Goal: Information Seeking & Learning: Learn about a topic

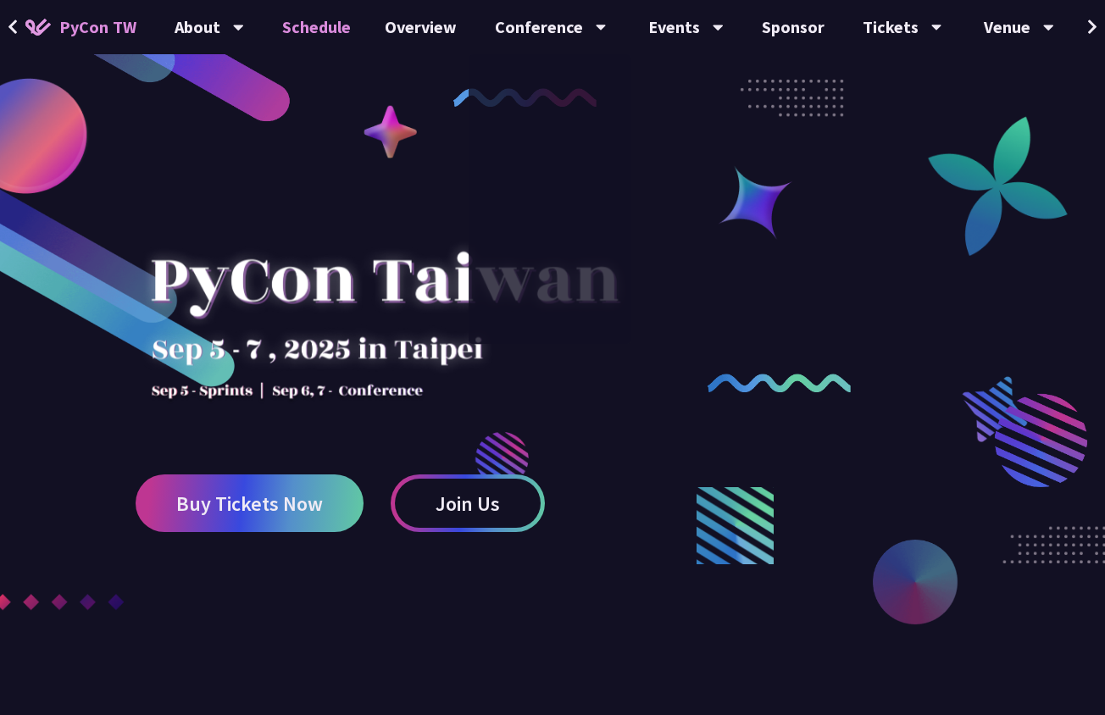
click at [326, 25] on link "Schedule" at bounding box center [316, 27] width 103 height 54
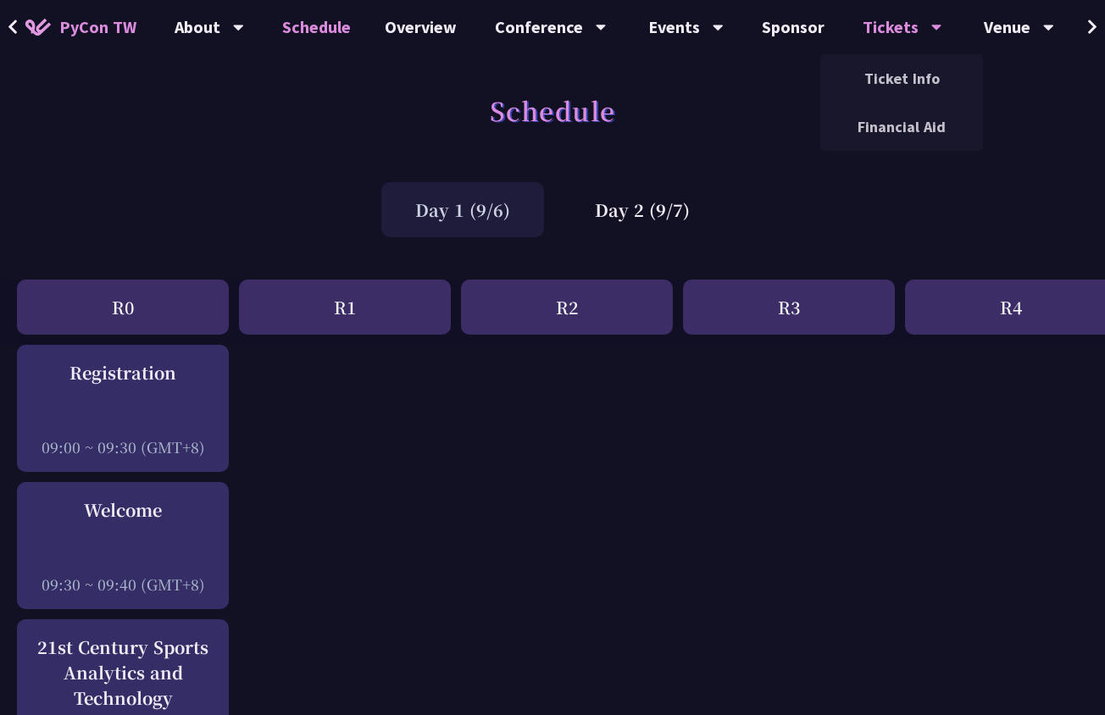
click at [863, 0] on div "Tickets" at bounding box center [903, 27] width 80 height 54
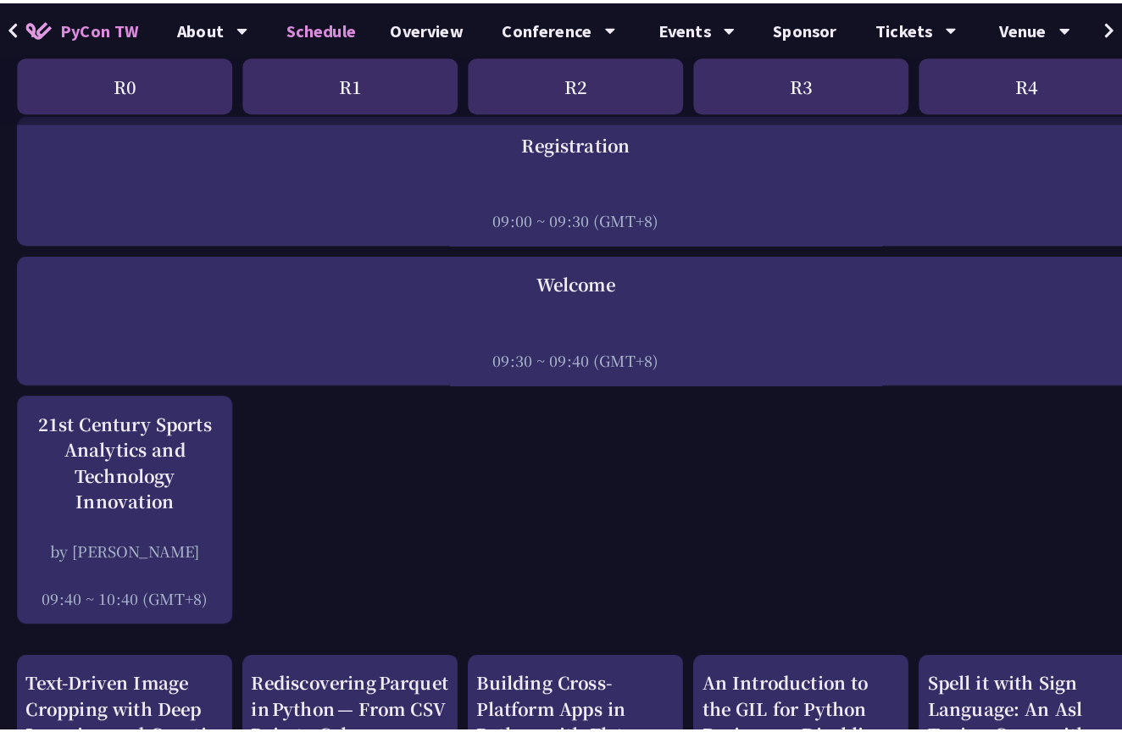
scroll to position [232, 0]
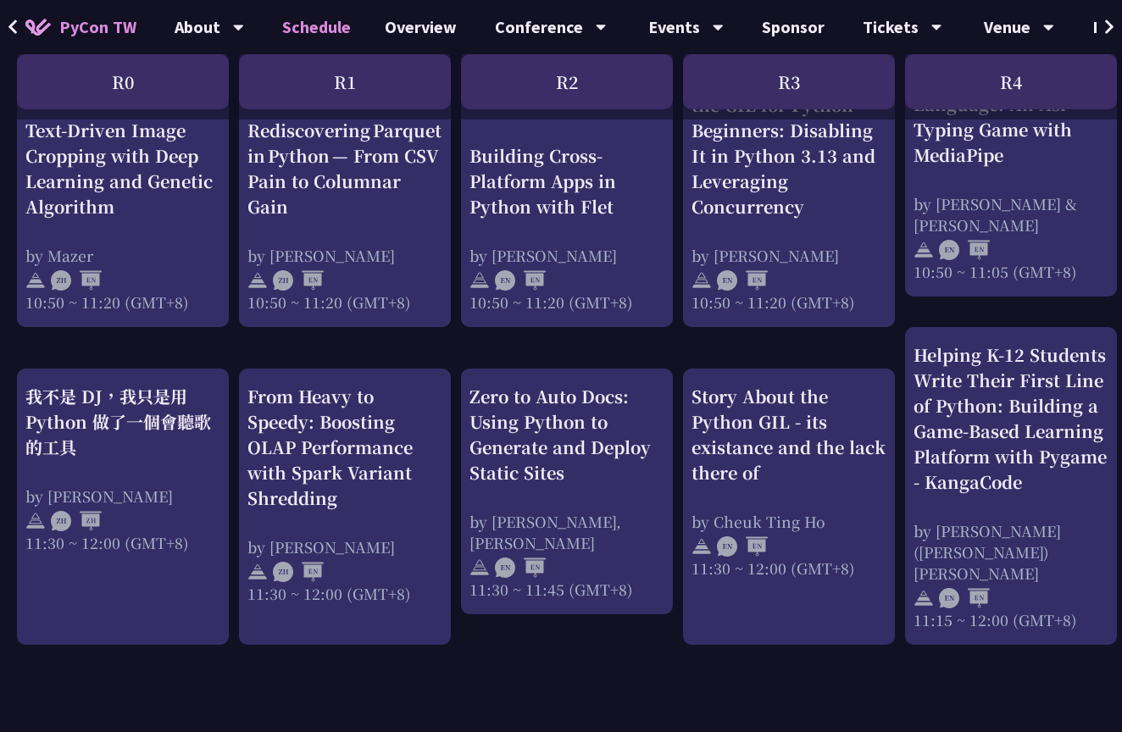
scroll to position [885, 0]
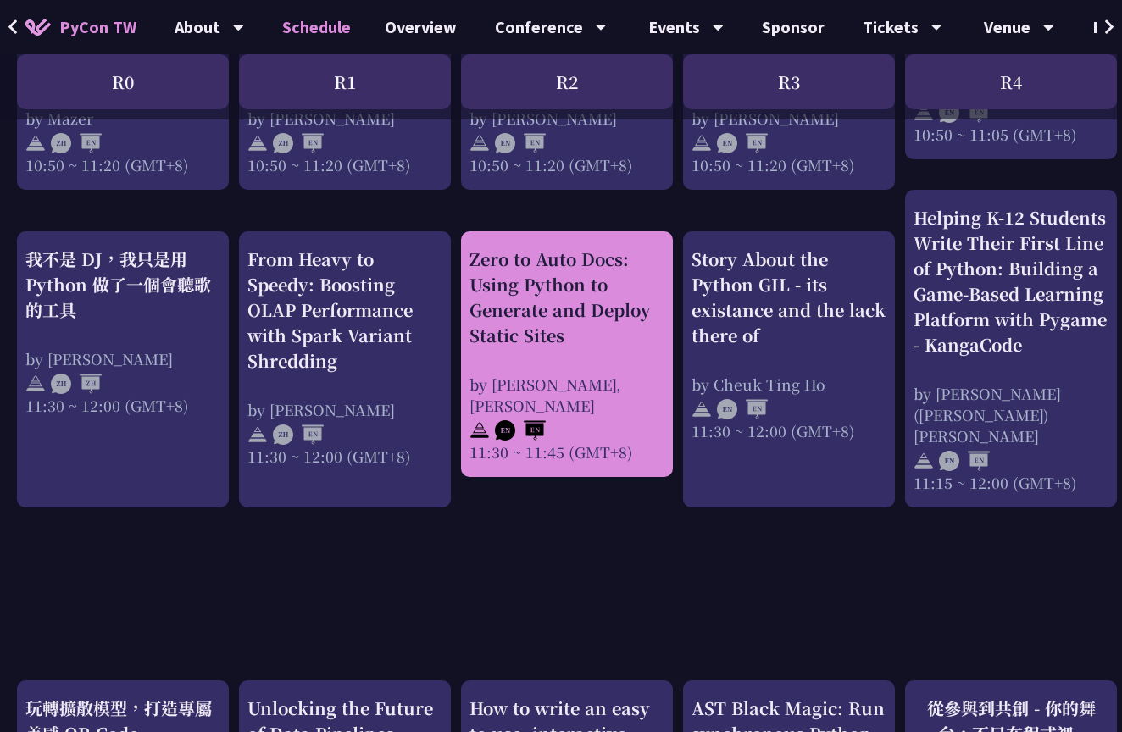
click at [620, 374] on div "by [PERSON_NAME], [PERSON_NAME]" at bounding box center [567, 395] width 195 height 42
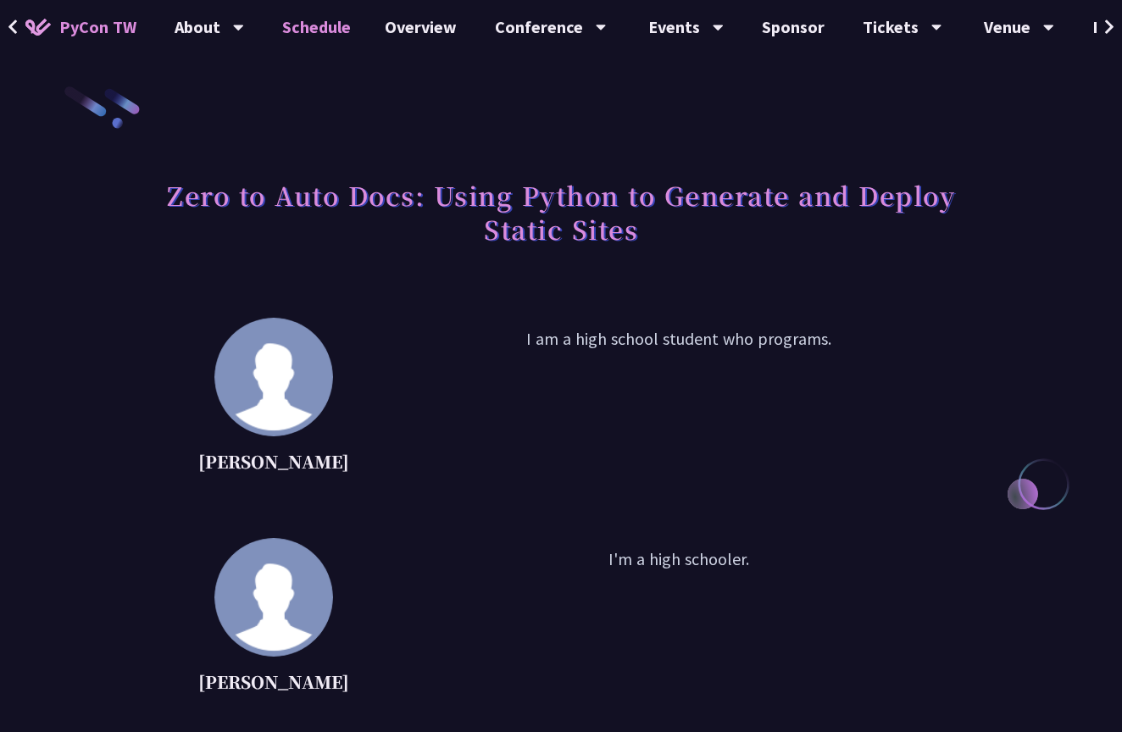
click at [345, 36] on link "Schedule" at bounding box center [316, 27] width 103 height 54
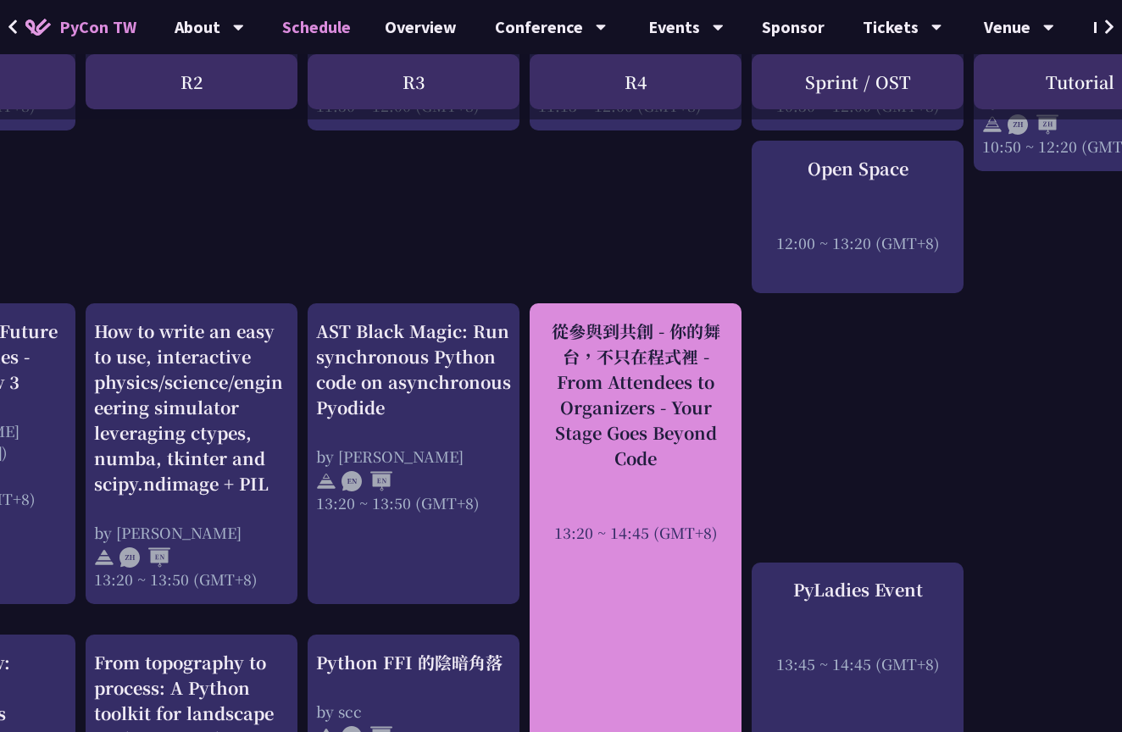
scroll to position [1263, 375]
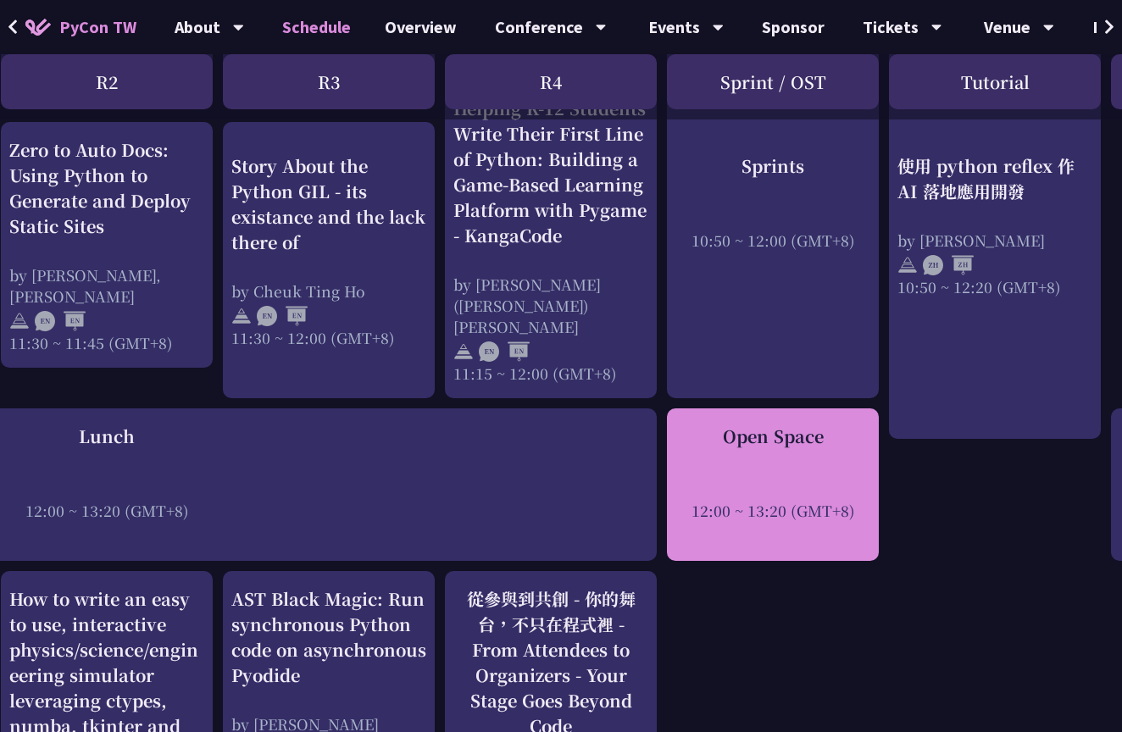
scroll to position [994, 473]
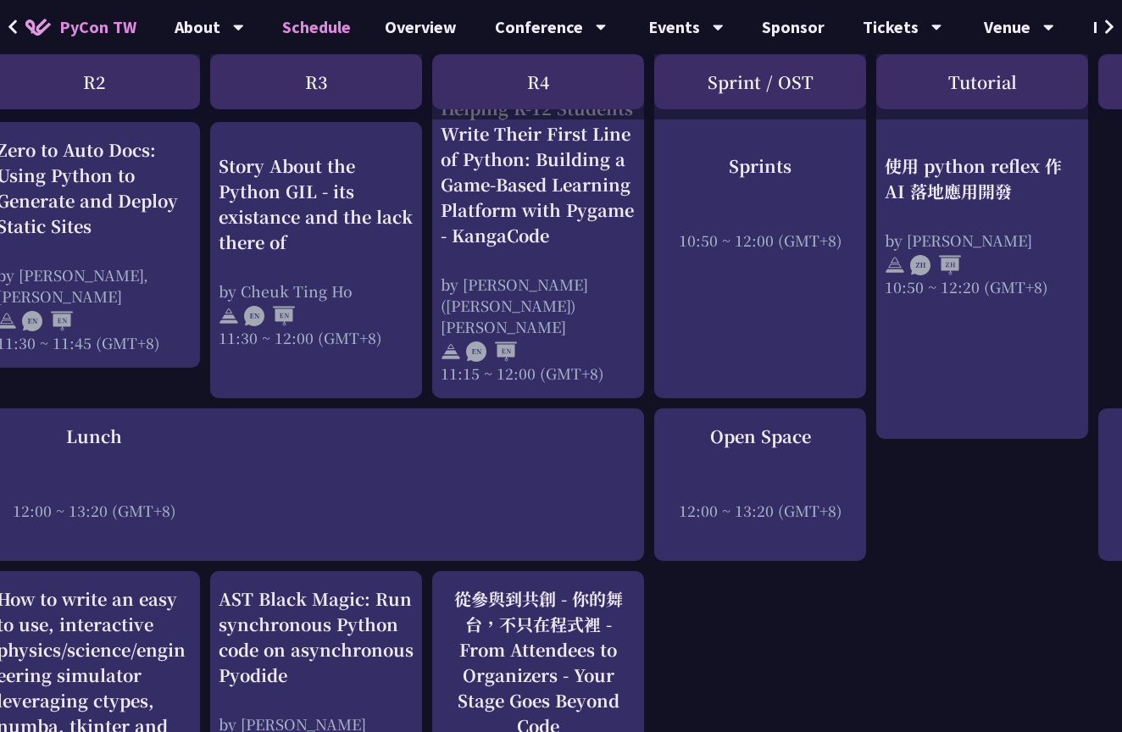
click at [809, 613] on div "An Introduction to the GIL for Python Beginners: Disabling It in Python 3.13 an…" at bounding box center [427, 736] width 1800 height 2770
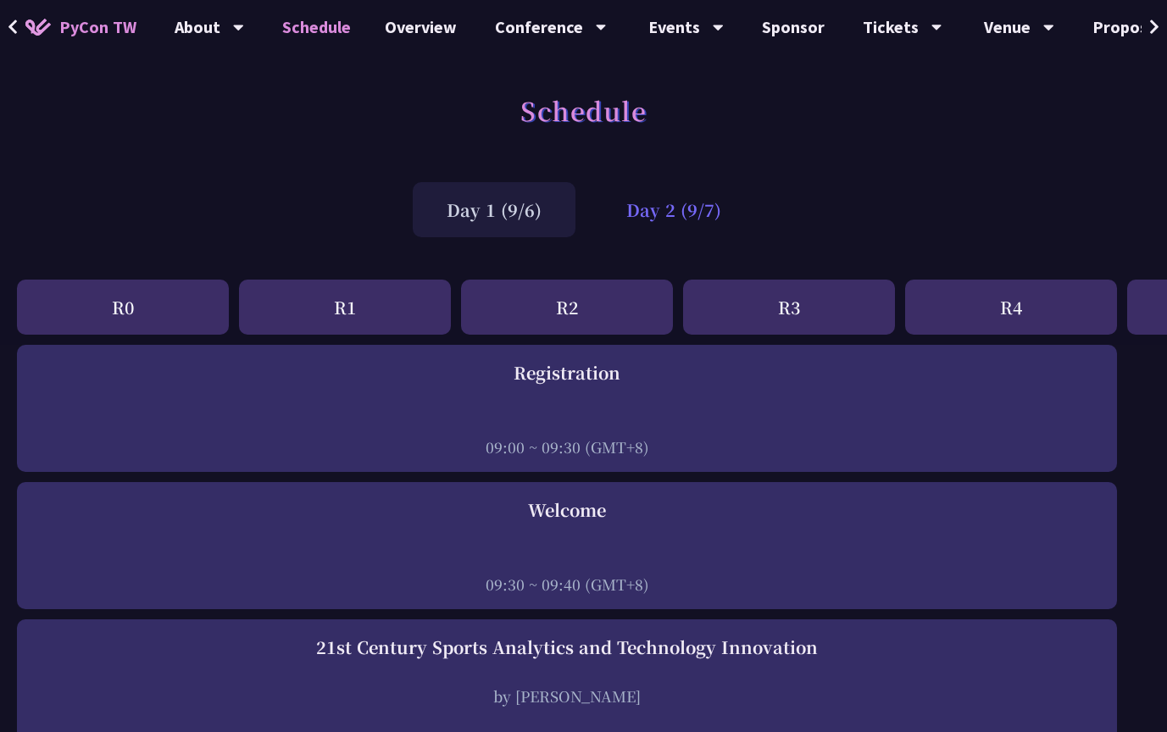
scroll to position [0, 0]
click at [669, 216] on div "Day 2 (9/7)" at bounding box center [673, 209] width 163 height 55
click at [674, 214] on div "Day 2 (9/7)" at bounding box center [673, 209] width 163 height 55
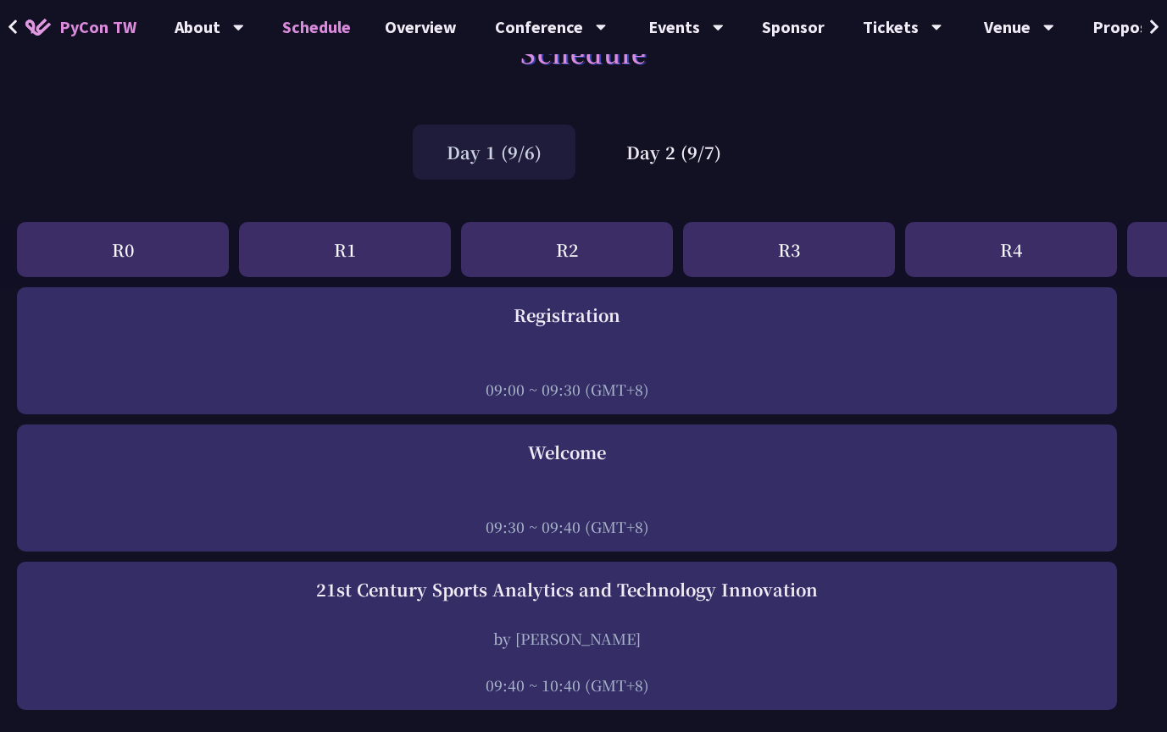
scroll to position [59, 0]
click at [660, 157] on div "Day 2 (9/7)" at bounding box center [673, 150] width 163 height 55
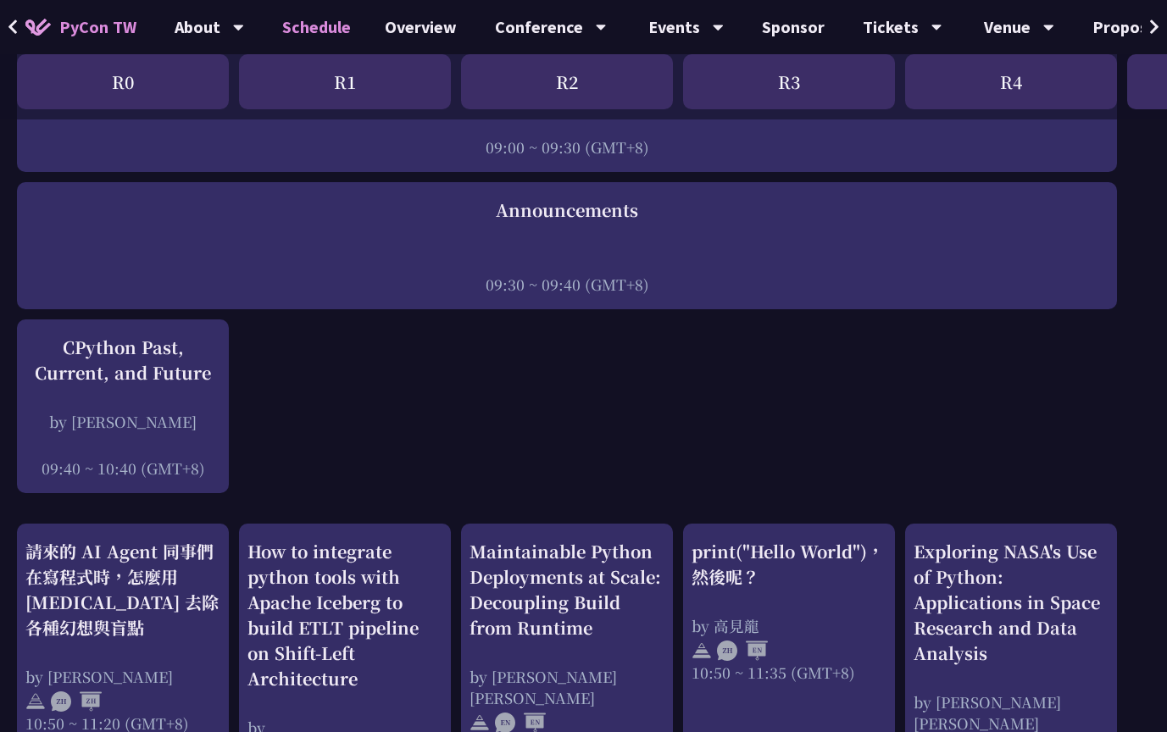
scroll to position [200, 0]
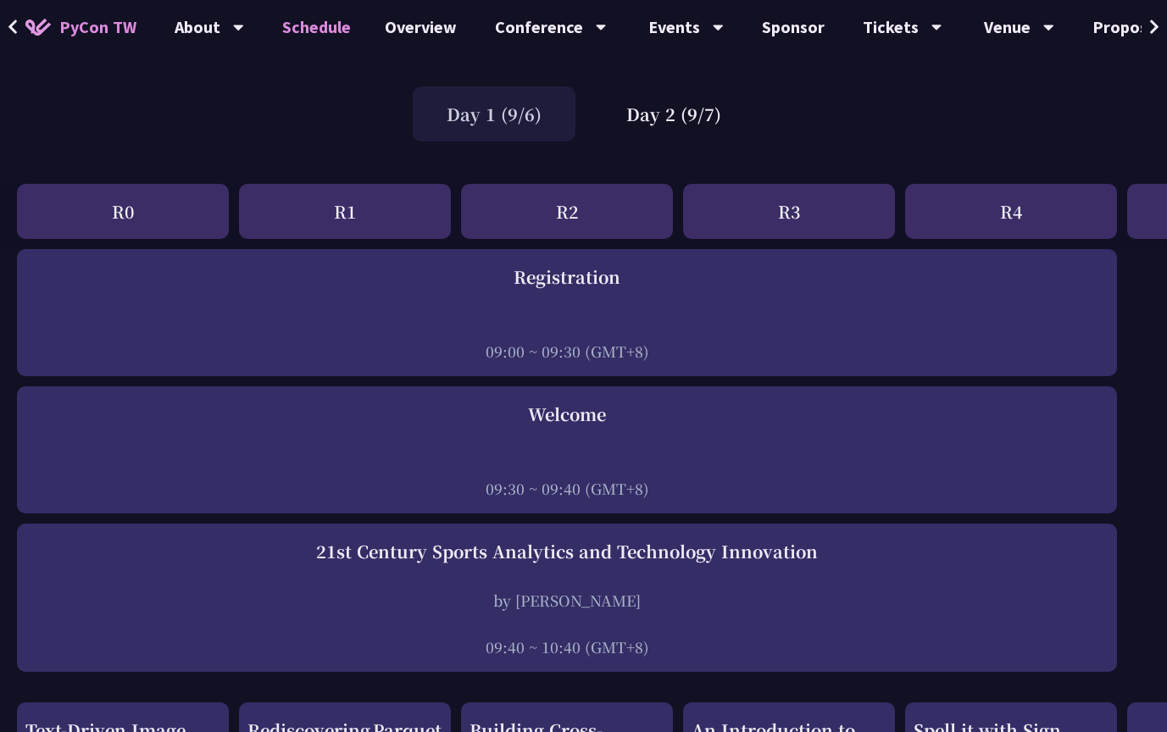
scroll to position [111, 0]
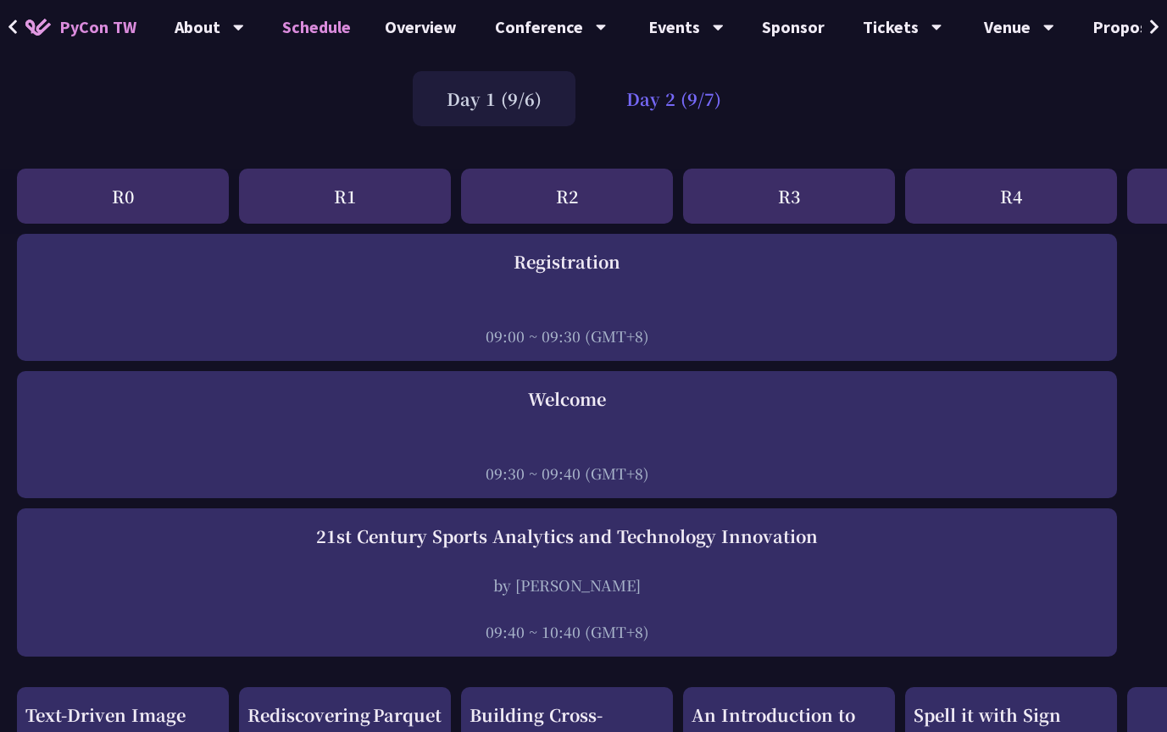
click at [675, 115] on div "Day 2 (9/7)" at bounding box center [673, 98] width 163 height 55
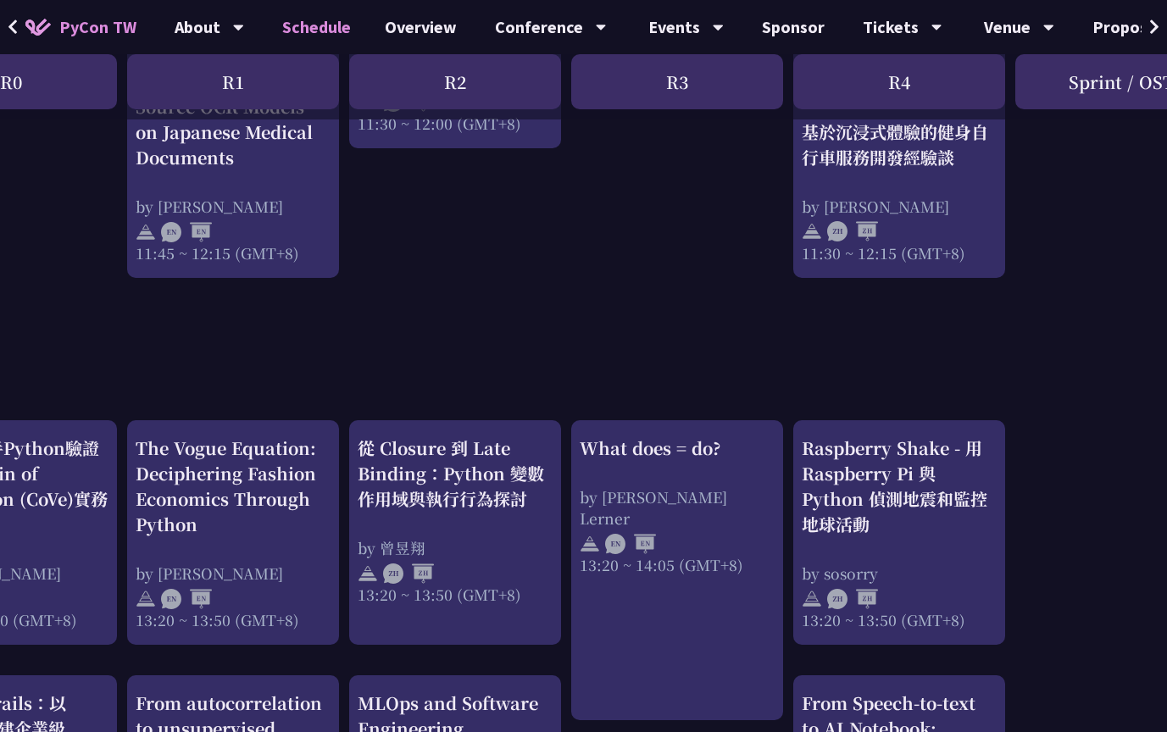
scroll to position [1176, 0]
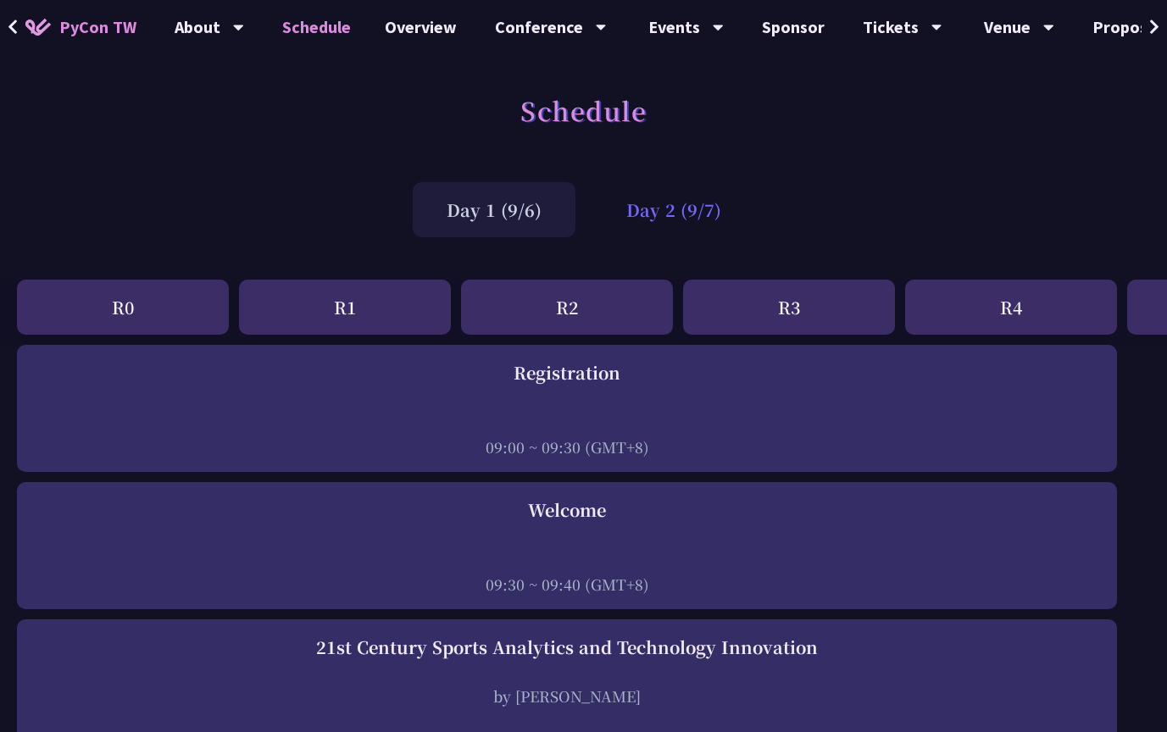
click at [686, 212] on div "Day 2 (9/7)" at bounding box center [673, 209] width 163 height 55
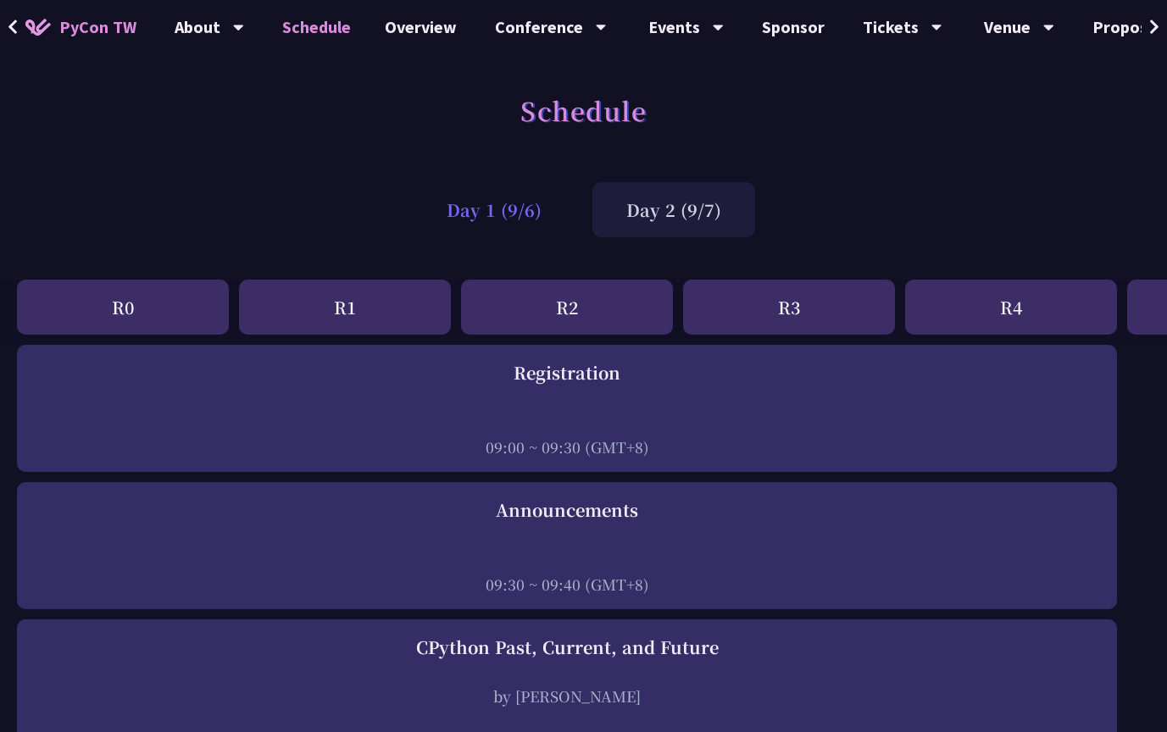
scroll to position [-1, 0]
click at [465, 218] on div "Day 1 (9/6)" at bounding box center [494, 209] width 163 height 55
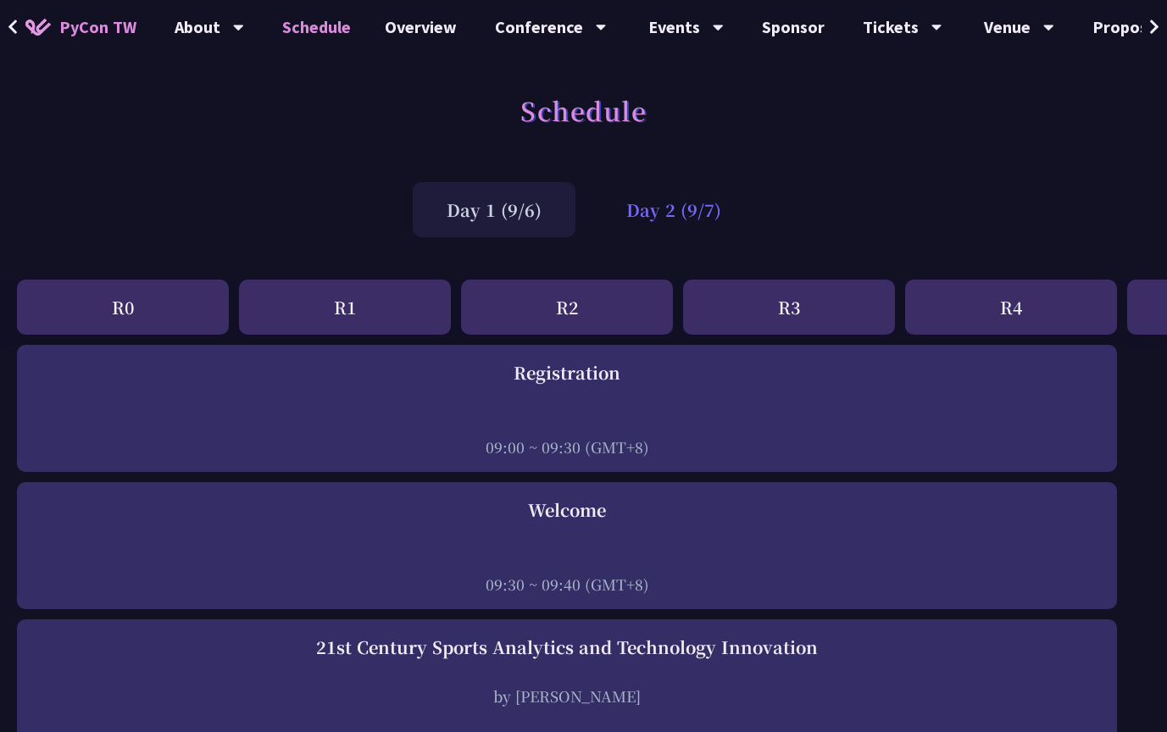
click at [633, 203] on div "Day 2 (9/7)" at bounding box center [673, 209] width 163 height 55
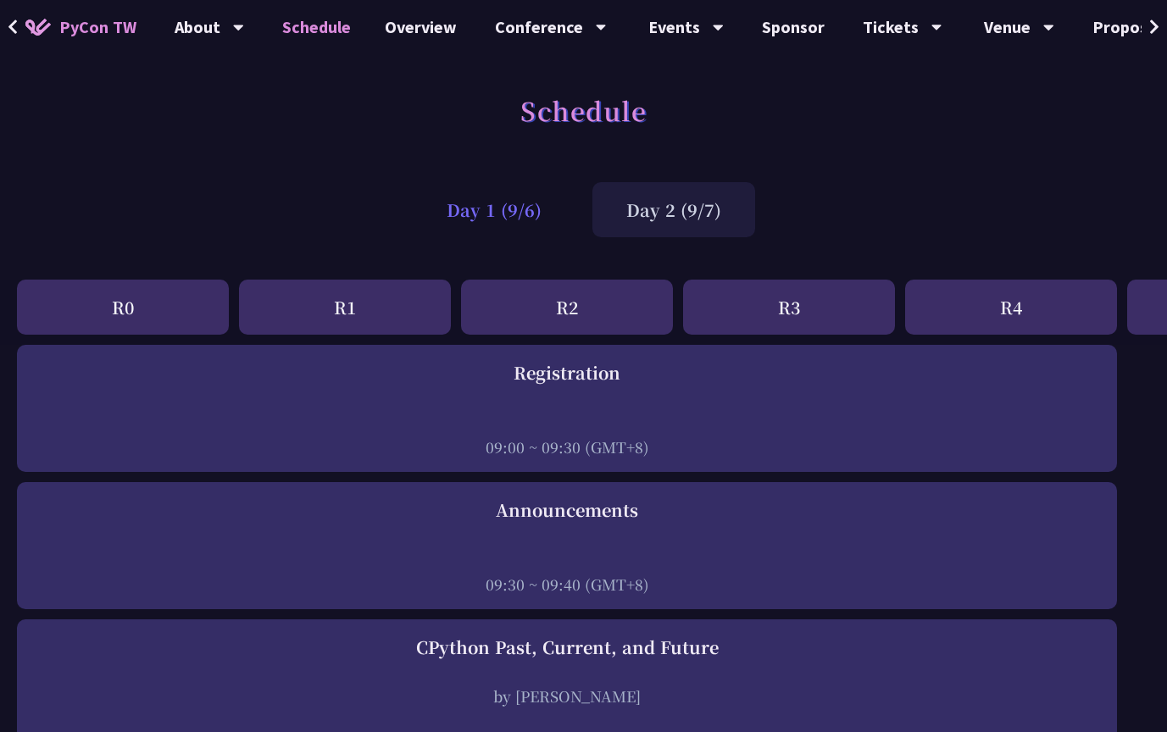
click at [491, 225] on div "Day 1 (9/6)" at bounding box center [494, 209] width 163 height 55
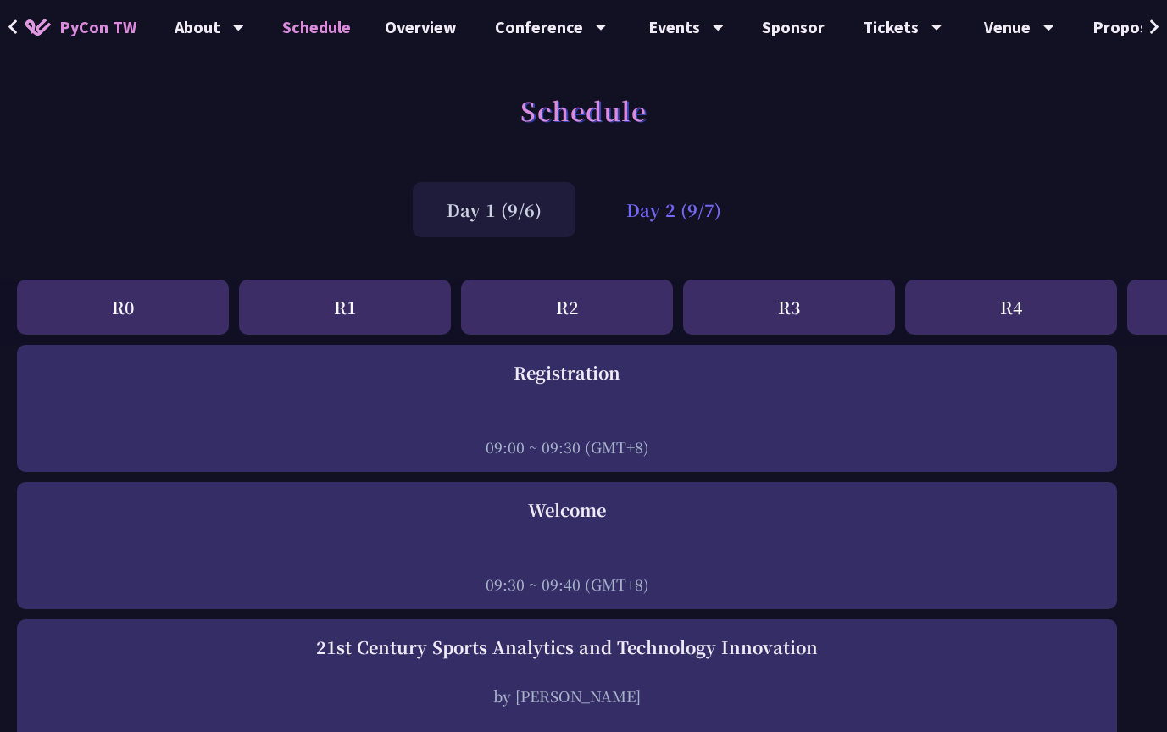
click at [666, 223] on div "Day 2 (9/7)" at bounding box center [673, 209] width 163 height 55
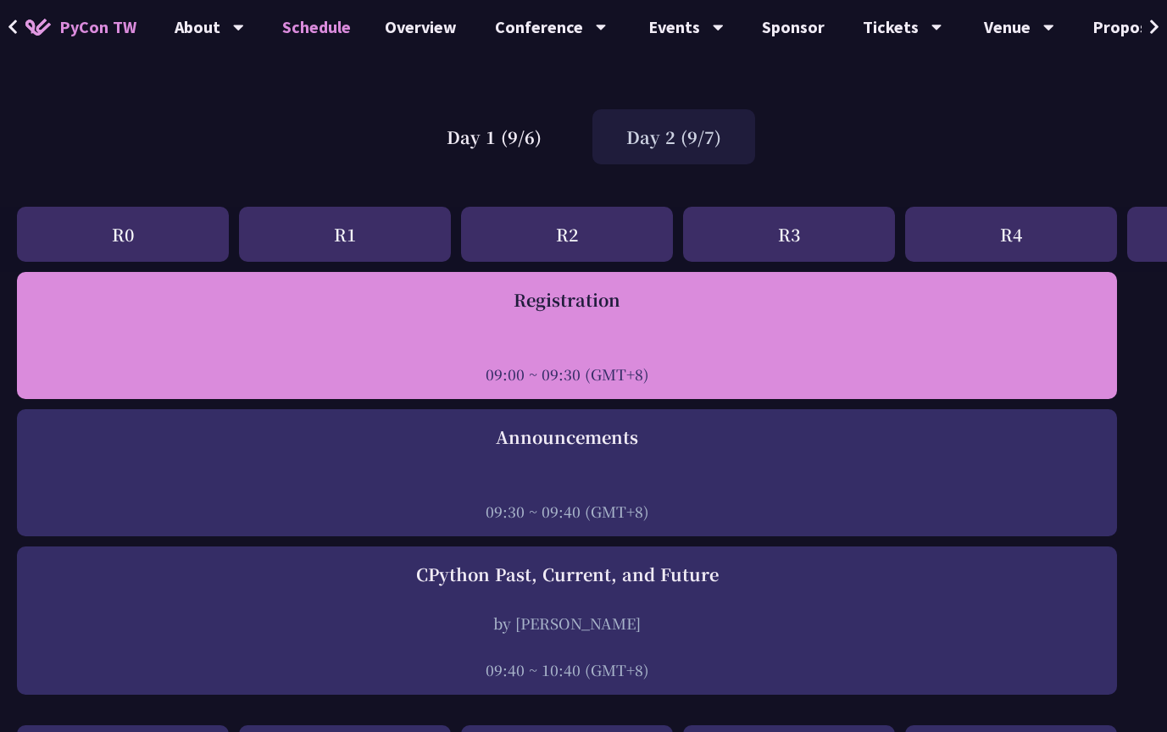
scroll to position [75, 0]
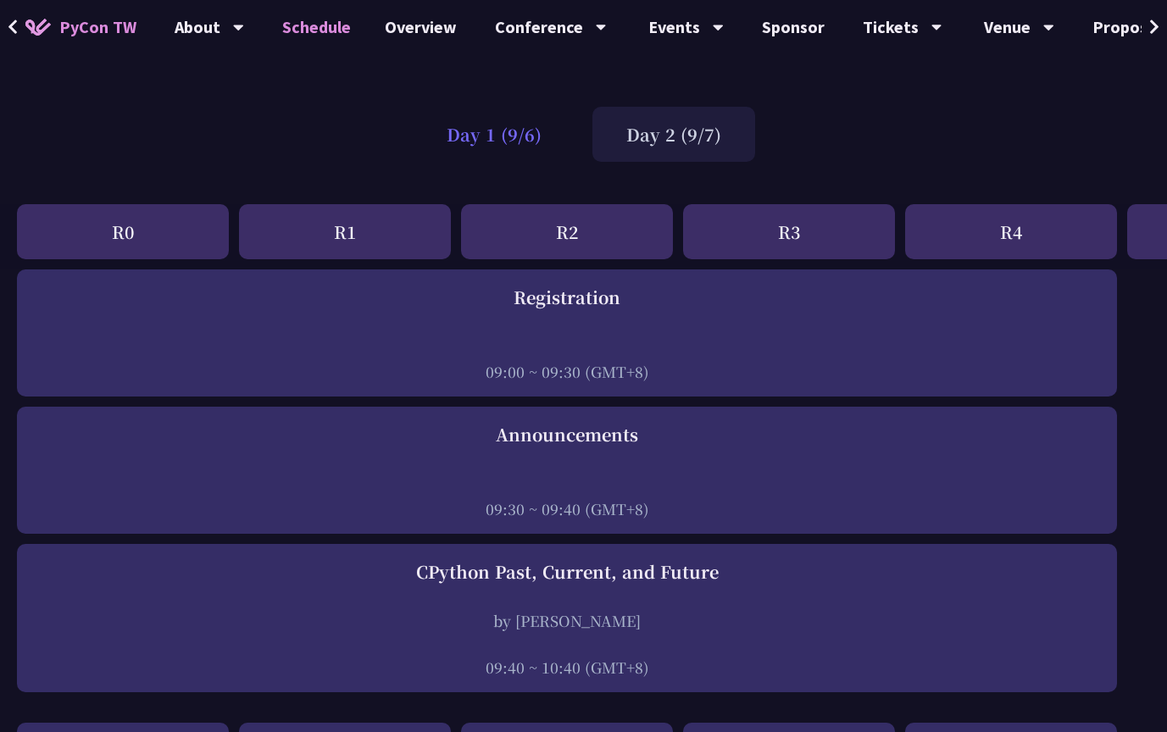
click at [514, 137] on div "Day 1 (9/6)" at bounding box center [494, 134] width 163 height 55
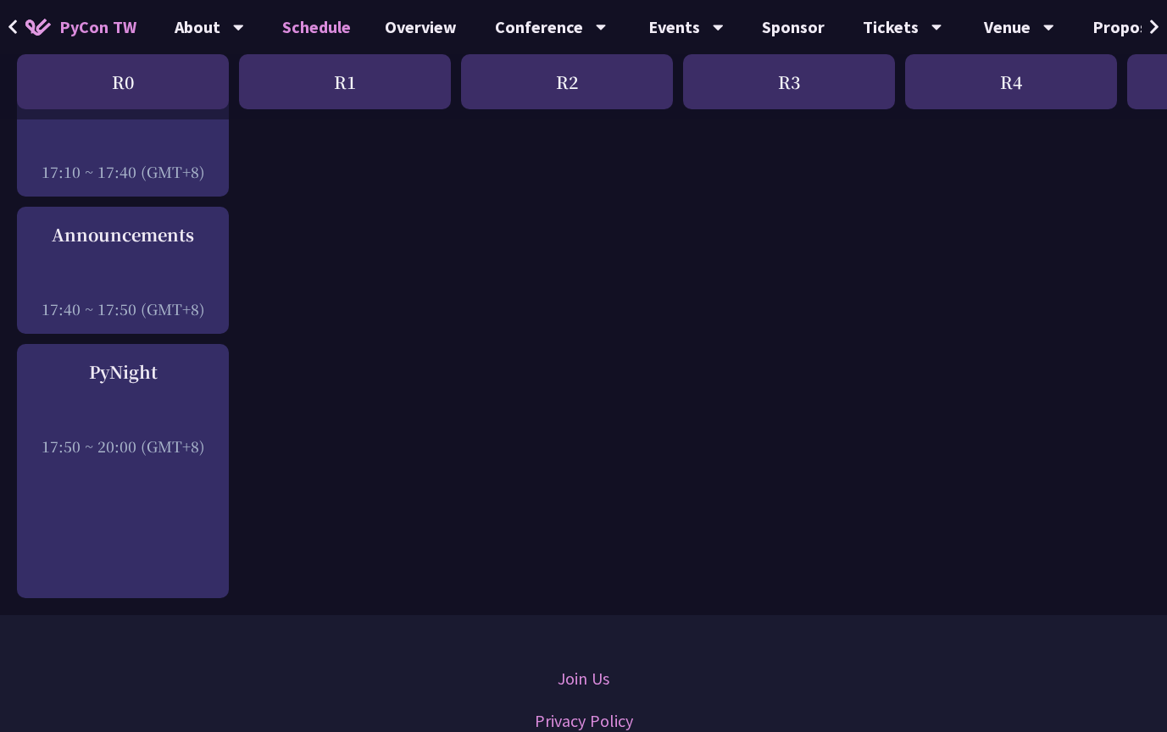
scroll to position [2304, 0]
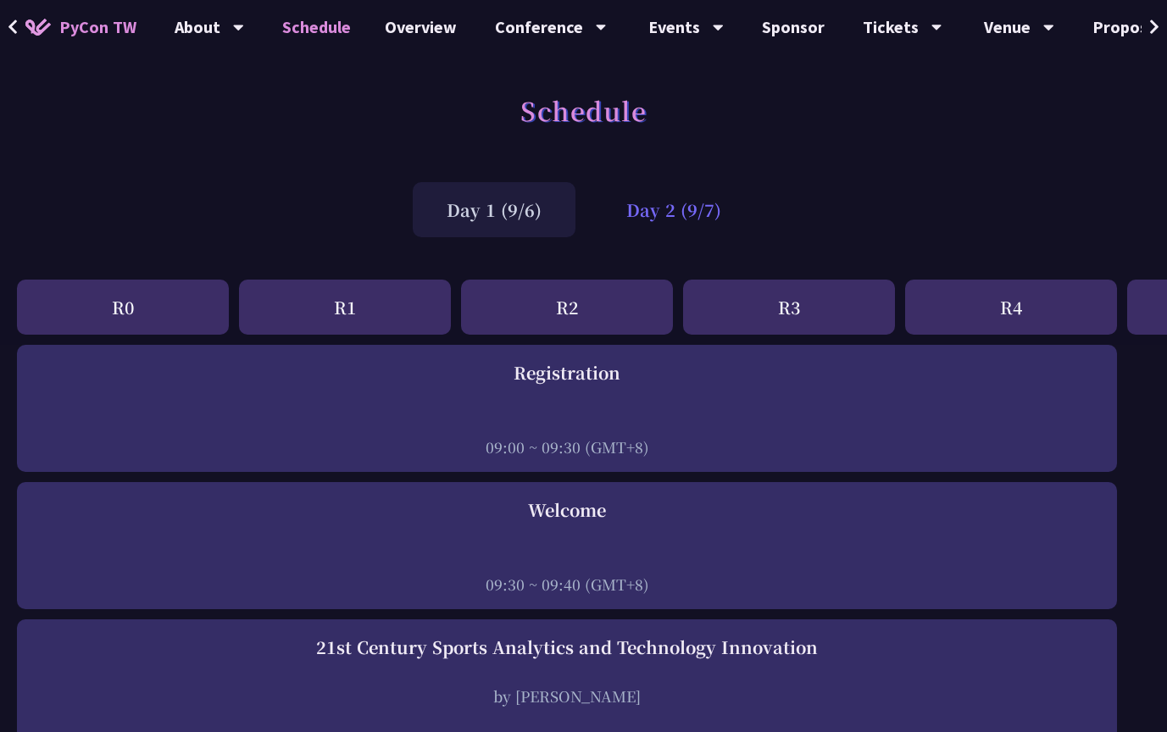
scroll to position [-1, 0]
click at [661, 219] on div "Day 2 (9/7)" at bounding box center [673, 209] width 163 height 55
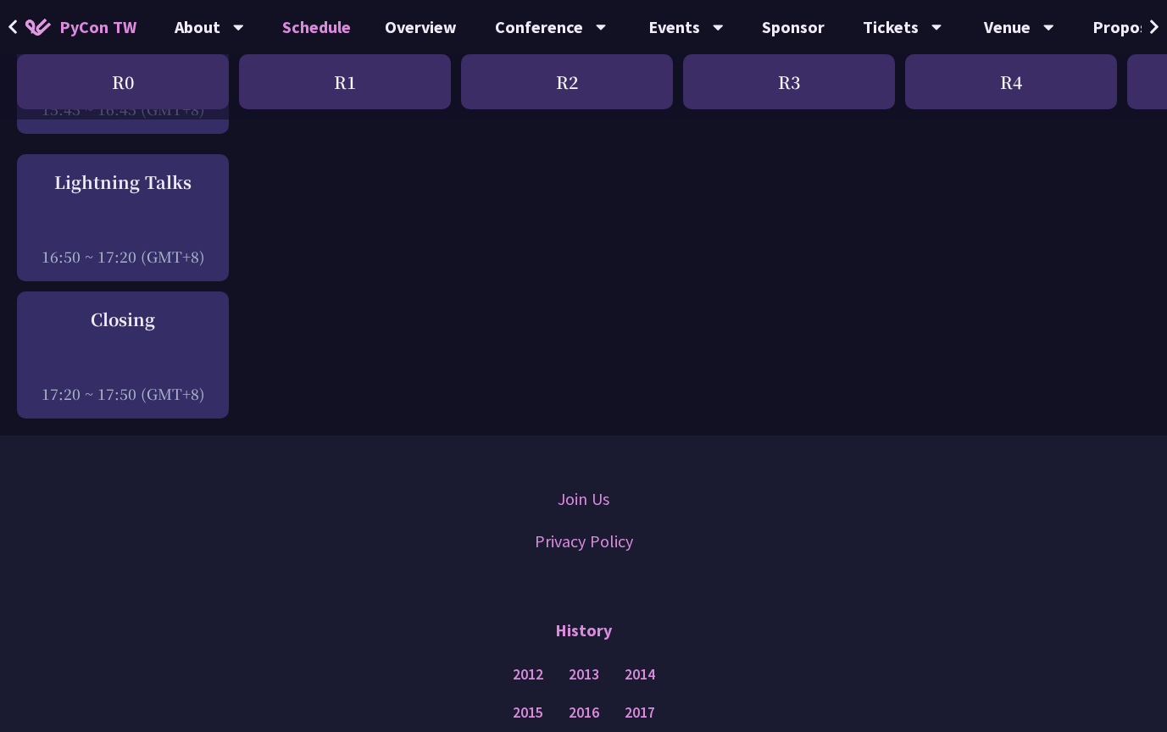
scroll to position [2325, 0]
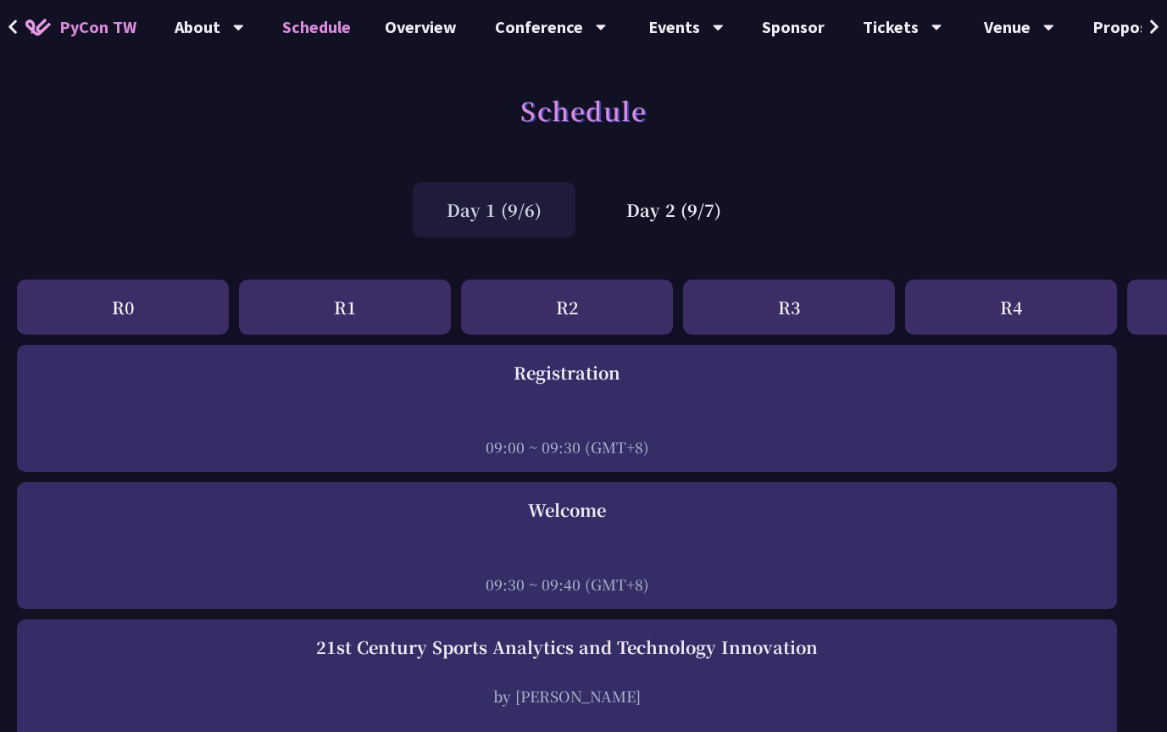
click at [698, 138] on div "Schedule" at bounding box center [583, 129] width 1167 height 89
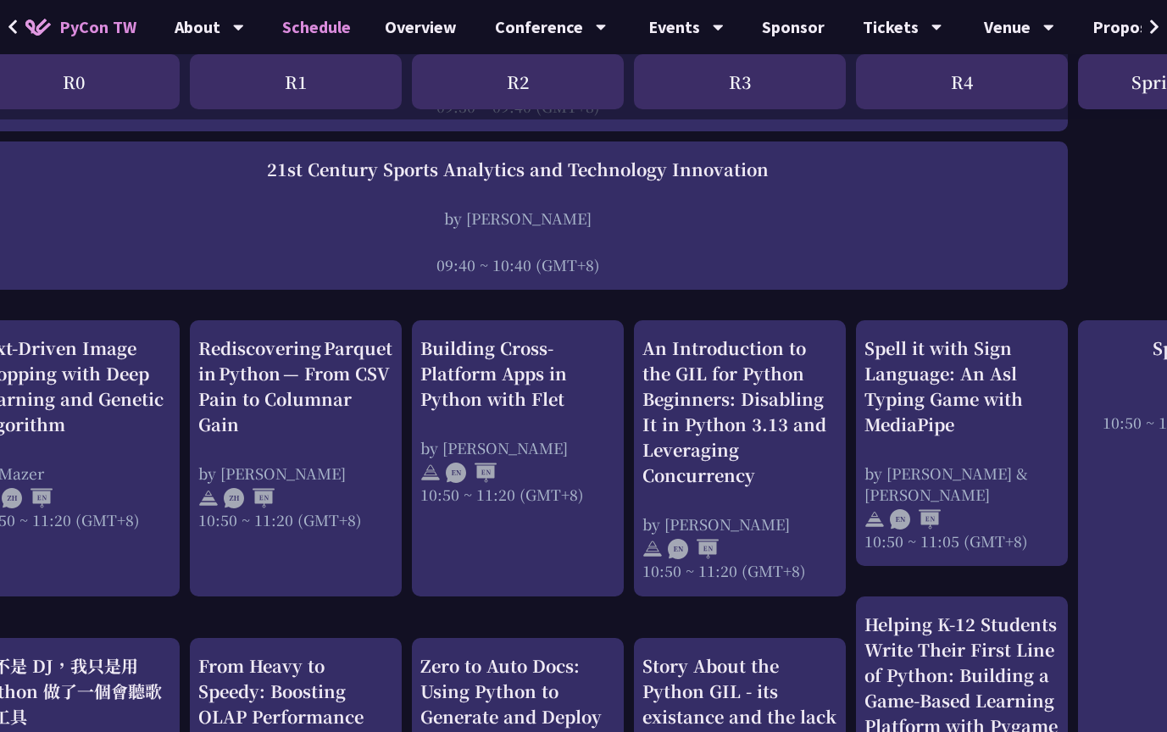
scroll to position [468, 0]
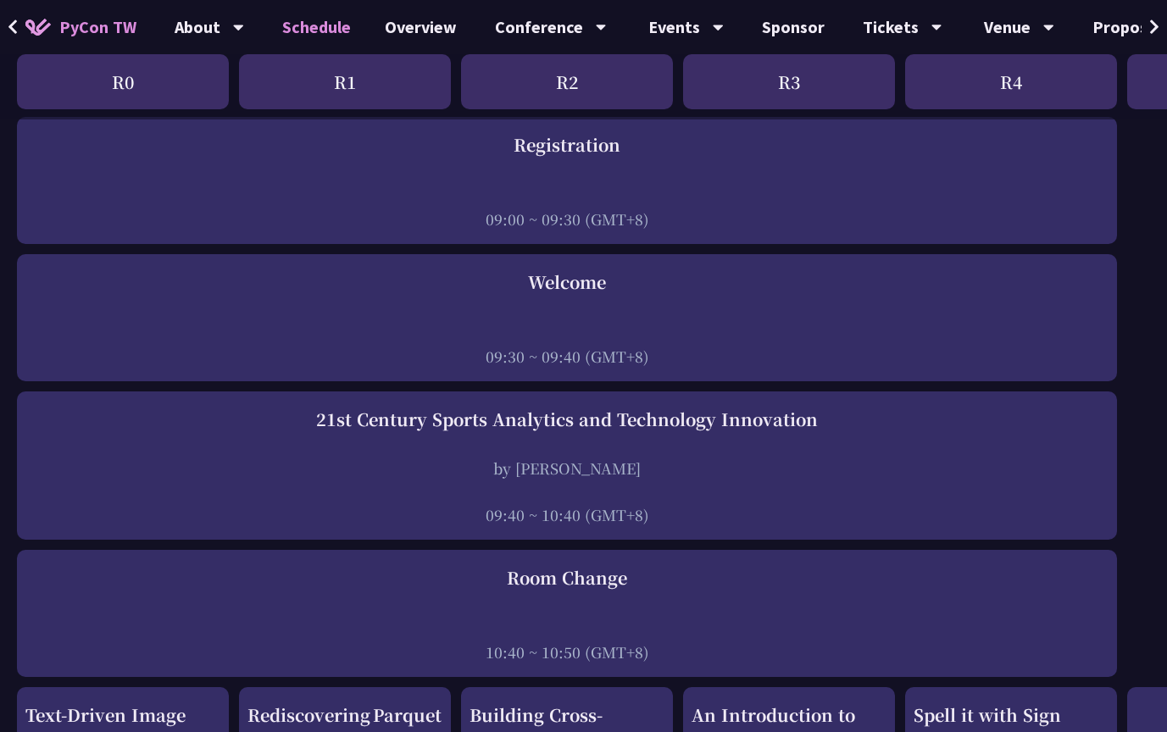
scroll to position [230, 0]
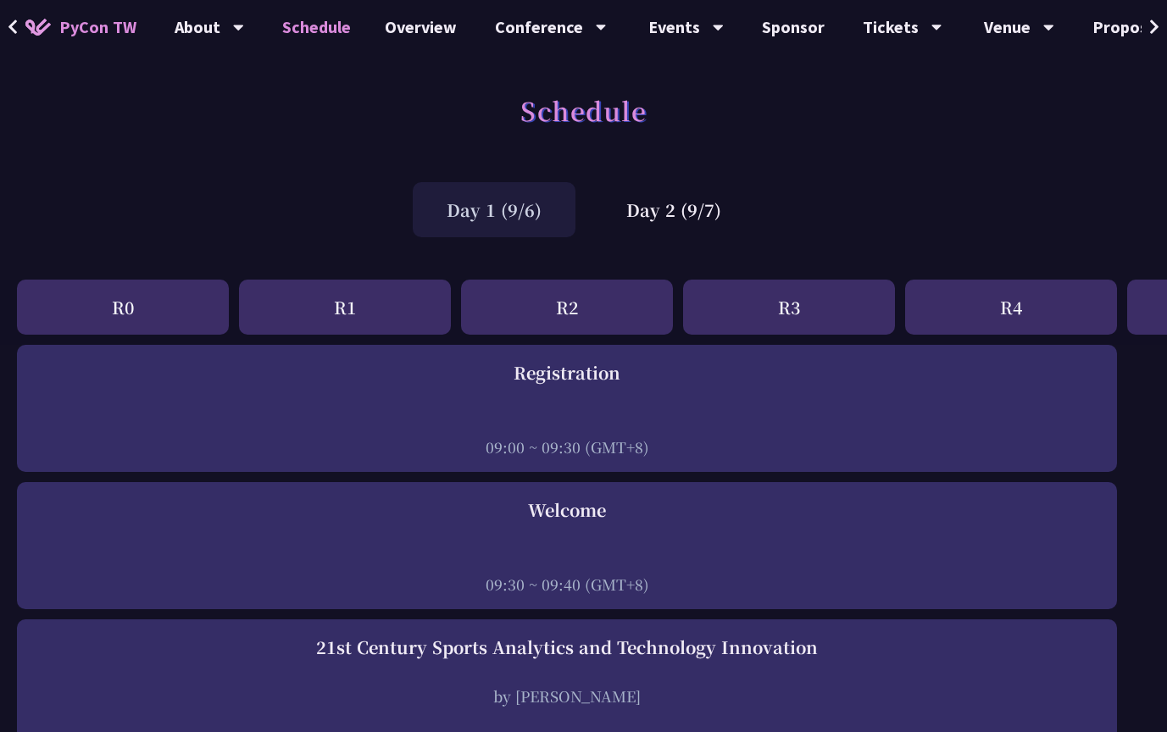
scroll to position [-2, 0]
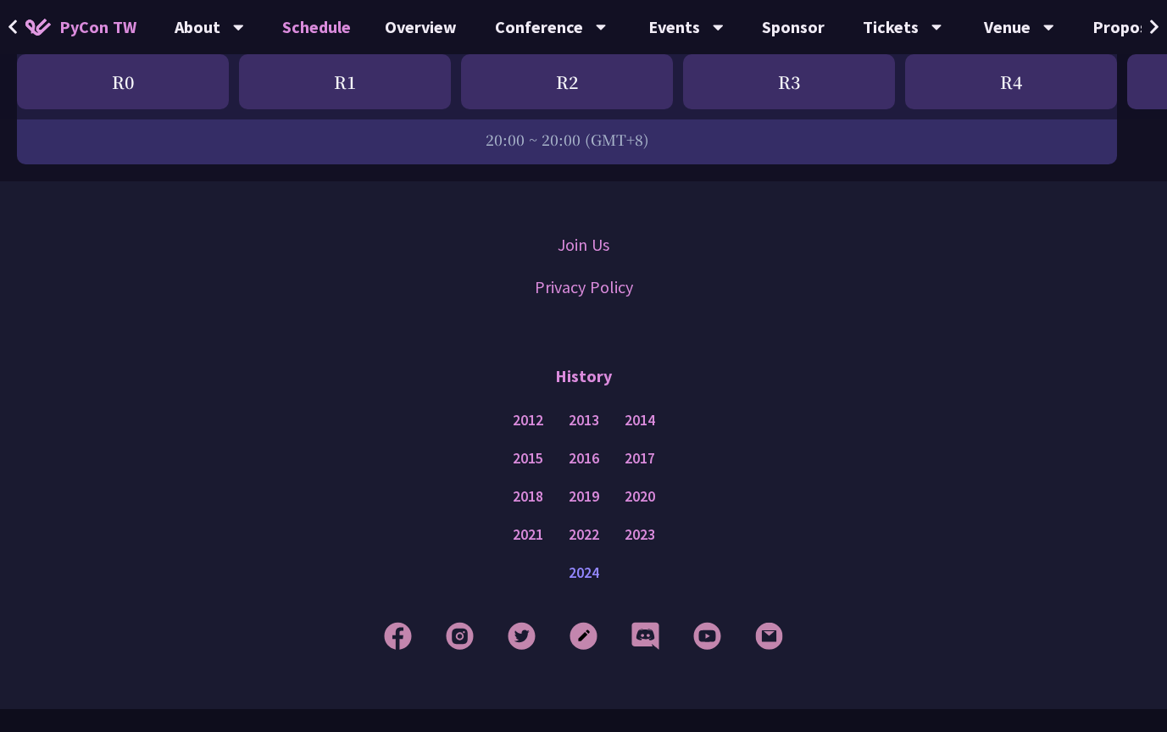
scroll to position [3087, 0]
click at [580, 564] on link "2024" at bounding box center [584, 574] width 31 height 21
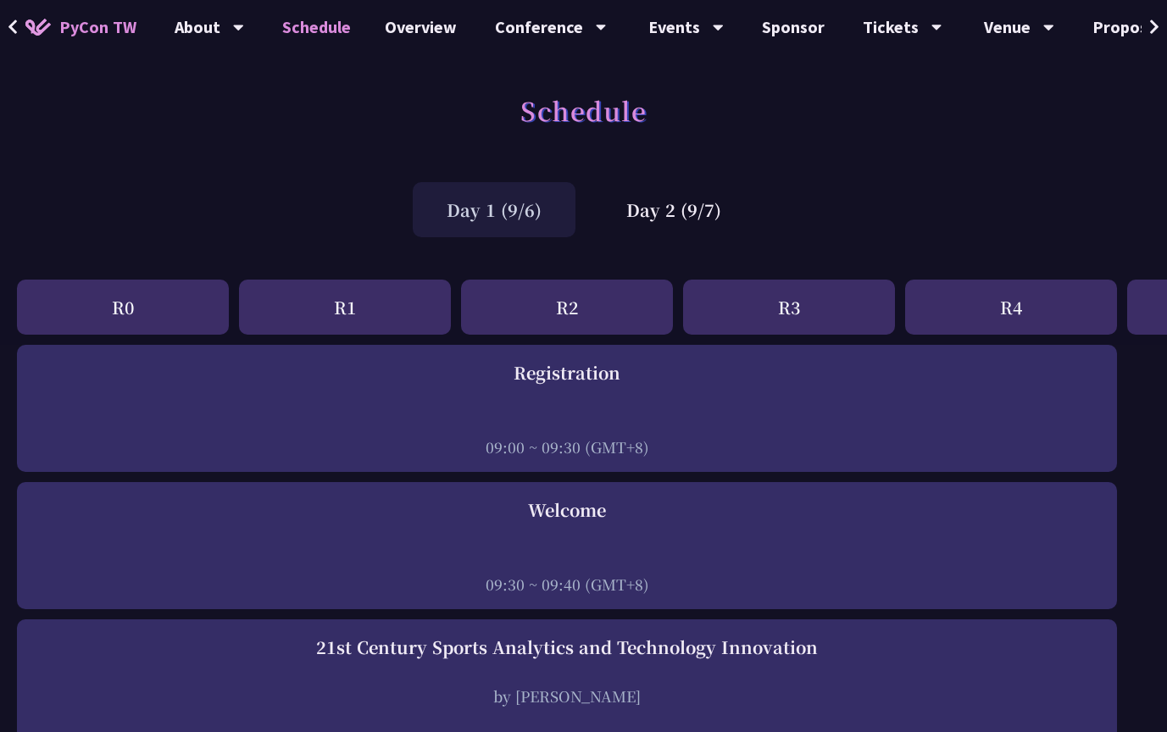
scroll to position [0, 0]
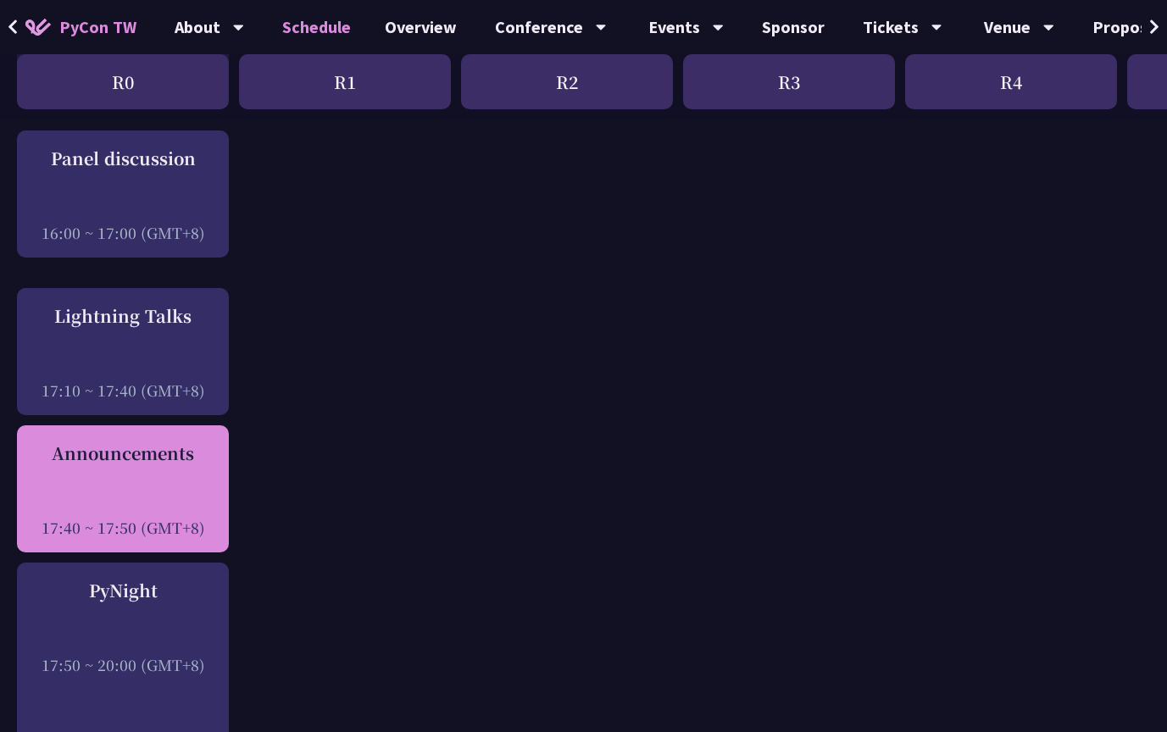
scroll to position [2243, 0]
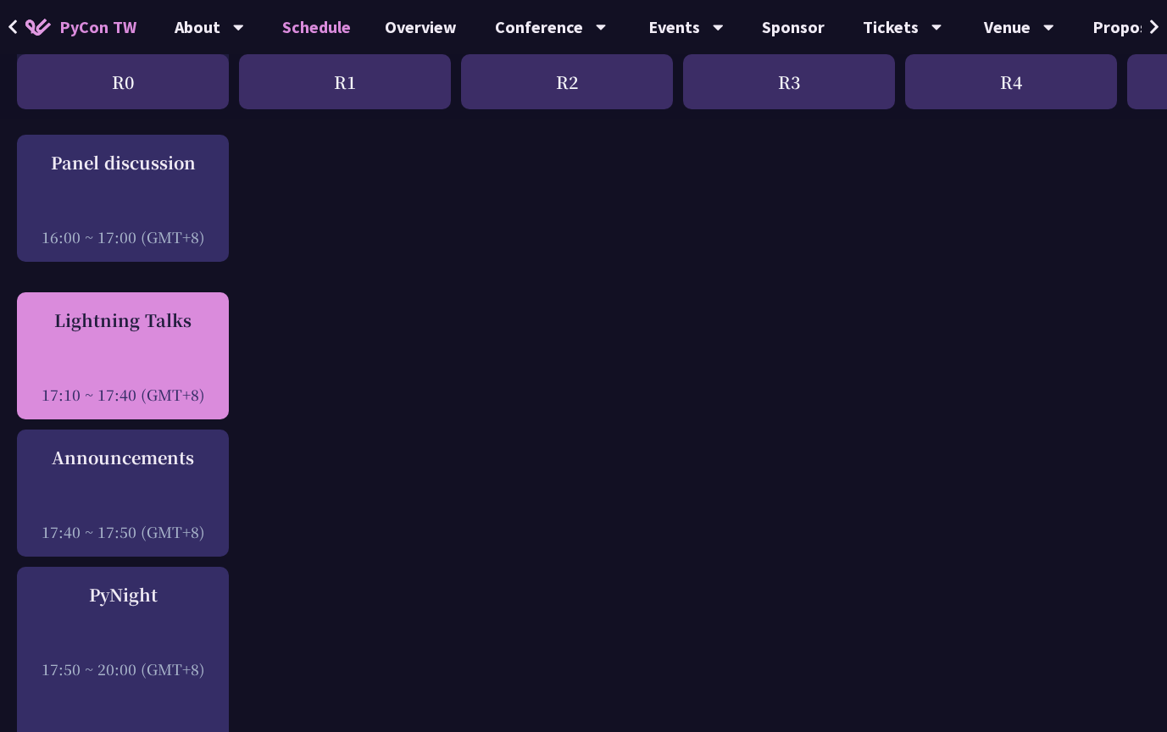
click at [92, 358] on div at bounding box center [122, 370] width 195 height 25
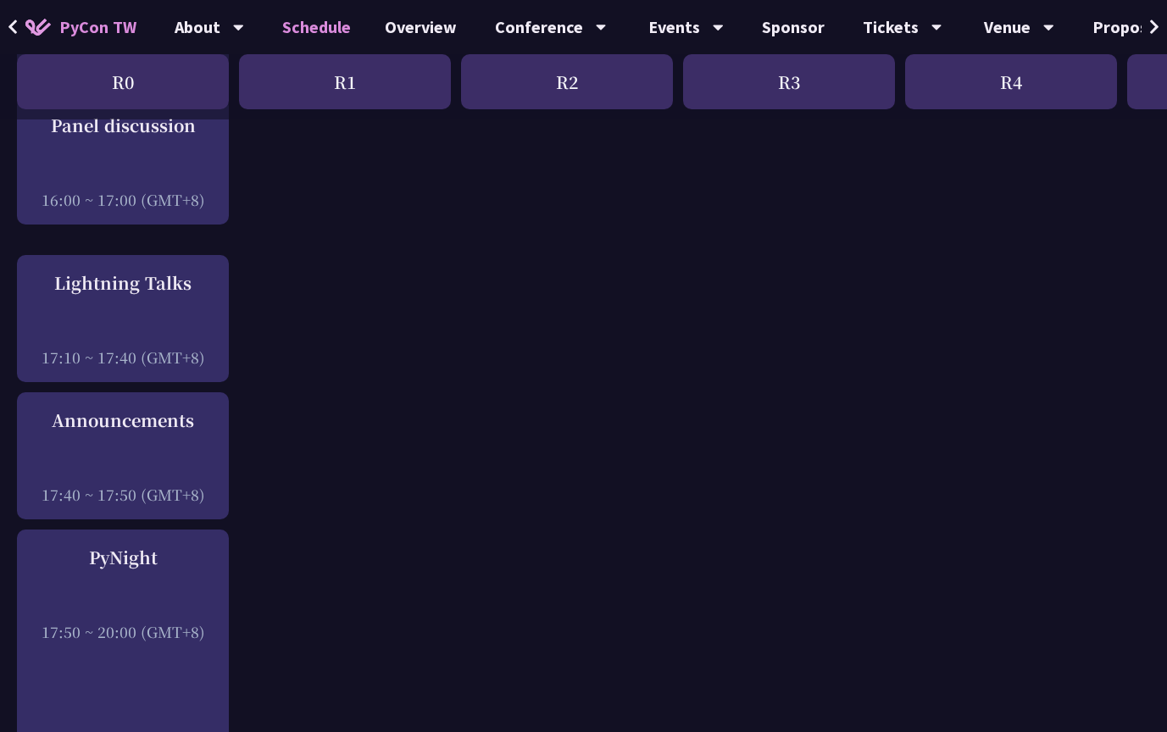
scroll to position [2287, 0]
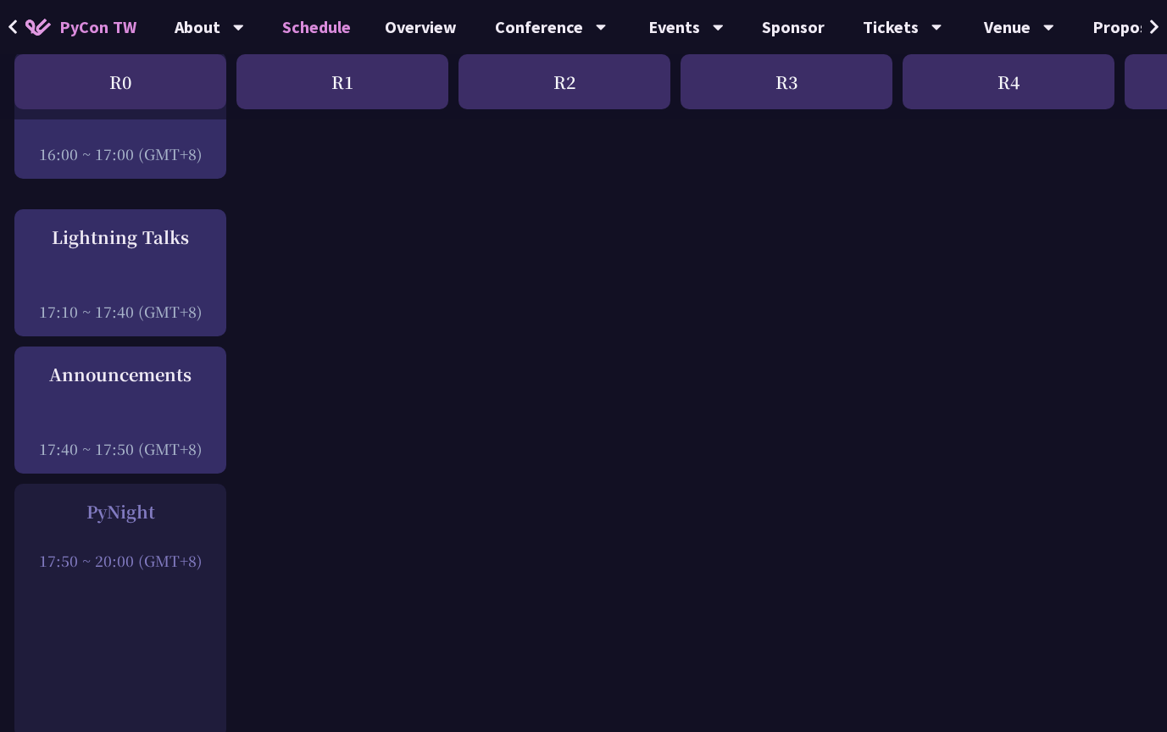
scroll to position [2341, 3]
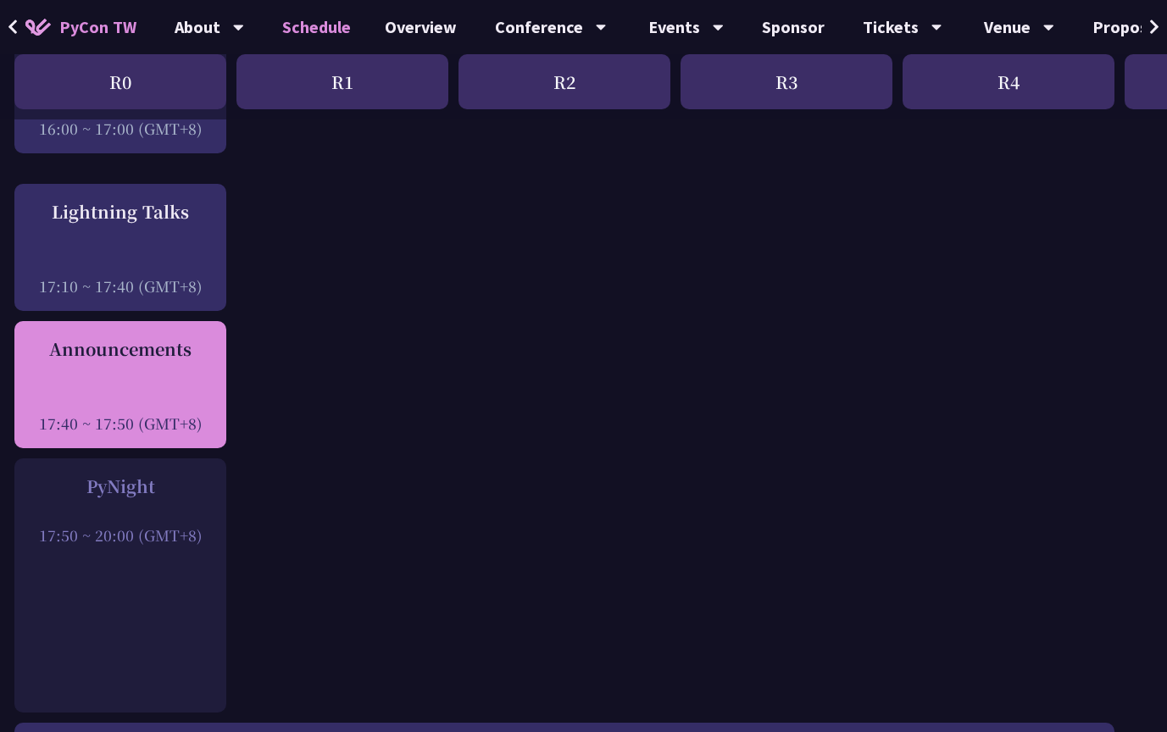
click at [77, 413] on div "17:40 ~ 17:50 (GMT+8)" at bounding box center [120, 423] width 195 height 21
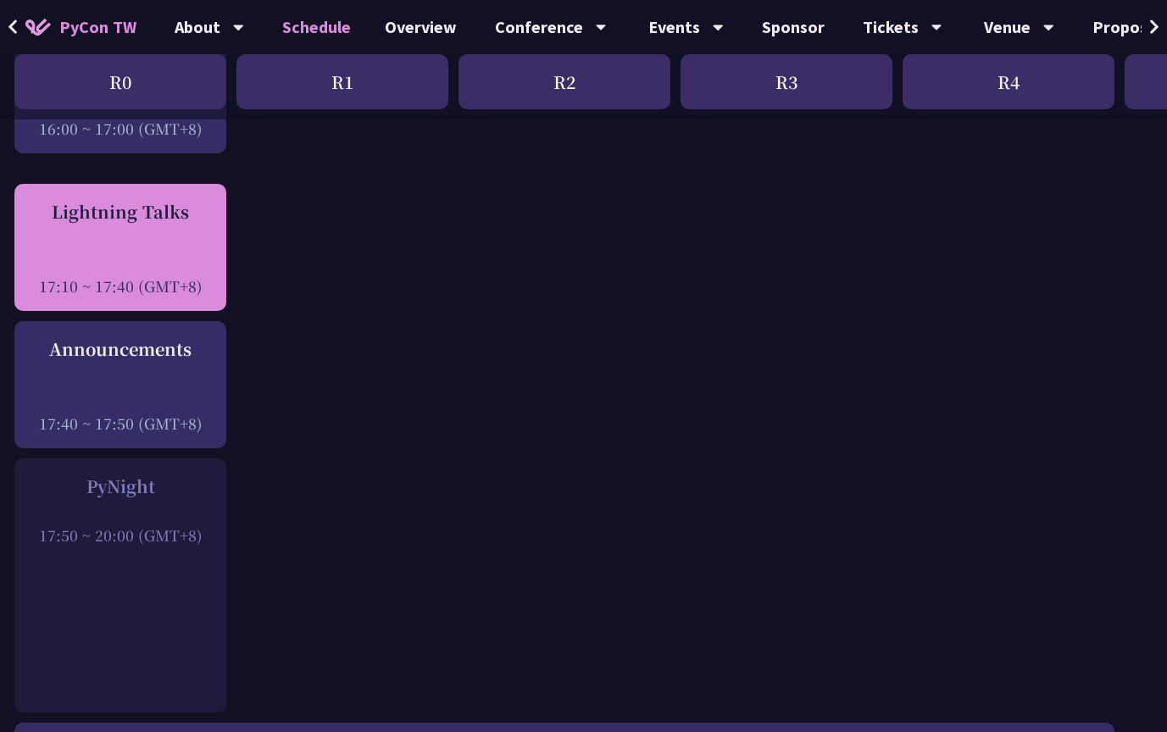
click at [120, 199] on div "Lightning Talks" at bounding box center [120, 211] width 195 height 25
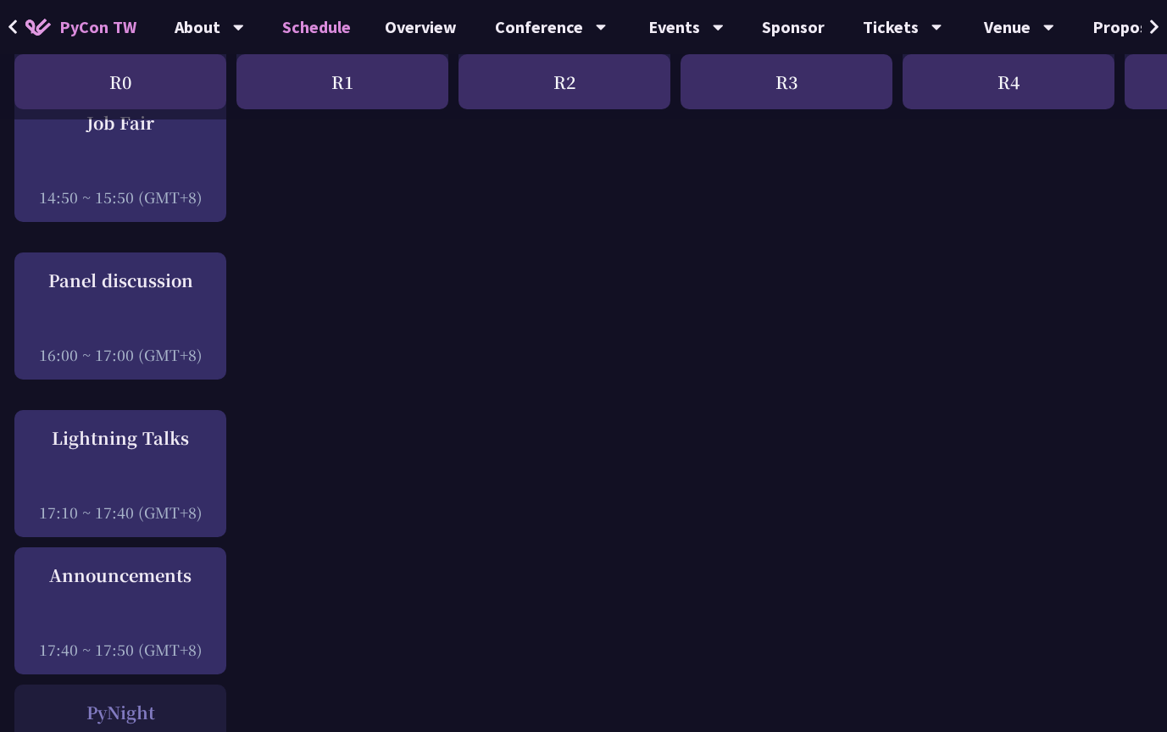
scroll to position [2109, 3]
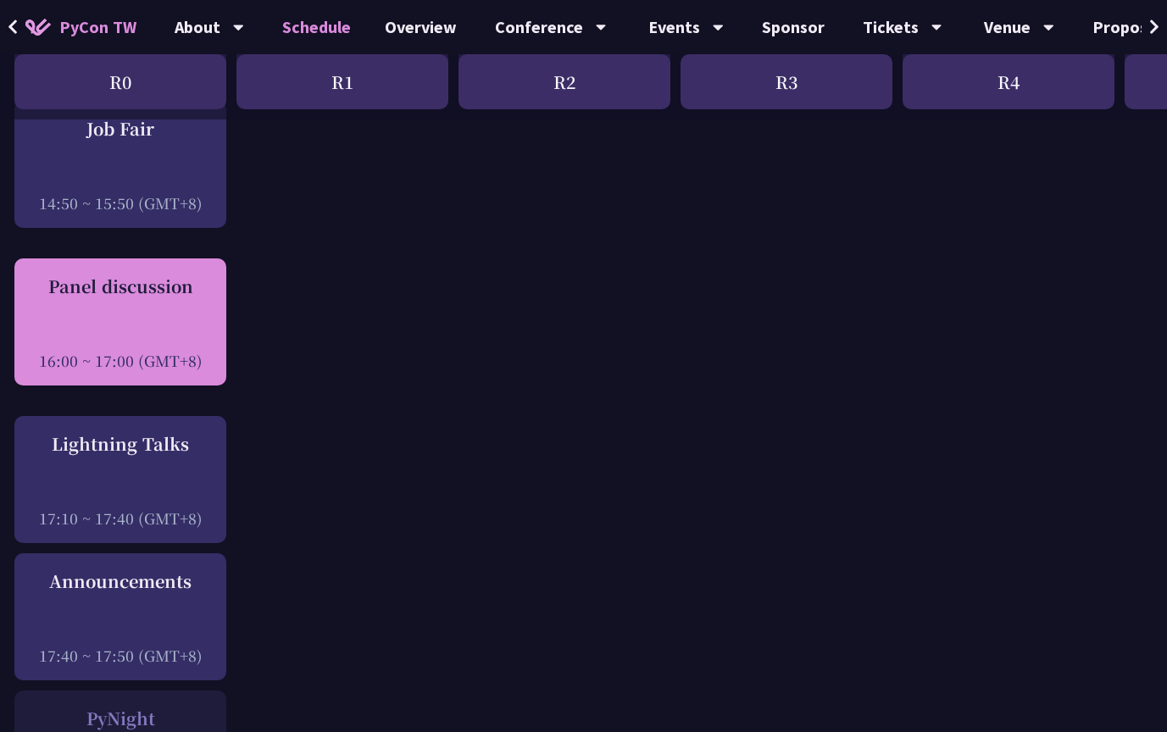
click at [164, 347] on div "Panel discussion 16:00 ~ 17:00 (GMT+8)" at bounding box center [120, 321] width 212 height 127
click at [130, 279] on div "Panel discussion 16:00 ~ 17:00 (GMT+8)" at bounding box center [120, 322] width 195 height 97
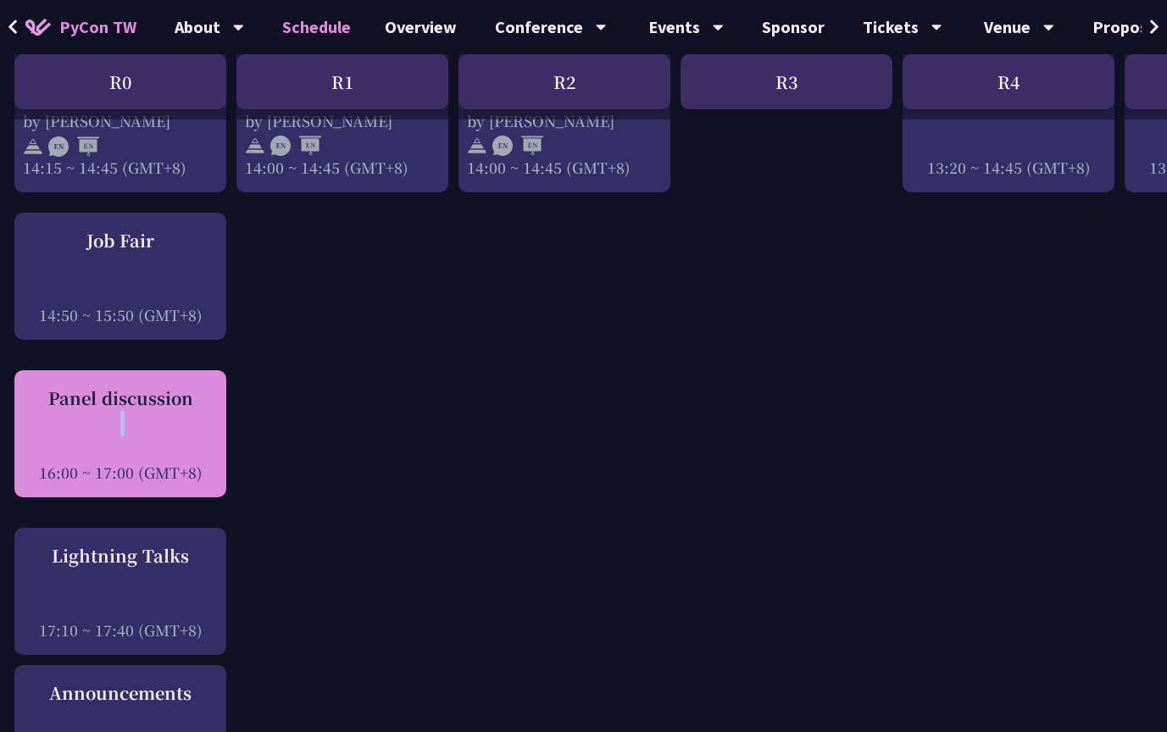
scroll to position [1964, 3]
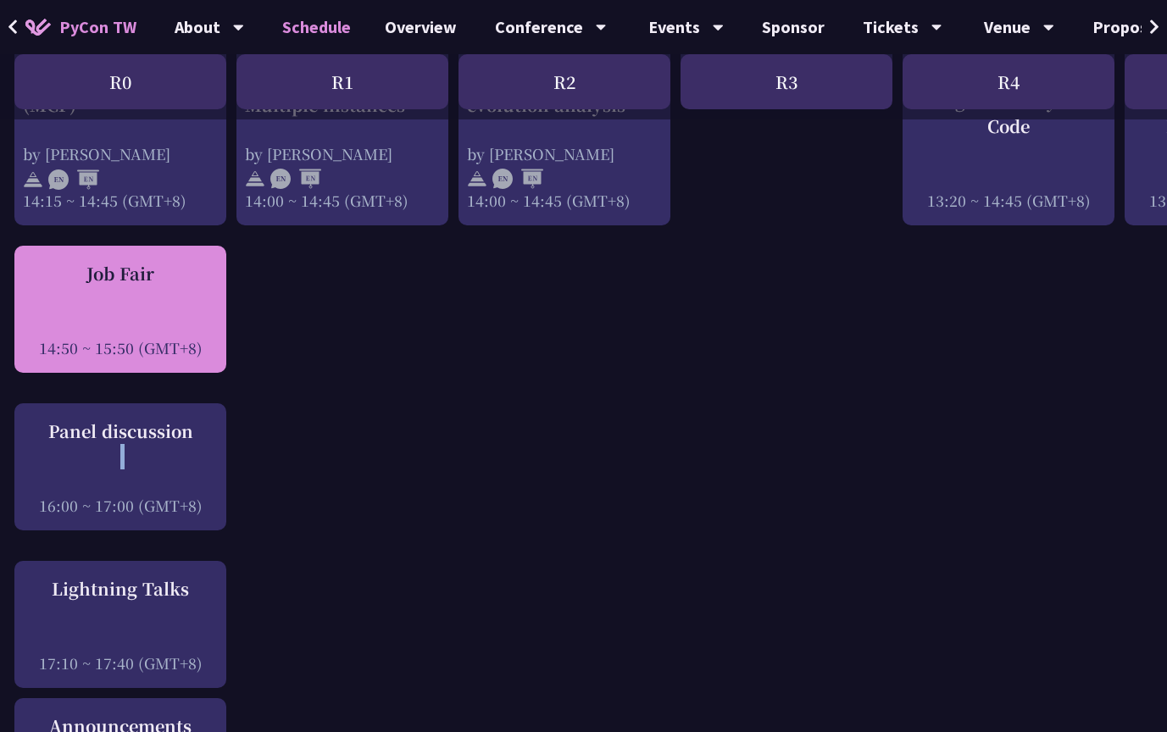
click at [92, 337] on div "14:50 ~ 15:50 (GMT+8)" at bounding box center [120, 347] width 195 height 21
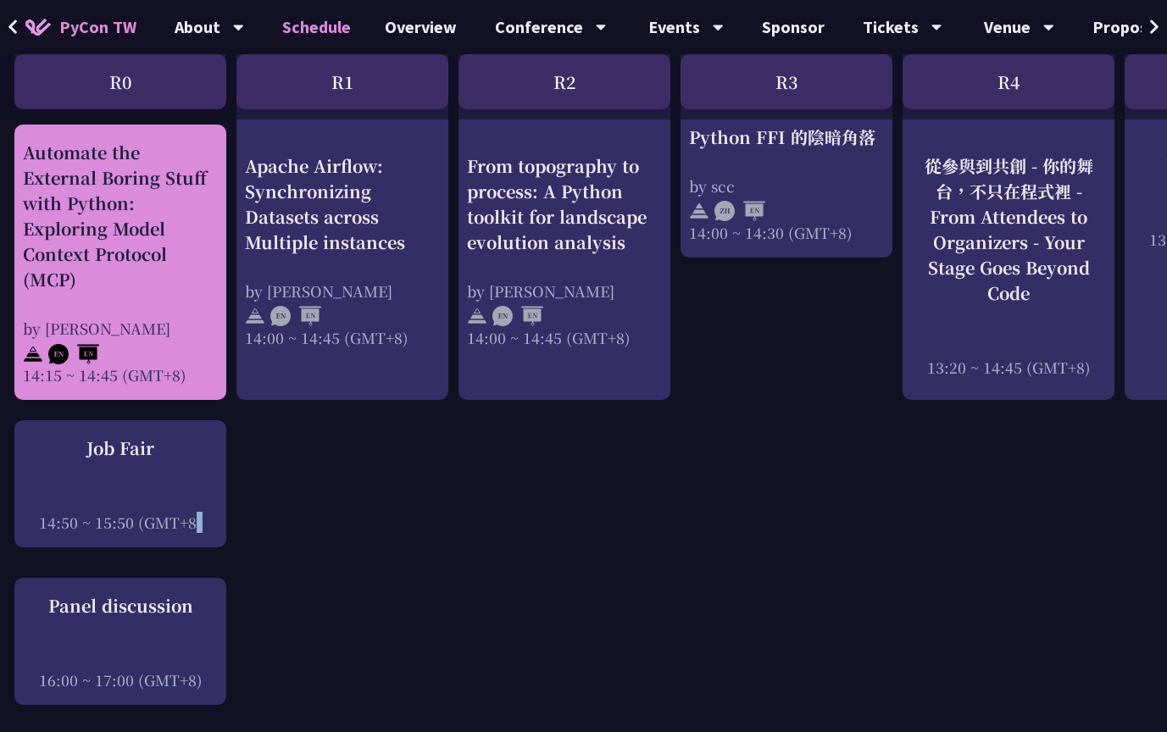
click at [182, 318] on div "by [PERSON_NAME]" at bounding box center [120, 328] width 195 height 21
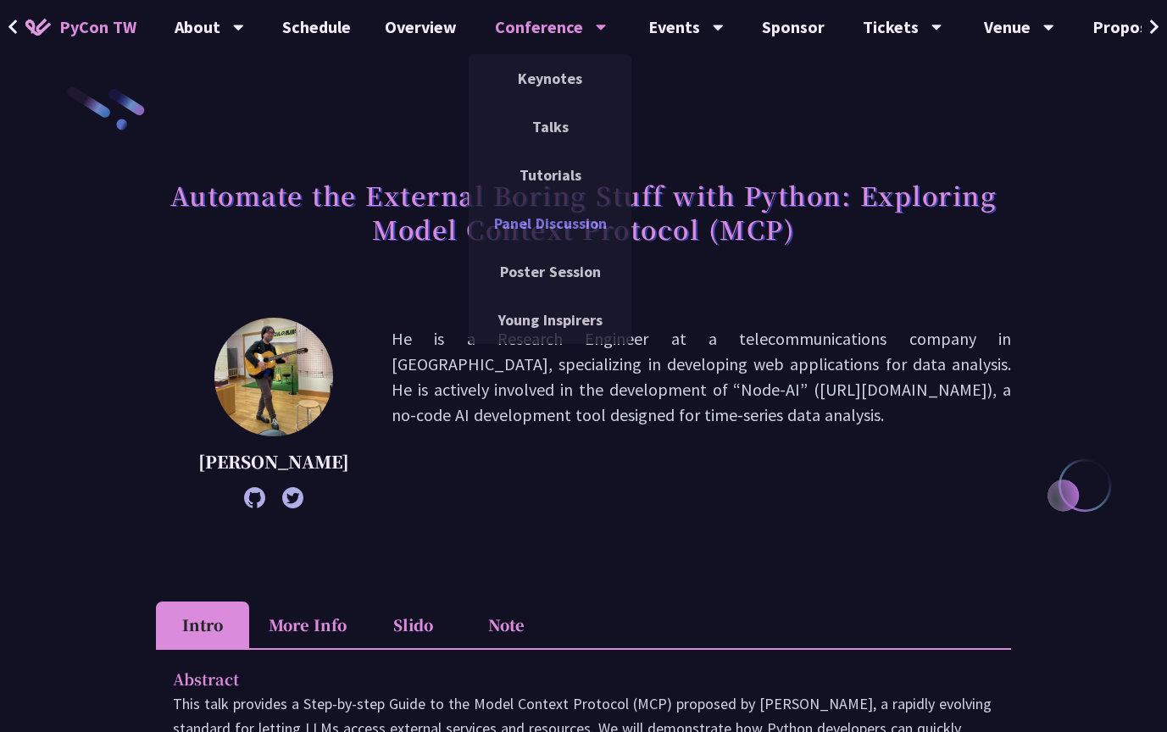
click at [556, 220] on link "Panel Discussion" at bounding box center [550, 223] width 163 height 40
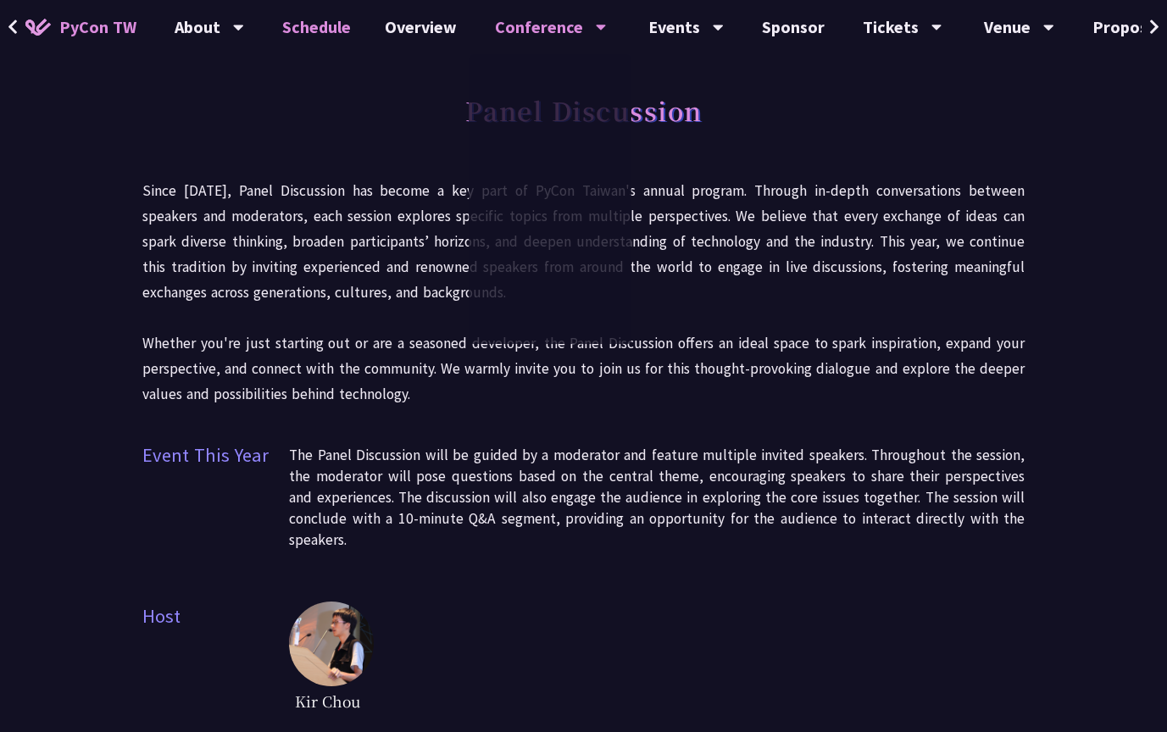
click at [310, 28] on link "Schedule" at bounding box center [316, 27] width 103 height 54
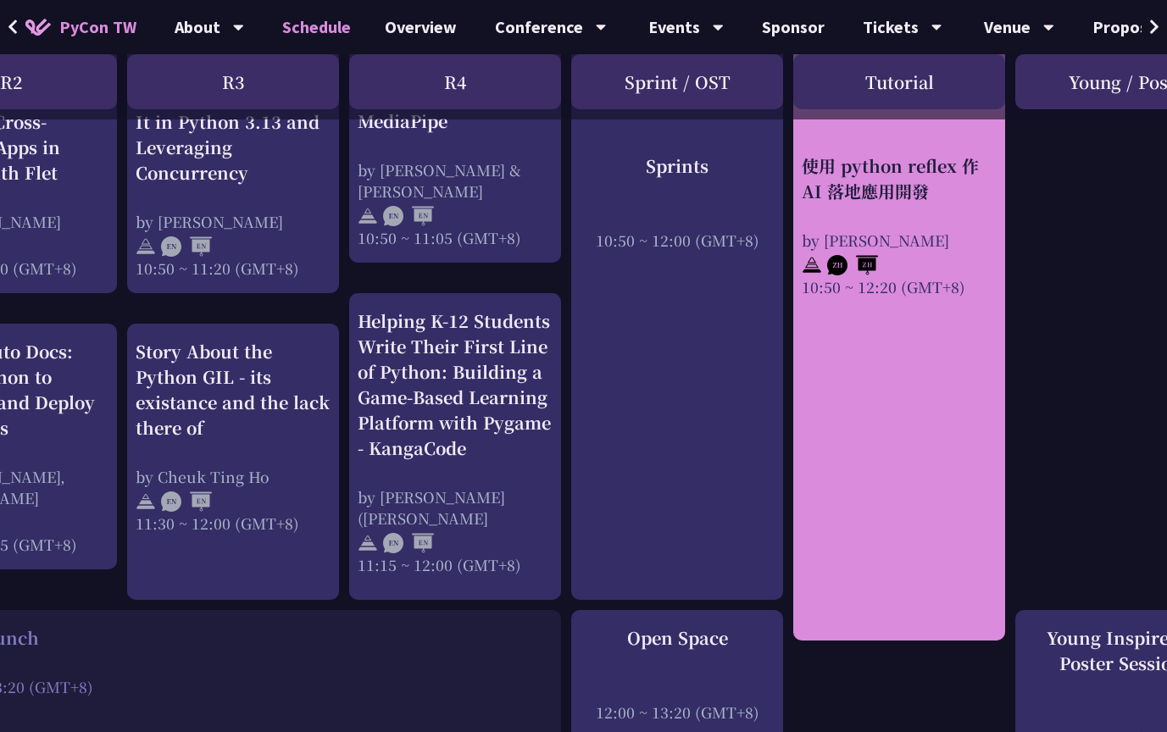
scroll to position [723, 556]
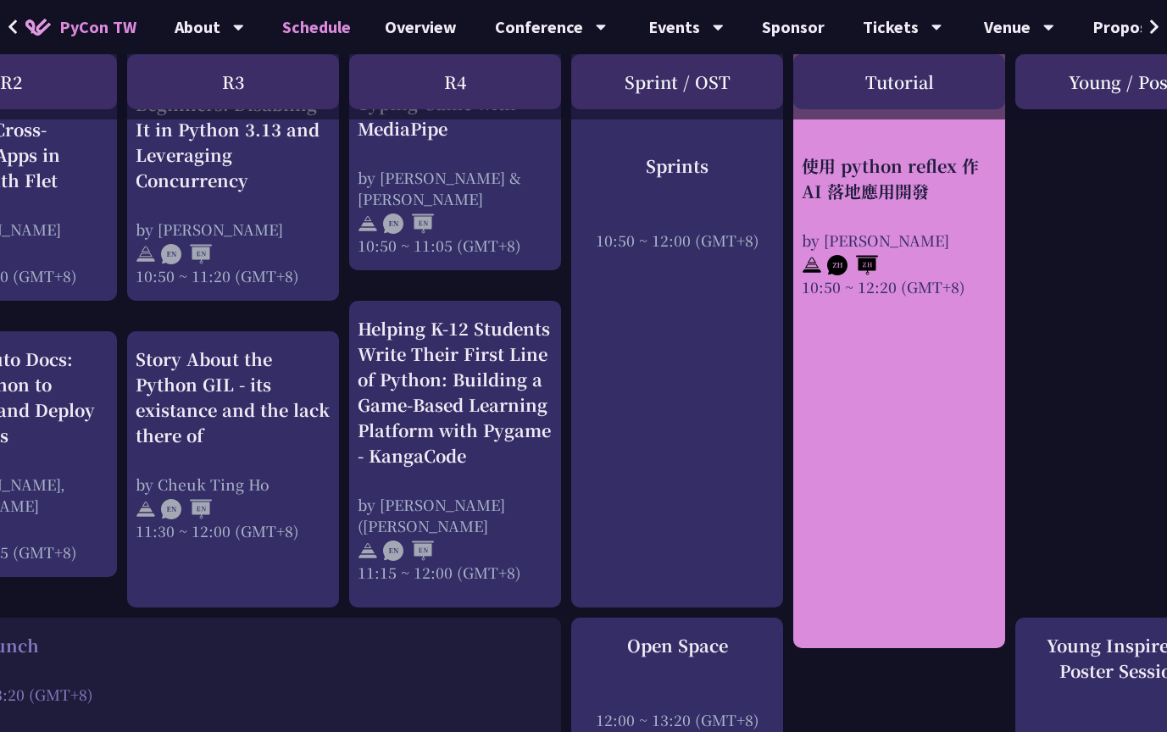
click at [892, 354] on div "使用 python reflex 作 AI 落地應用開發 by Milo Chen 10:50 ~ 12:20 (GMT+8)" at bounding box center [899, 337] width 212 height 624
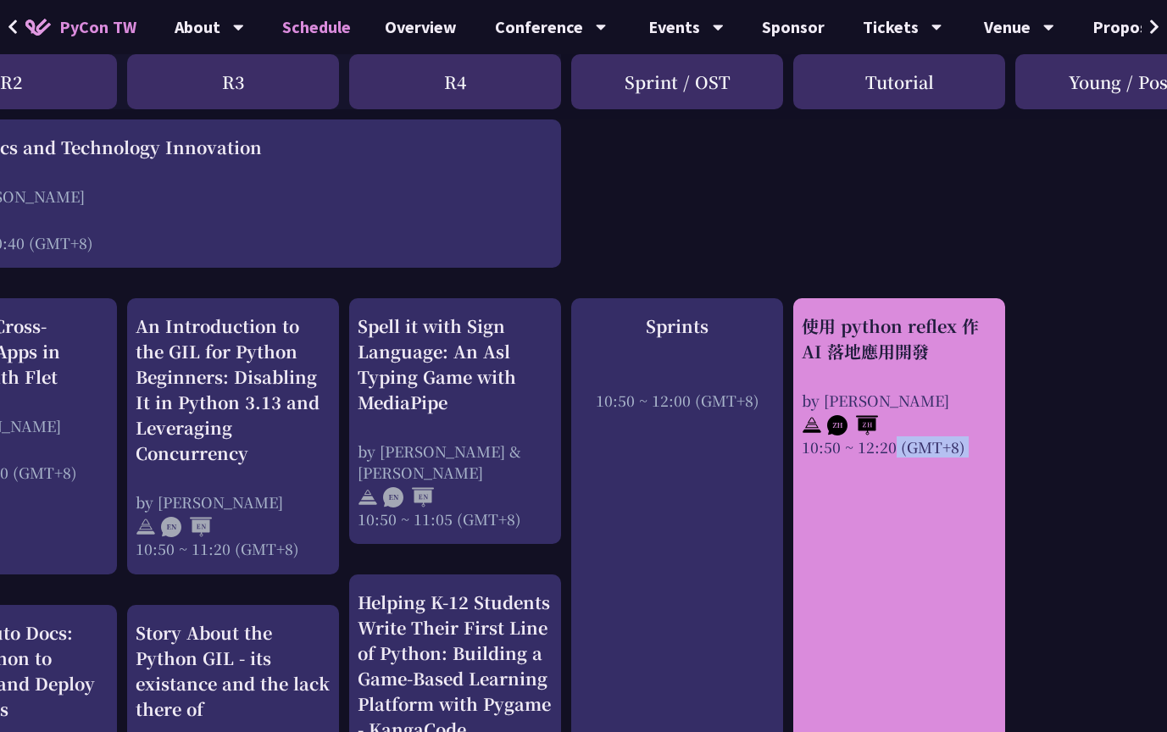
click at [836, 336] on div "使用 python reflex 作 AI 落地應用開發" at bounding box center [899, 339] width 195 height 51
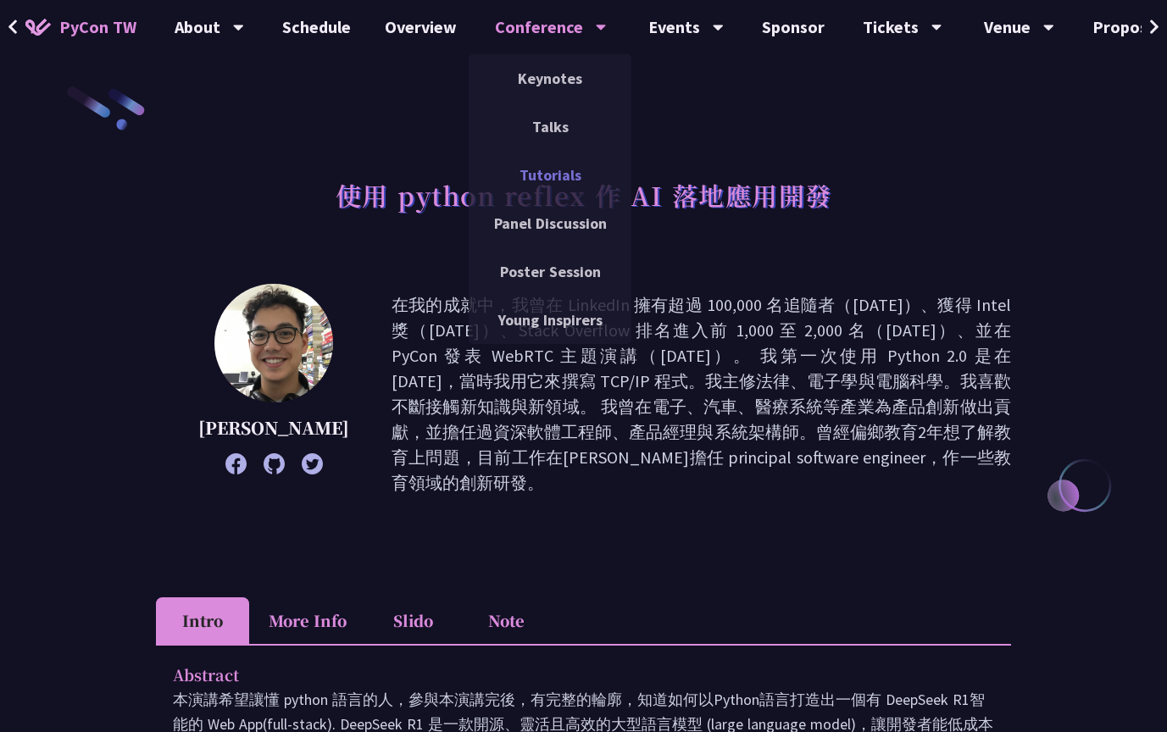
click at [538, 181] on link "Tutorials" at bounding box center [550, 175] width 163 height 40
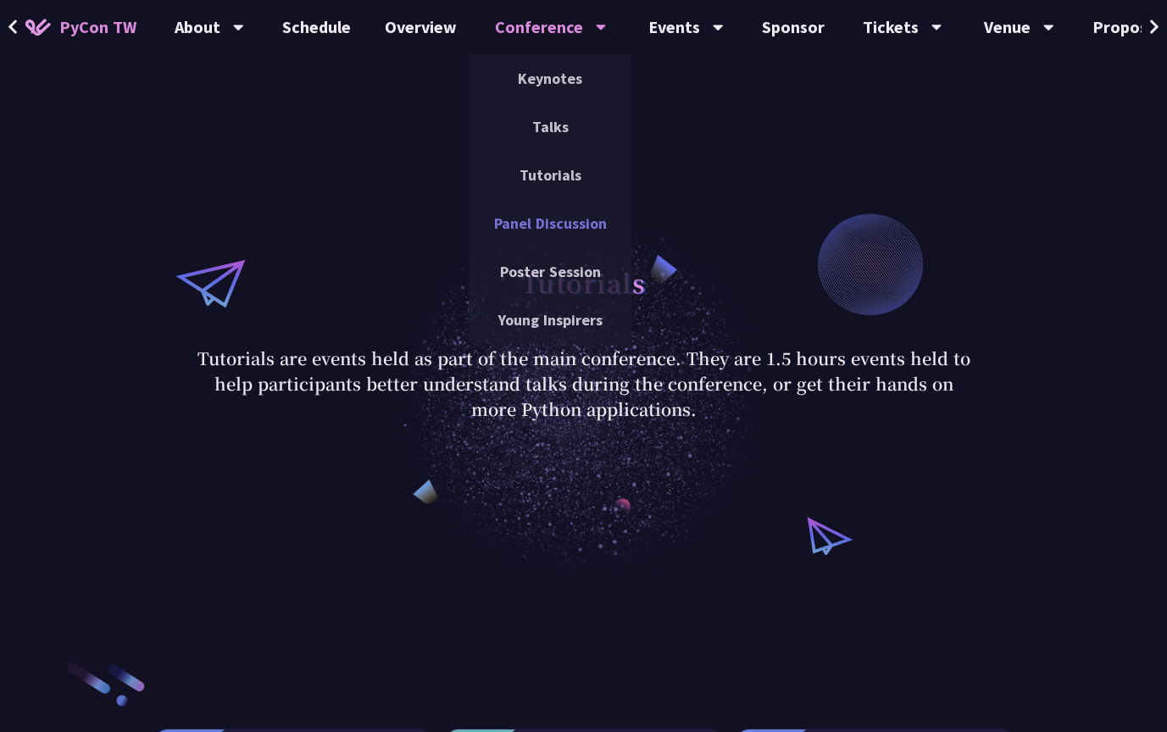
click at [547, 232] on link "Panel Discussion" at bounding box center [550, 223] width 163 height 40
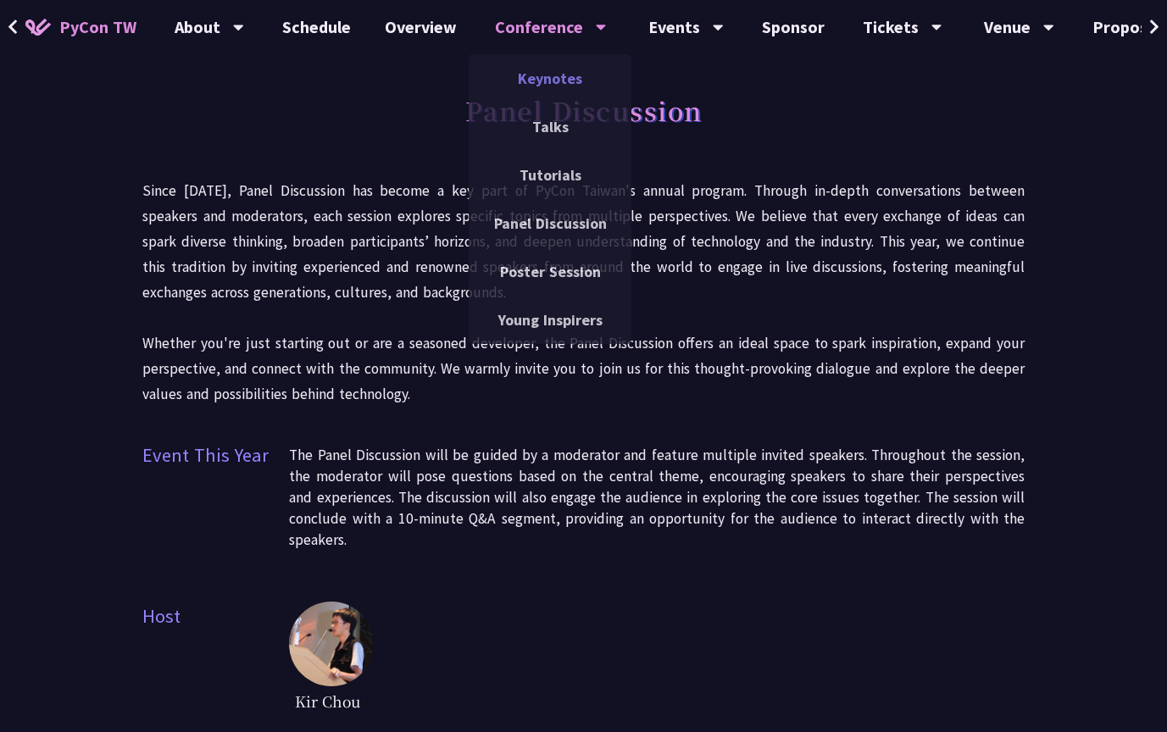
click at [503, 69] on link "Keynotes" at bounding box center [550, 78] width 163 height 40
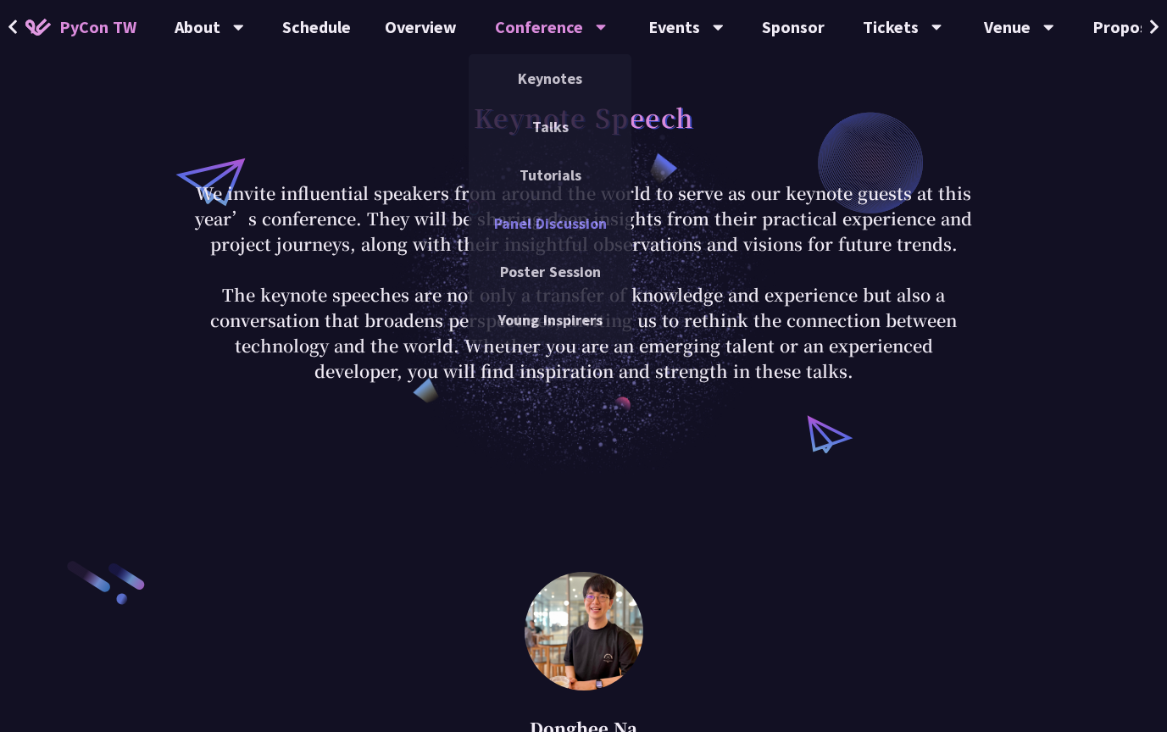
click at [533, 215] on link "Panel Discussion" at bounding box center [550, 223] width 163 height 40
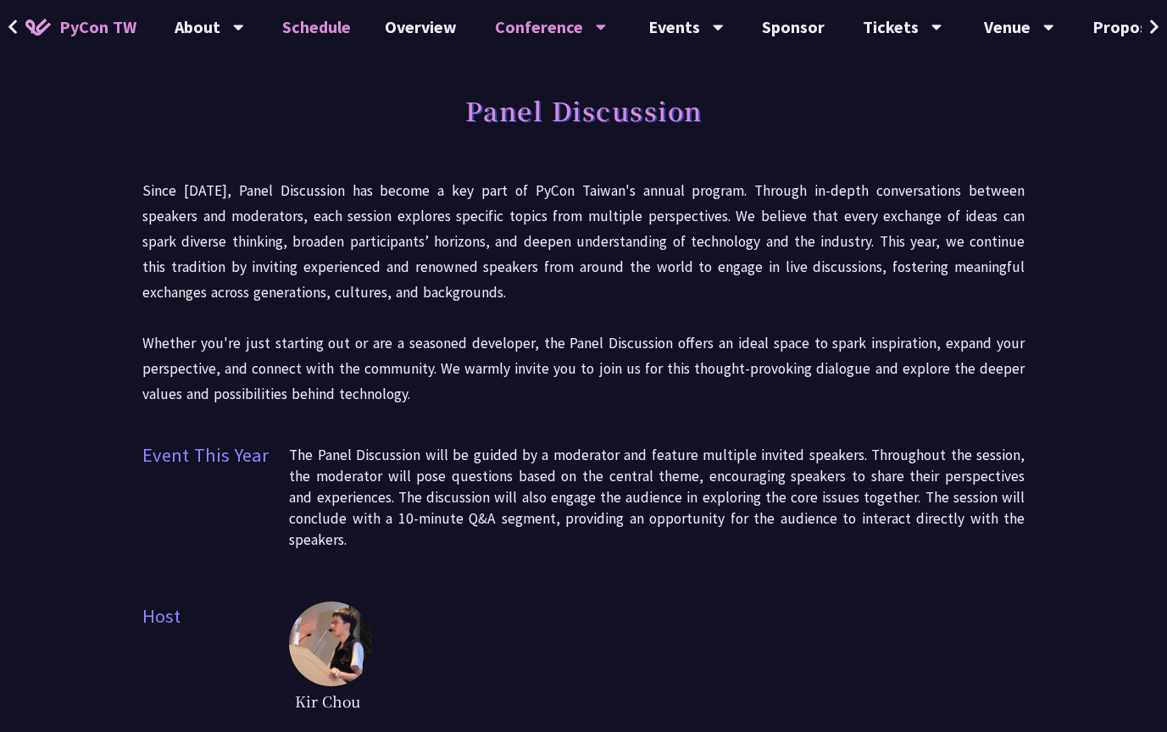
click at [288, 37] on link "Schedule" at bounding box center [316, 27] width 103 height 54
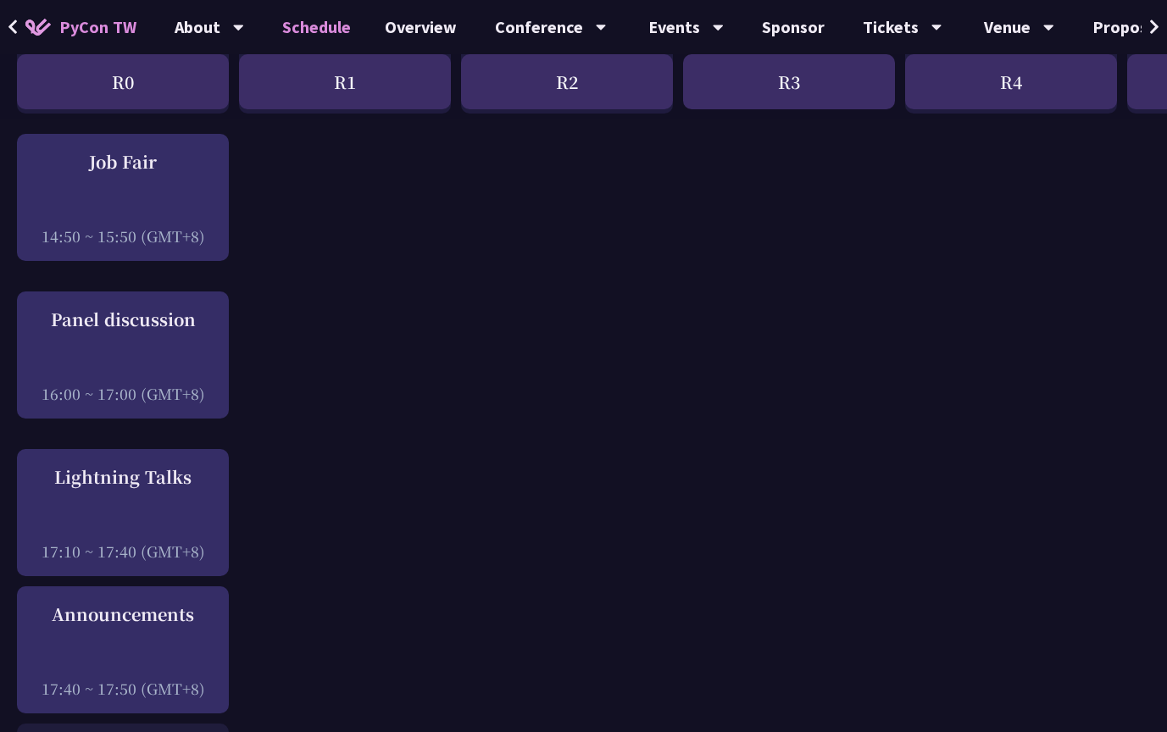
scroll to position [2044, 0]
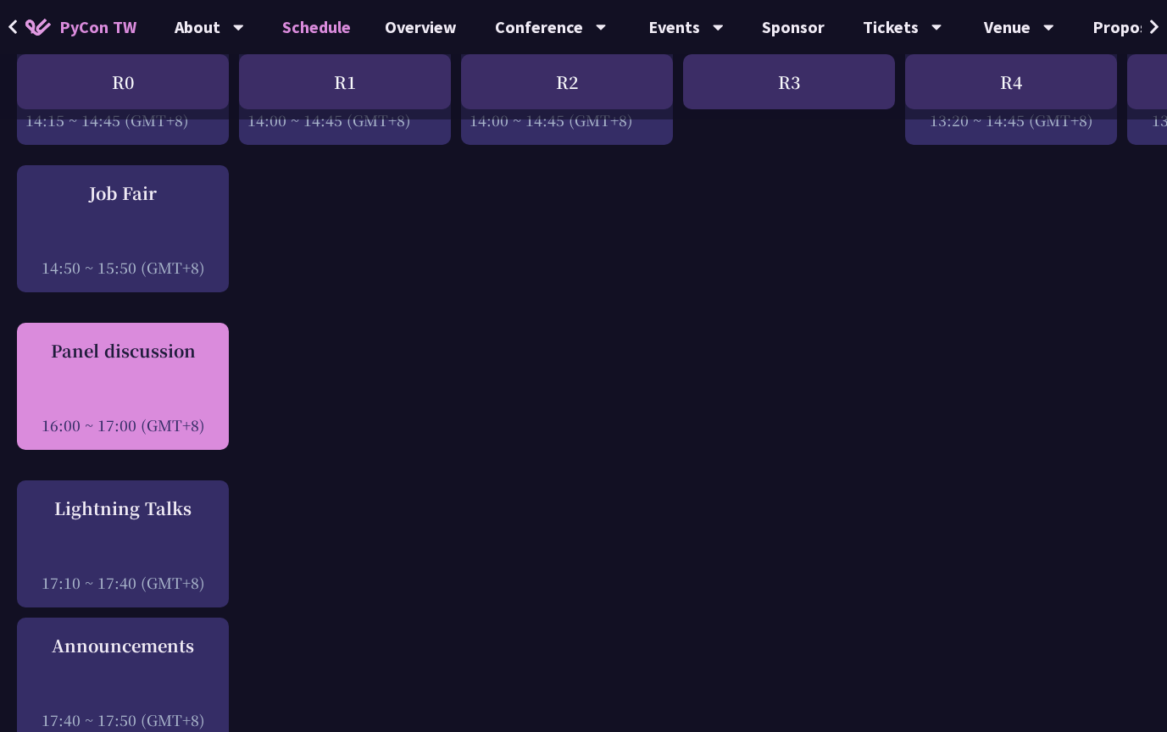
click at [142, 389] on div at bounding box center [122, 401] width 195 height 25
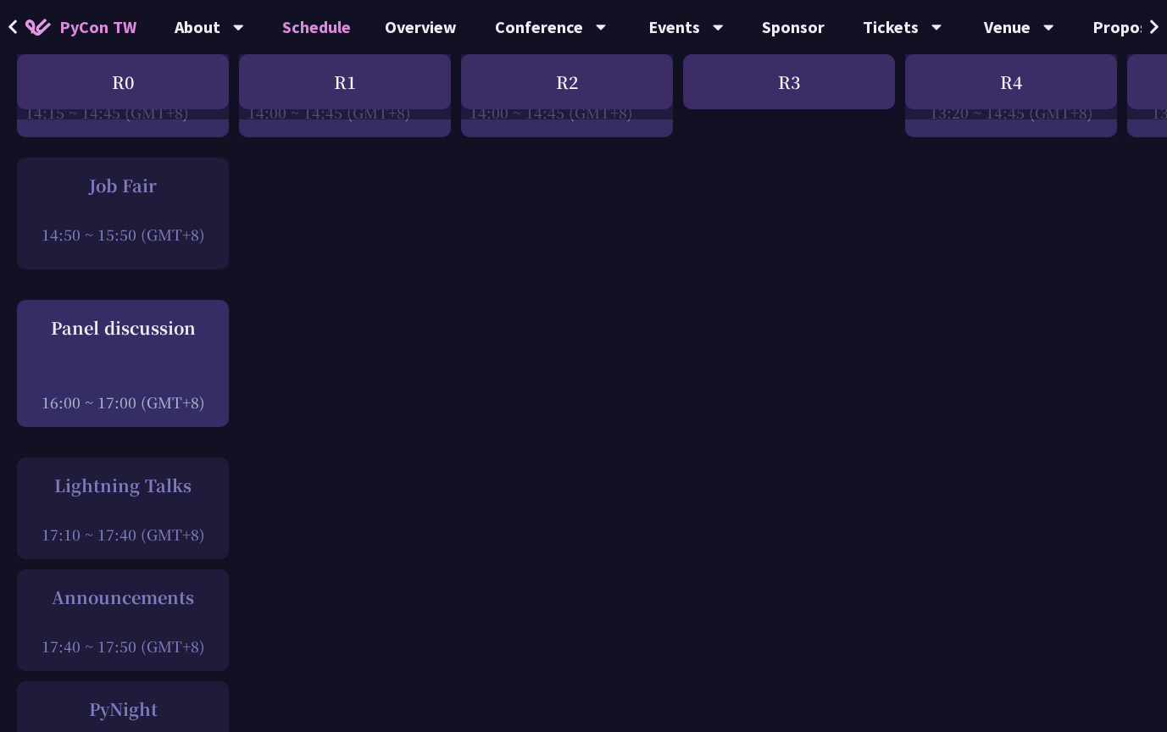
scroll to position [2051, 0]
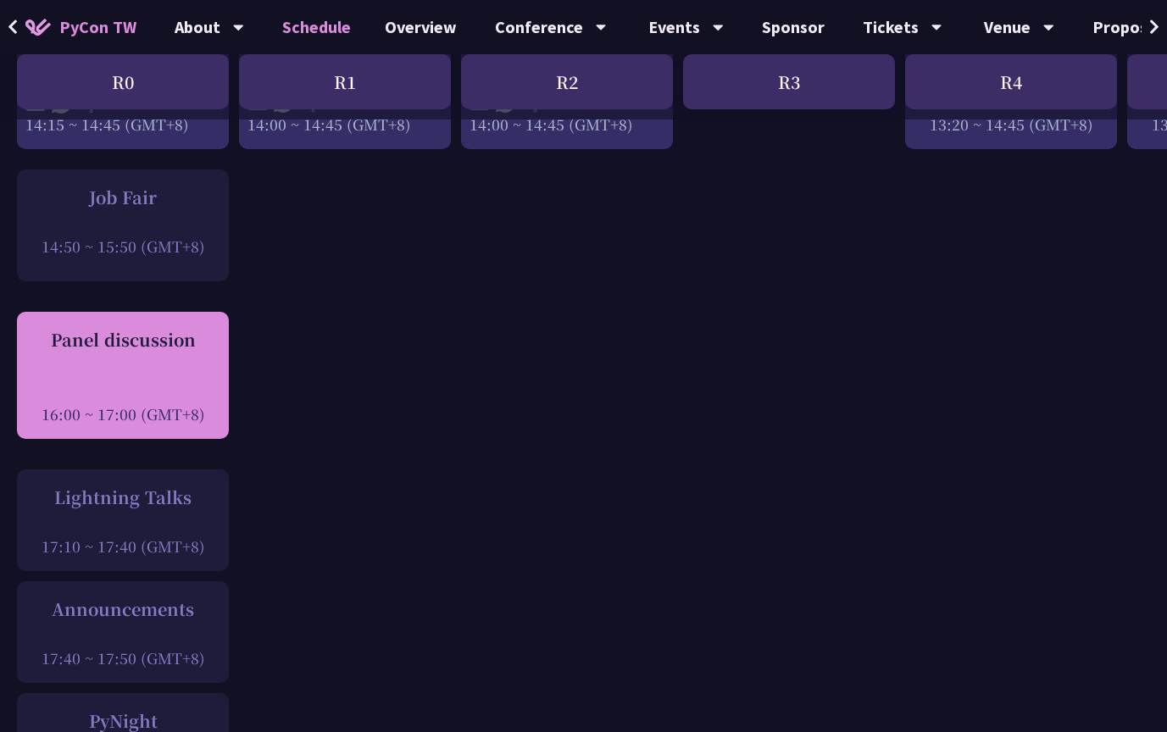
click at [148, 336] on div "Panel discussion 16:00 ~ 17:00 (GMT+8)" at bounding box center [122, 375] width 195 height 97
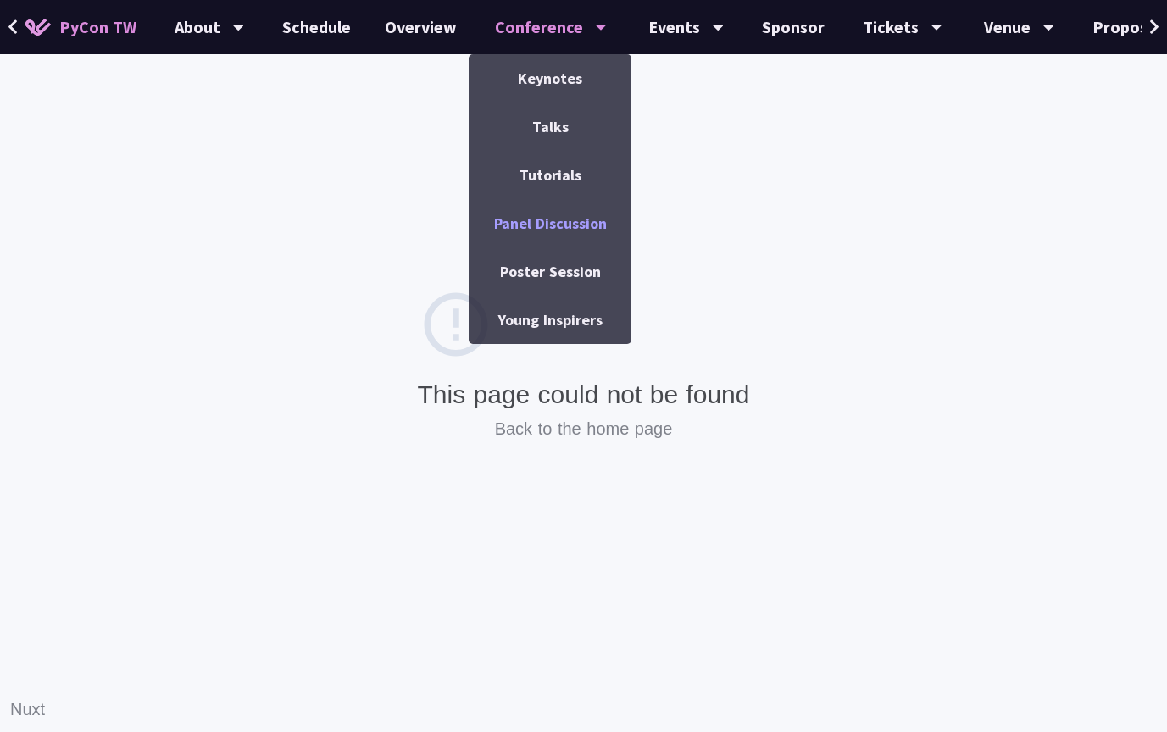
click at [538, 219] on link "Panel Discussion" at bounding box center [550, 223] width 163 height 40
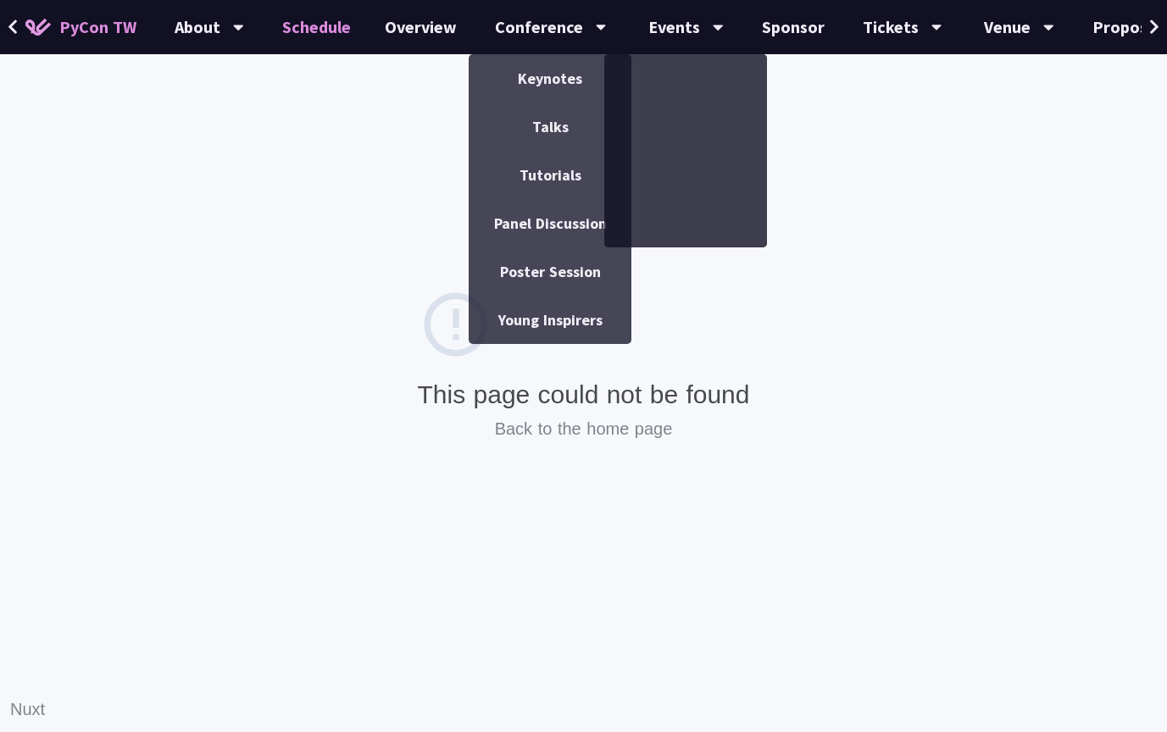
click at [305, 23] on link "Schedule" at bounding box center [316, 27] width 103 height 54
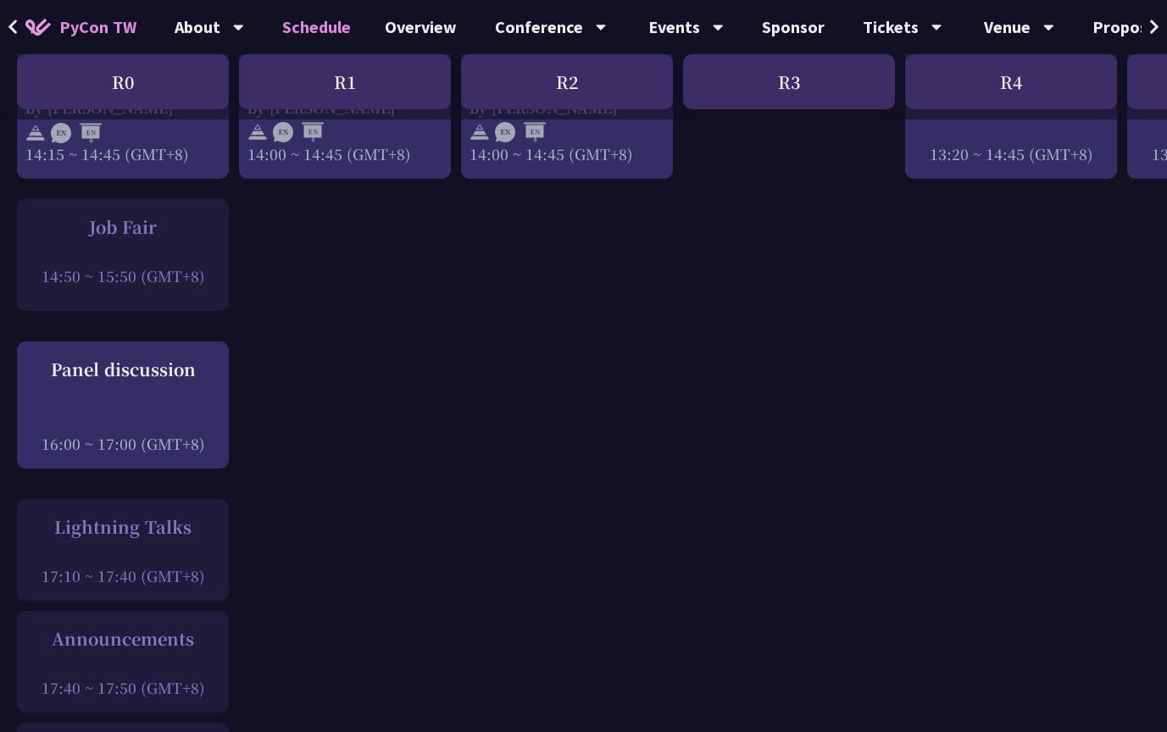
scroll to position [2001, 0]
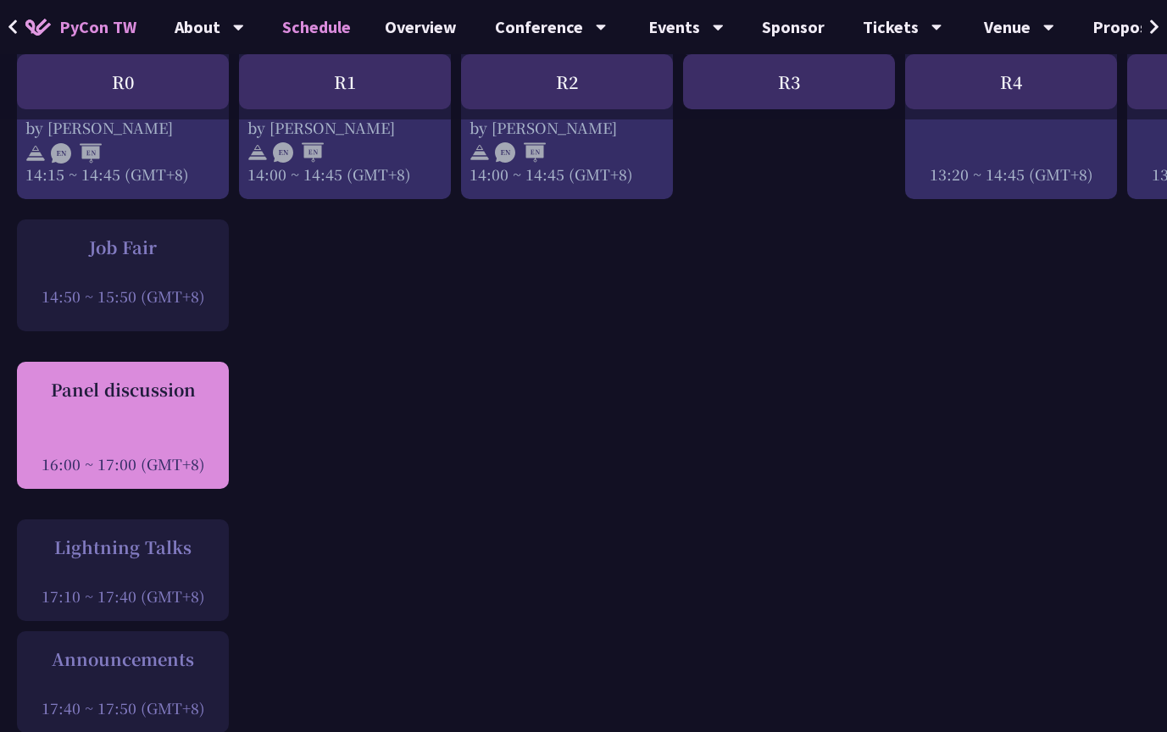
click at [180, 428] on div at bounding box center [122, 440] width 195 height 25
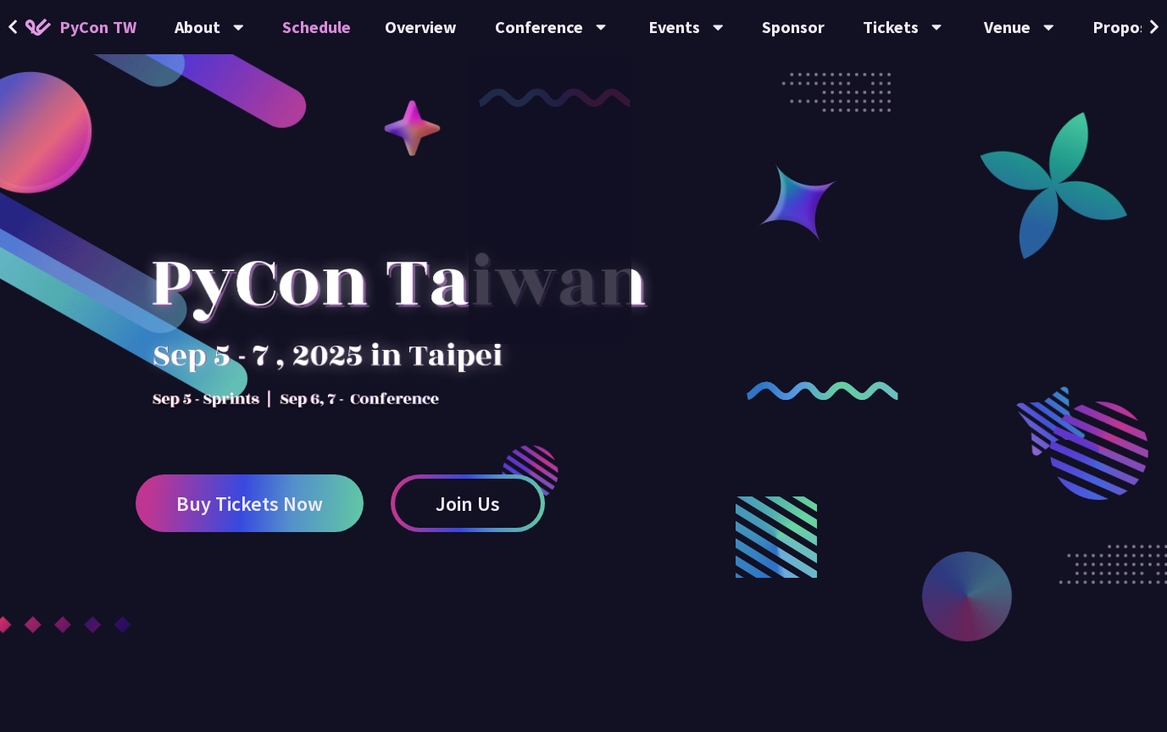
click at [315, 30] on link "Schedule" at bounding box center [316, 27] width 103 height 54
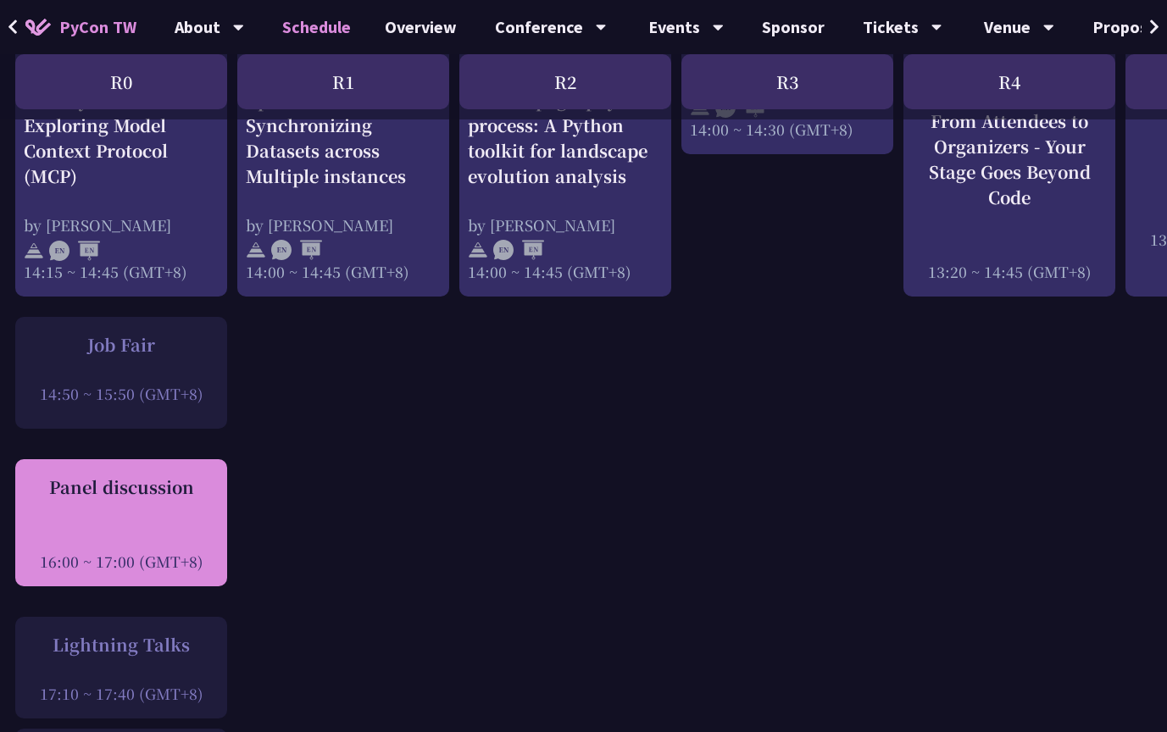
scroll to position [1903, 0]
click at [108, 525] on div at bounding box center [122, 537] width 195 height 25
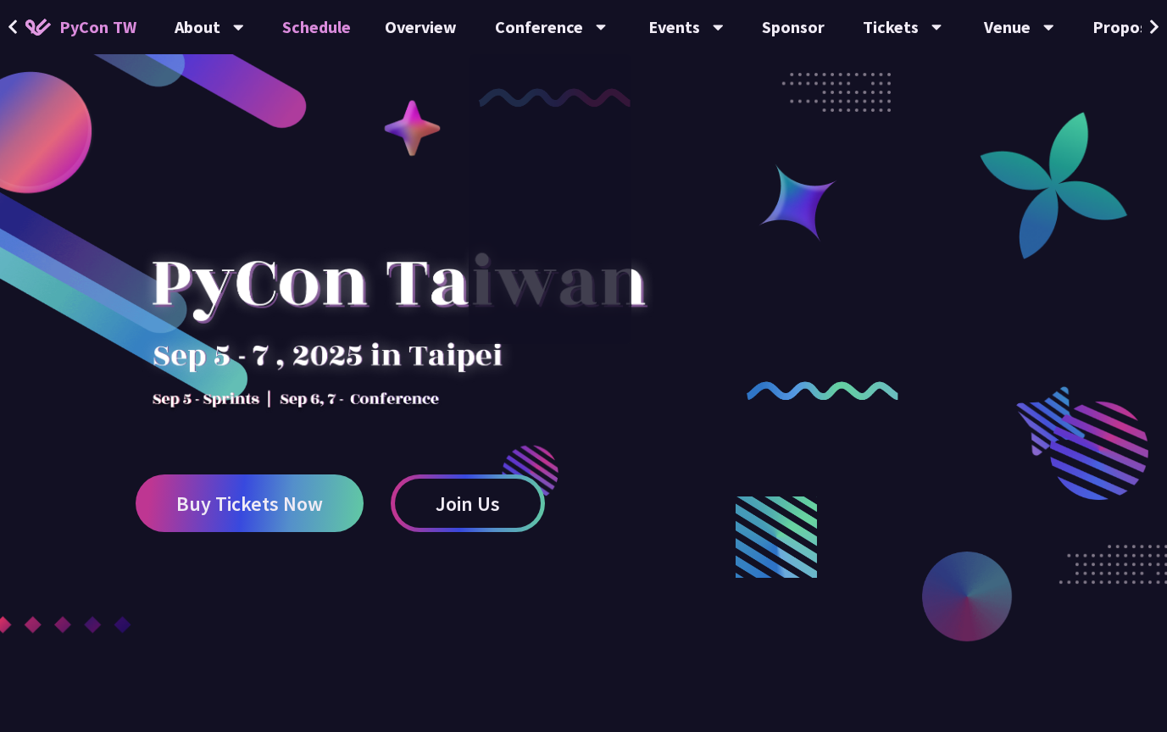
click at [319, 17] on link "Schedule" at bounding box center [316, 27] width 103 height 54
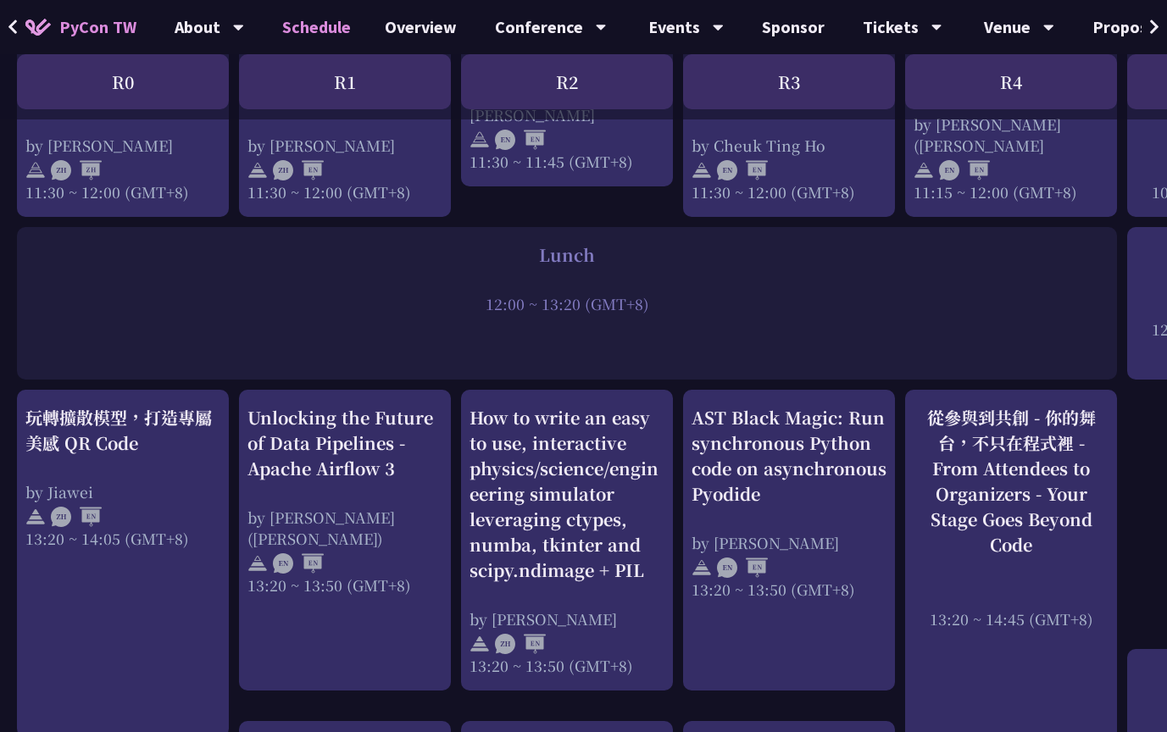
scroll to position [1169, 0]
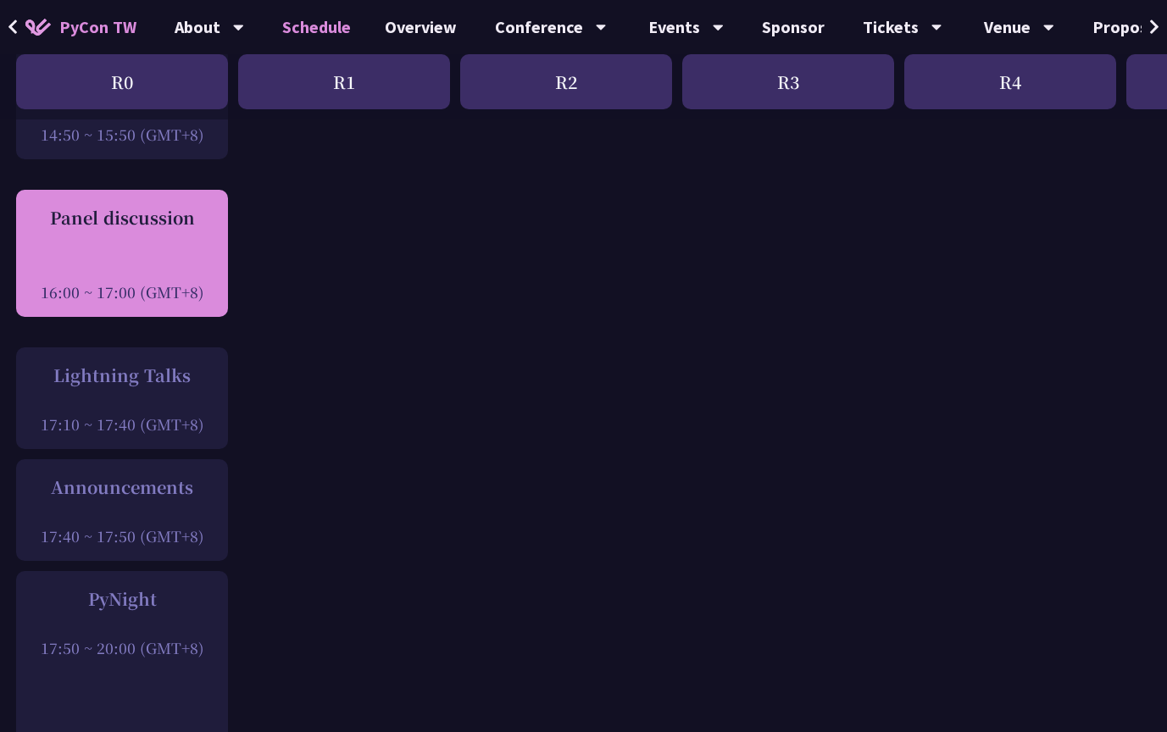
click at [157, 217] on div "Panel discussion 16:00 ~ 17:00 (GMT+8)" at bounding box center [122, 253] width 195 height 97
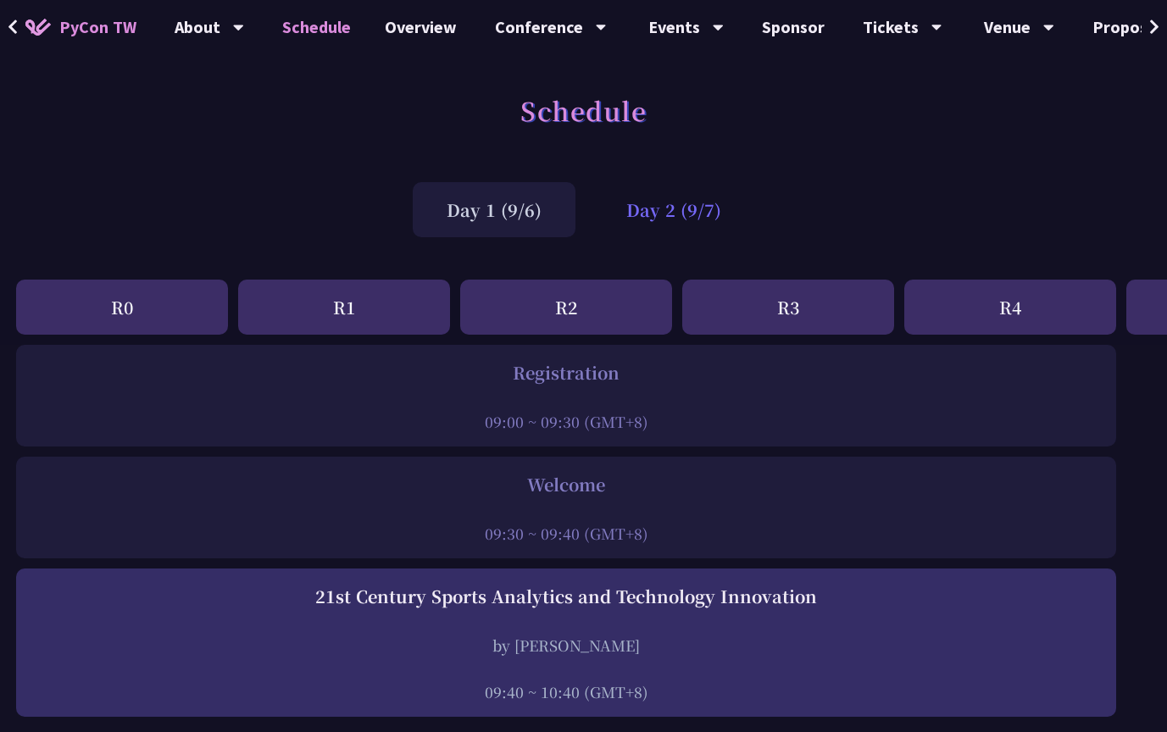
scroll to position [0, 1]
click at [657, 227] on div "Day 2 (9/7)" at bounding box center [673, 209] width 163 height 55
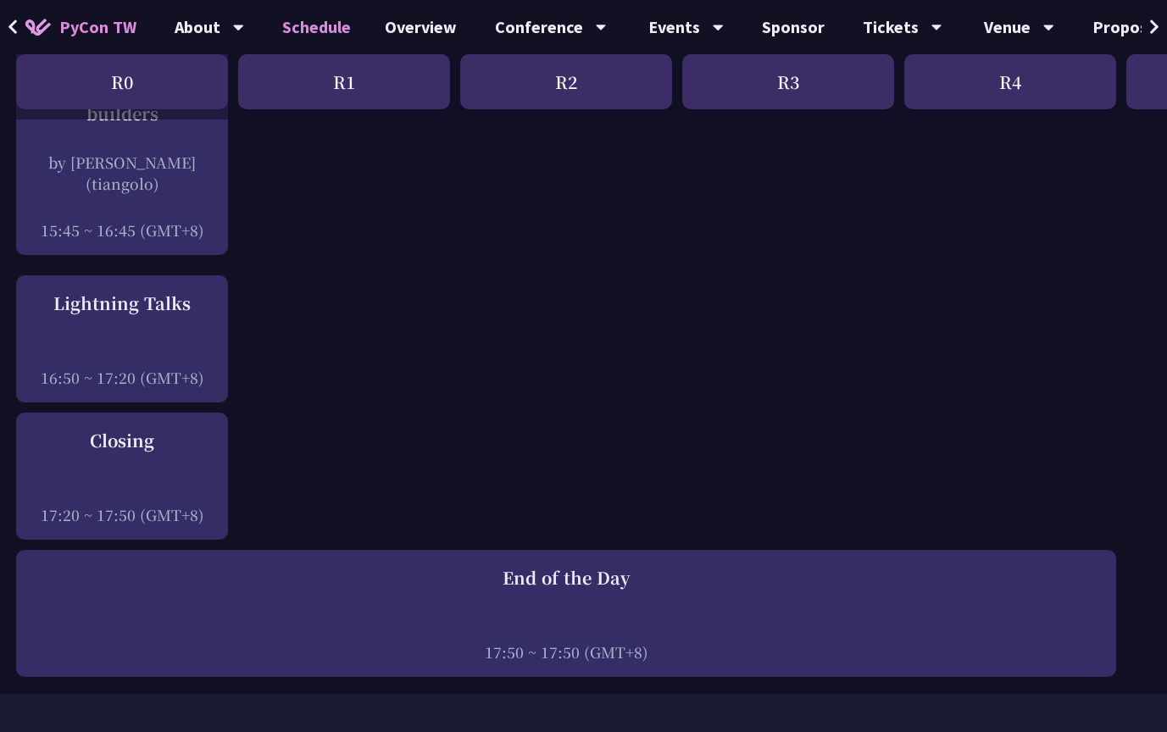
scroll to position [2291, 2]
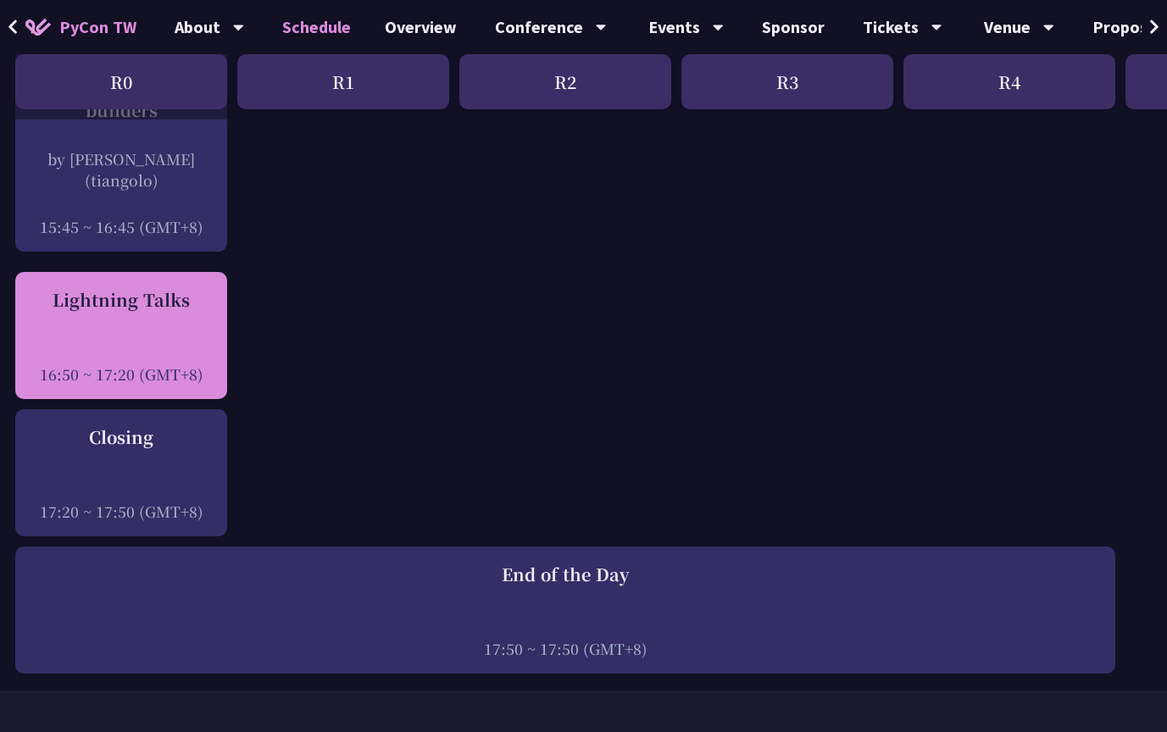
click at [118, 309] on div "Lightning Talks 16:50 ~ 17:20 (GMT+8)" at bounding box center [121, 335] width 195 height 97
click at [92, 364] on div "16:50 ~ 17:20 (GMT+8)" at bounding box center [121, 374] width 195 height 21
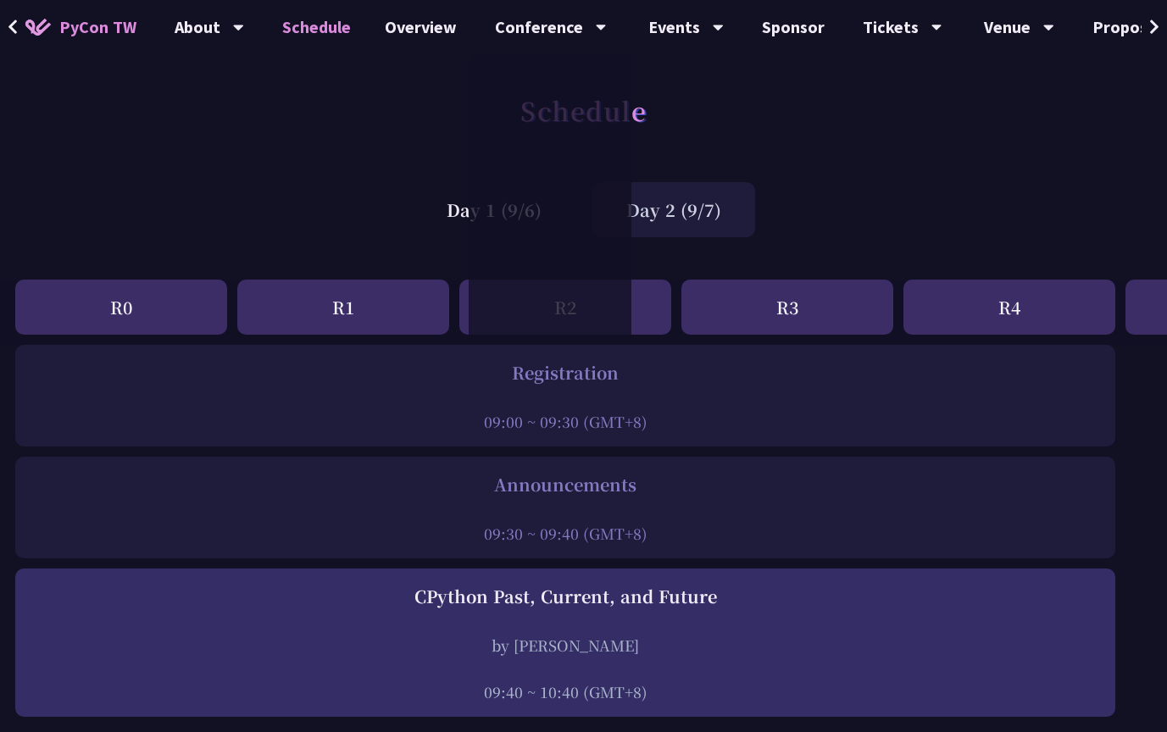
scroll to position [-1, 2]
click at [396, 186] on div "Day 1 (9/6) Day 2 (9/7)" at bounding box center [583, 210] width 1167 height 72
click at [431, 199] on div "Day 1 (9/6)" at bounding box center [494, 209] width 163 height 55
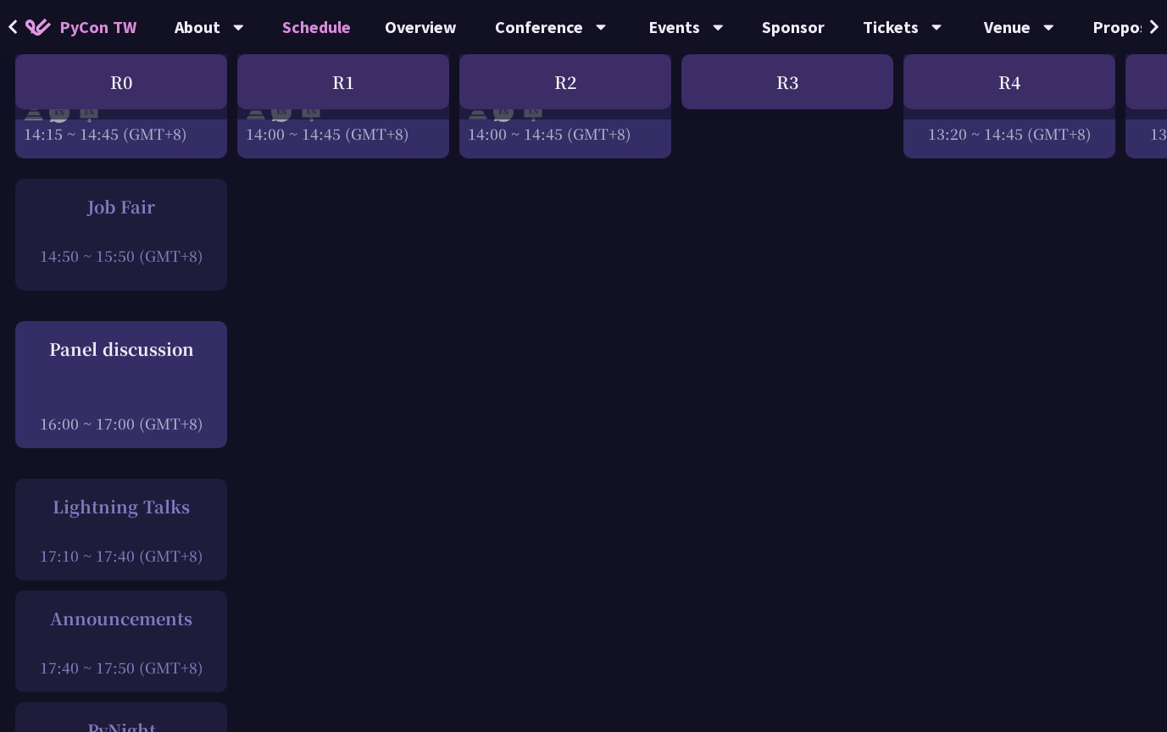
scroll to position [2082, 2]
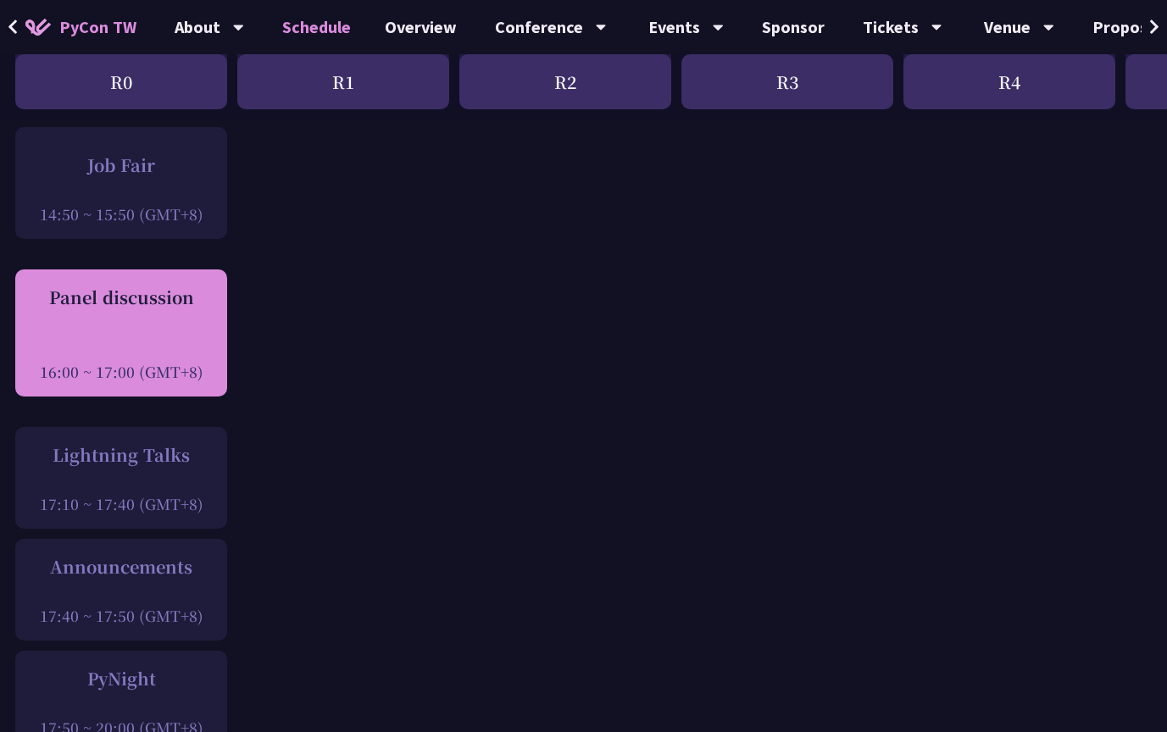
click at [151, 286] on div "Panel discussion 16:00 ~ 17:00 (GMT+8)" at bounding box center [121, 333] width 195 height 97
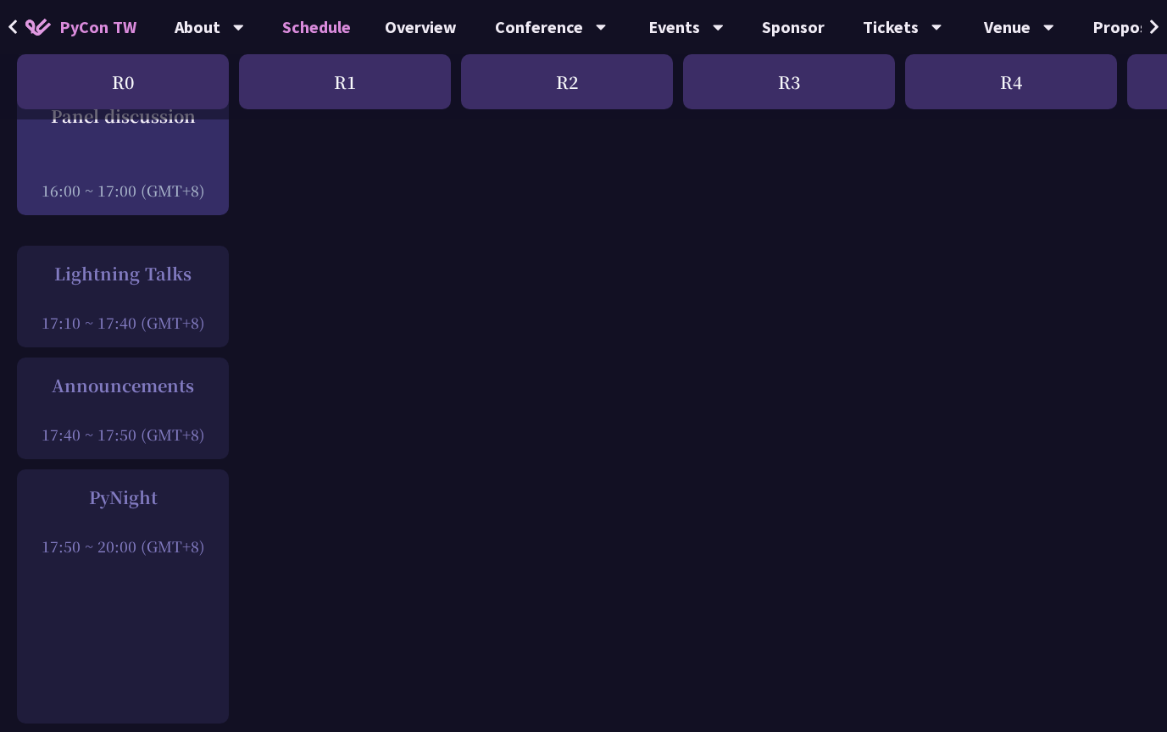
scroll to position [1931, 0]
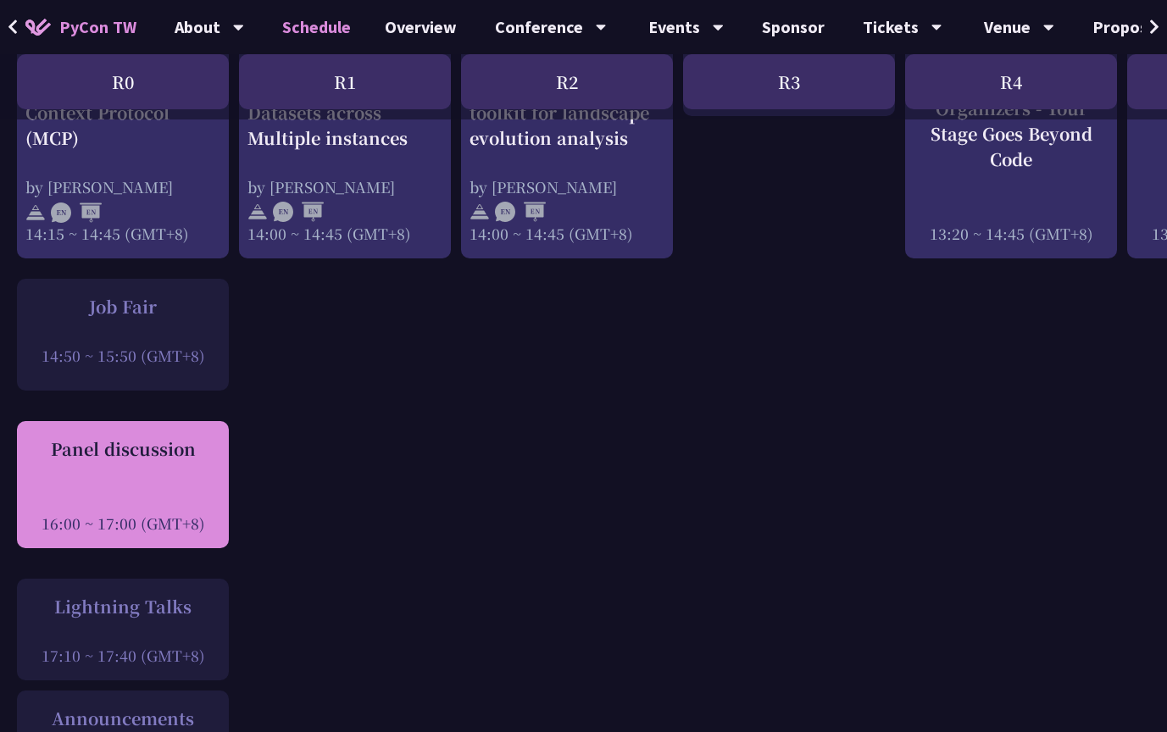
click at [117, 440] on div "Panel discussion 16:00 ~ 17:00 (GMT+8)" at bounding box center [122, 484] width 195 height 97
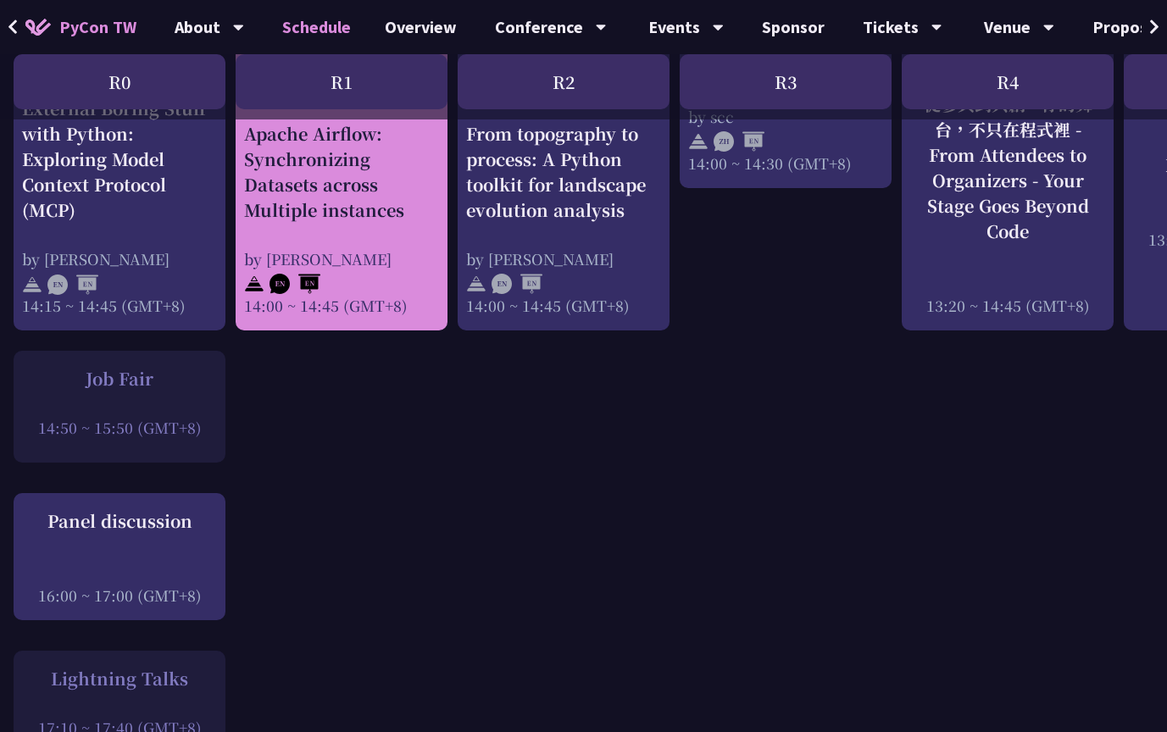
scroll to position [1875, 3]
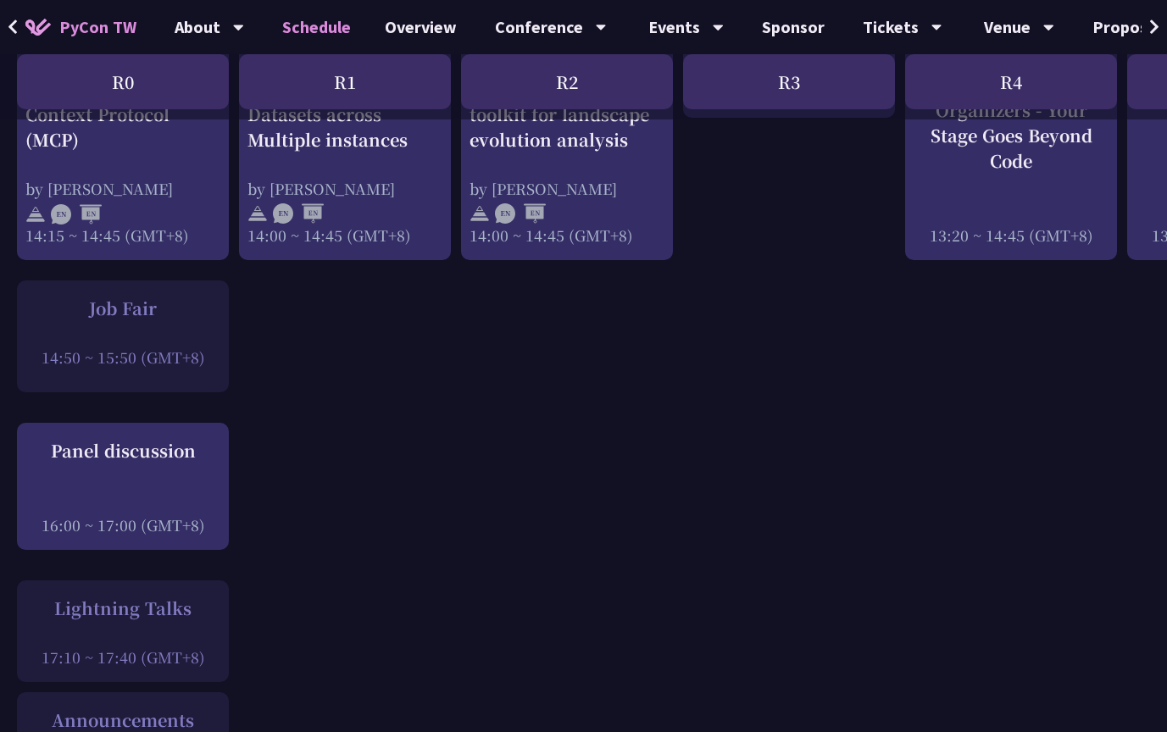
scroll to position [1927, 0]
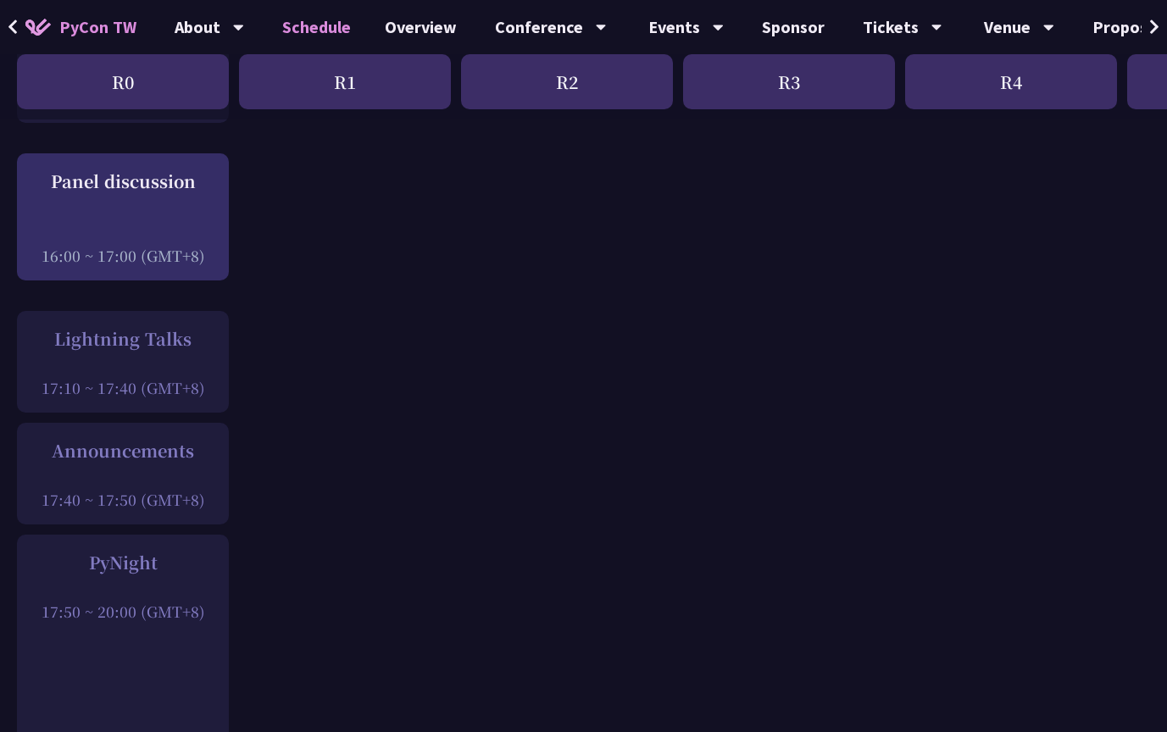
scroll to position [1997, 0]
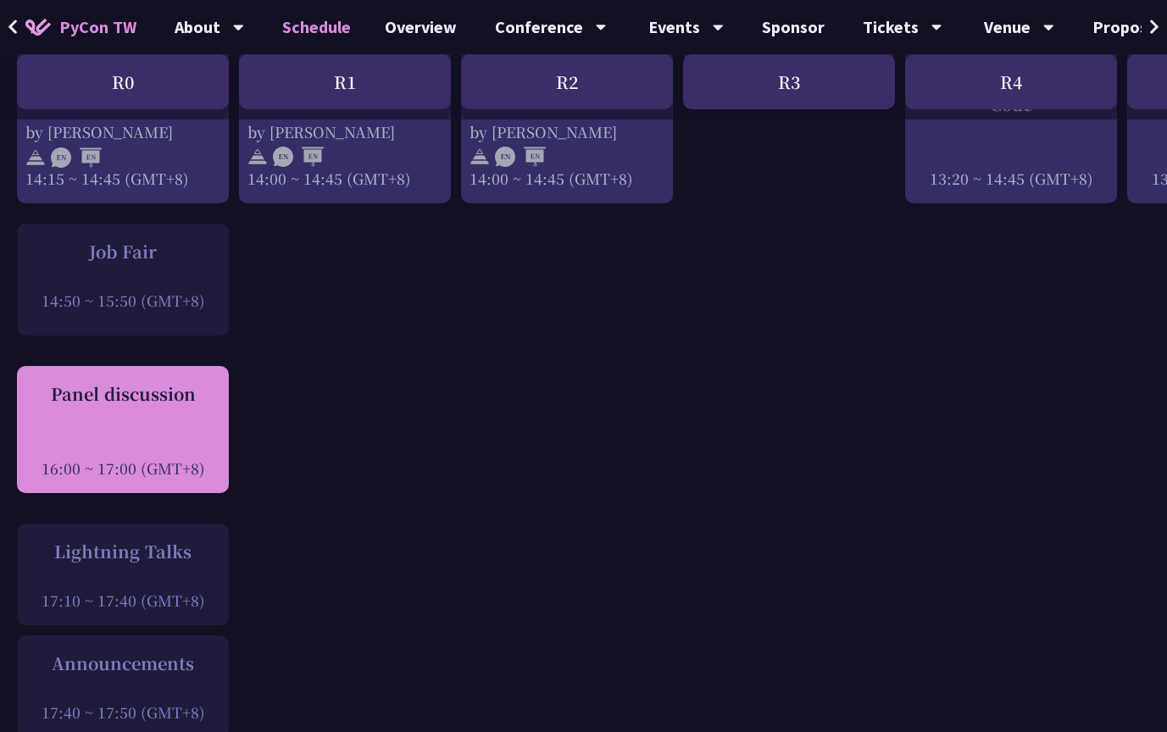
click at [86, 386] on div "Panel discussion 16:00 ~ 17:00 (GMT+8)" at bounding box center [122, 429] width 195 height 97
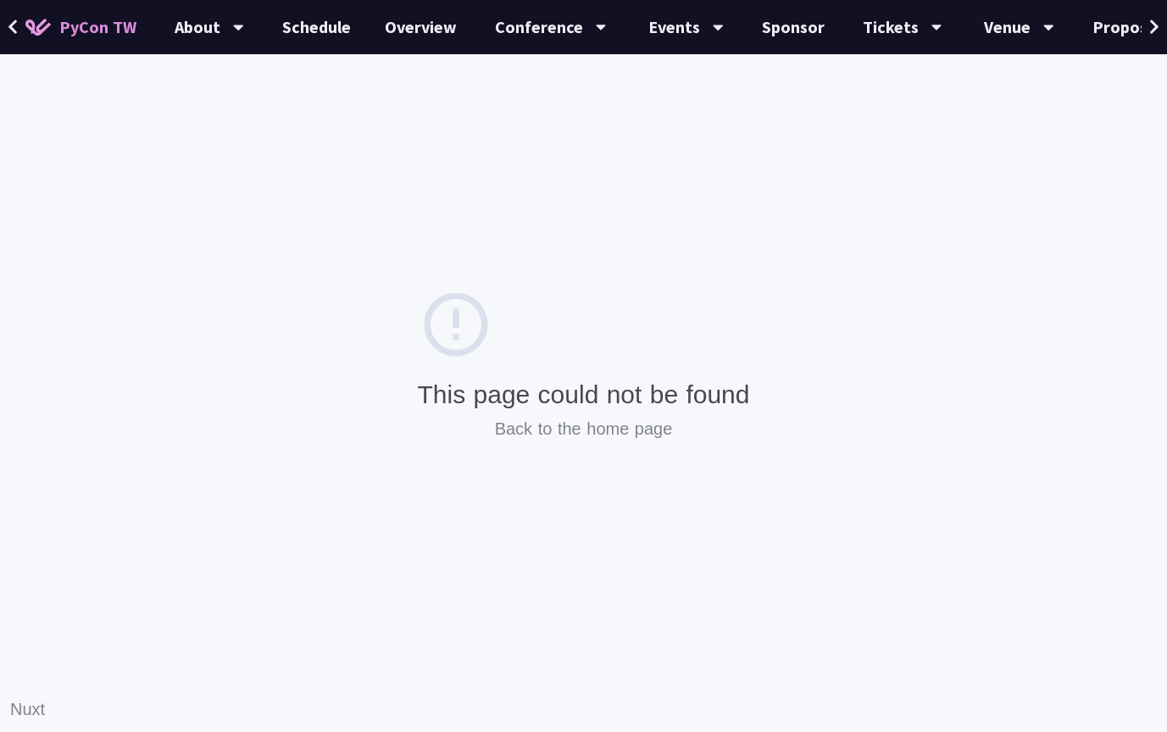
click at [462, 369] on div "This page could not be found Back to the home page Nuxt" at bounding box center [584, 366] width 332 height 160
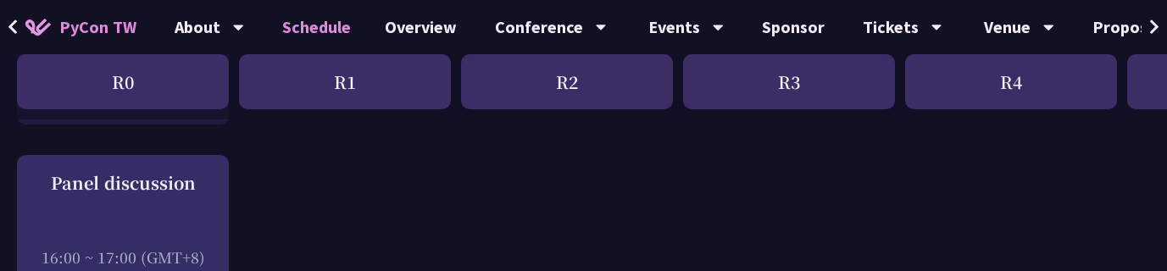
scroll to position [2181, 0]
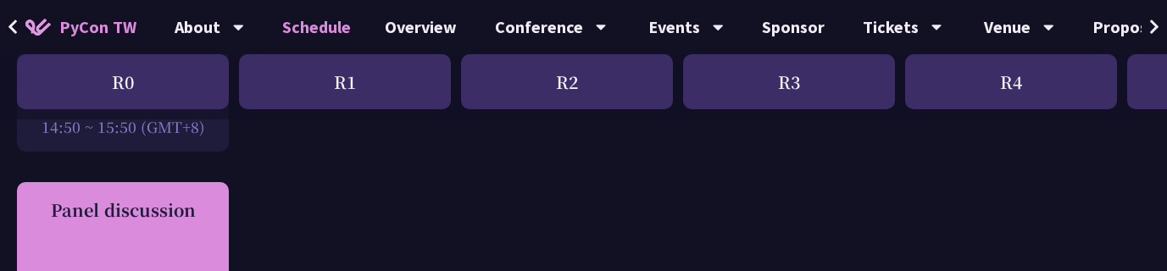
drag, startPoint x: 463, startPoint y: 464, endPoint x: 123, endPoint y: 157, distance: 457.8
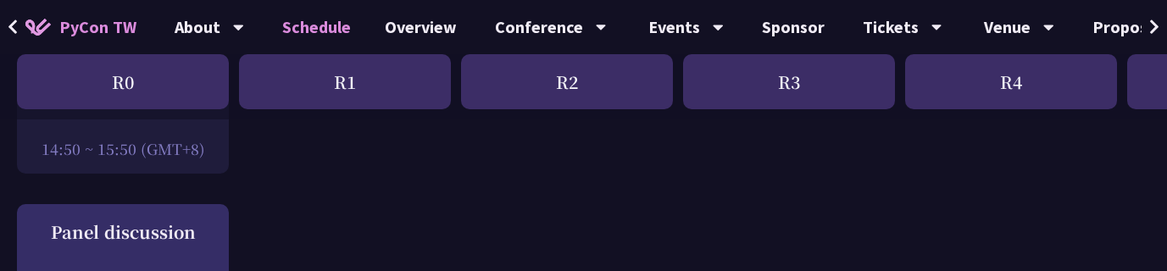
scroll to position [2175, 0]
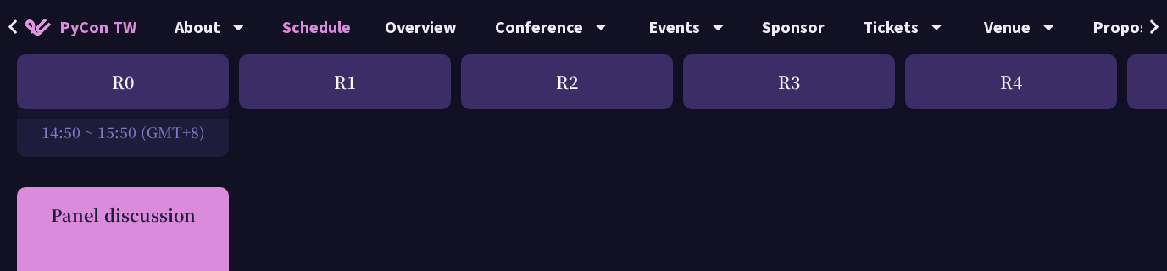
click at [126, 203] on div "Panel discussion 16:00 ~ 17:00 (GMT+8)" at bounding box center [122, 251] width 195 height 97
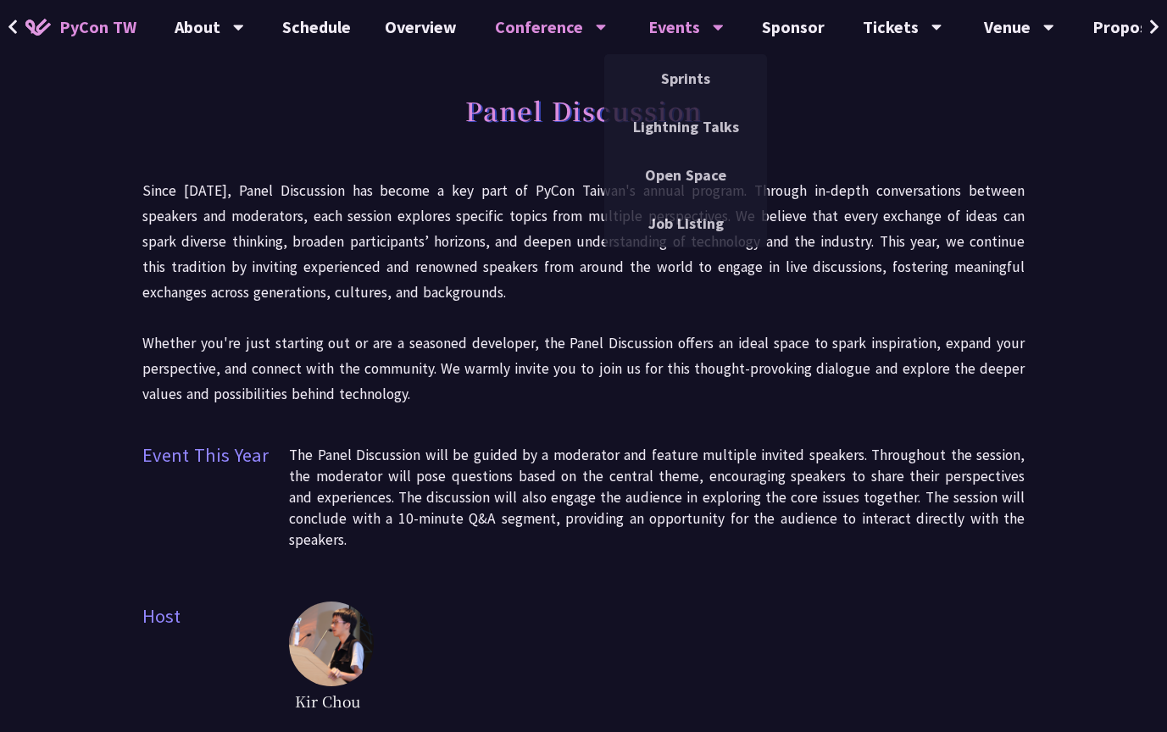
click at [680, 103] on div "Lightning Talks" at bounding box center [685, 127] width 163 height 48
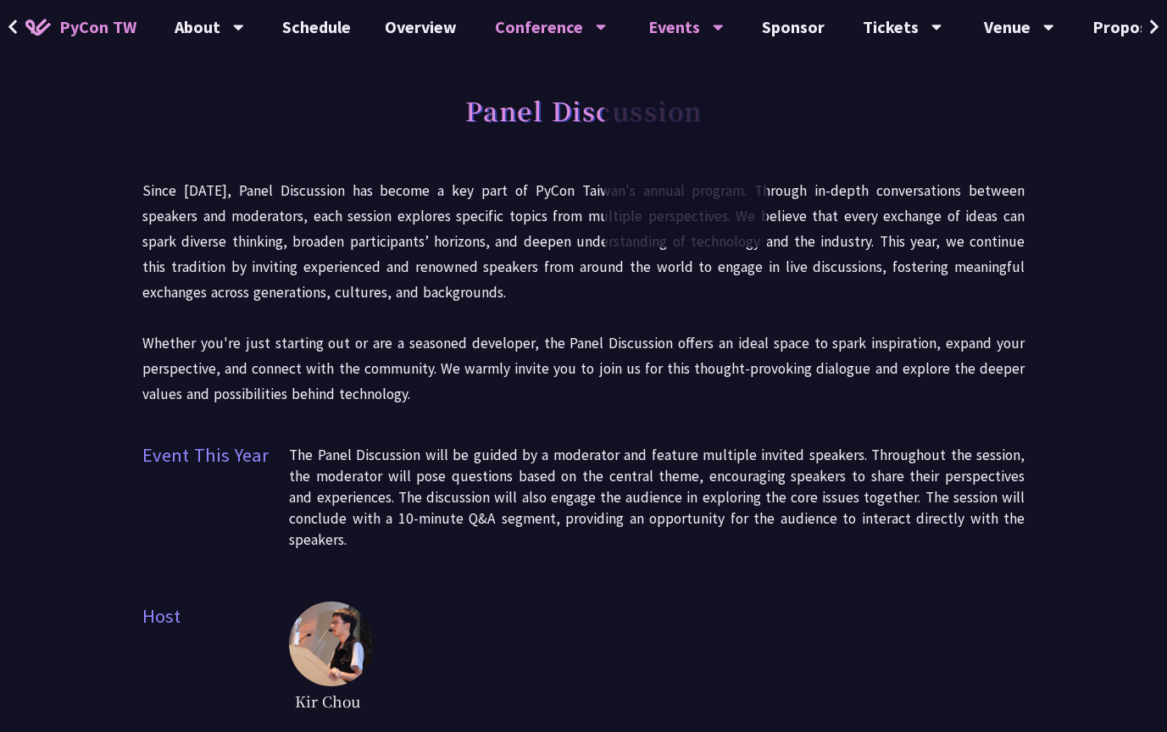
click at [674, 131] on link "Lightning Talks" at bounding box center [685, 127] width 163 height 40
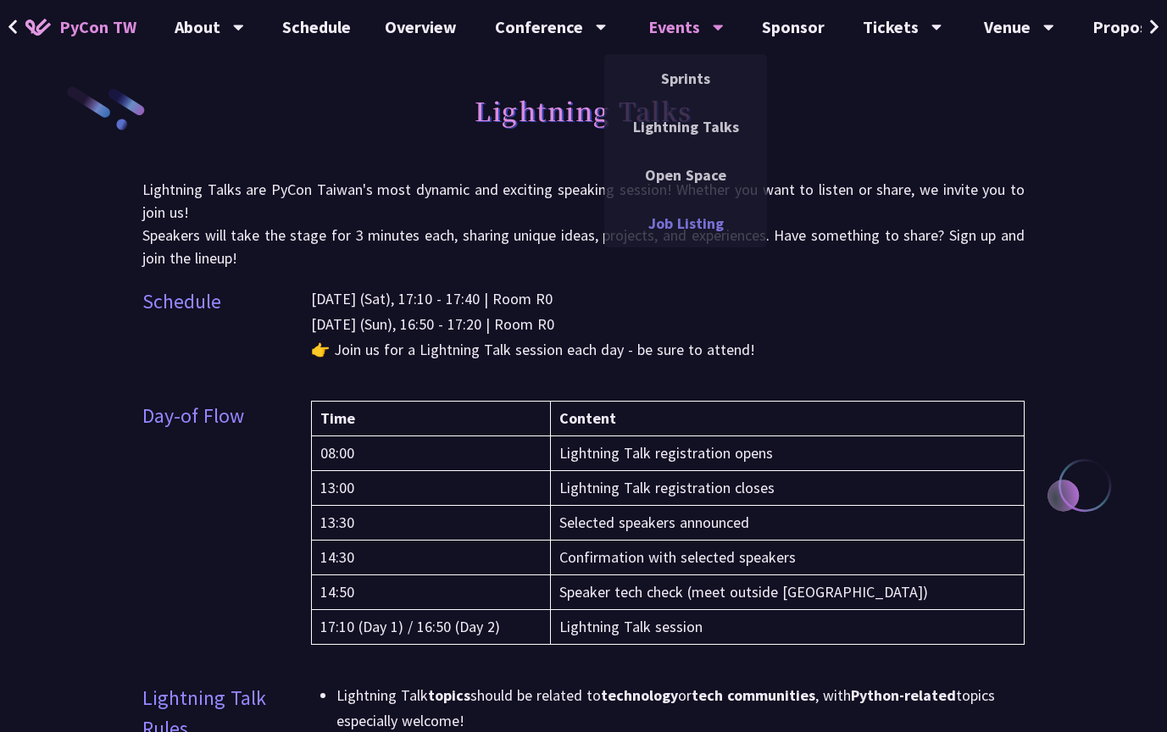
click at [677, 235] on link "Job Listing" at bounding box center [685, 223] width 163 height 40
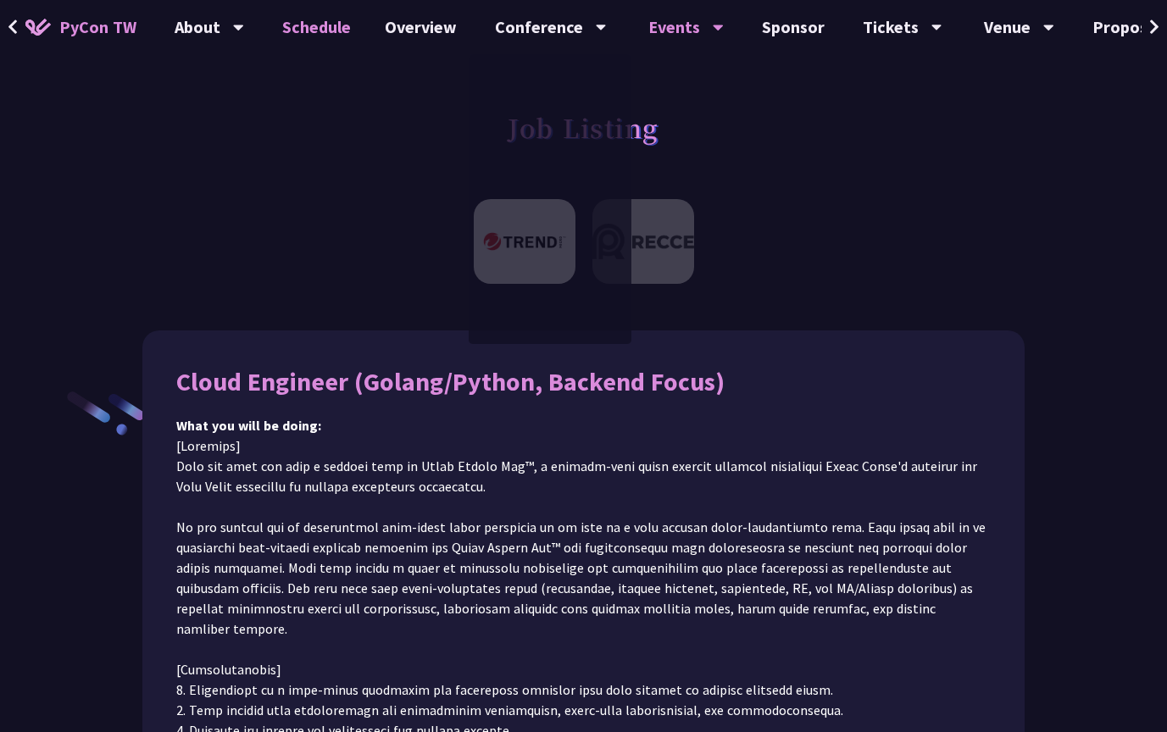
click at [281, 14] on link "Schedule" at bounding box center [316, 27] width 103 height 54
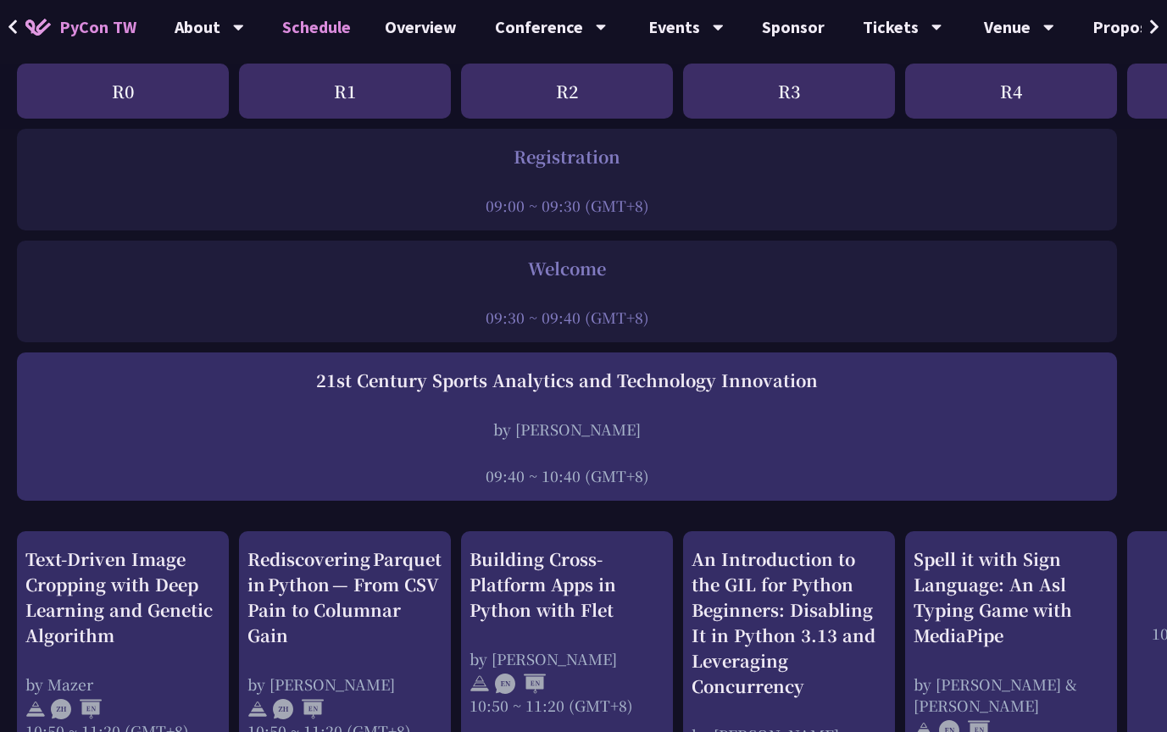
scroll to position [207, 0]
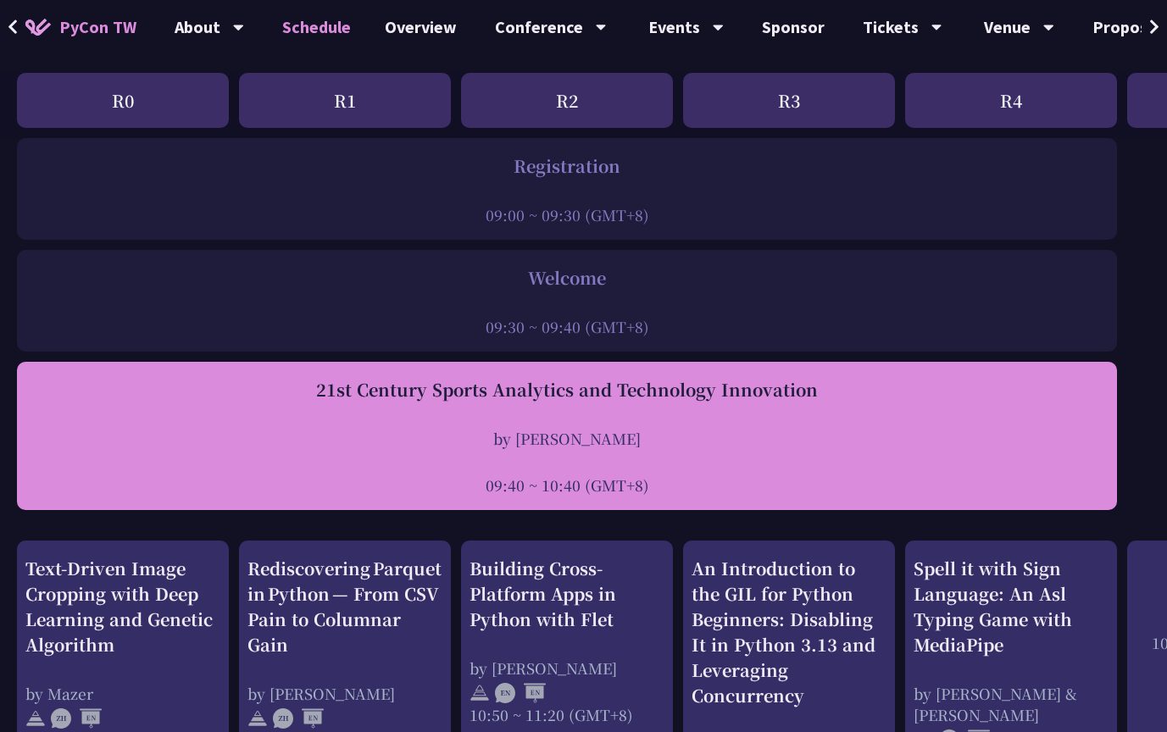
click at [342, 270] on div "21st Century Sports Analytics and Technology Innovation by Tica Lin 09:40 ~ 10:…" at bounding box center [566, 436] width 1083 height 119
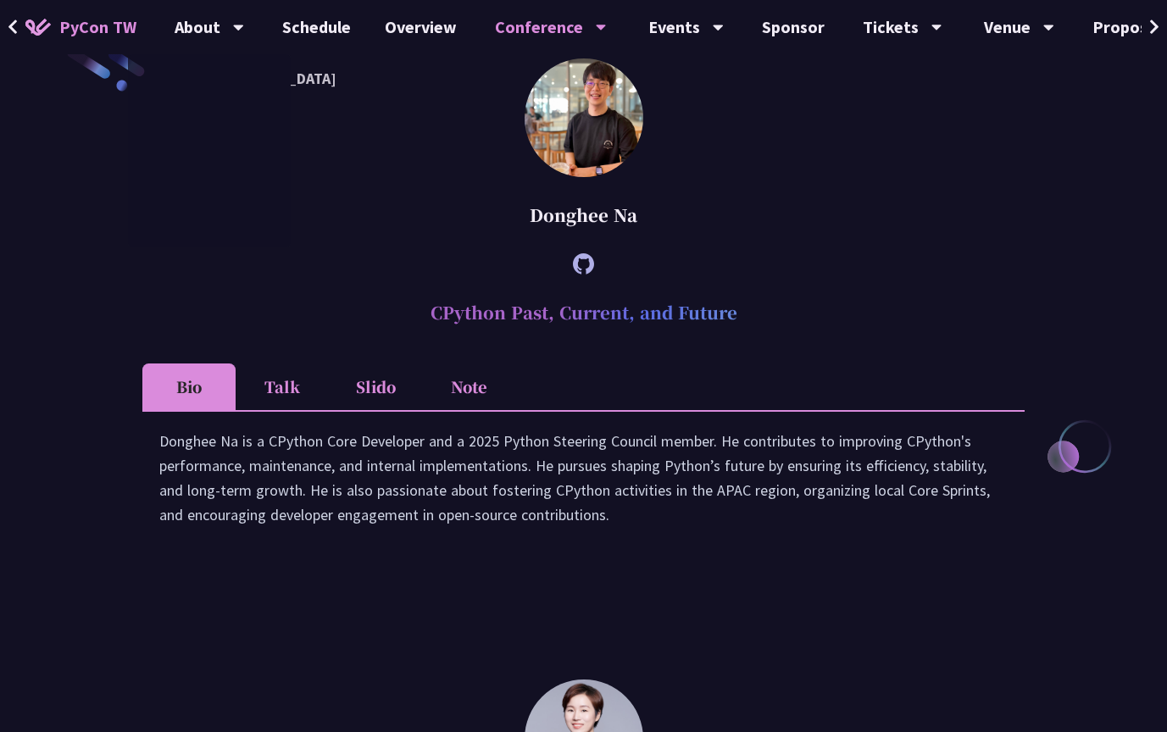
scroll to position [530, 1]
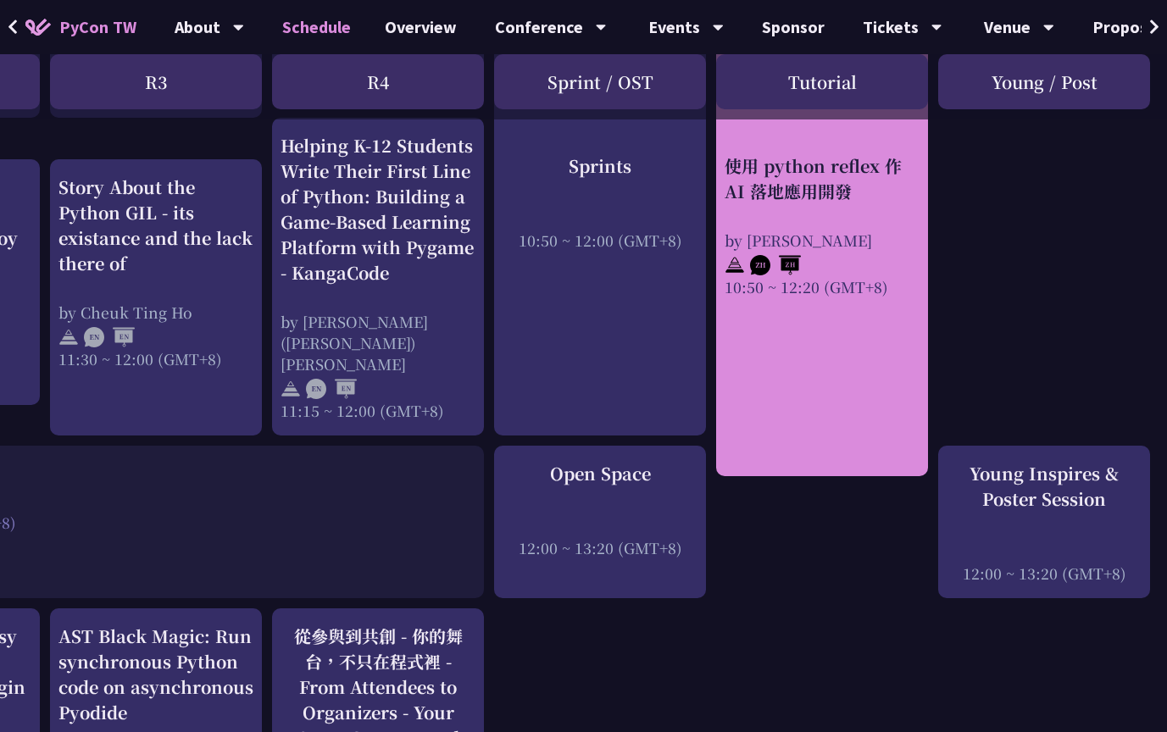
scroll to position [915, 633]
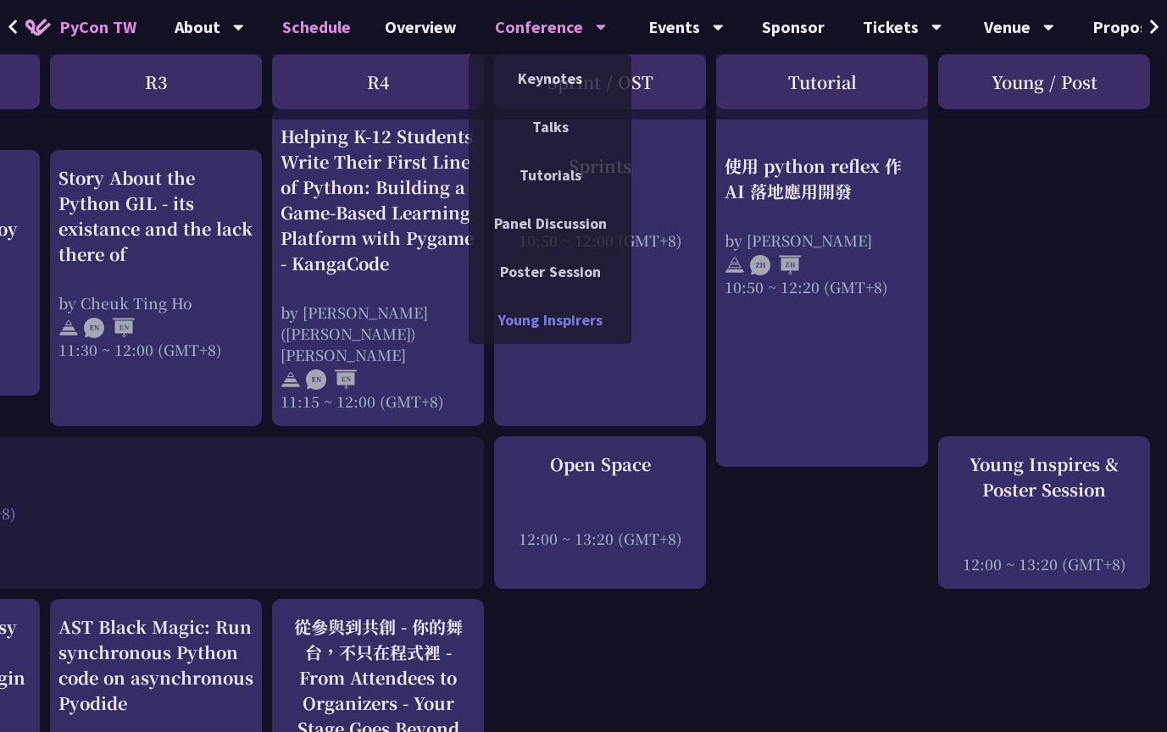
click at [541, 270] on link "Young Inspirers" at bounding box center [550, 320] width 163 height 40
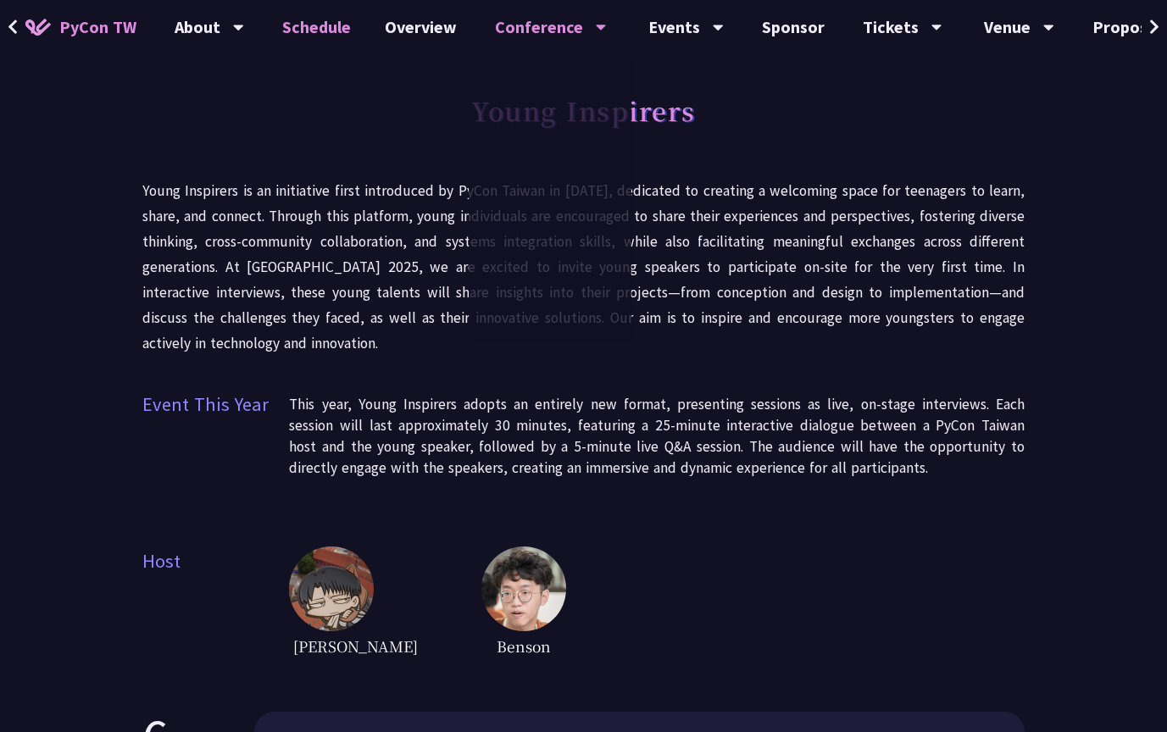
click at [295, 25] on link "Schedule" at bounding box center [316, 27] width 103 height 54
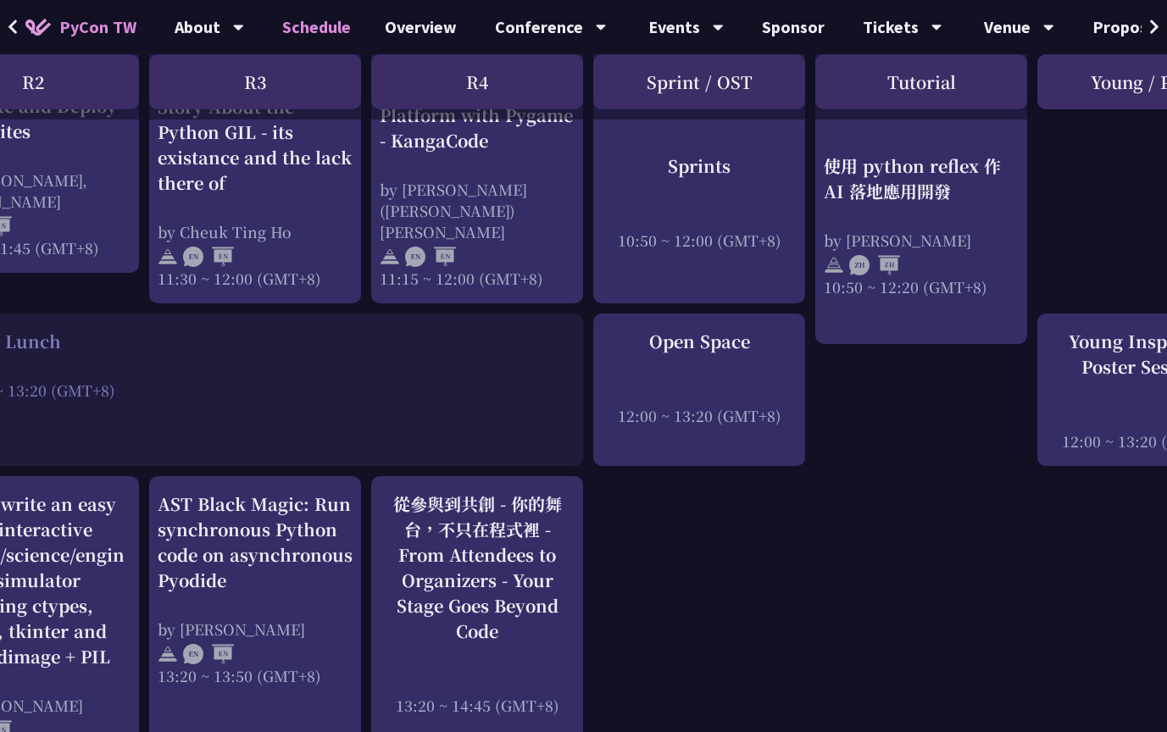
scroll to position [796, 534]
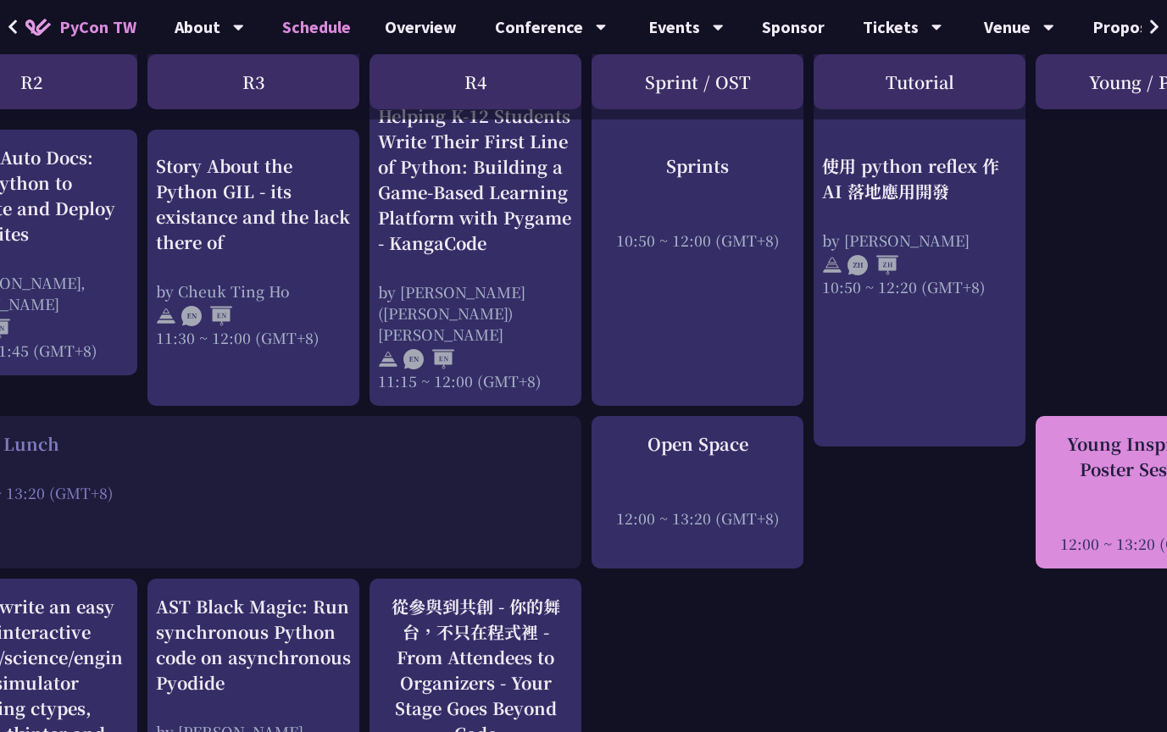
click at [1092, 270] on div "Young Inspires & Poster Session" at bounding box center [1141, 456] width 195 height 51
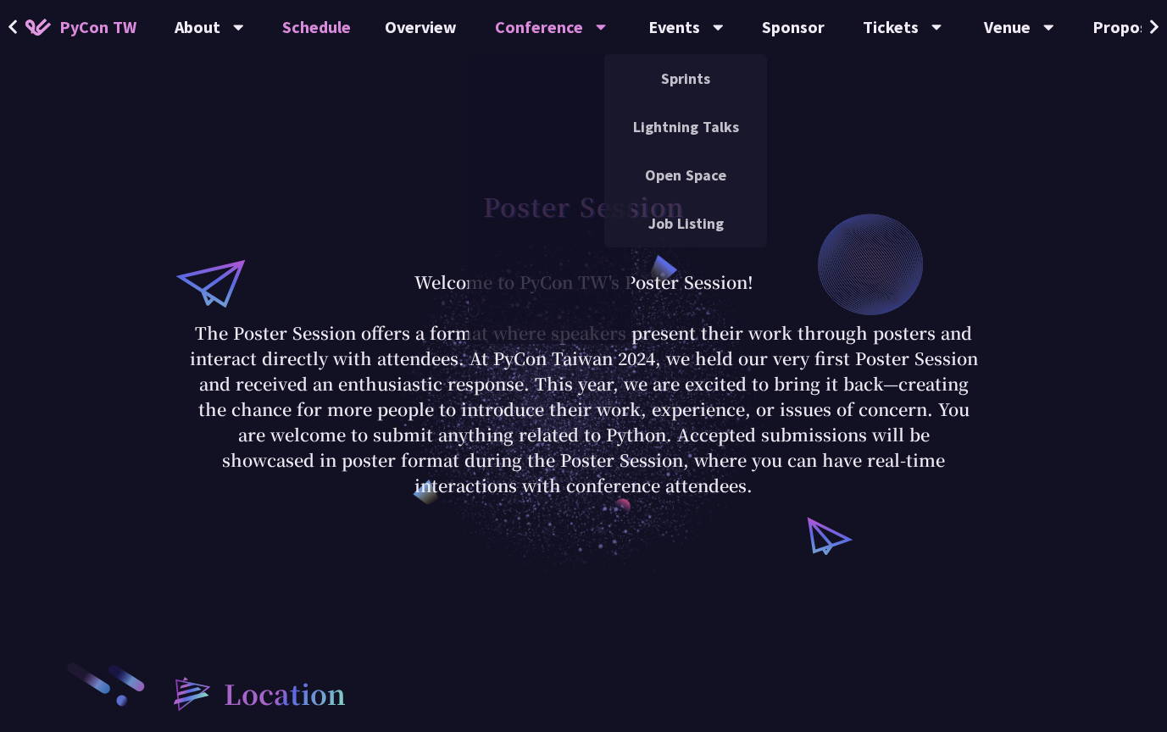
click at [265, 25] on link "Schedule" at bounding box center [316, 27] width 103 height 54
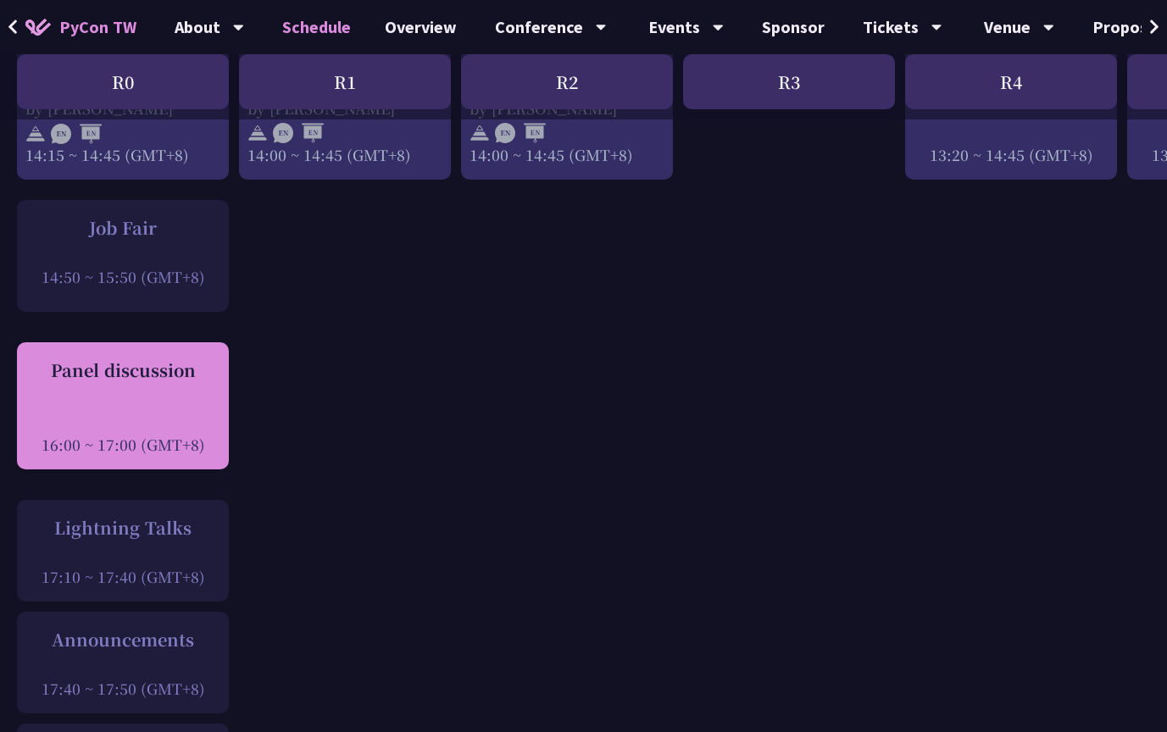
scroll to position [2067, 0]
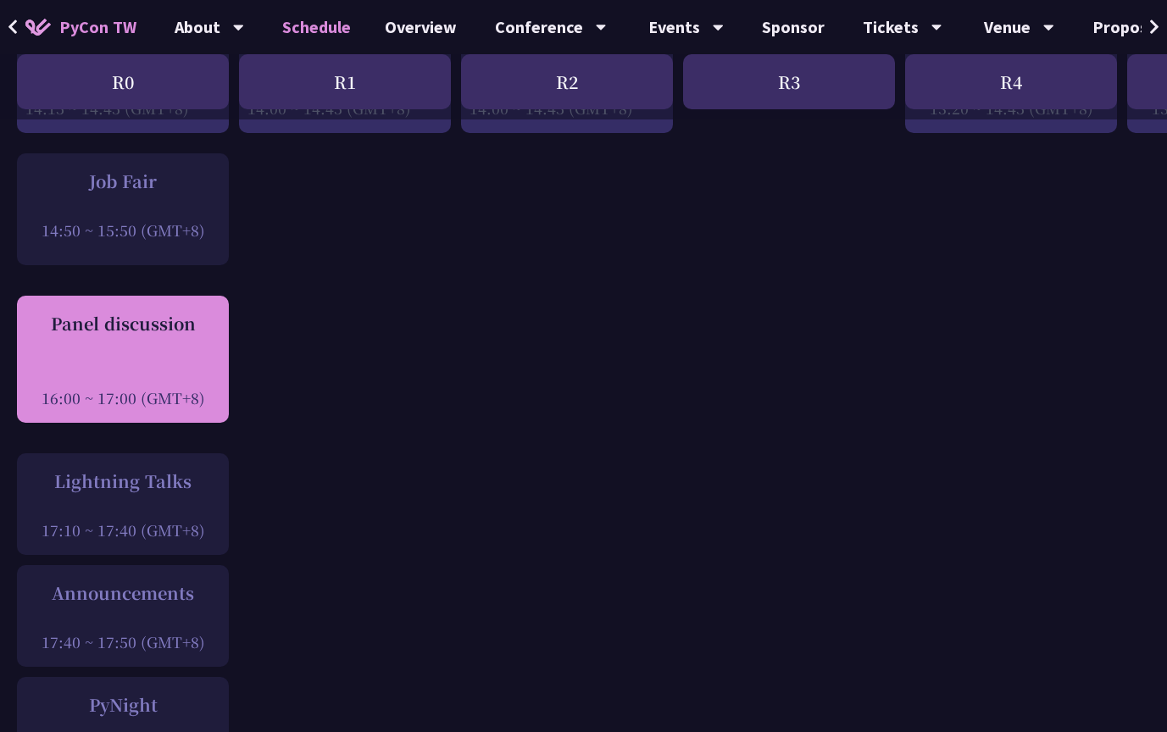
click at [162, 270] on div "Panel discussion" at bounding box center [122, 323] width 195 height 25
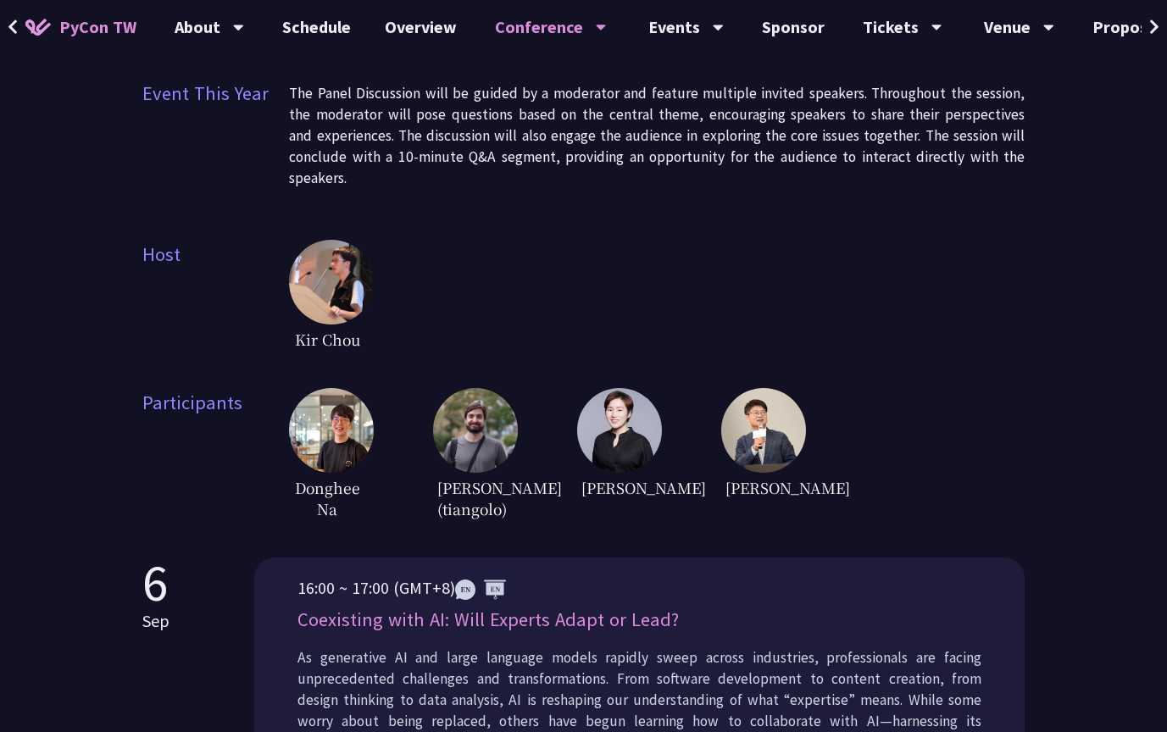
scroll to position [303, 0]
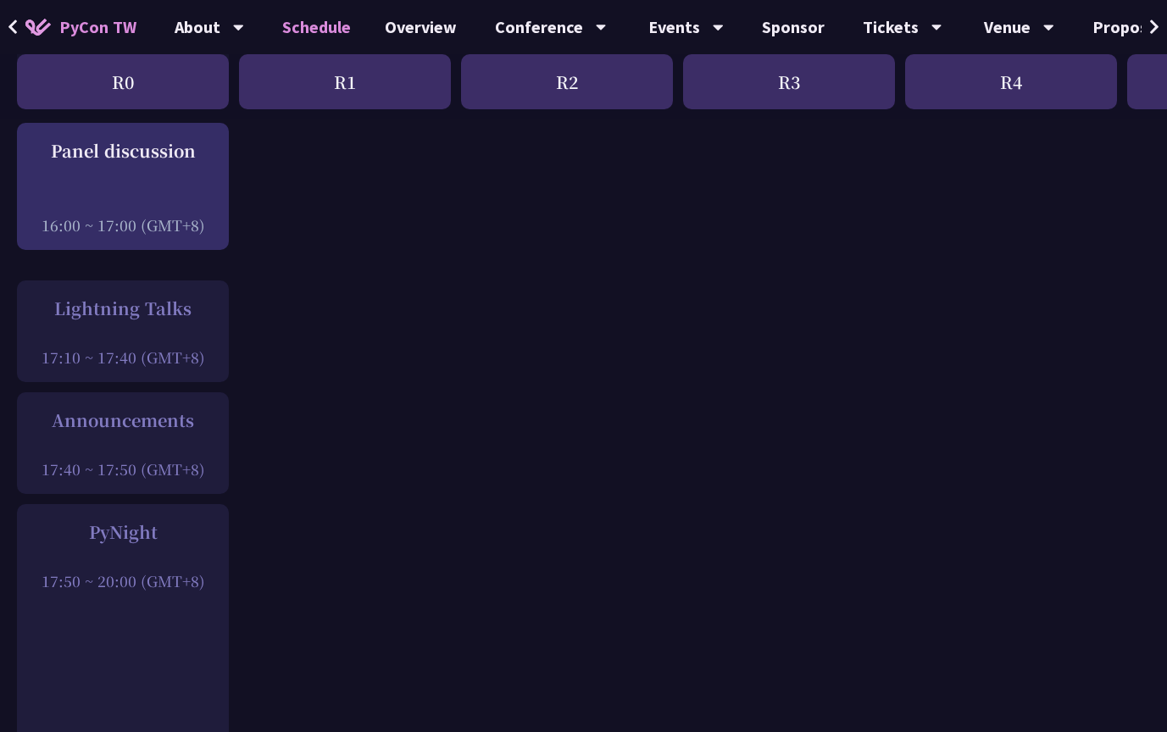
scroll to position [2224, 0]
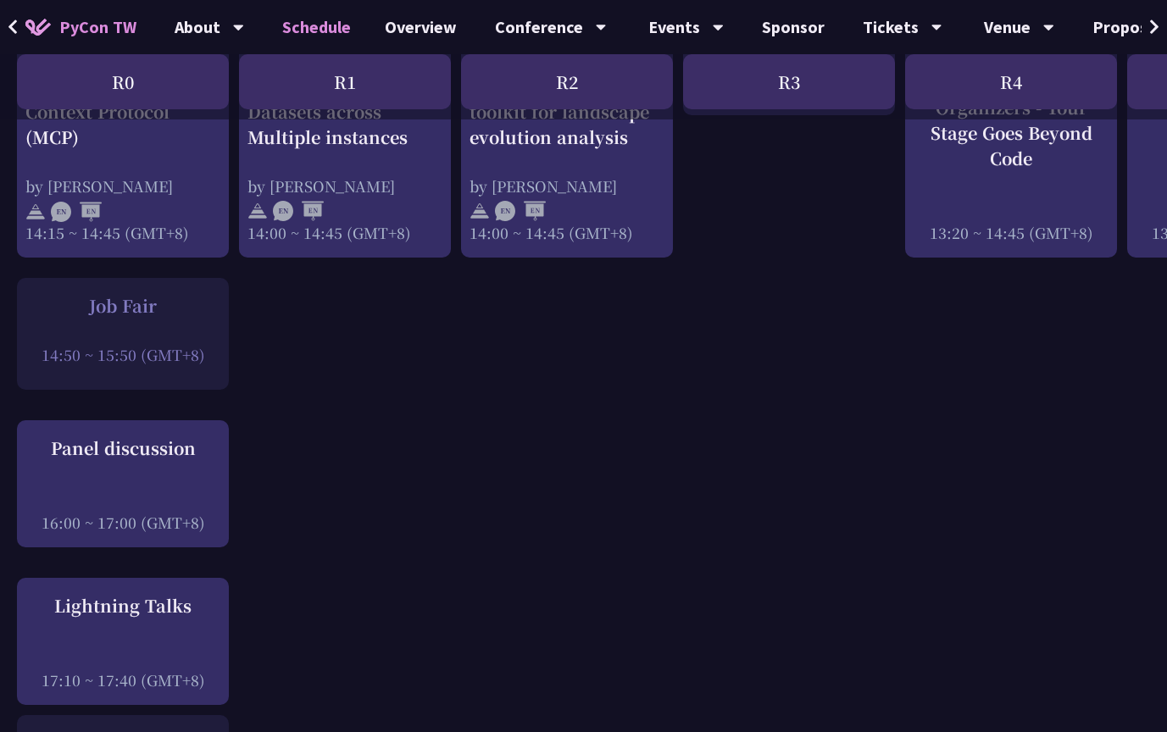
scroll to position [2157, 0]
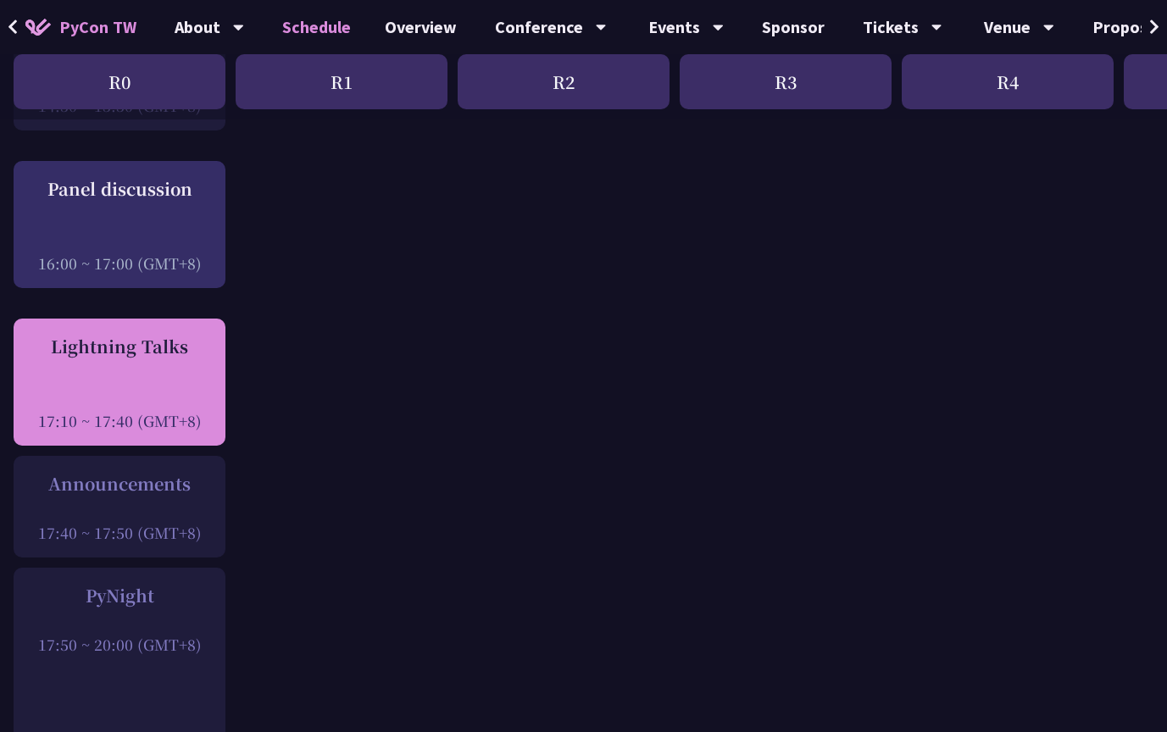
click at [141, 340] on div "Lightning Talks 17:10 ~ 17:40 (GMT+8)" at bounding box center [119, 382] width 195 height 97
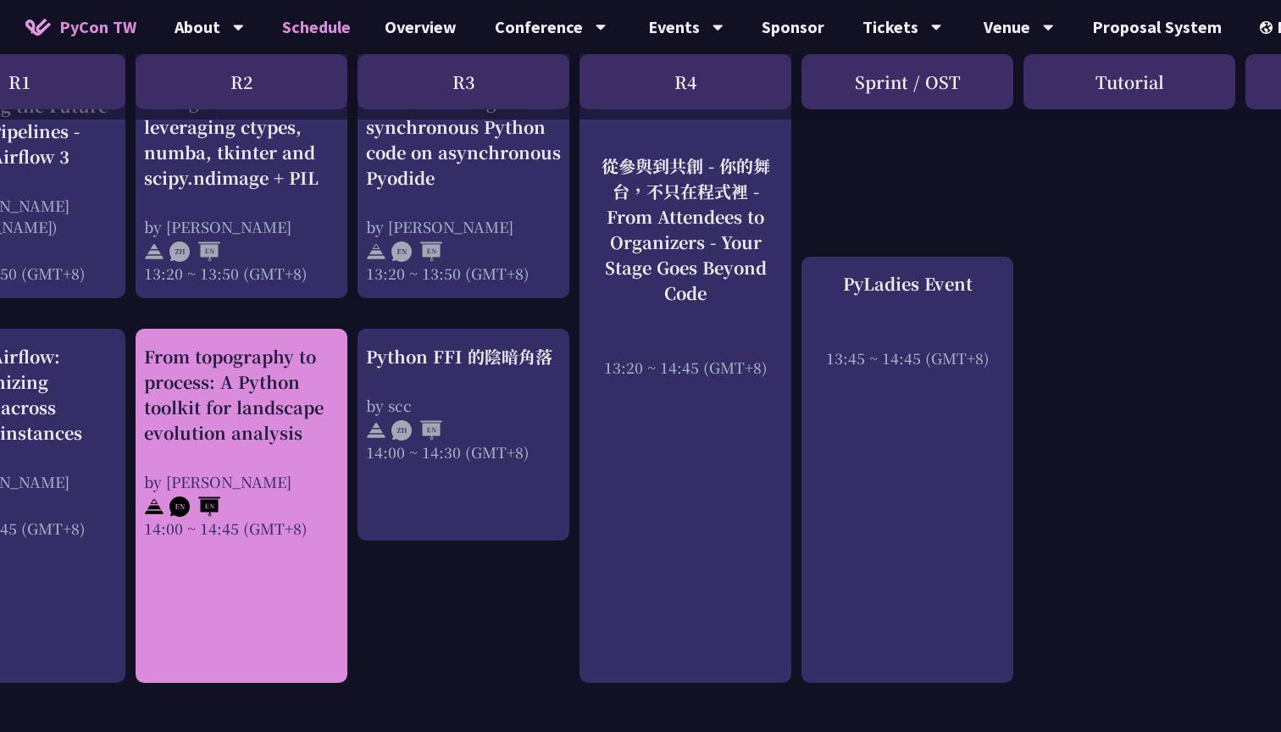
scroll to position [1517, 472]
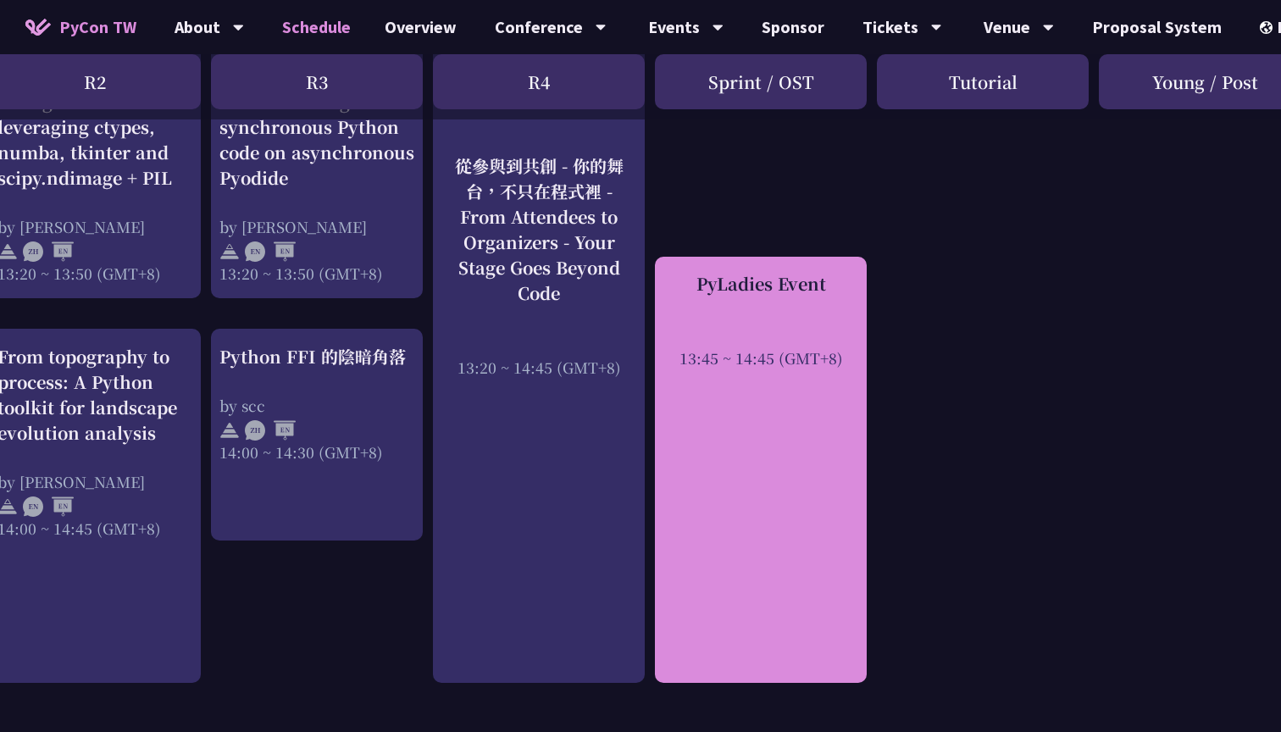
click at [731, 484] on div "PyLadies Event 13:45 ~ 14:45 (GMT+8)" at bounding box center [761, 470] width 212 height 427
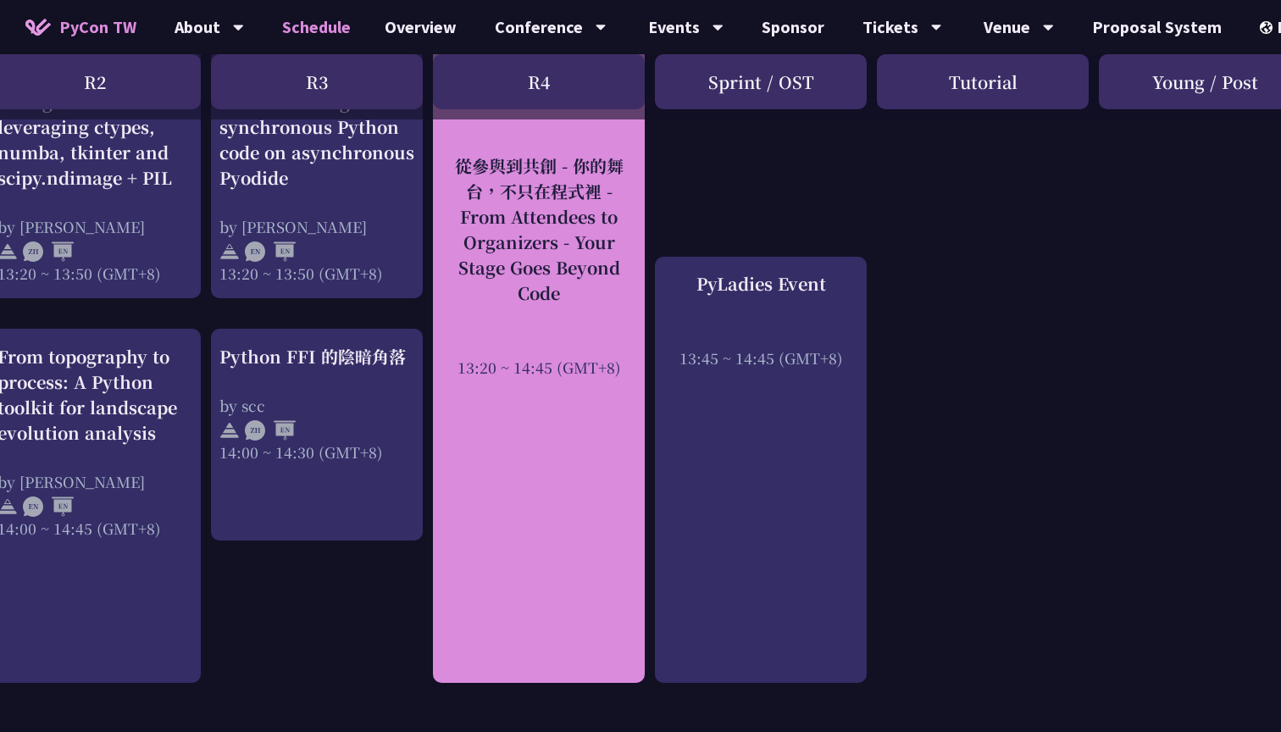
click at [557, 487] on div "從參與到共創 - 你的舞台，不只在程式裡 - From Attendees to Organizers - Your Stage Goes Beyond Co…" at bounding box center [539, 340] width 212 height 686
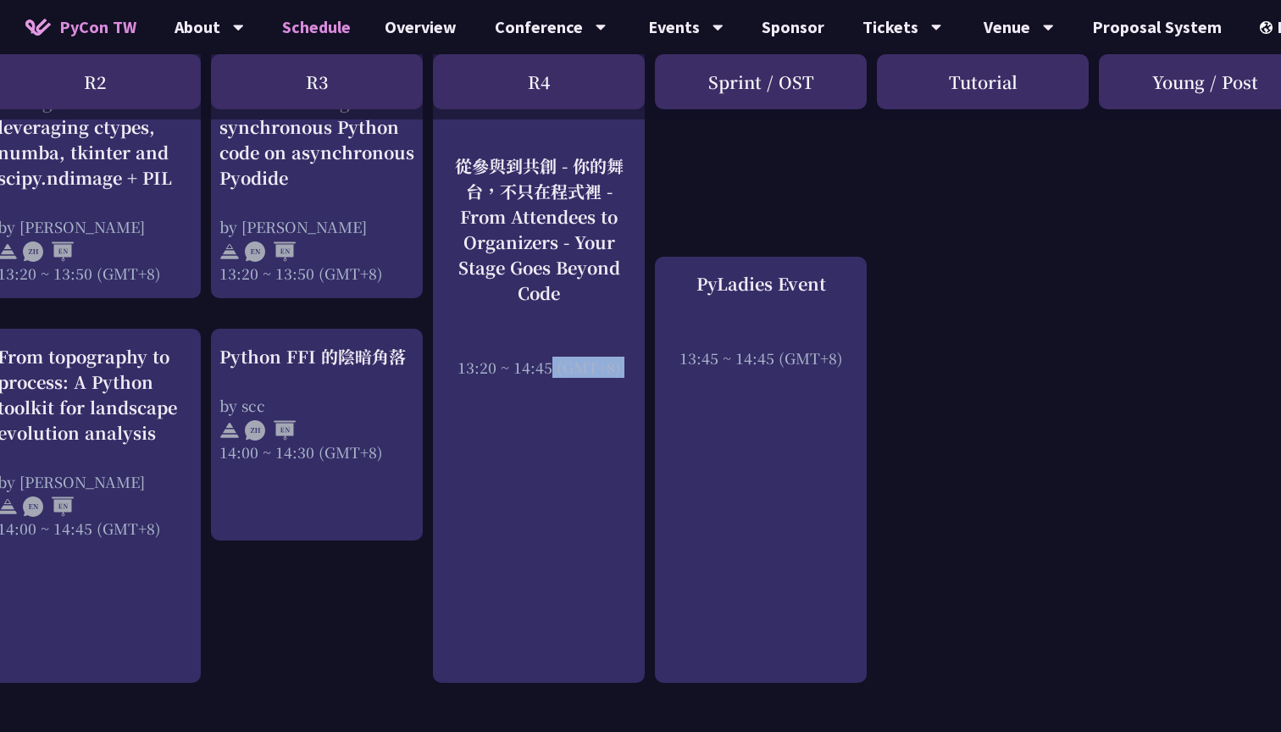
click at [703, 159] on div "An Introduction to the GIL for Python Beginners: Disabling It in Python 3.13 an…" at bounding box center [428, 236] width 1800 height 2816
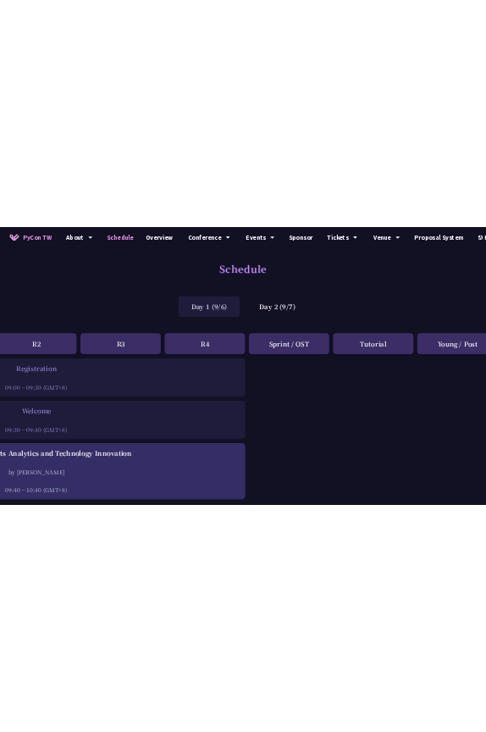
scroll to position [0, 0]
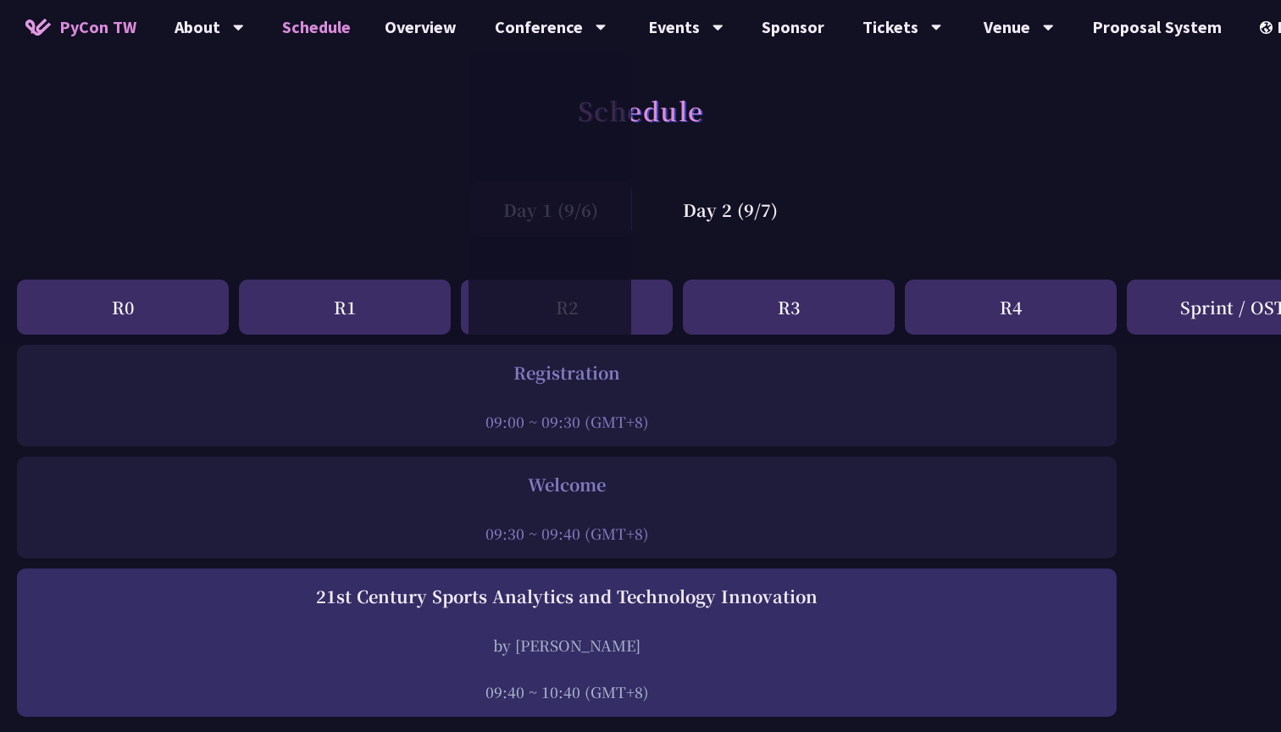
click at [280, 171] on div "Schedule" at bounding box center [640, 129] width 1281 height 89
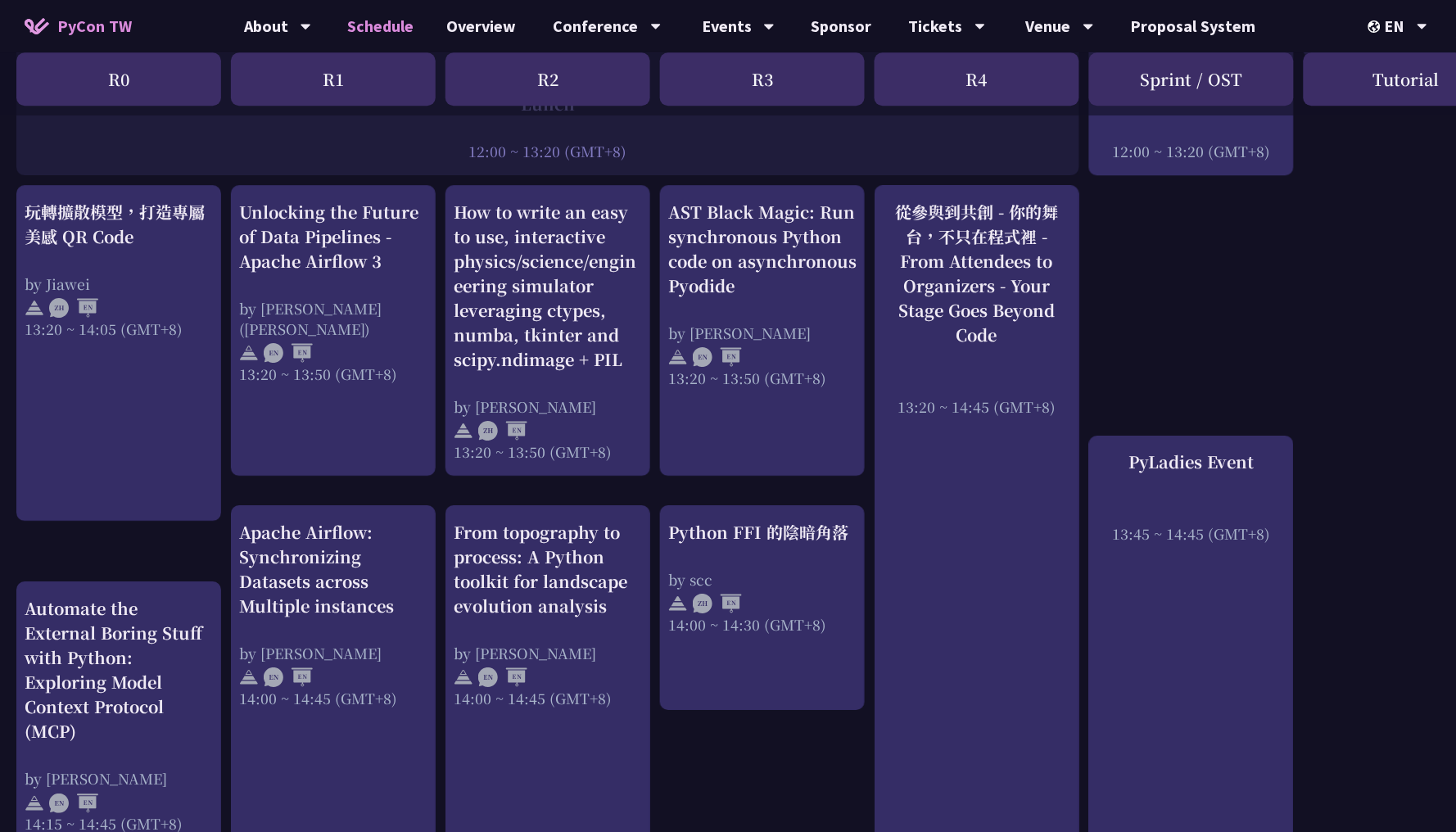
scroll to position [1269, 0]
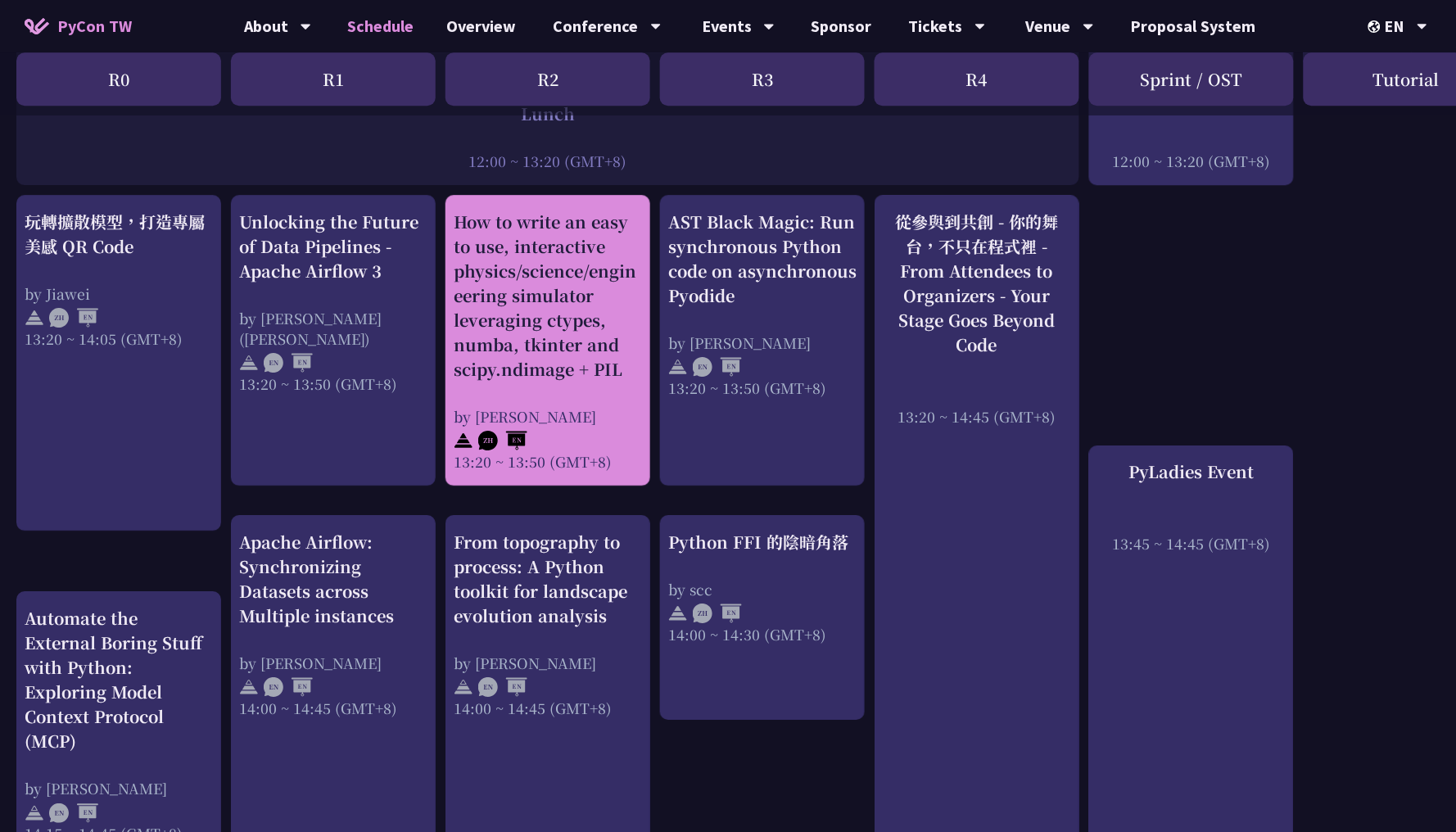
click at [596, 263] on div "How to write an easy to use, interactive physics/science/engineering simulator …" at bounding box center [548, 296] width 188 height 172
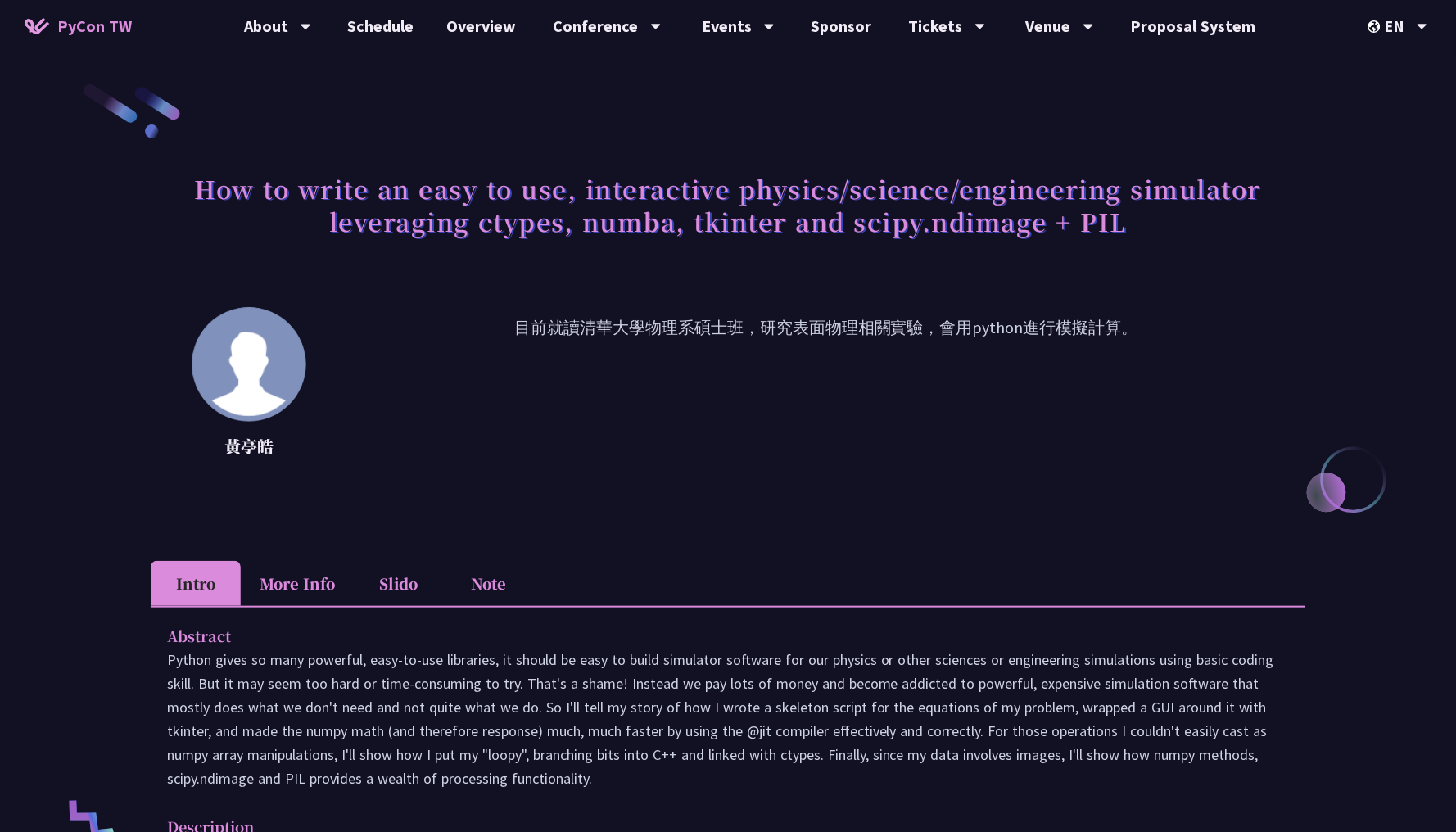
click at [292, 574] on li "More Info" at bounding box center [297, 584] width 113 height 45
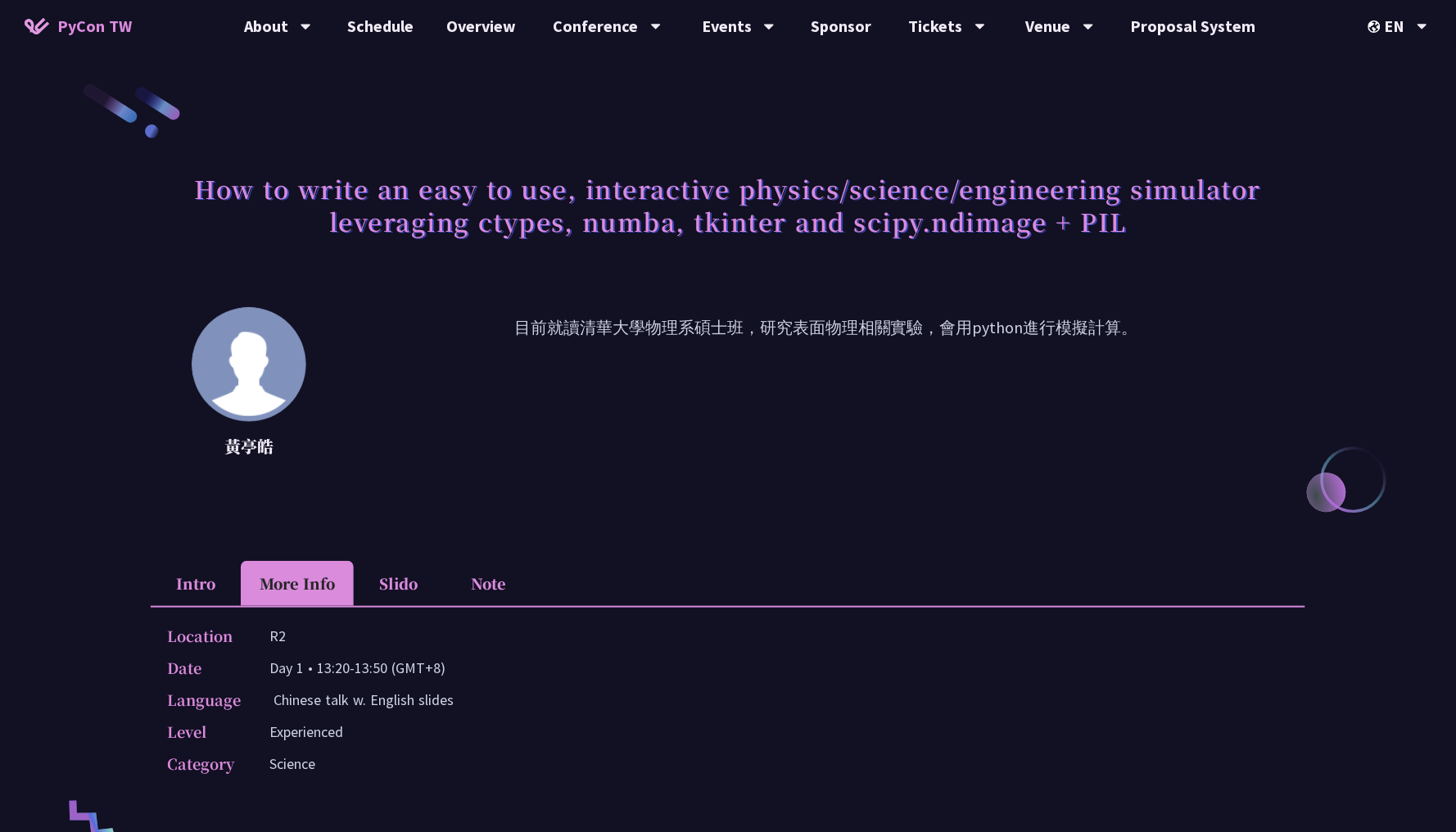
click at [357, 587] on li "Slido" at bounding box center [398, 584] width 90 height 45
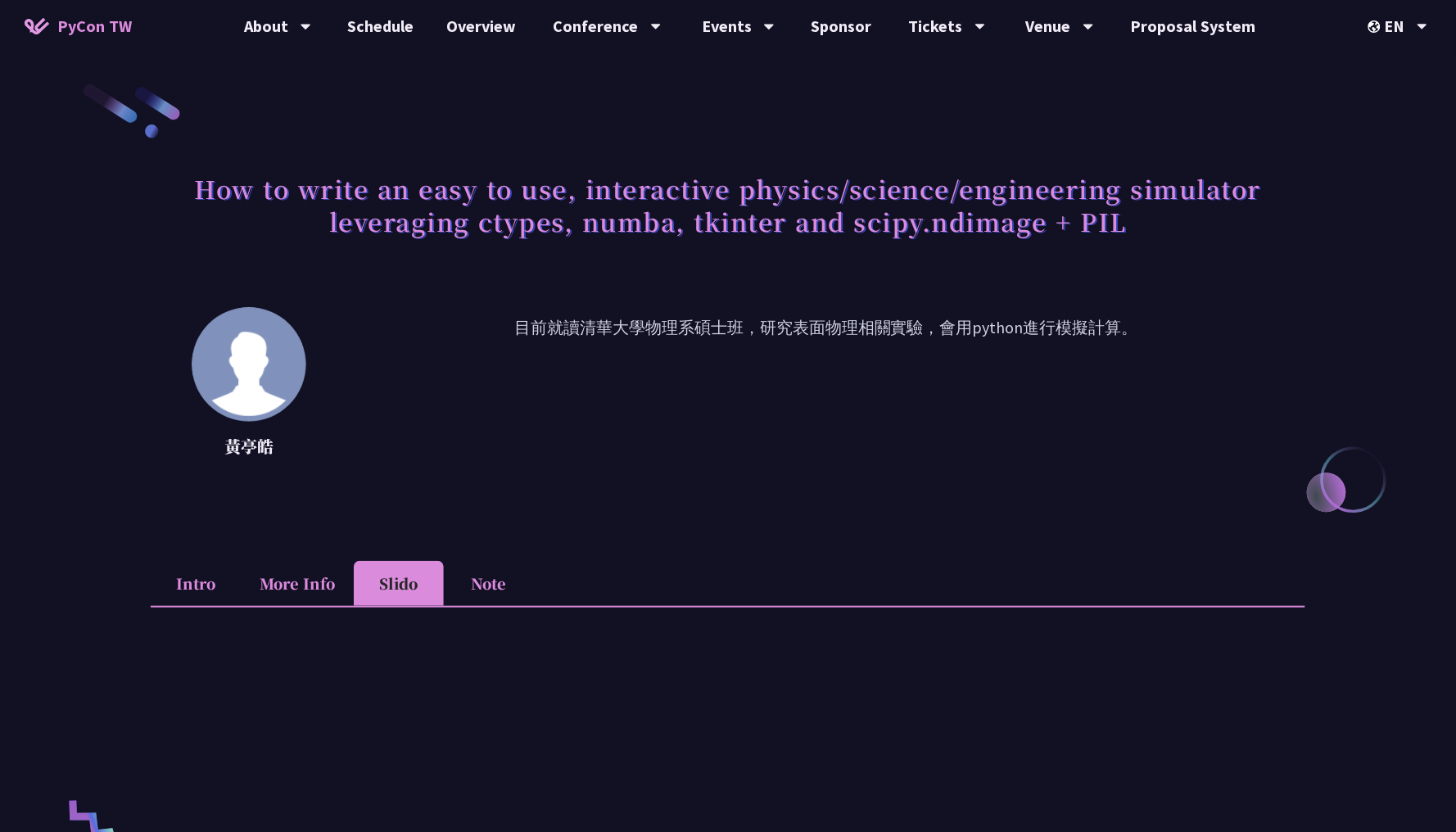
click at [513, 569] on li "Note" at bounding box center [488, 584] width 90 height 45
click at [241, 576] on li "More Info" at bounding box center [297, 584] width 113 height 45
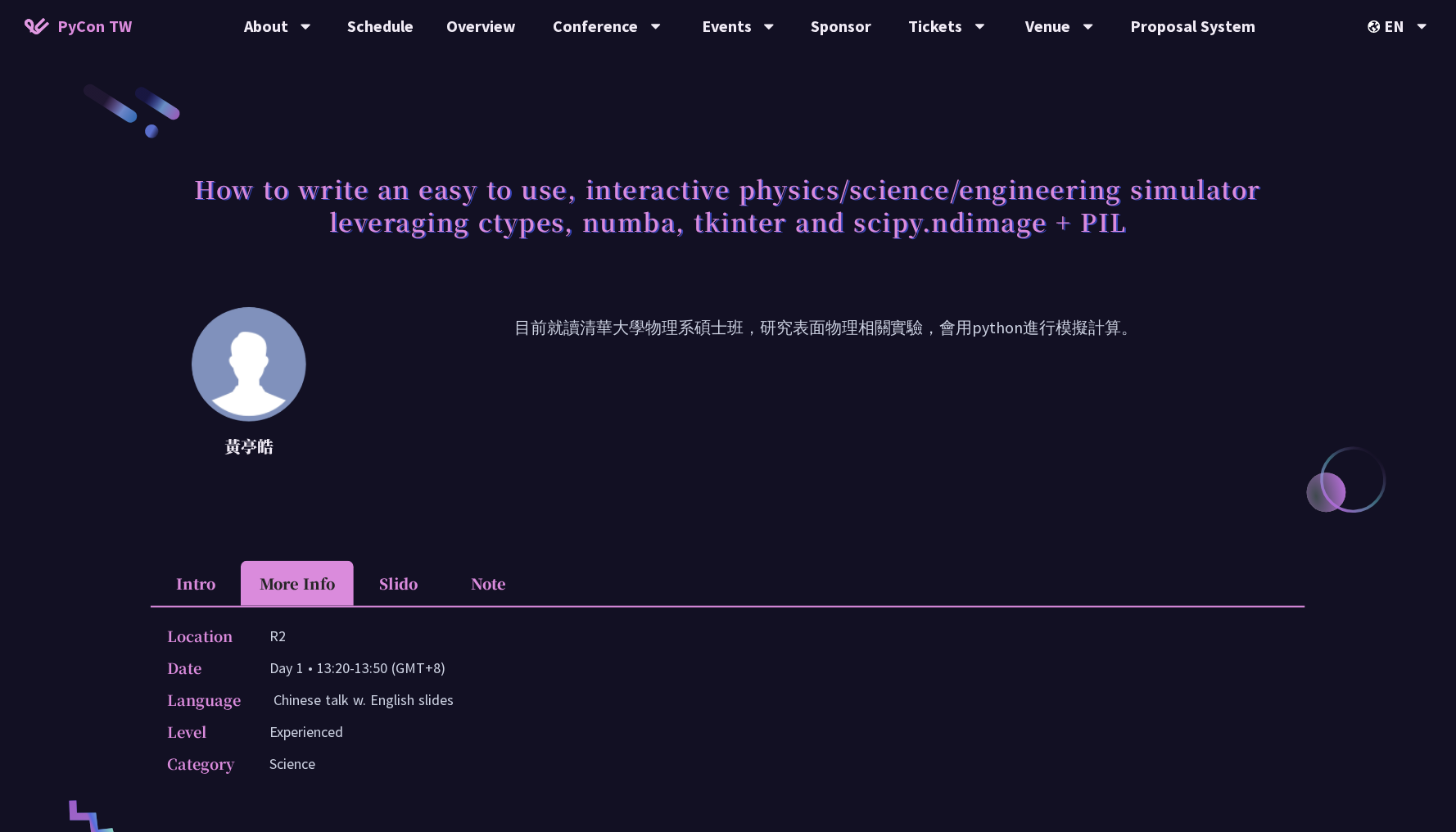
click at [183, 588] on li "Intro" at bounding box center [195, 584] width 90 height 45
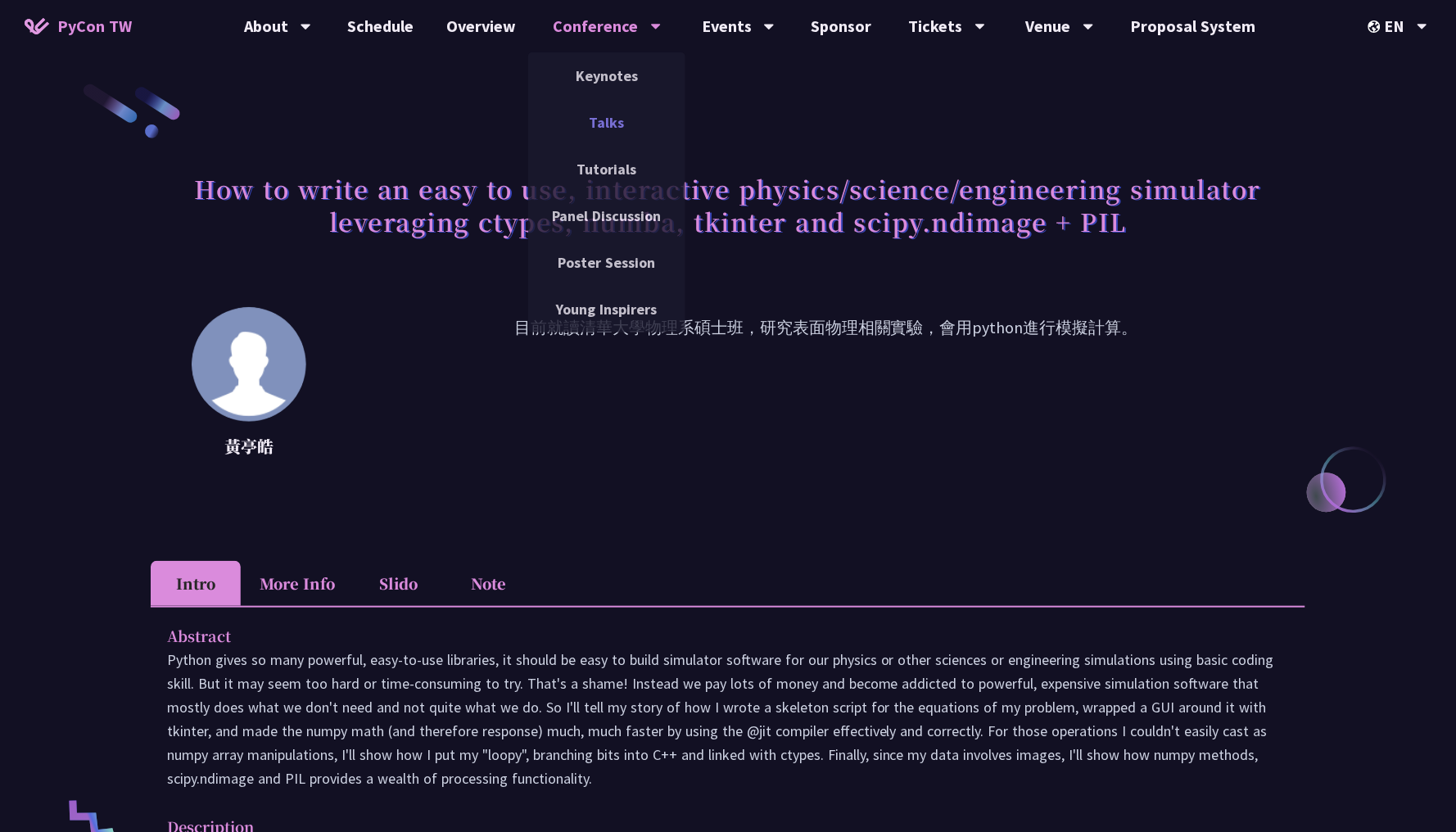
click at [593, 122] on link "Talks" at bounding box center [607, 123] width 157 height 39
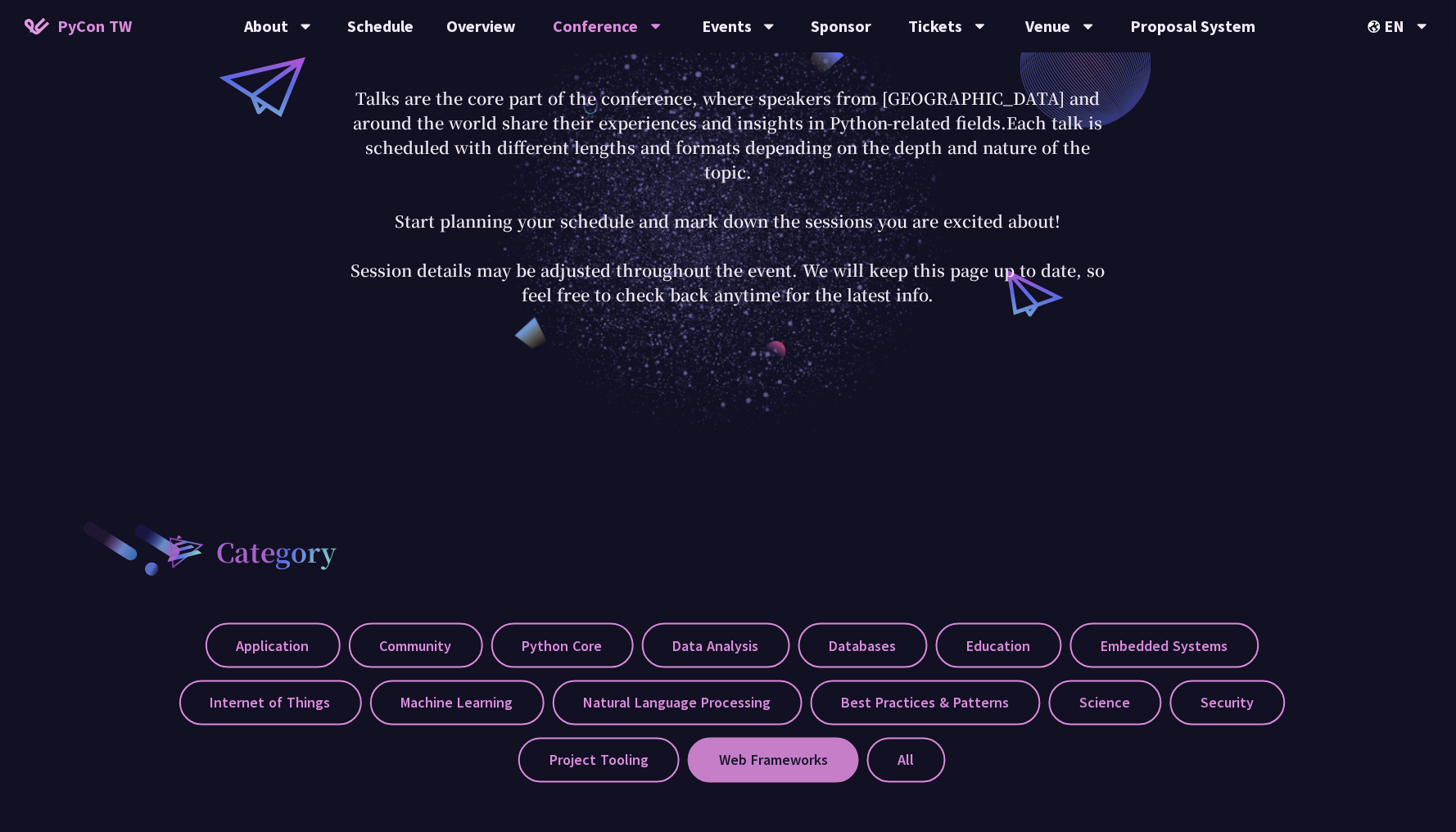
scroll to position [41, 0]
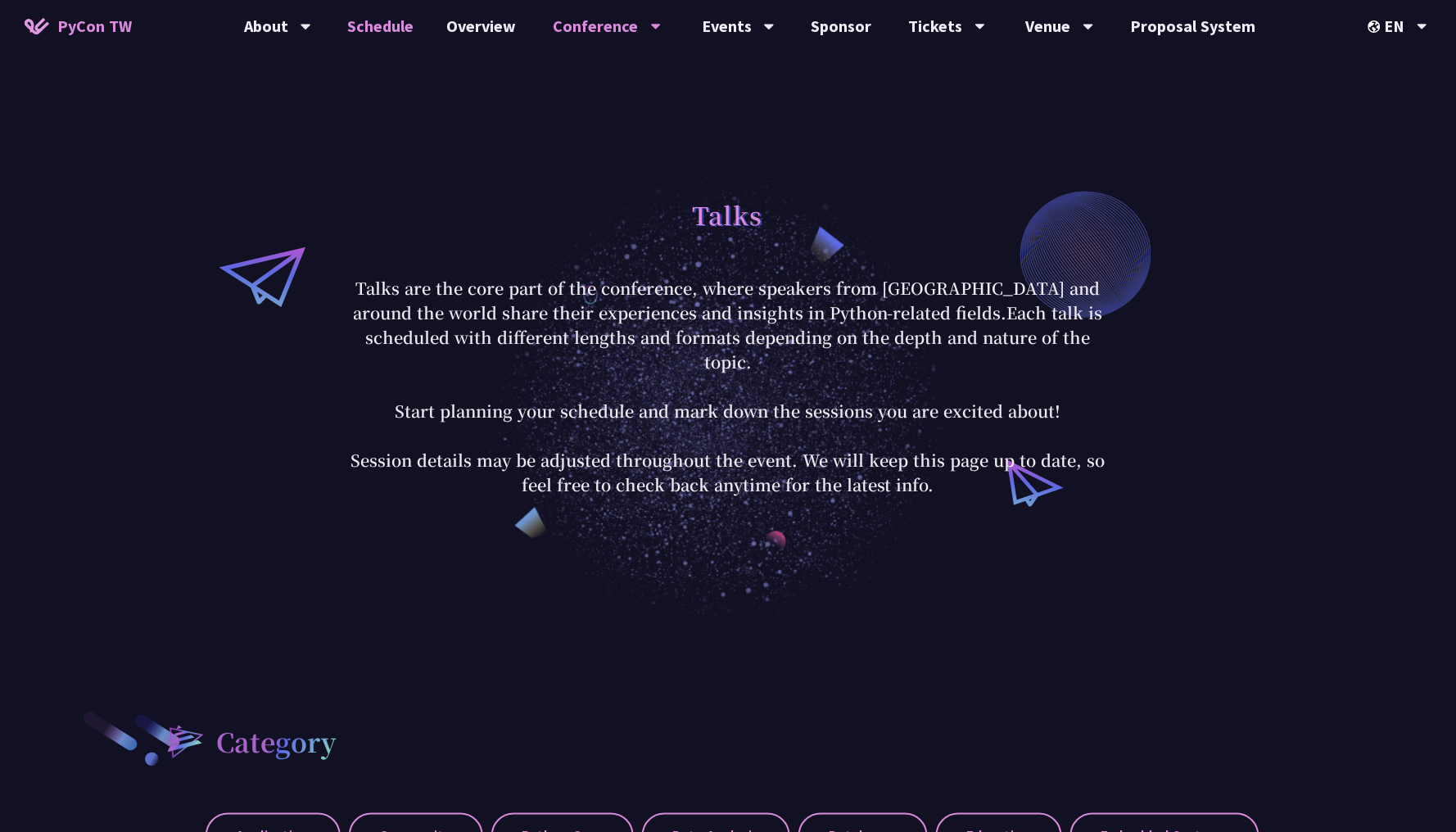
click at [353, 30] on link "Schedule" at bounding box center [381, 26] width 100 height 52
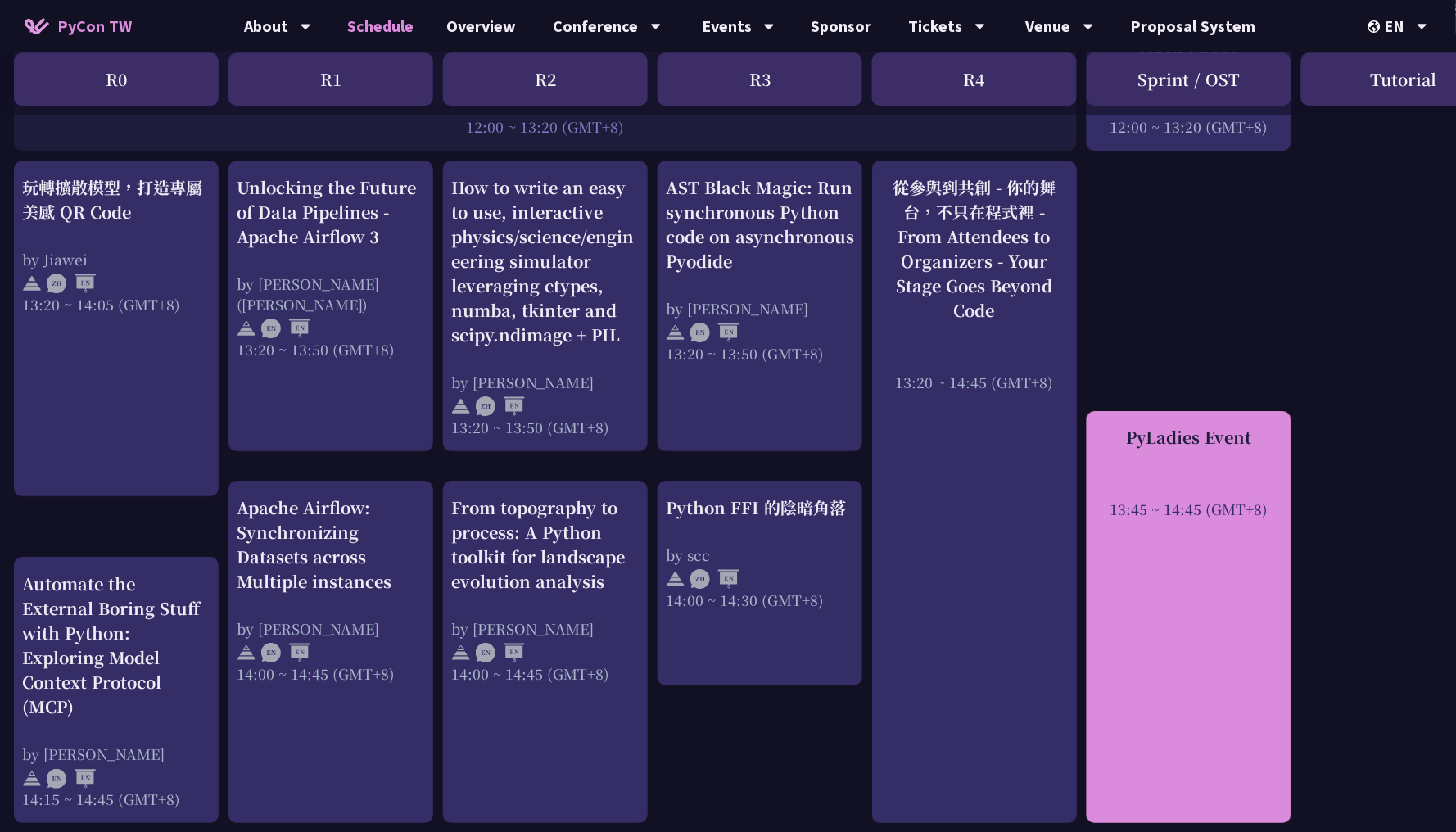
scroll to position [1316, 4]
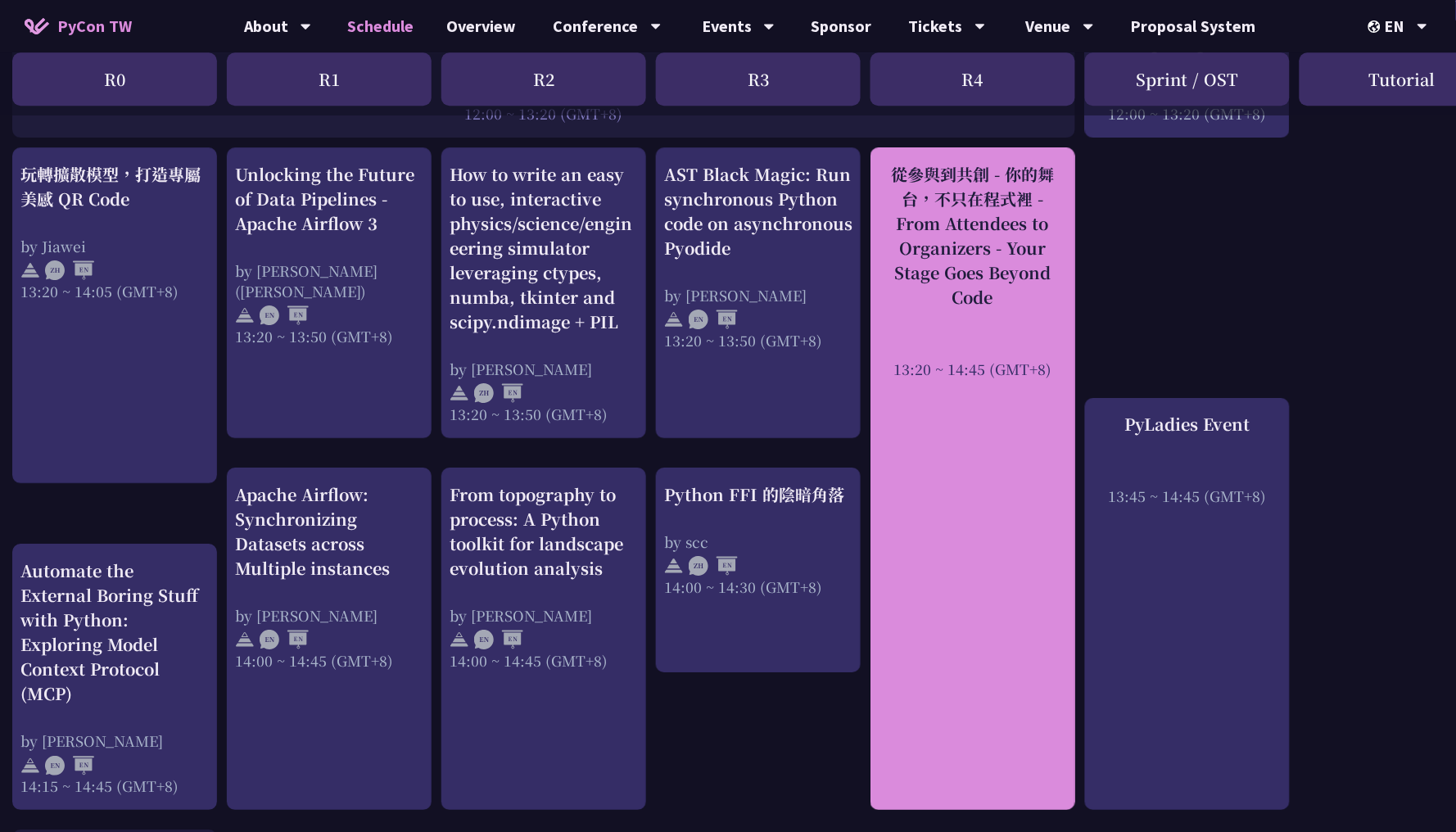
click at [990, 645] on div "從參與到共創 - 你的舞台，不只在程式裡 - From Attendees to Organizers - Your Stage Goes Beyond Co…" at bounding box center [973, 479] width 205 height 663
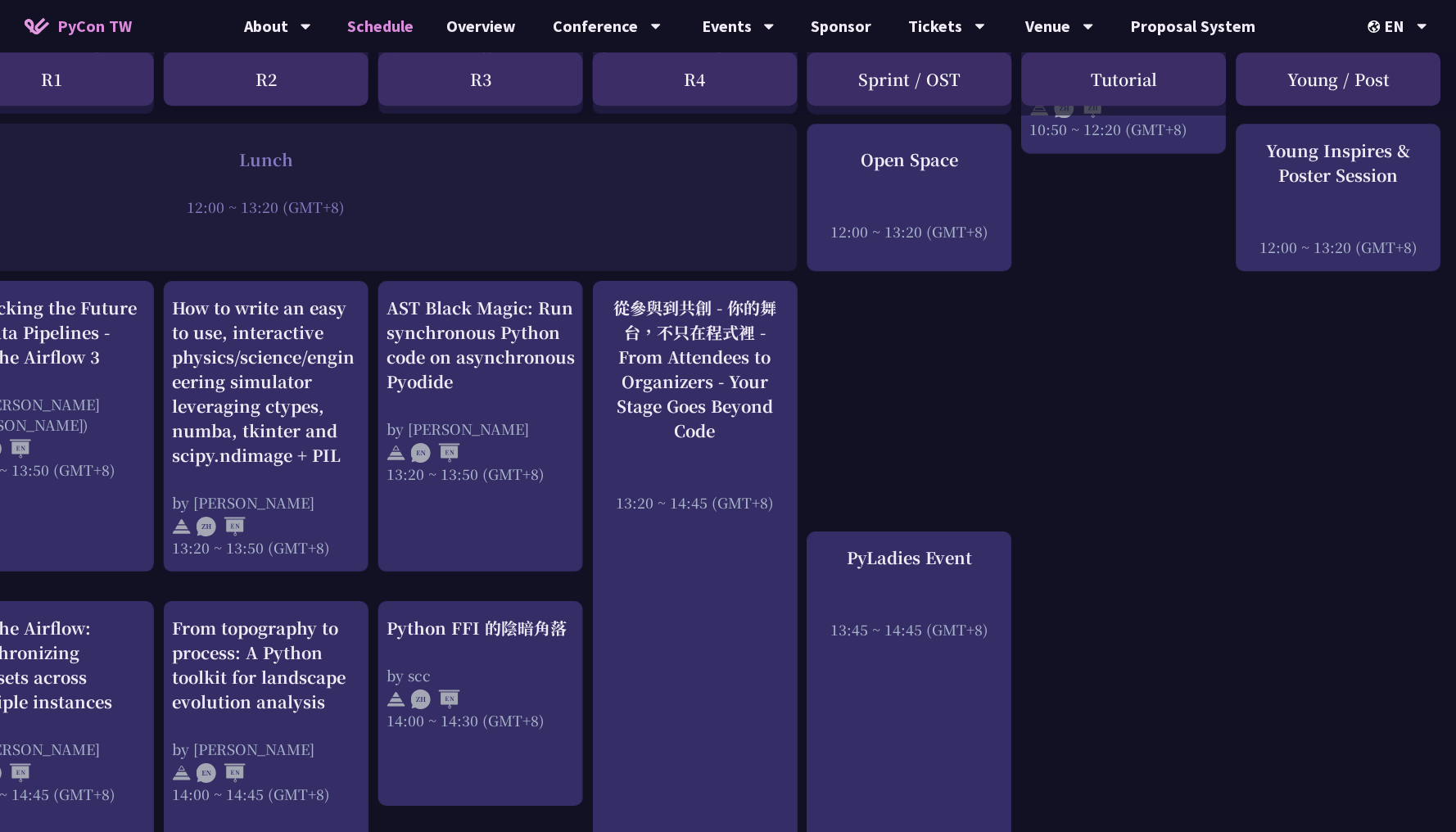
scroll to position [1185, 282]
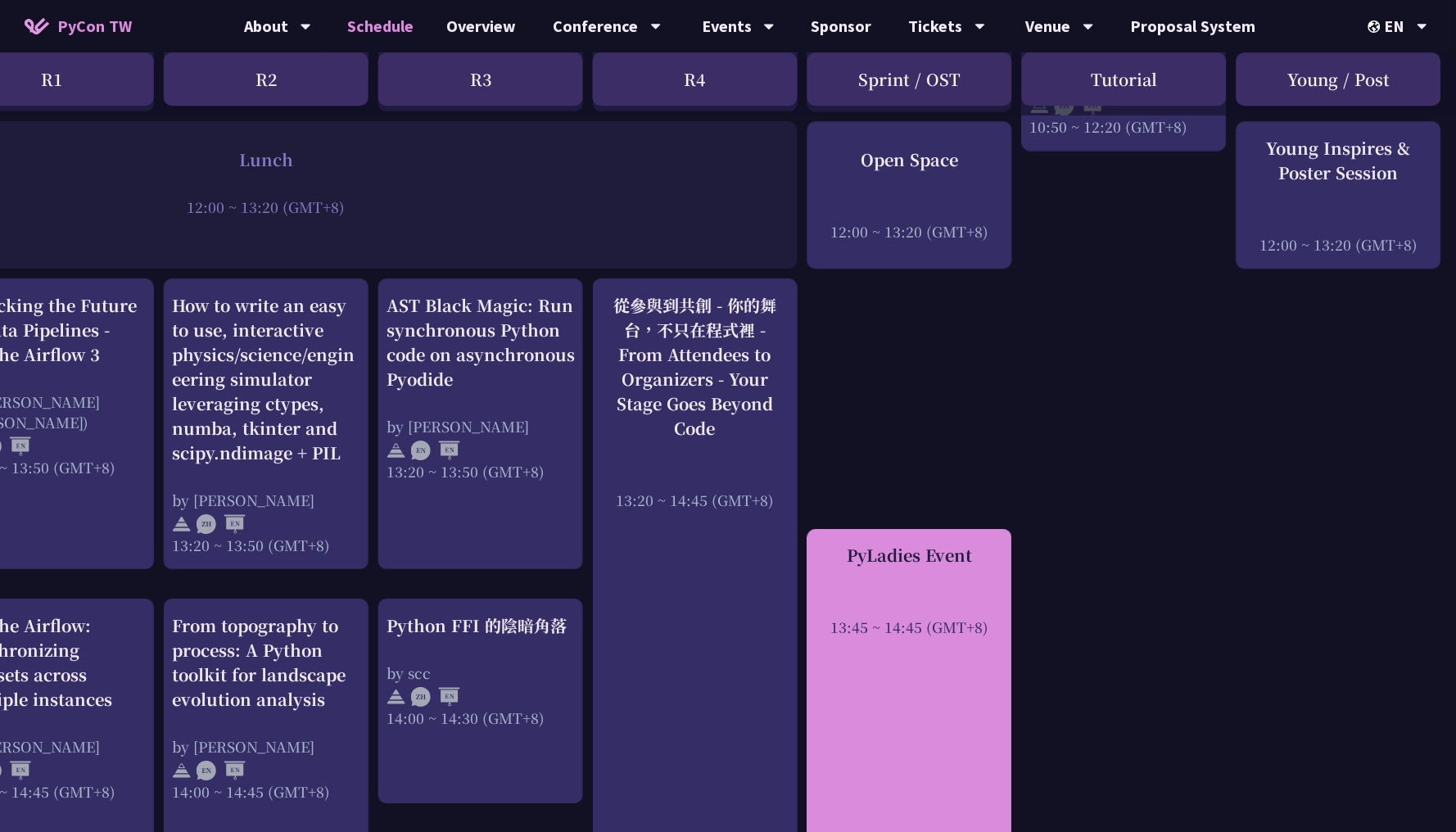
copy div "PyLadies Event"
drag, startPoint x: 842, startPoint y: 534, endPoint x: 996, endPoint y: 535, distance: 154.0
click at [996, 543] on div "PyLadies Event" at bounding box center [909, 555] width 188 height 24
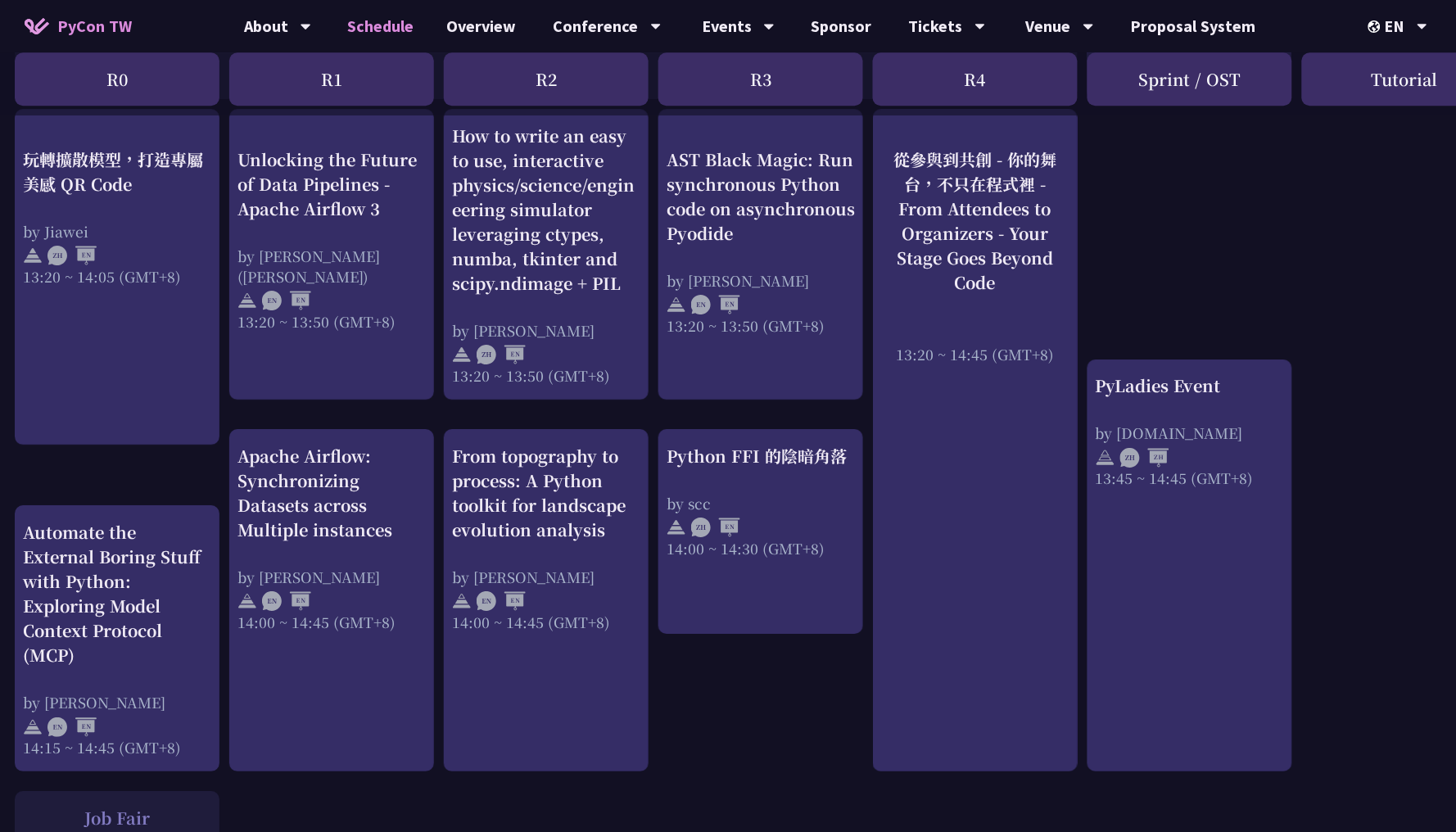
scroll to position [1356, 2]
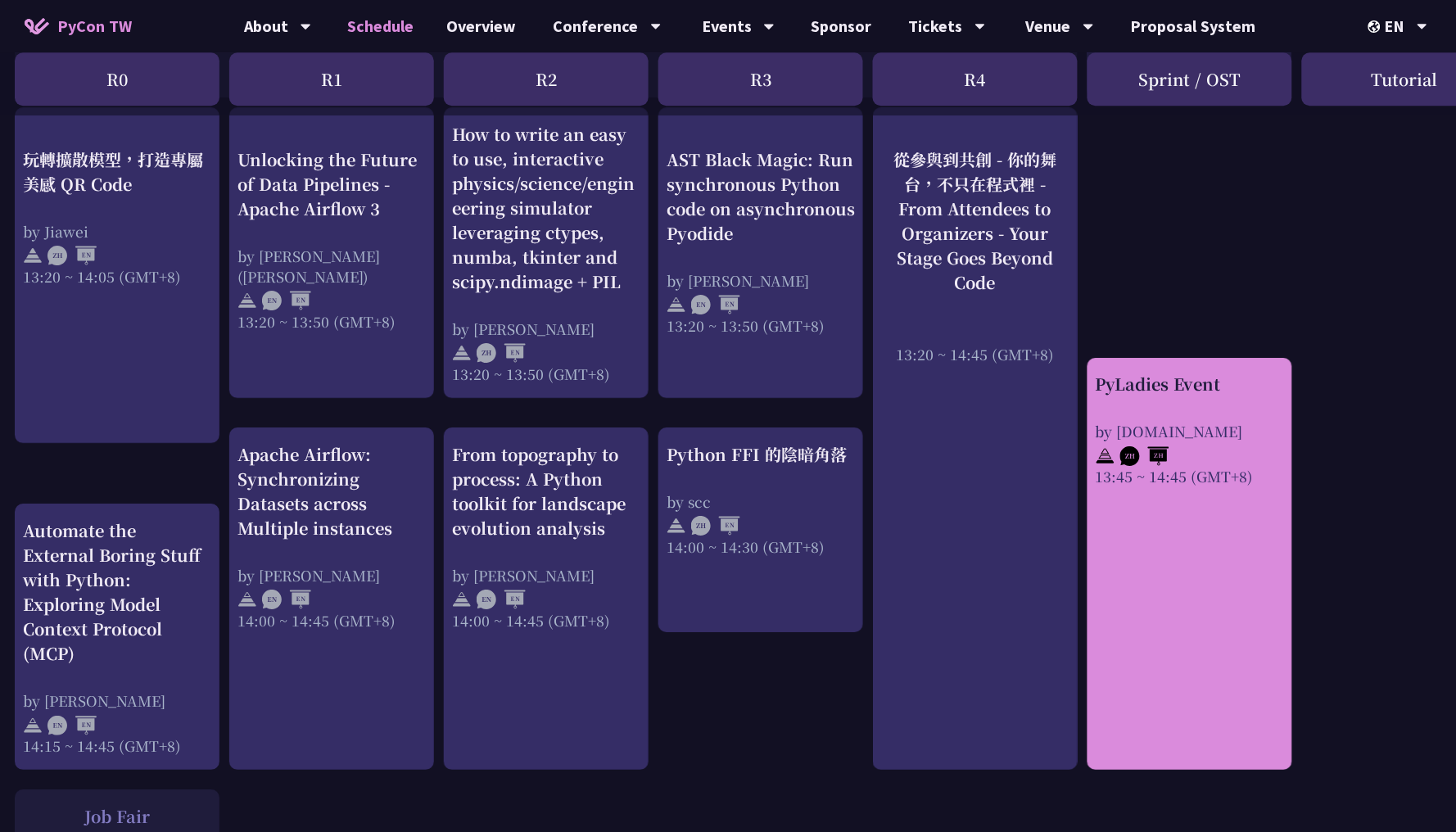
click at [1204, 560] on div "PyLadies Event by [DOMAIN_NAME] 13:45 ~ 14:45 (GMT+8)" at bounding box center [1189, 563] width 205 height 413
click at [1194, 374] on div "PyLadies Event by [DOMAIN_NAME] 13:45 ~ 14:45 (GMT+8)" at bounding box center [1189, 429] width 188 height 115
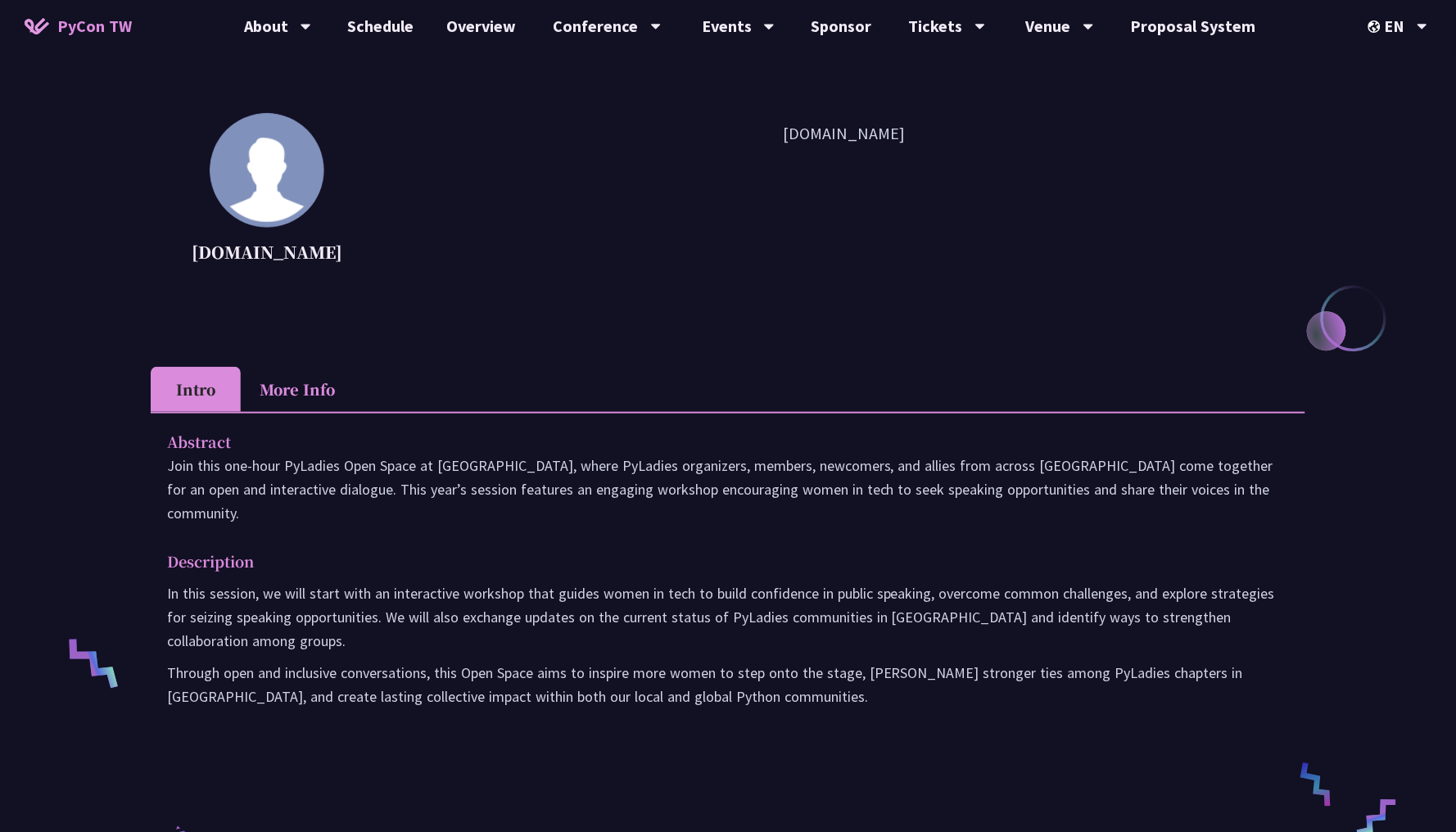
scroll to position [152, 0]
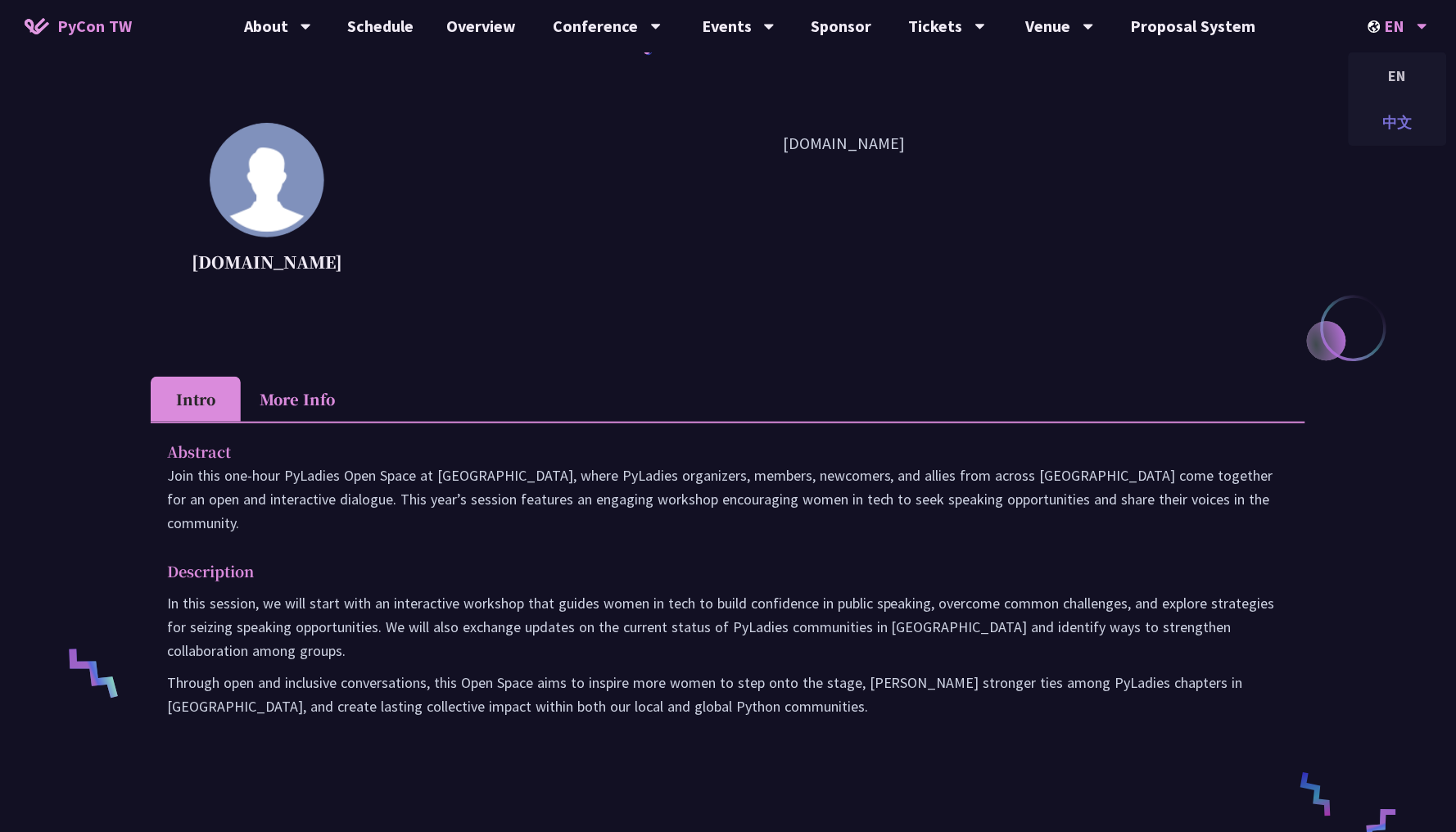
click at [1385, 106] on div "中文" at bounding box center [1398, 123] width 99 height 39
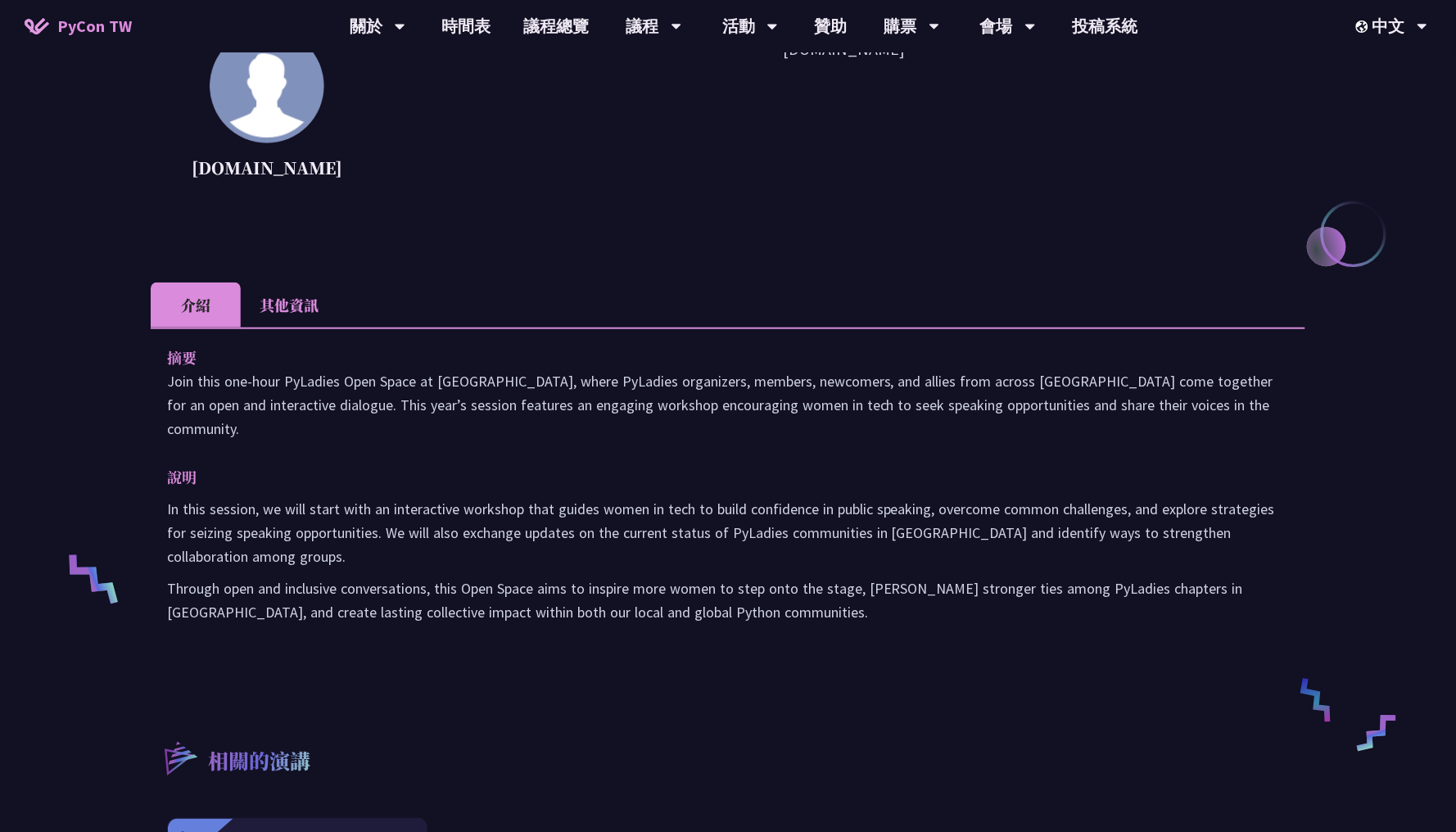
scroll to position [248, 0]
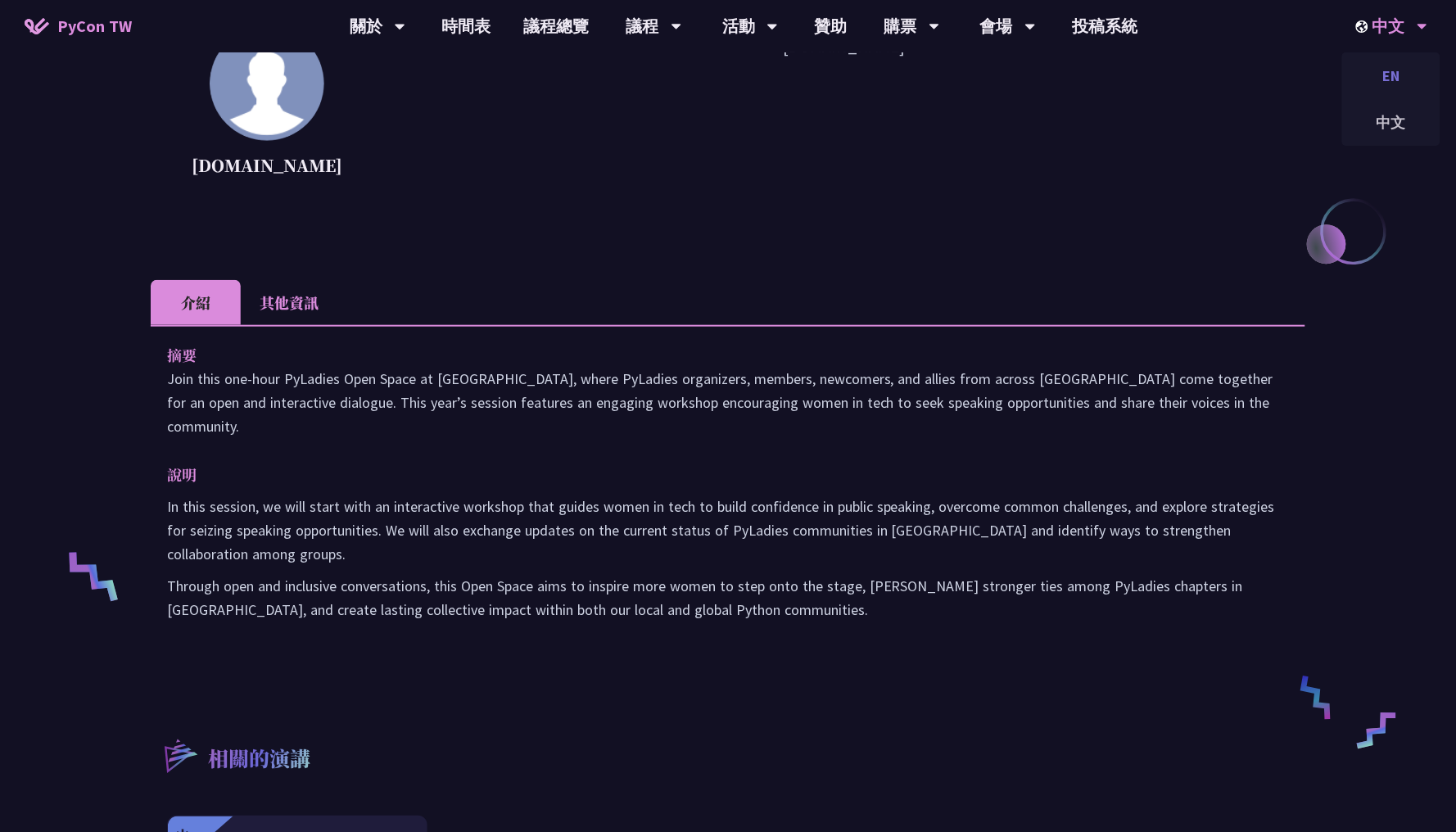
click at [1390, 72] on div "EN" at bounding box center [1391, 75] width 99 height 39
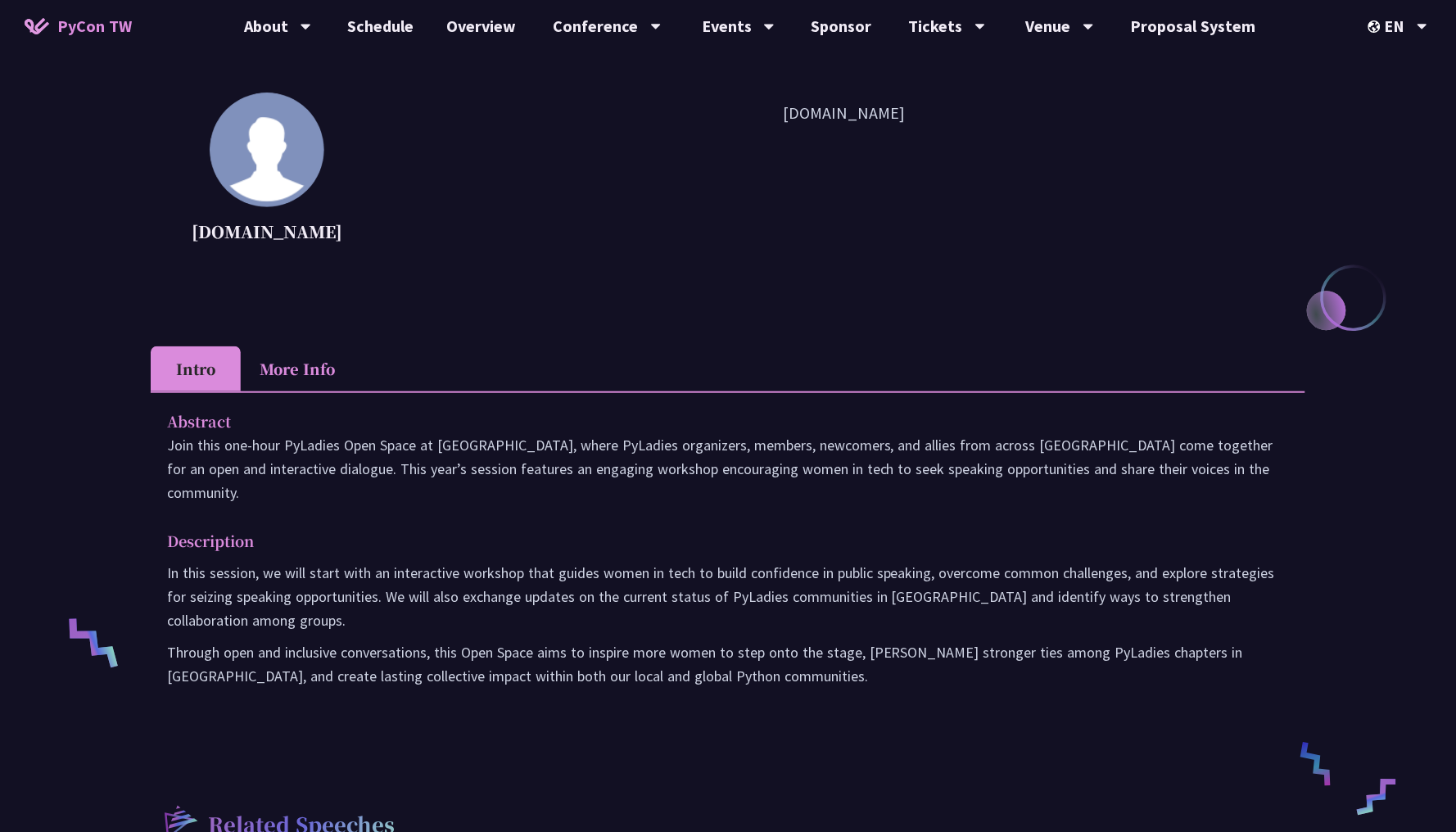
scroll to position [186, 0]
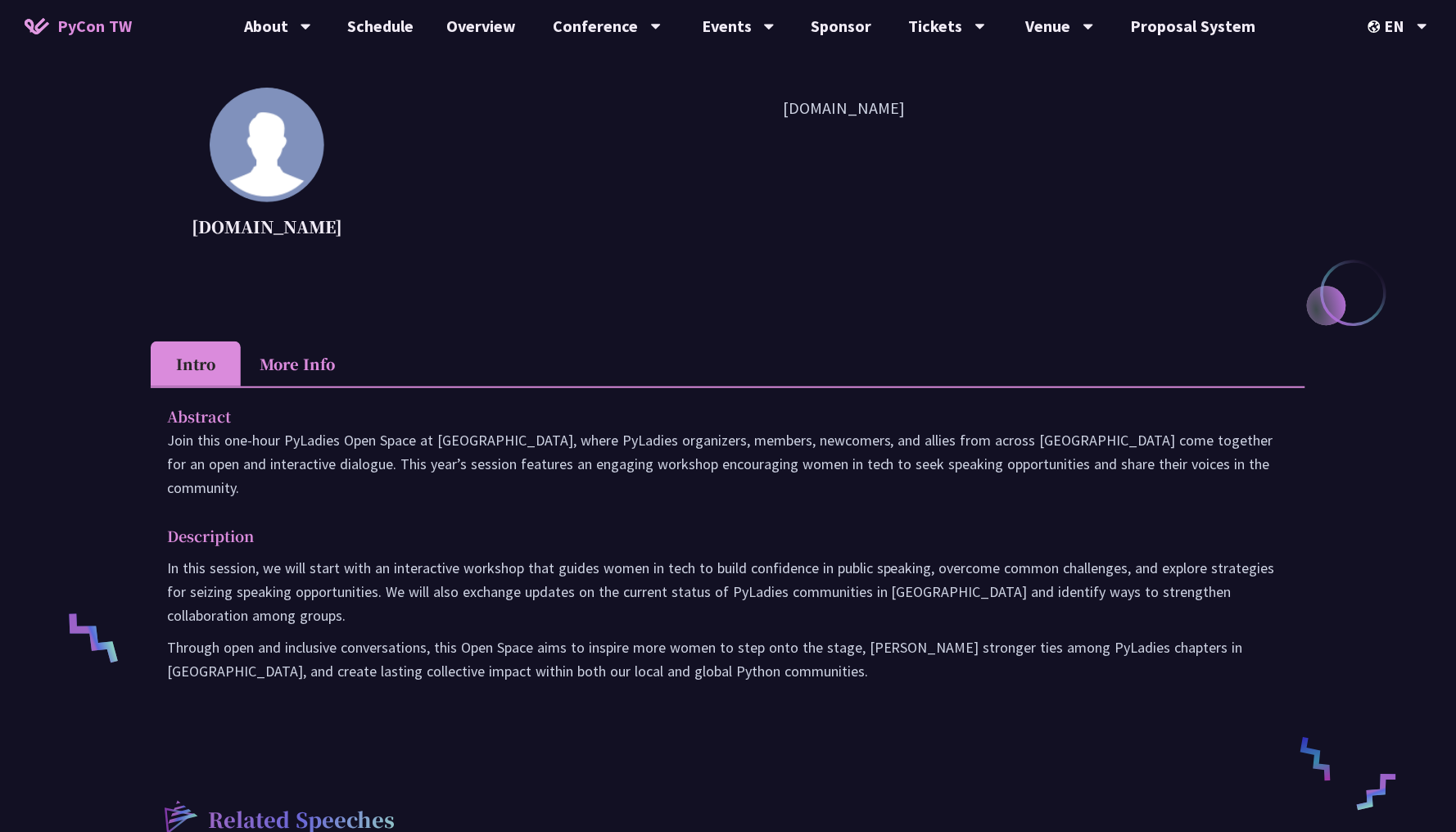
click at [303, 368] on li "More Info" at bounding box center [297, 363] width 113 height 45
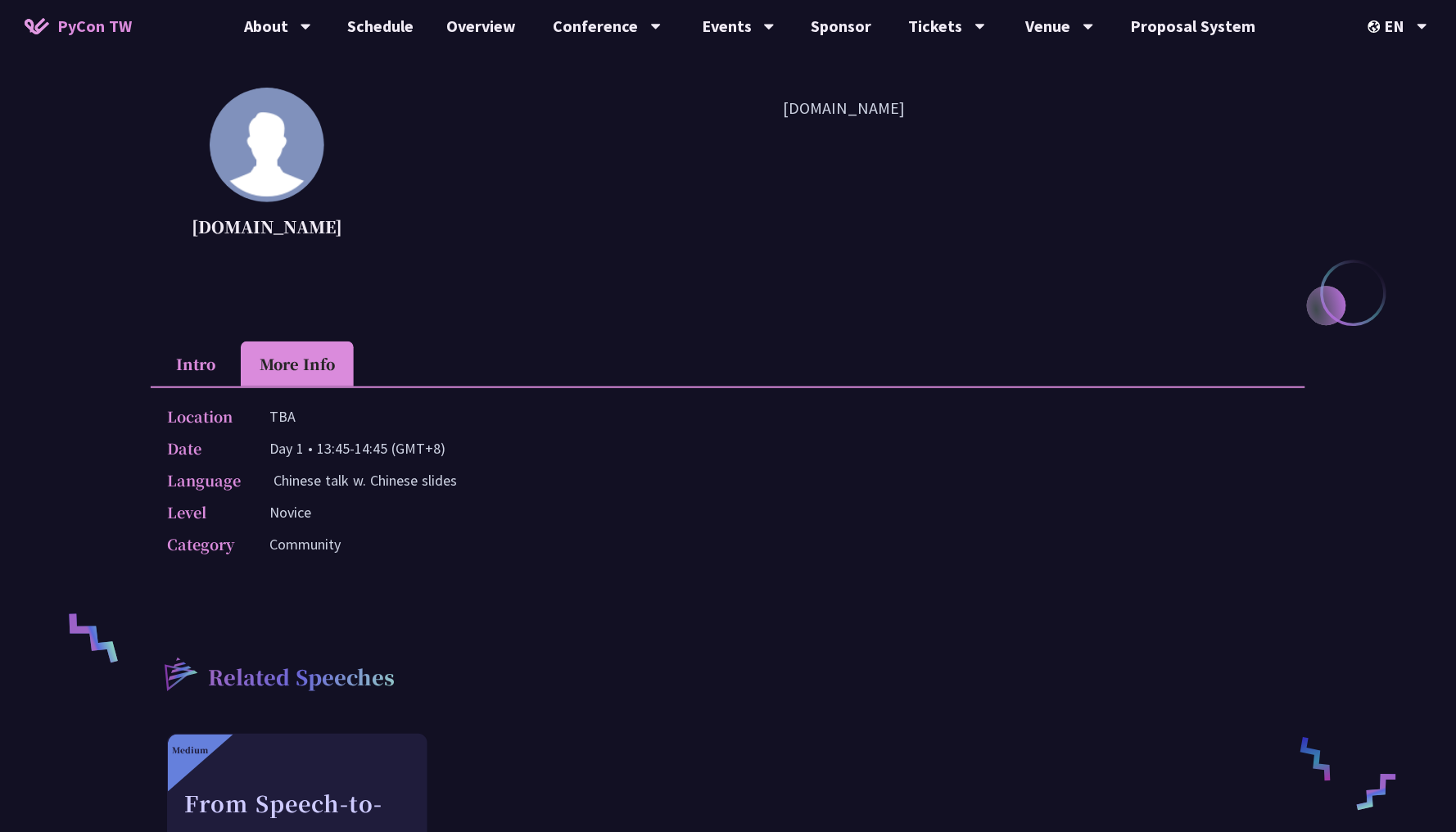
click at [186, 358] on li "Intro" at bounding box center [195, 363] width 90 height 45
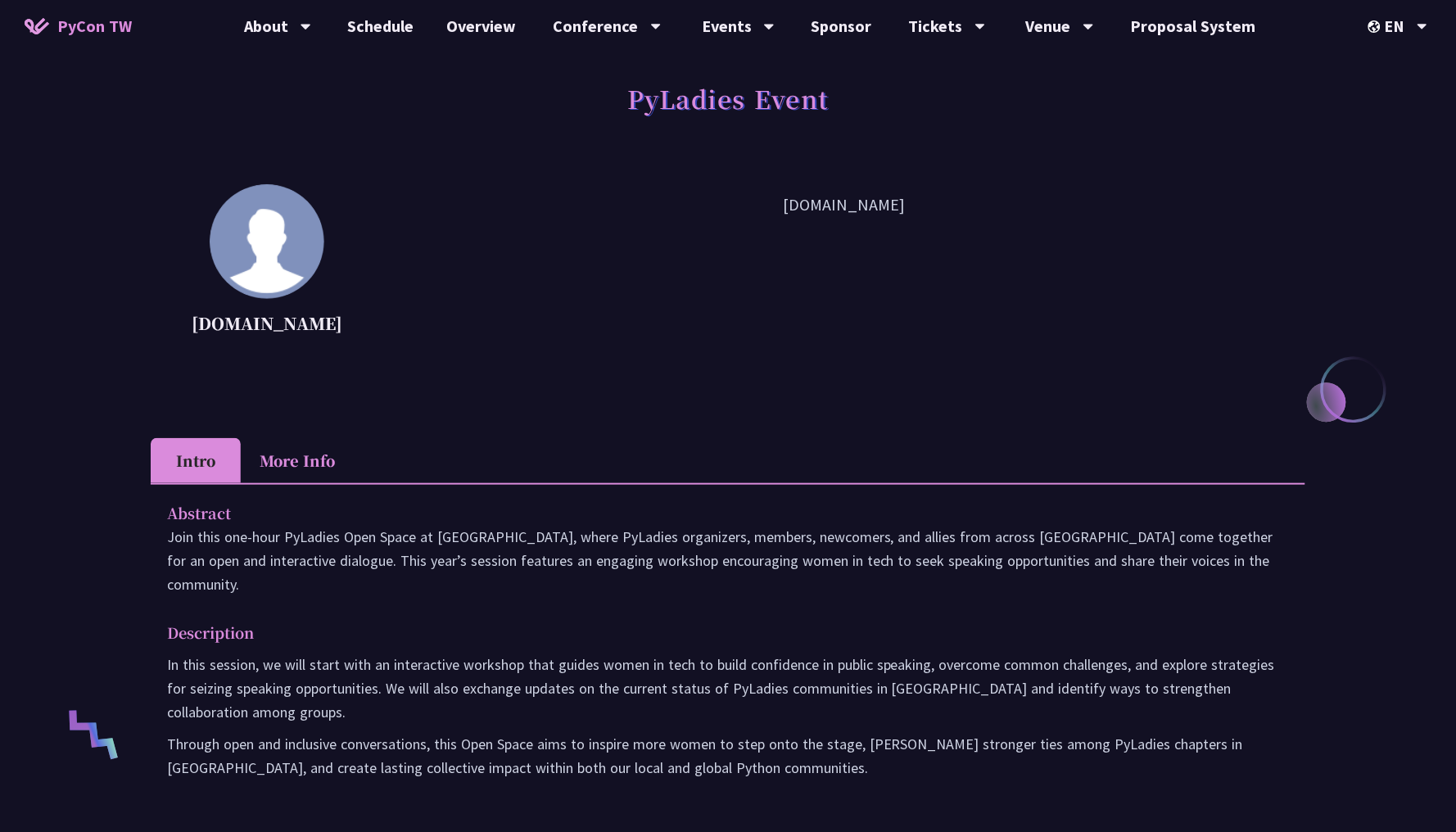
scroll to position [99, 0]
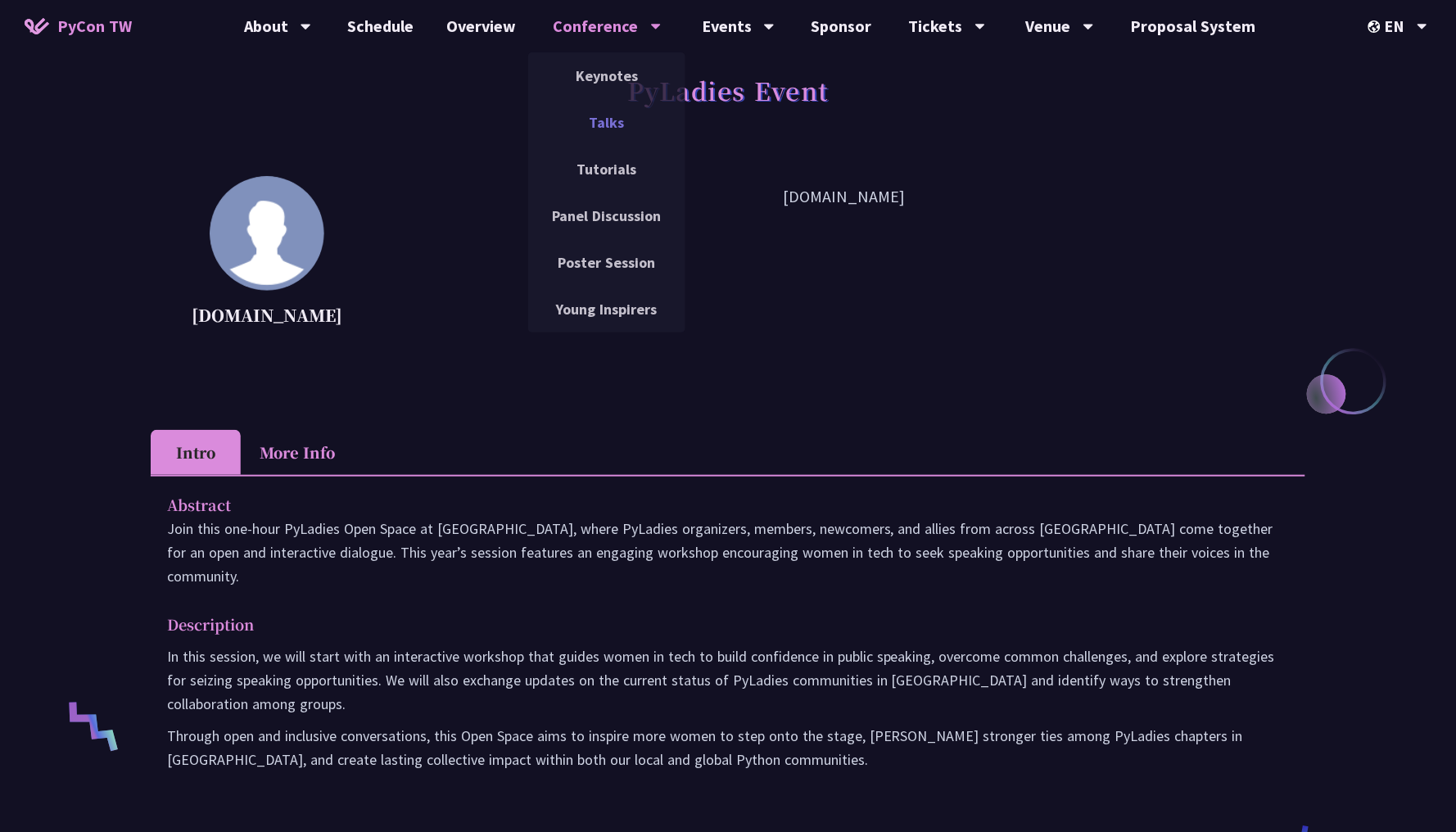
click at [602, 110] on link "Talks" at bounding box center [607, 123] width 157 height 39
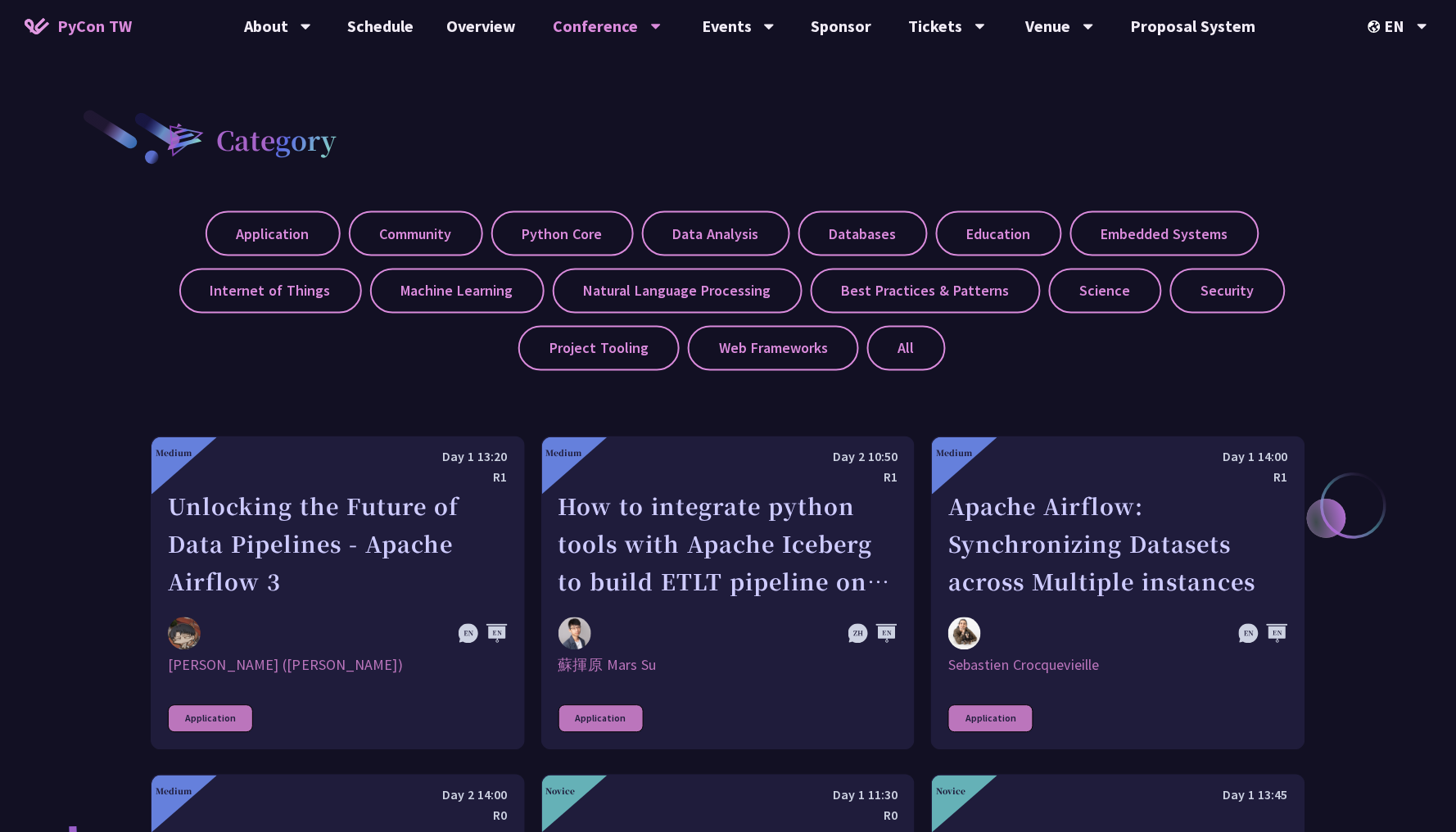
scroll to position [632, 0]
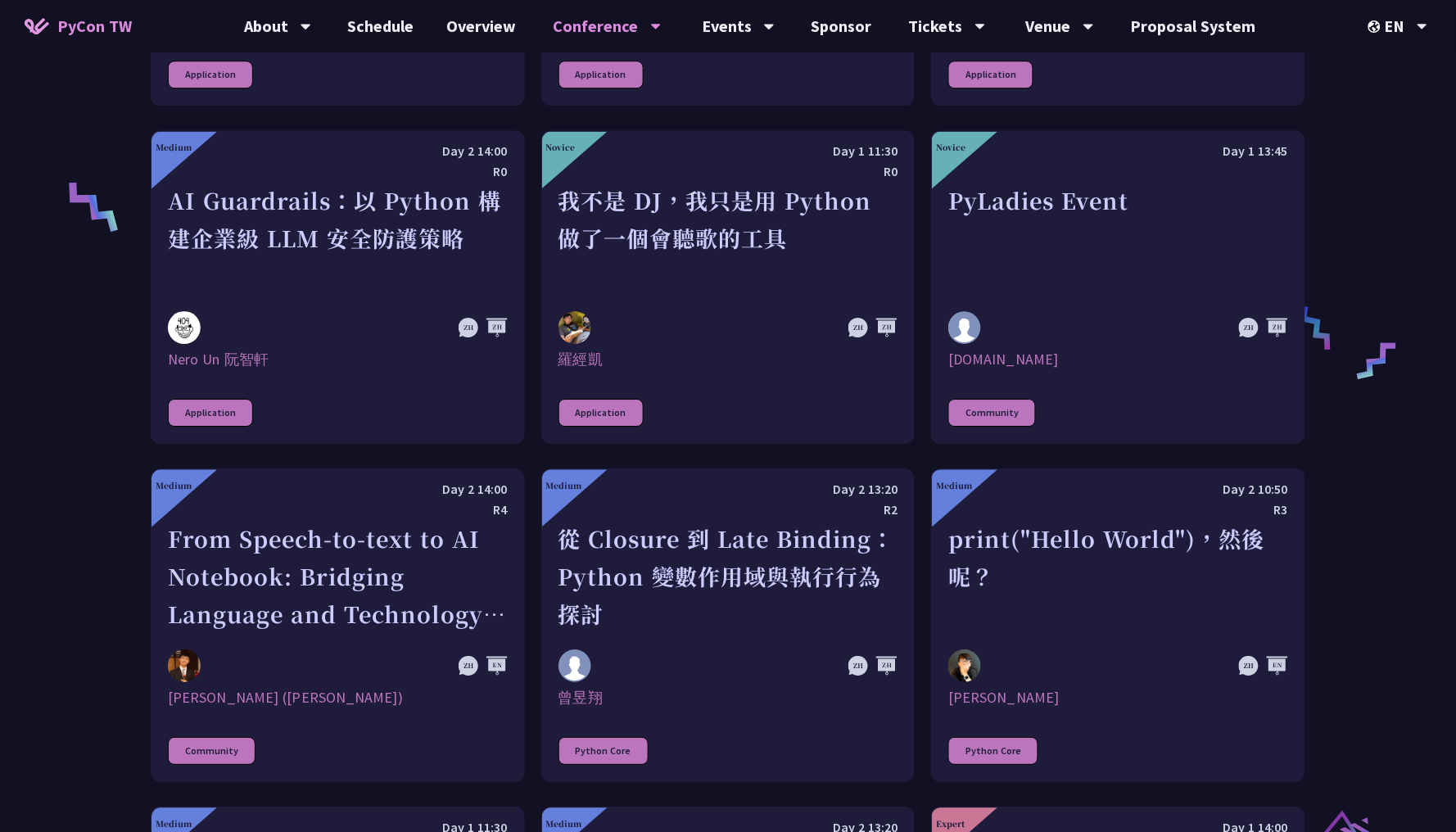
scroll to position [1285, 0]
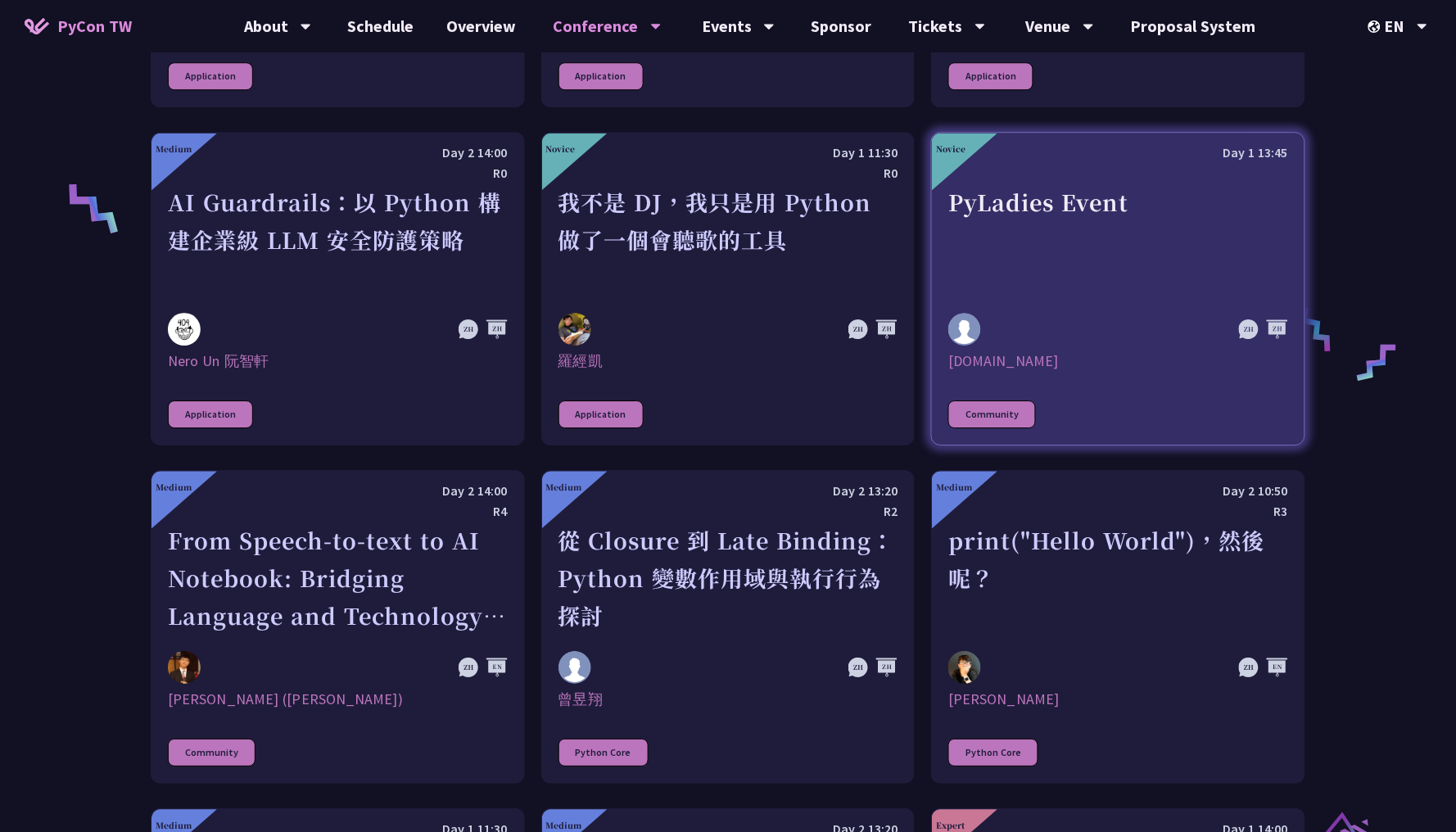
click at [991, 362] on div "[DOMAIN_NAME]" at bounding box center [1118, 361] width 340 height 19
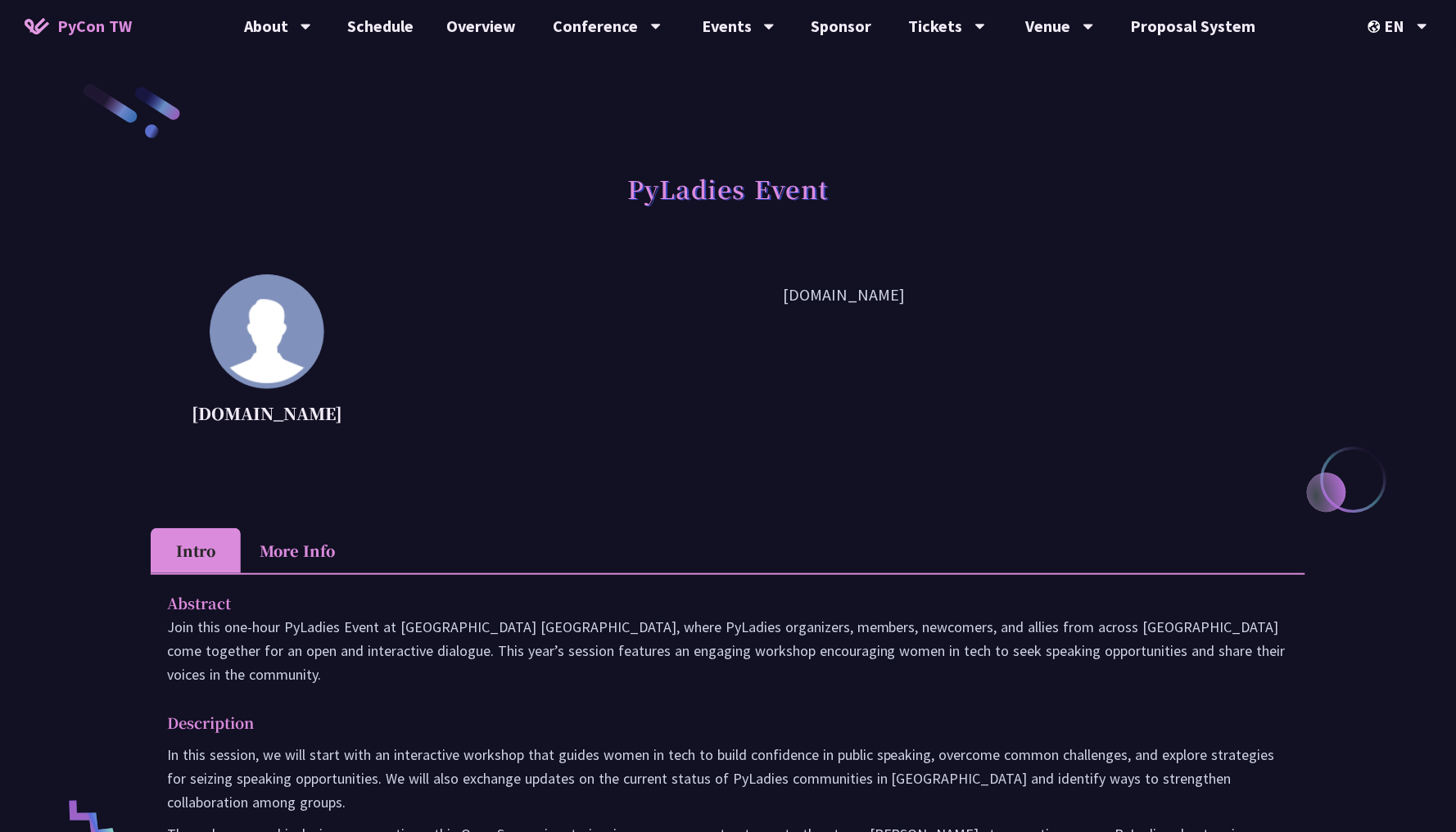
click at [656, 197] on h1 "PyLadies Event" at bounding box center [728, 187] width 201 height 49
copy h1 "PyLadies"
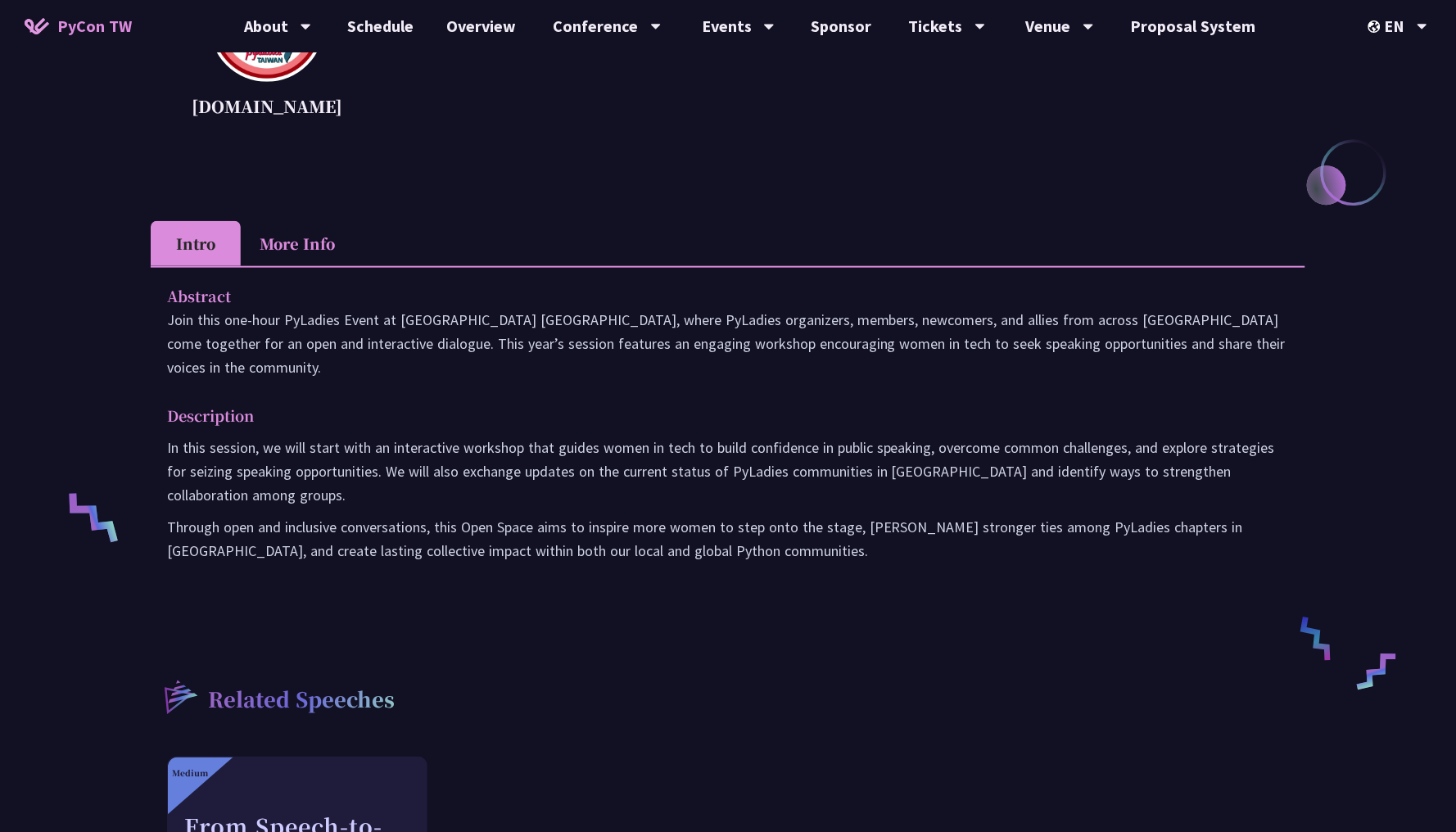
scroll to position [309, 0]
click at [313, 246] on li "More Info" at bounding box center [297, 241] width 113 height 45
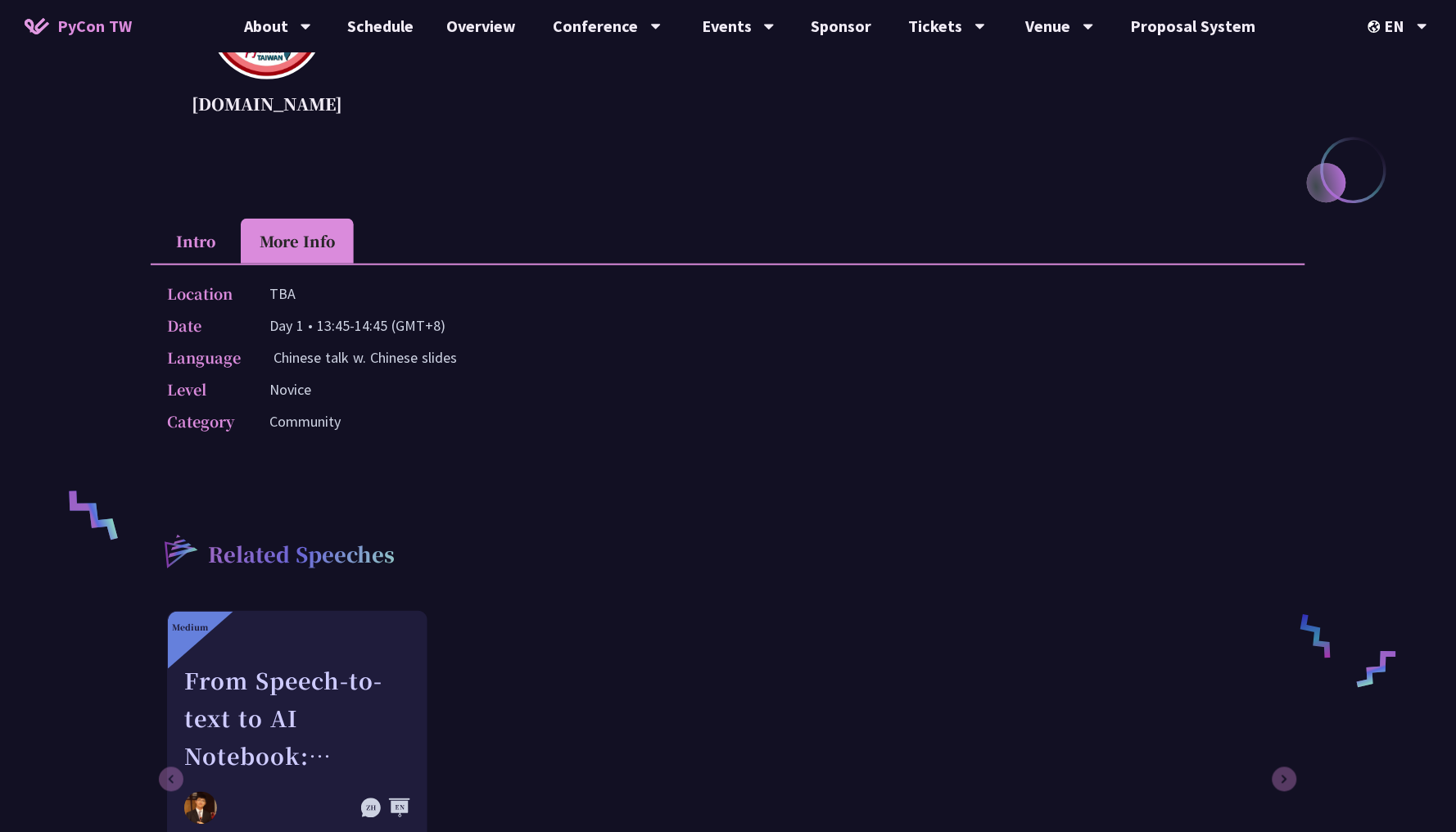
click at [206, 249] on li "Intro" at bounding box center [195, 241] width 90 height 45
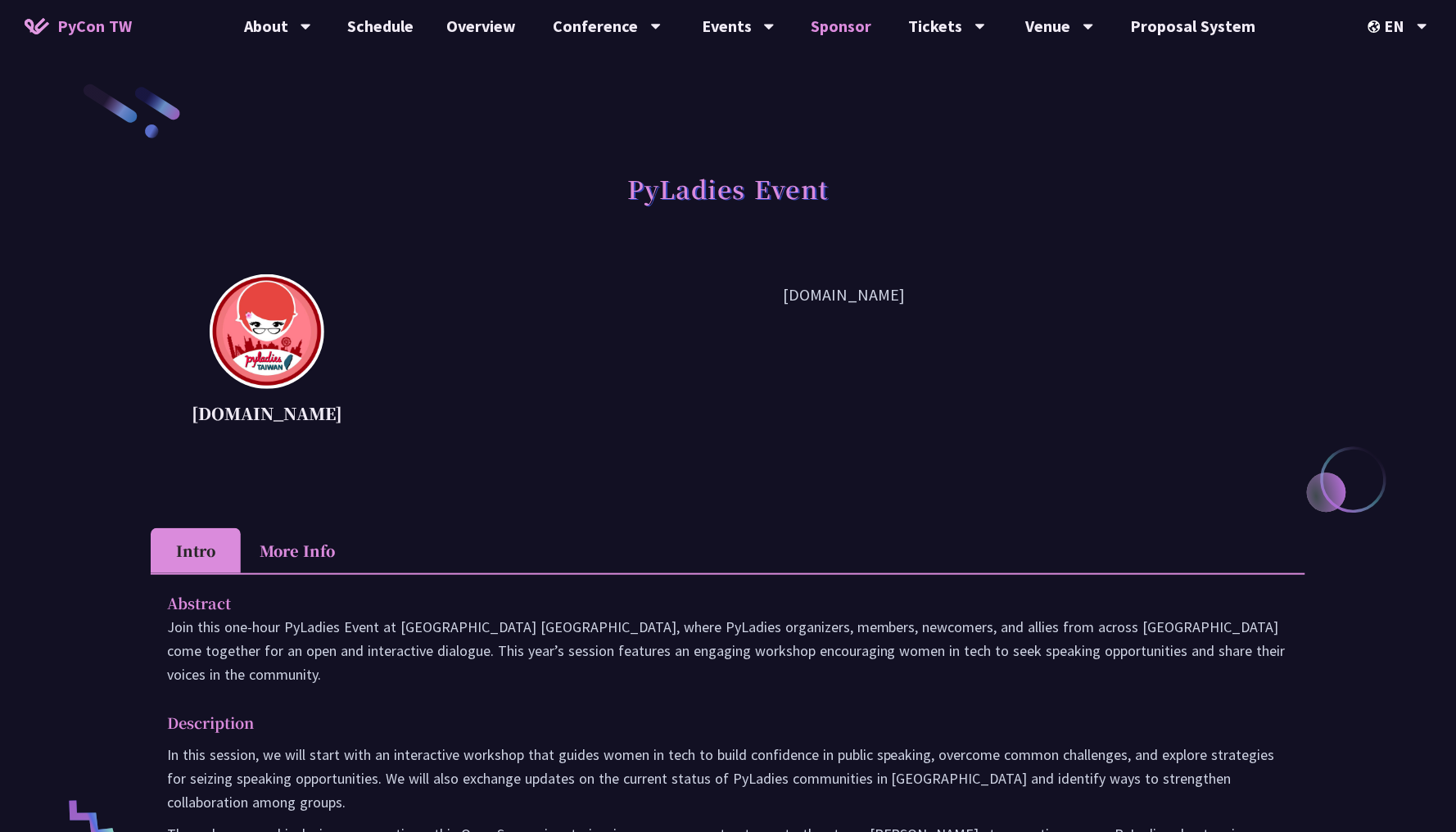
scroll to position [0, 0]
copy p "[DOMAIN_NAME]"
drag, startPoint x: 776, startPoint y: 303, endPoint x: 897, endPoint y: 303, distance: 121.0
click at [897, 303] on p "[DOMAIN_NAME]" at bounding box center [844, 356] width 922 height 148
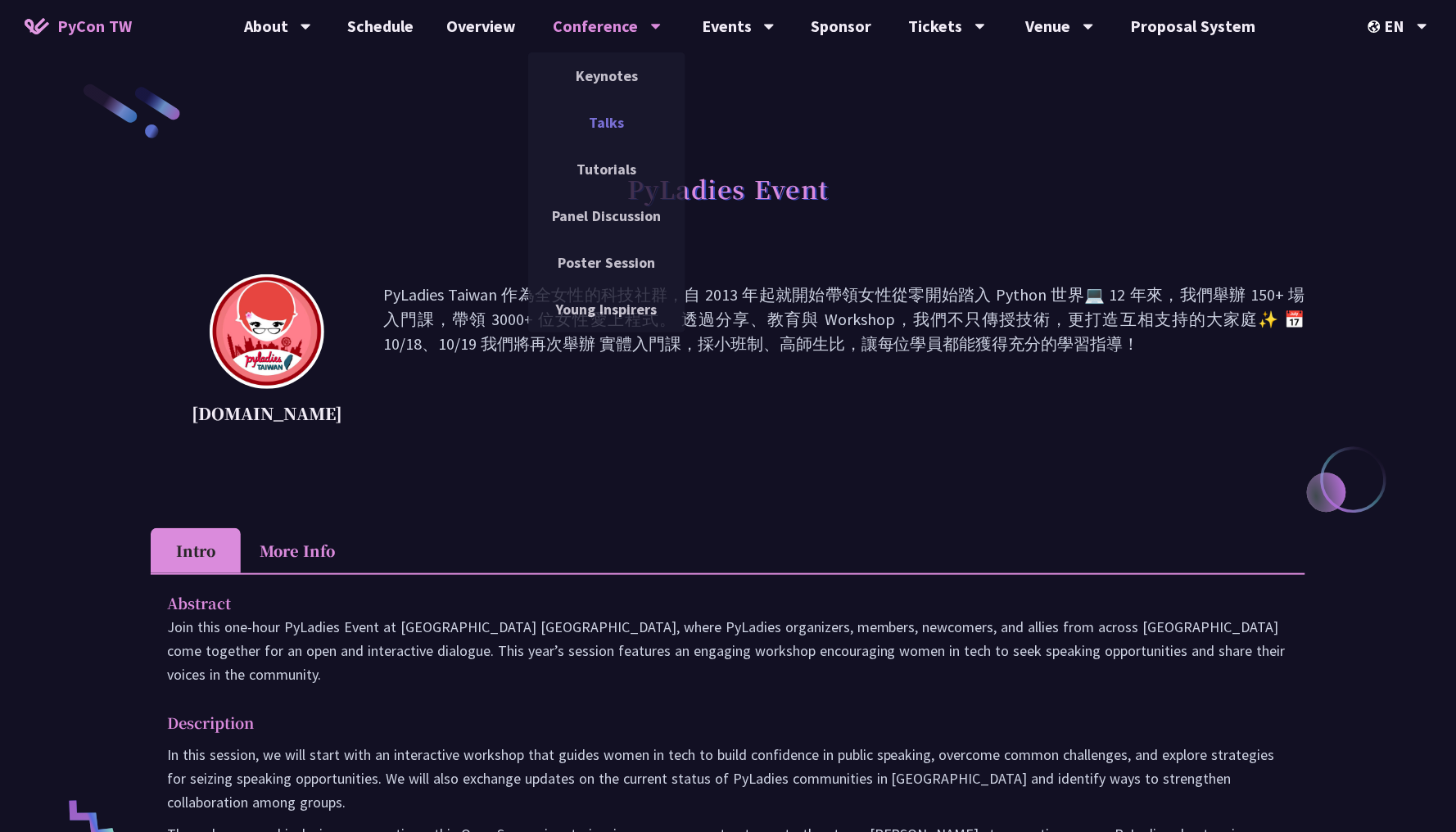
click at [604, 108] on link "Talks" at bounding box center [607, 123] width 157 height 39
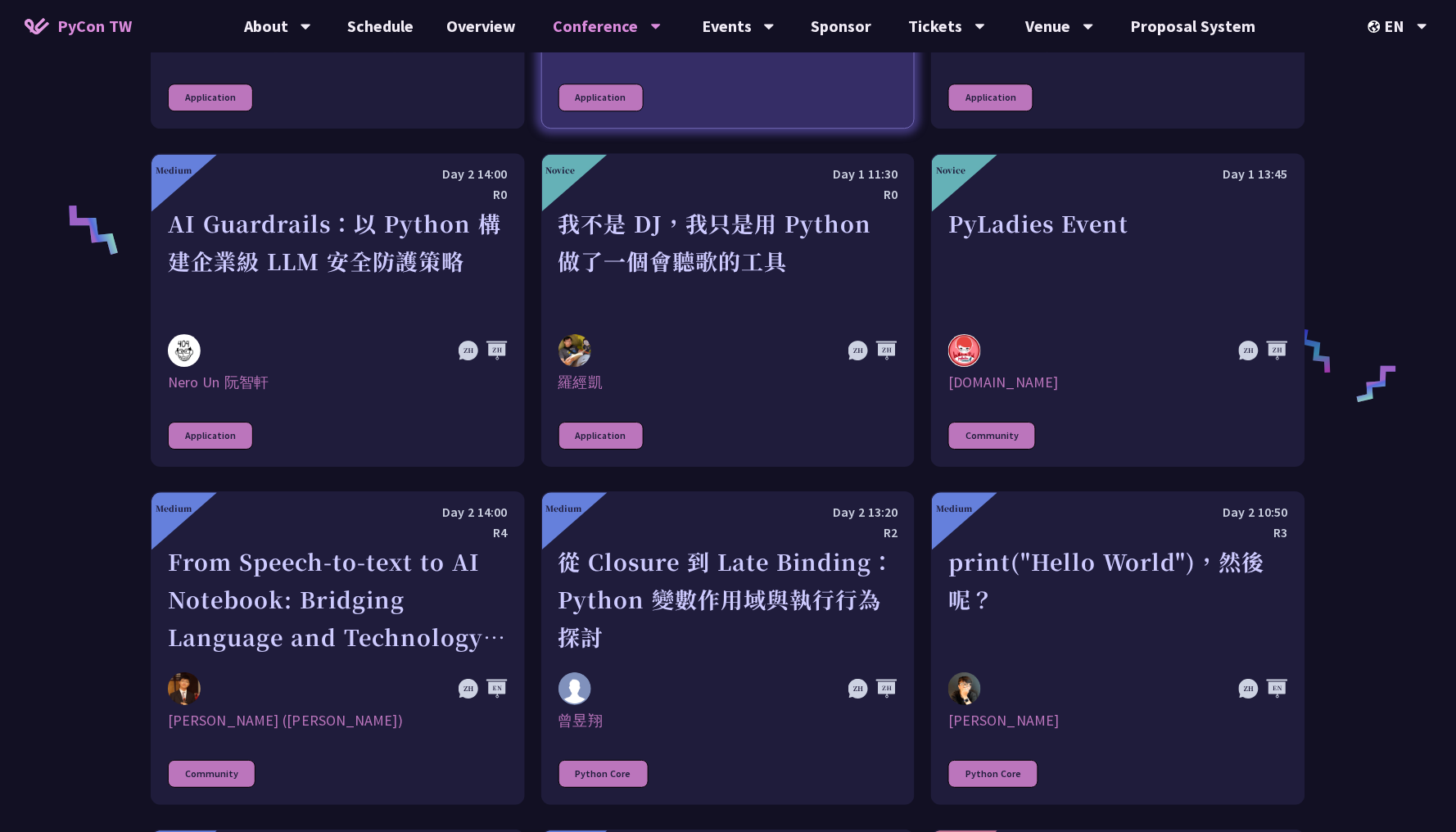
scroll to position [1264, 0]
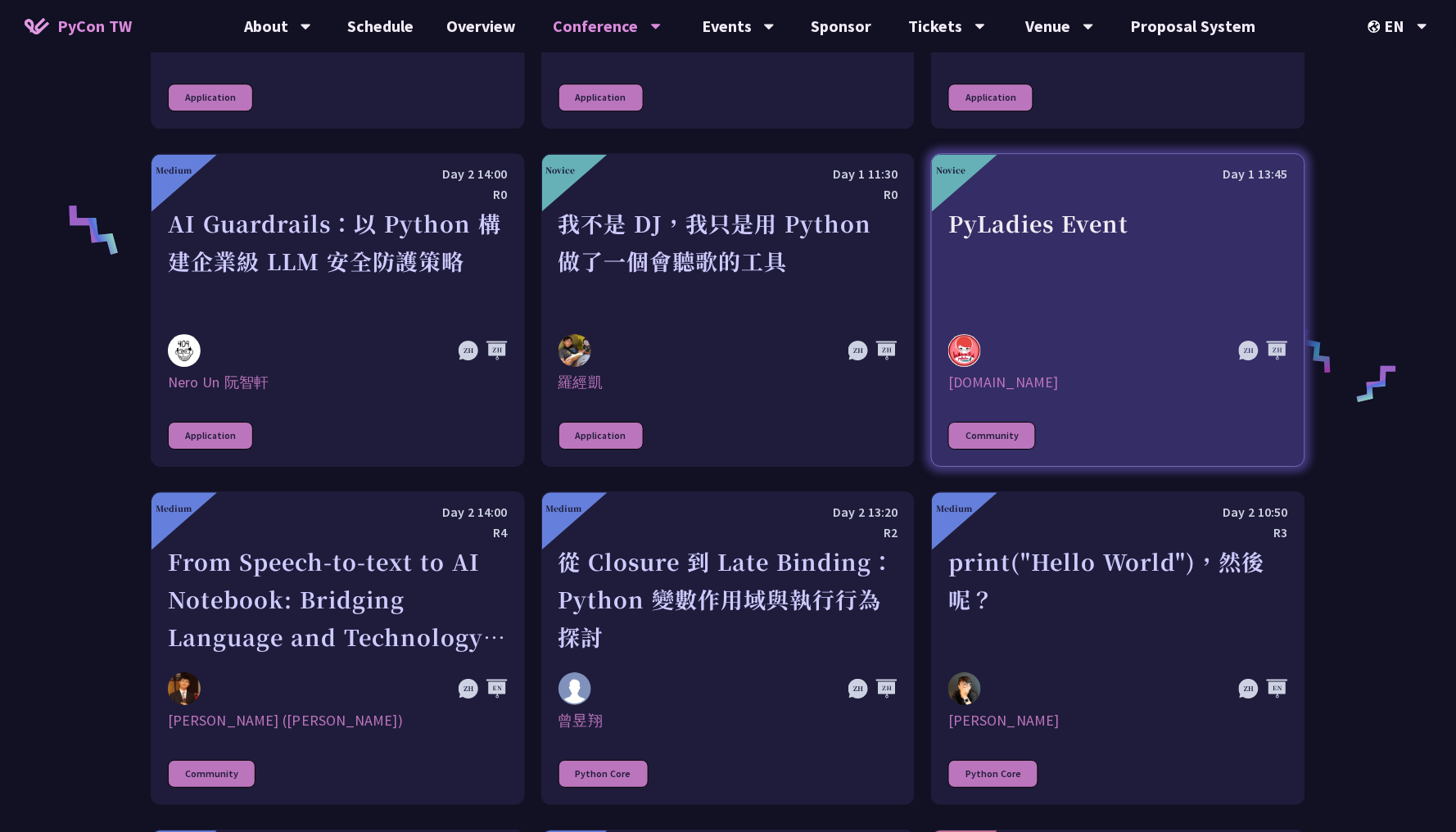
click at [1077, 271] on div "PyLadies Event" at bounding box center [1118, 261] width 340 height 113
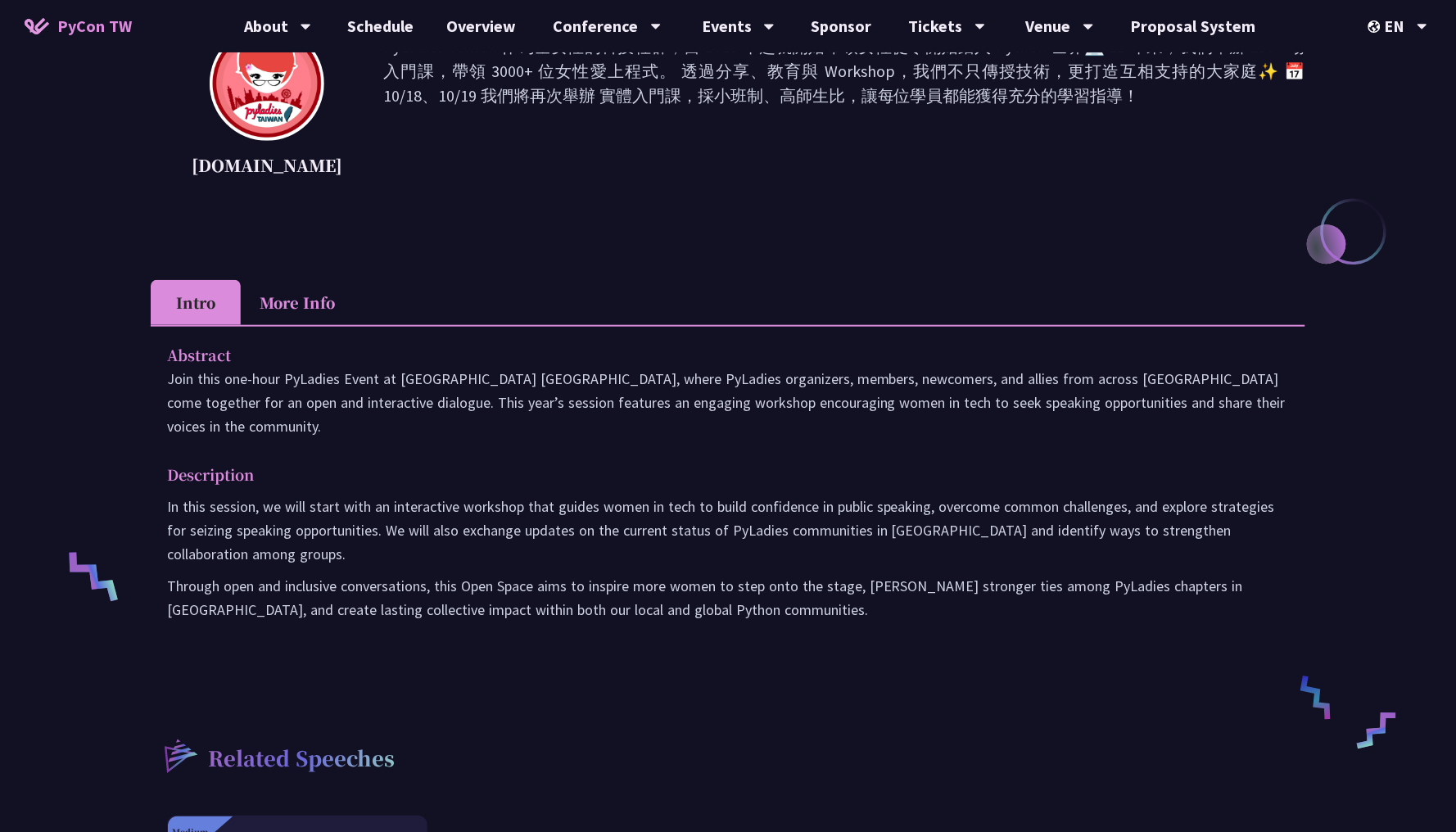
scroll to position [248, 0]
click at [285, 281] on li "More Info" at bounding box center [297, 302] width 113 height 45
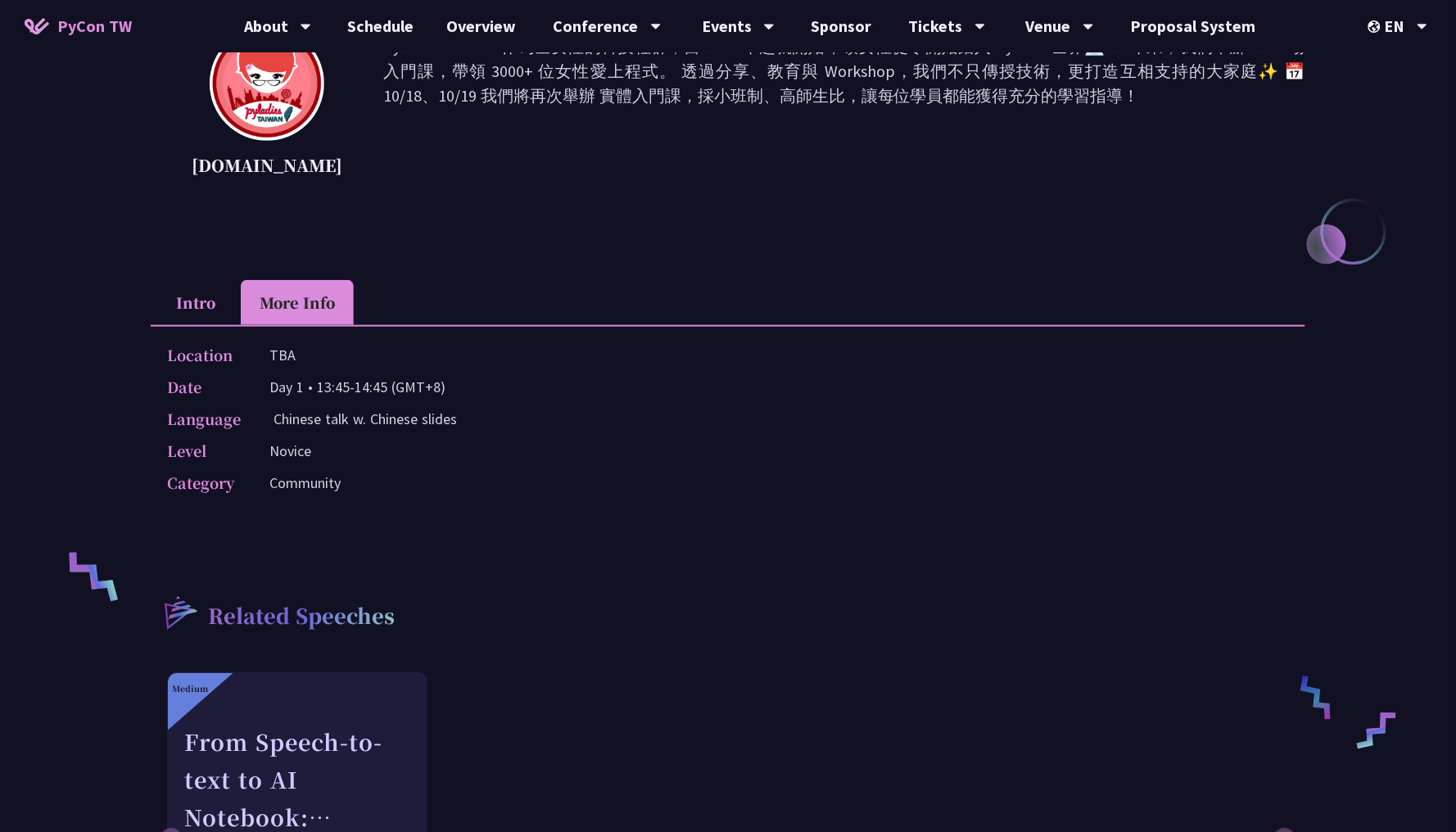
click at [212, 301] on li "Intro" at bounding box center [195, 302] width 90 height 45
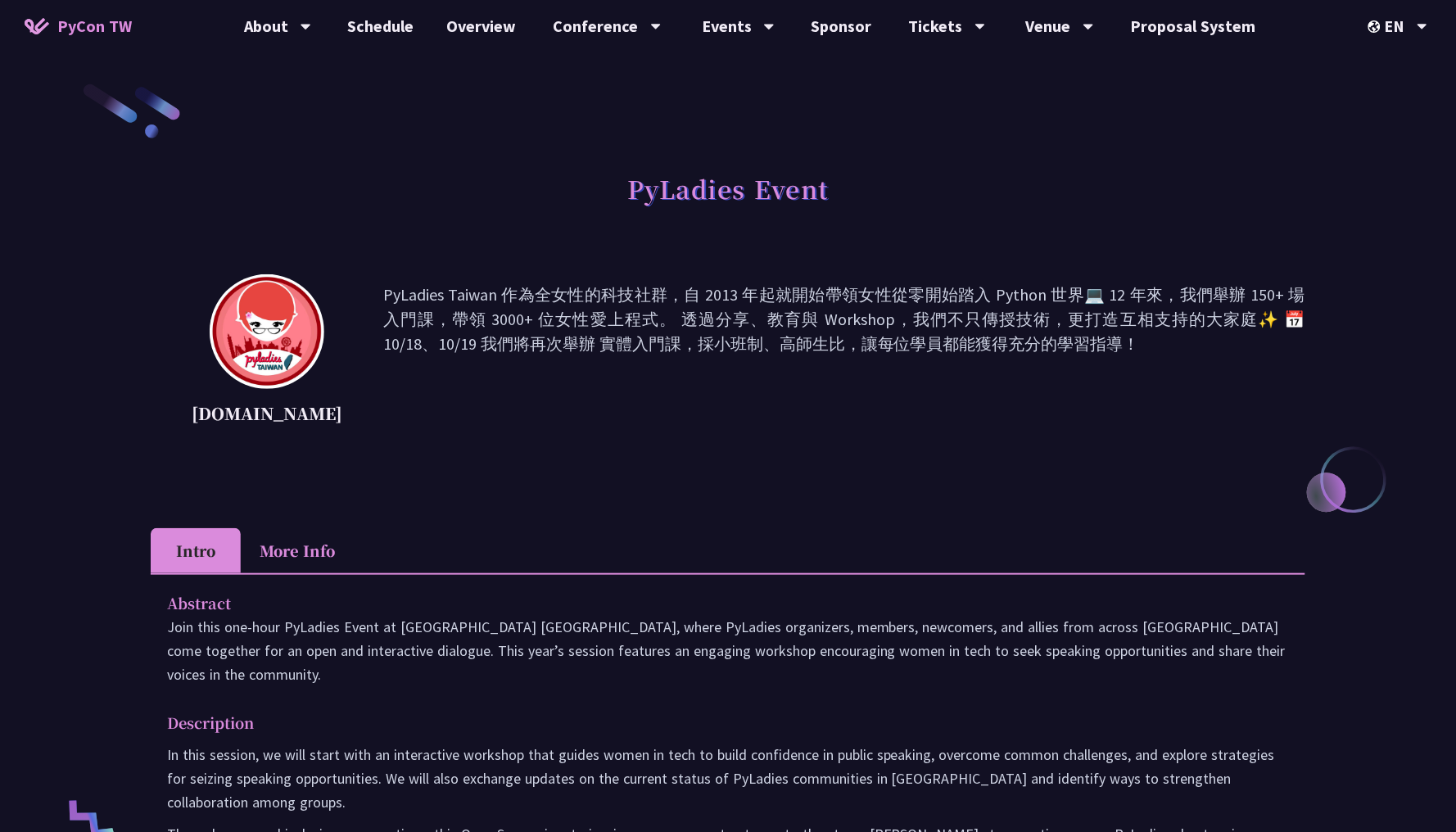
scroll to position [0, 0]
click at [354, 40] on link "Schedule" at bounding box center [381, 26] width 100 height 52
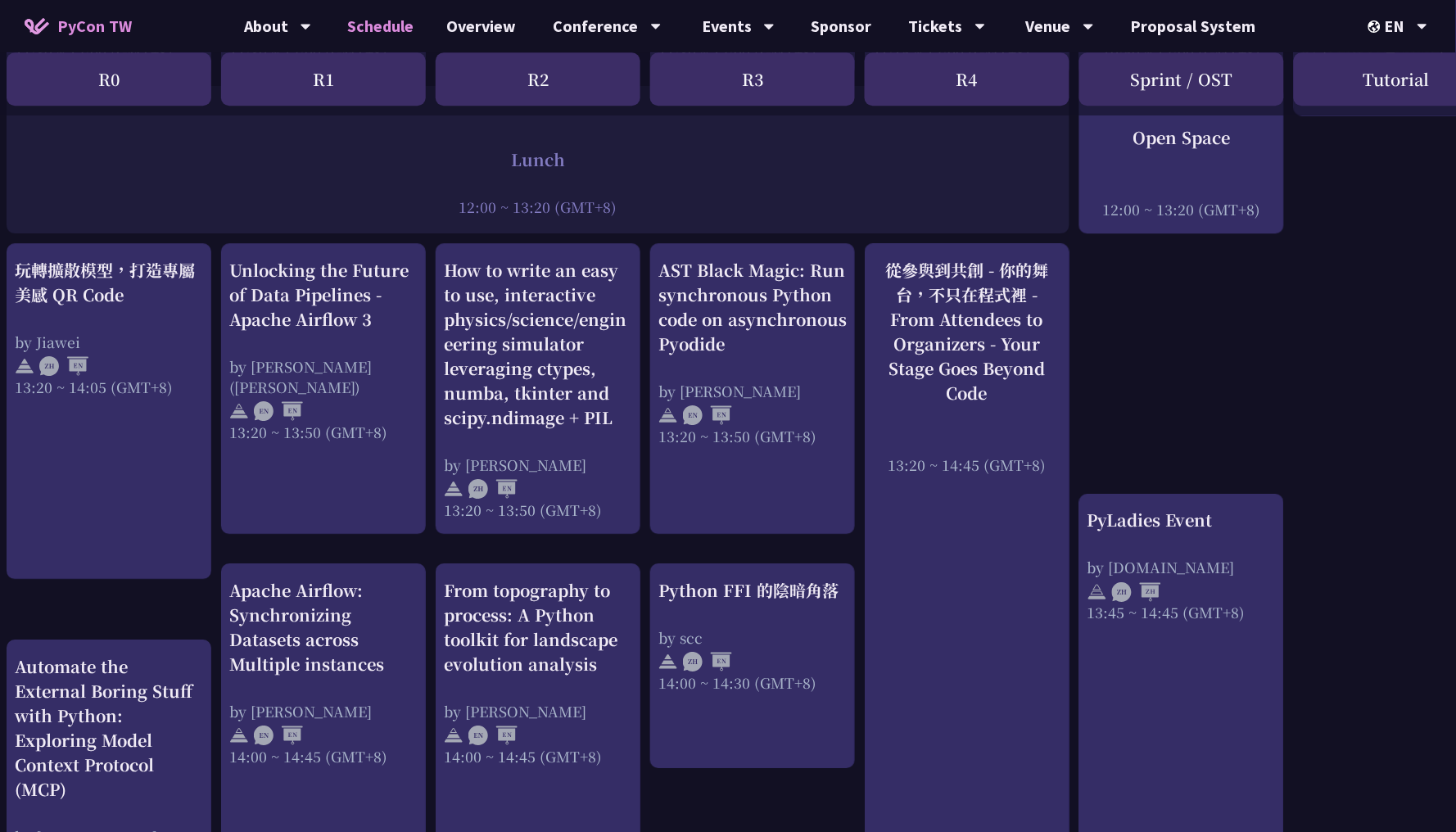
scroll to position [1225, 10]
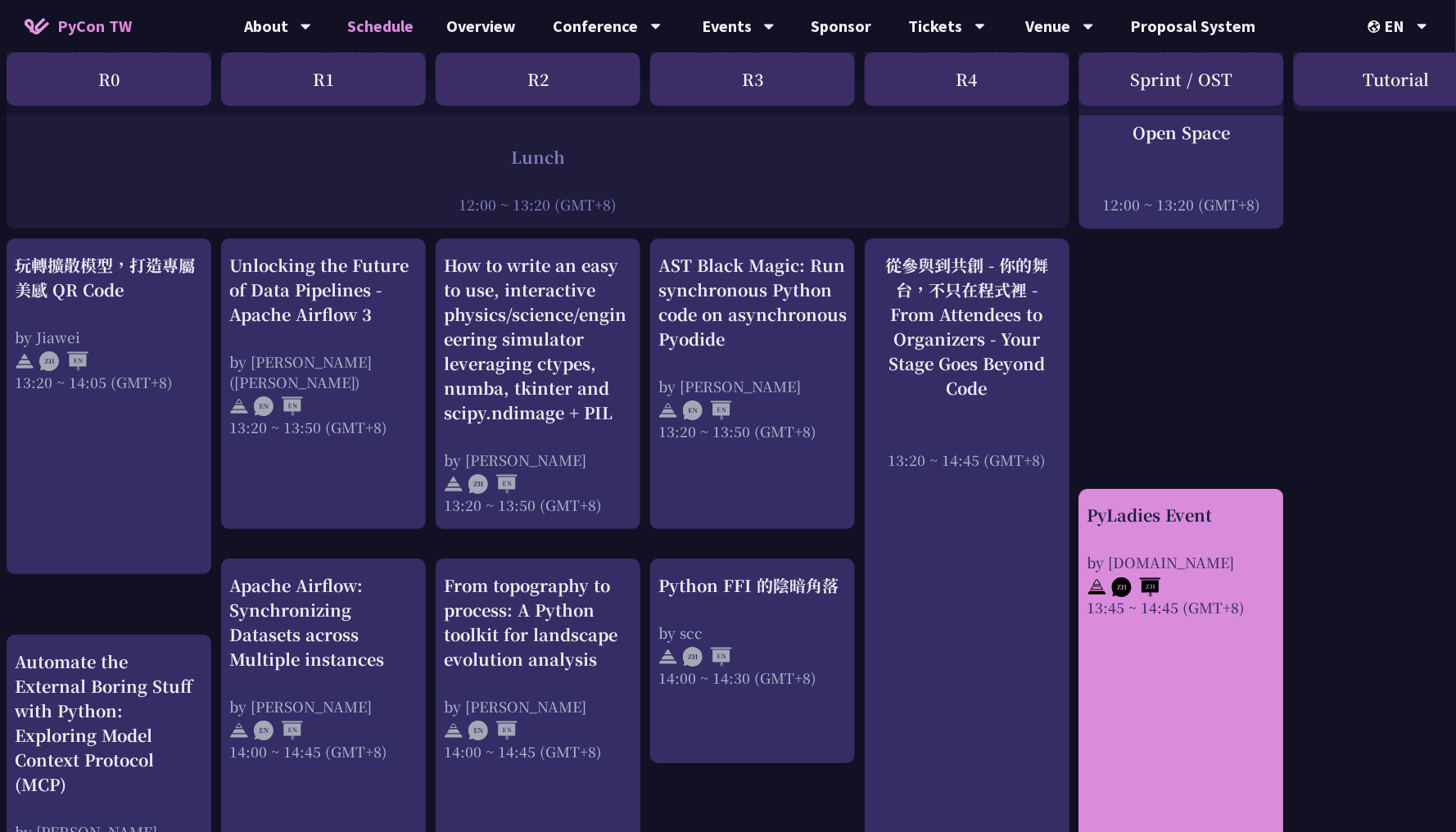
click at [1208, 679] on div "PyLadies Event by [DOMAIN_NAME] 13:45 ~ 14:45 (GMT+8)" at bounding box center [1182, 695] width 205 height 413
click at [1143, 552] on div "by [DOMAIN_NAME]" at bounding box center [1181, 561] width 188 height 20
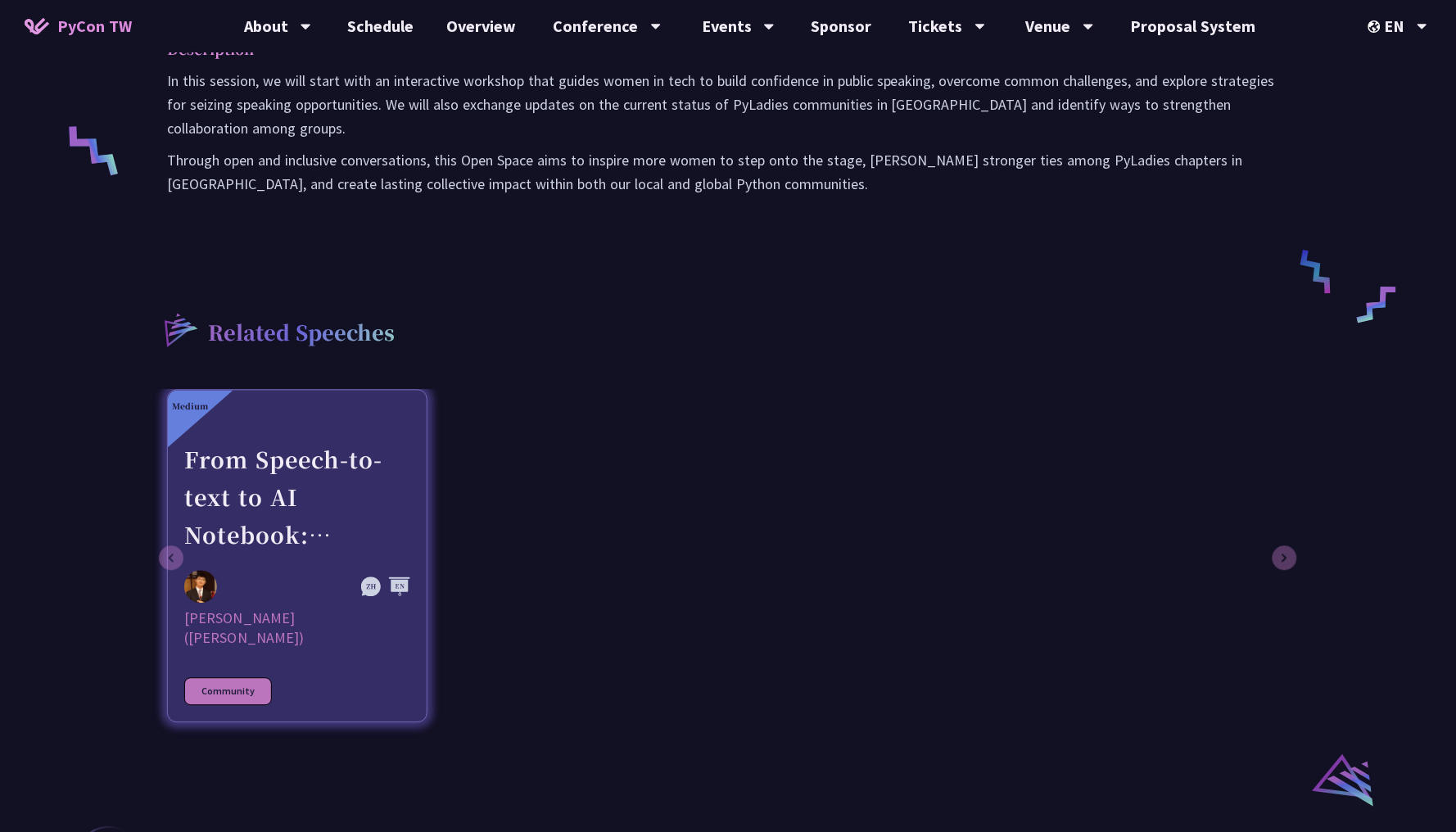
scroll to position [210, 0]
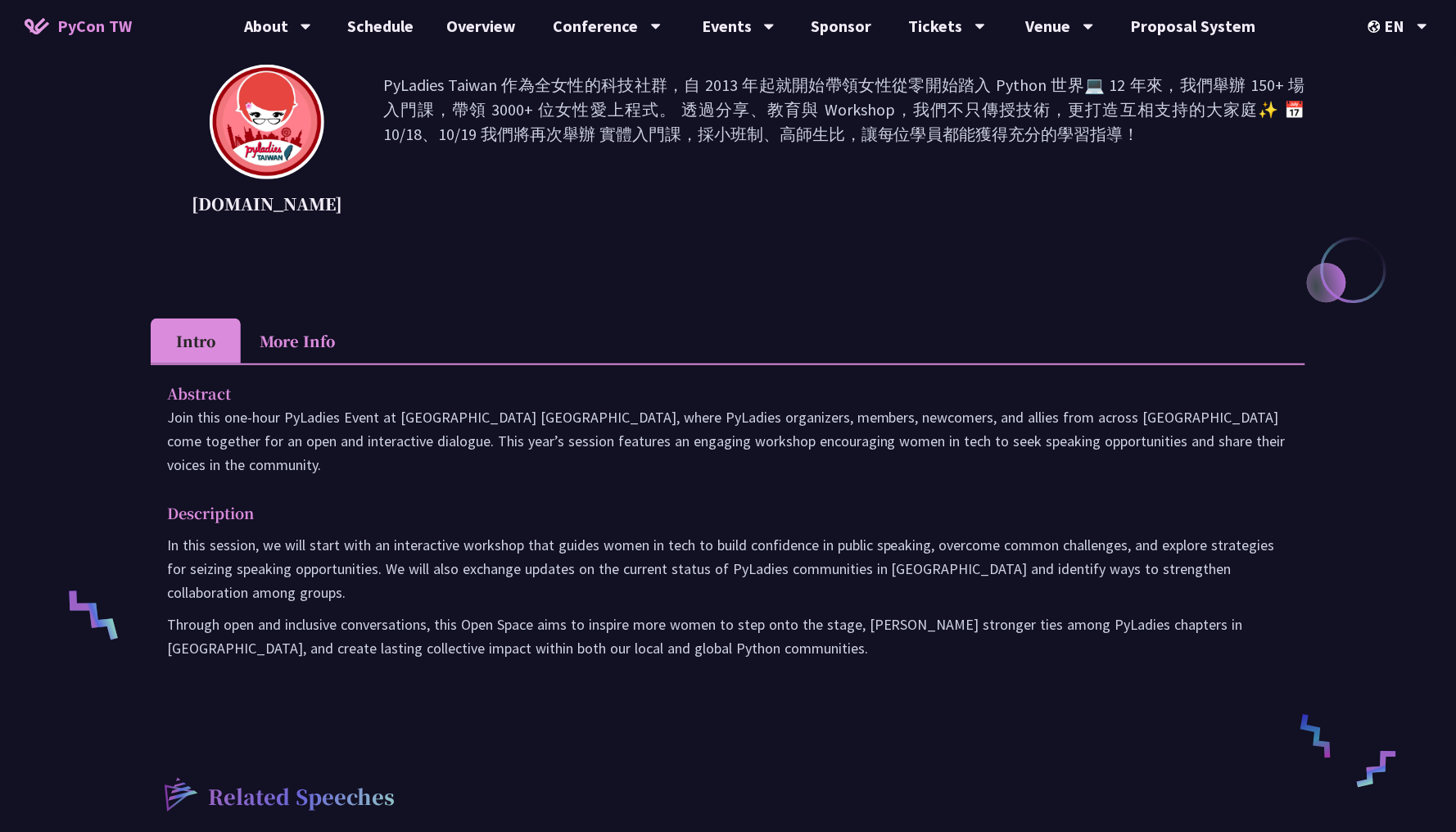
click at [299, 327] on li "More Info" at bounding box center [297, 341] width 113 height 45
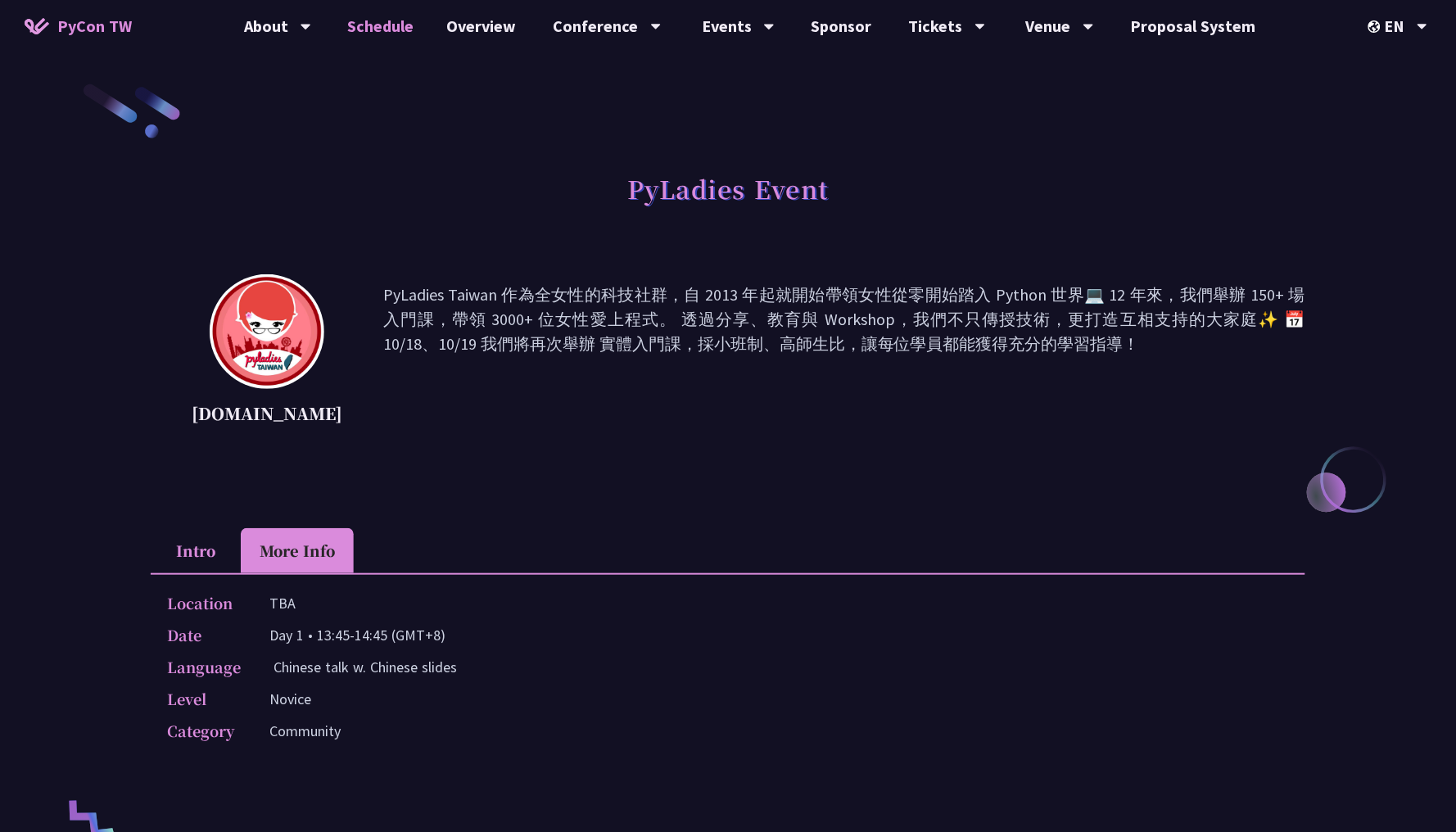
scroll to position [0, 0]
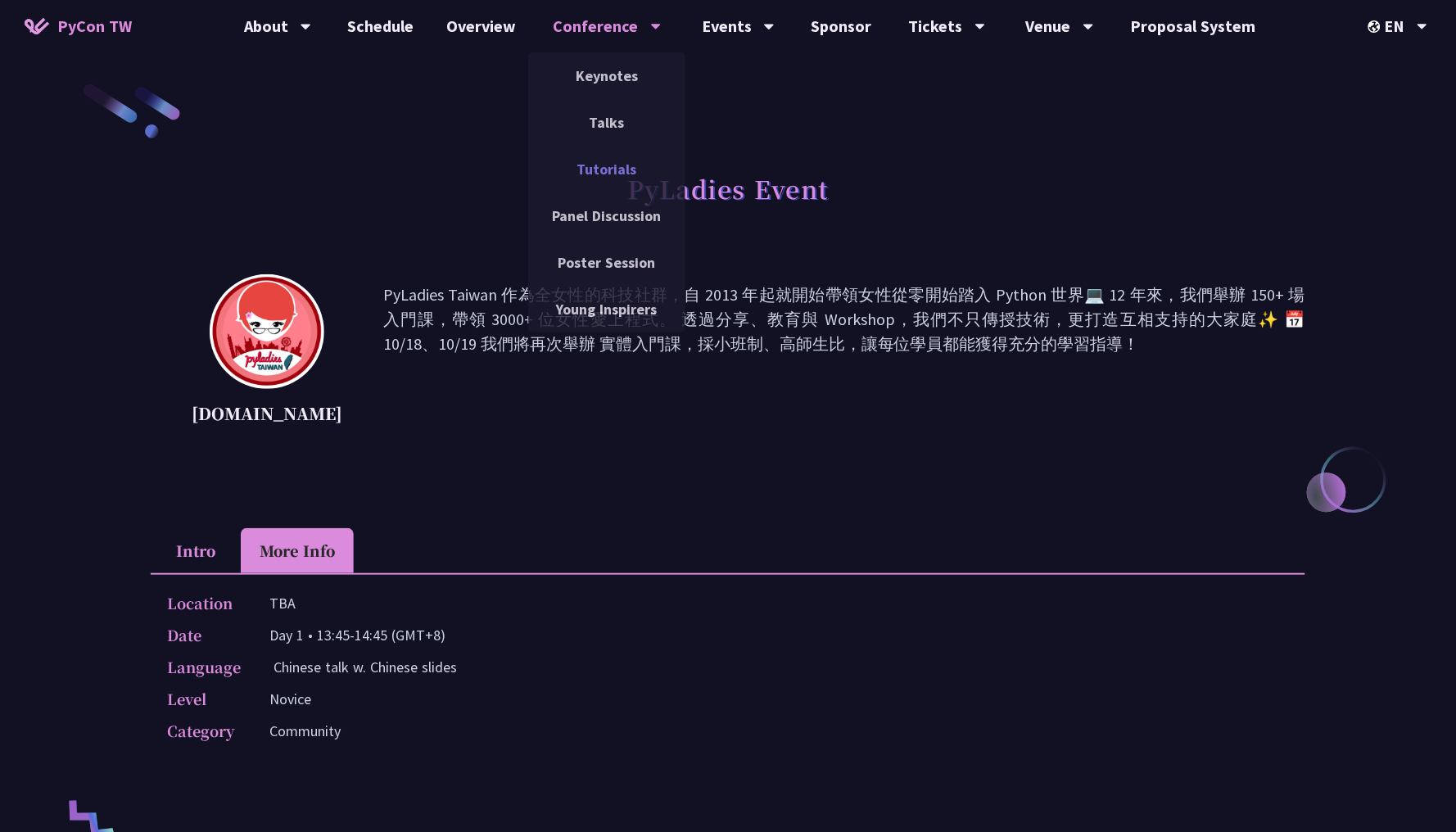
click at [588, 155] on link "Tutorials" at bounding box center [607, 169] width 157 height 39
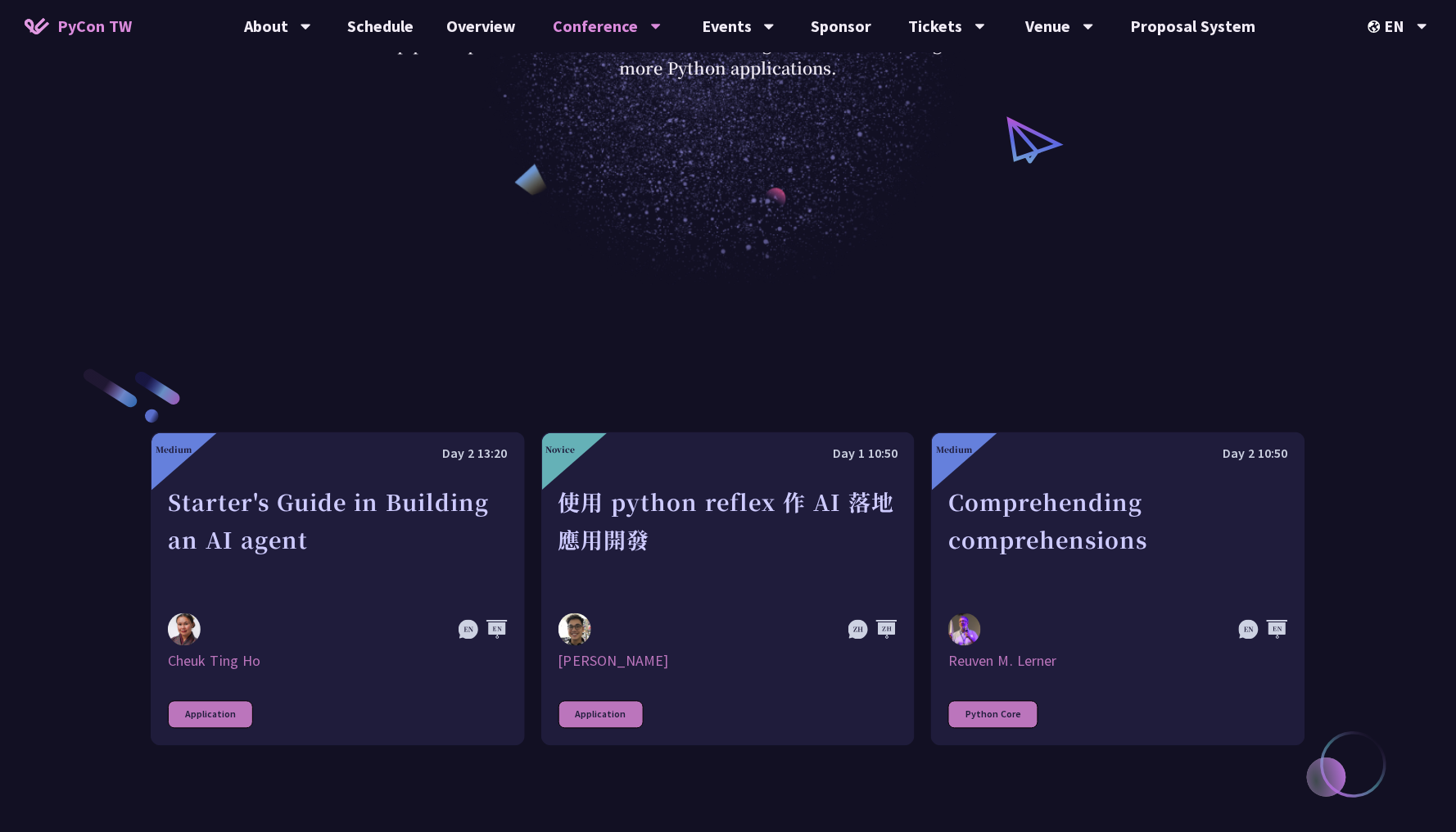
scroll to position [421, 0]
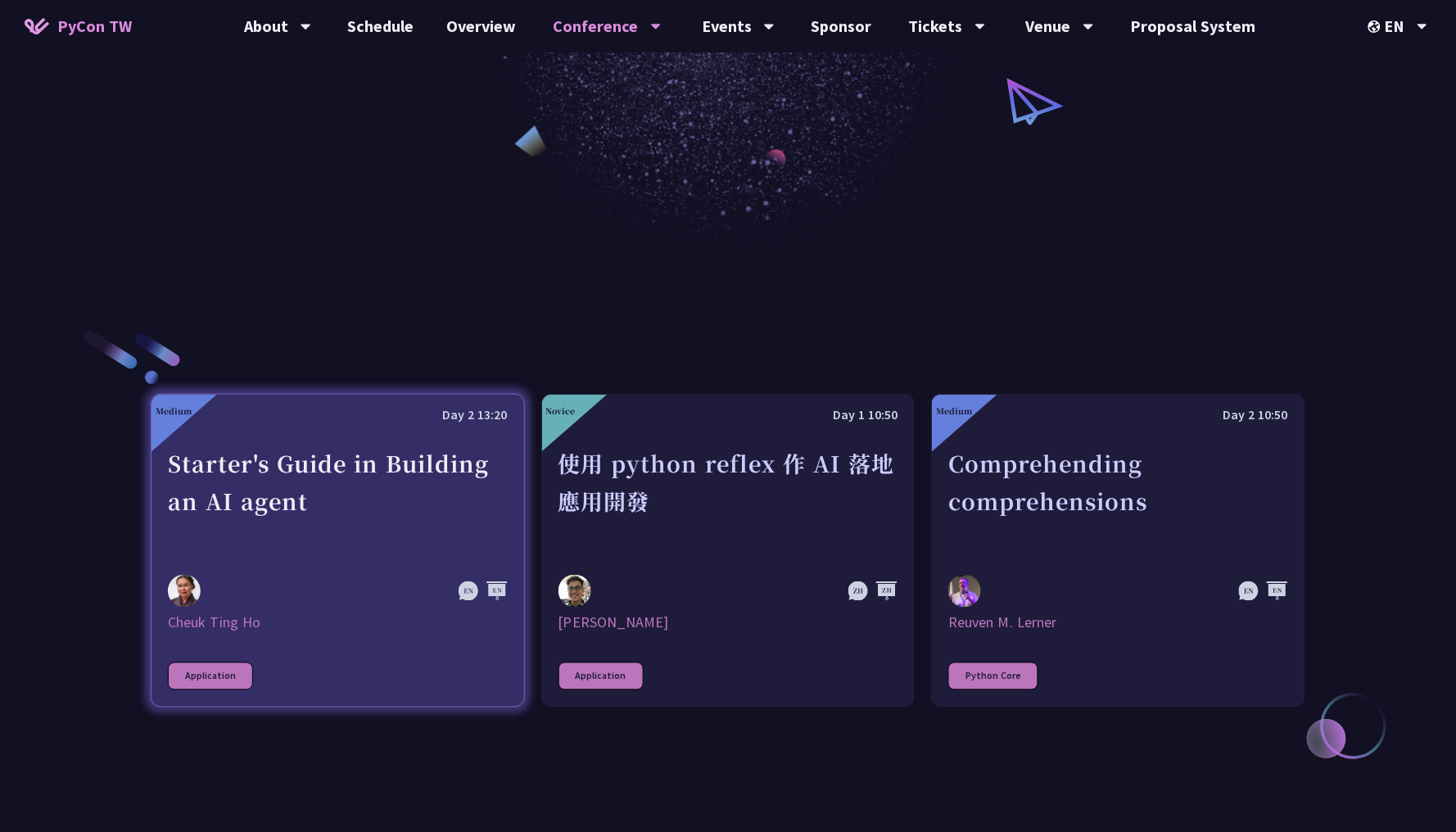
click at [341, 569] on link "Medium Day 2 13:20 Starter's Guide in Building an AI agent Cheuk Ting Ho Applic…" at bounding box center [337, 551] width 374 height 314
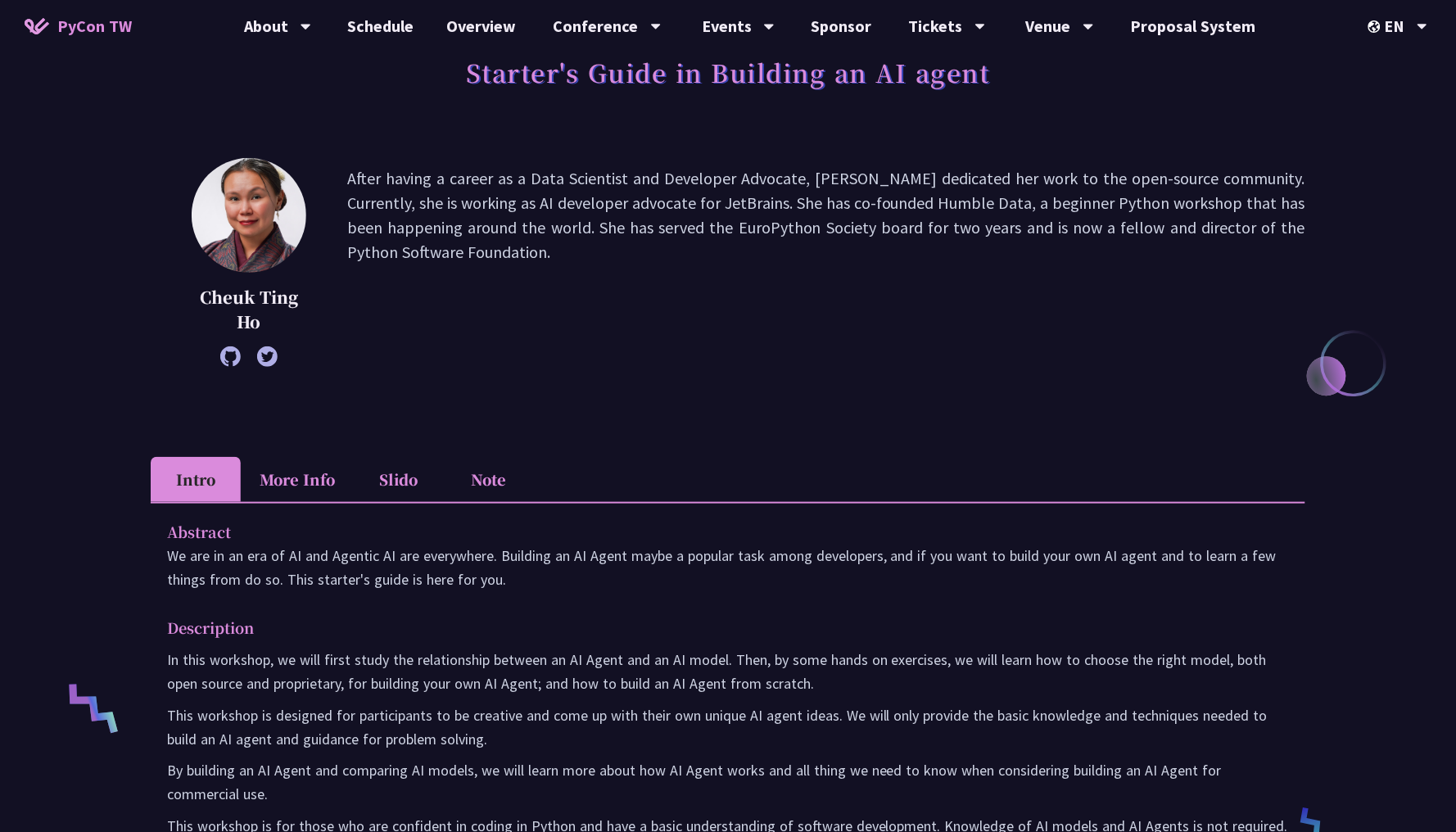
scroll to position [188, 0]
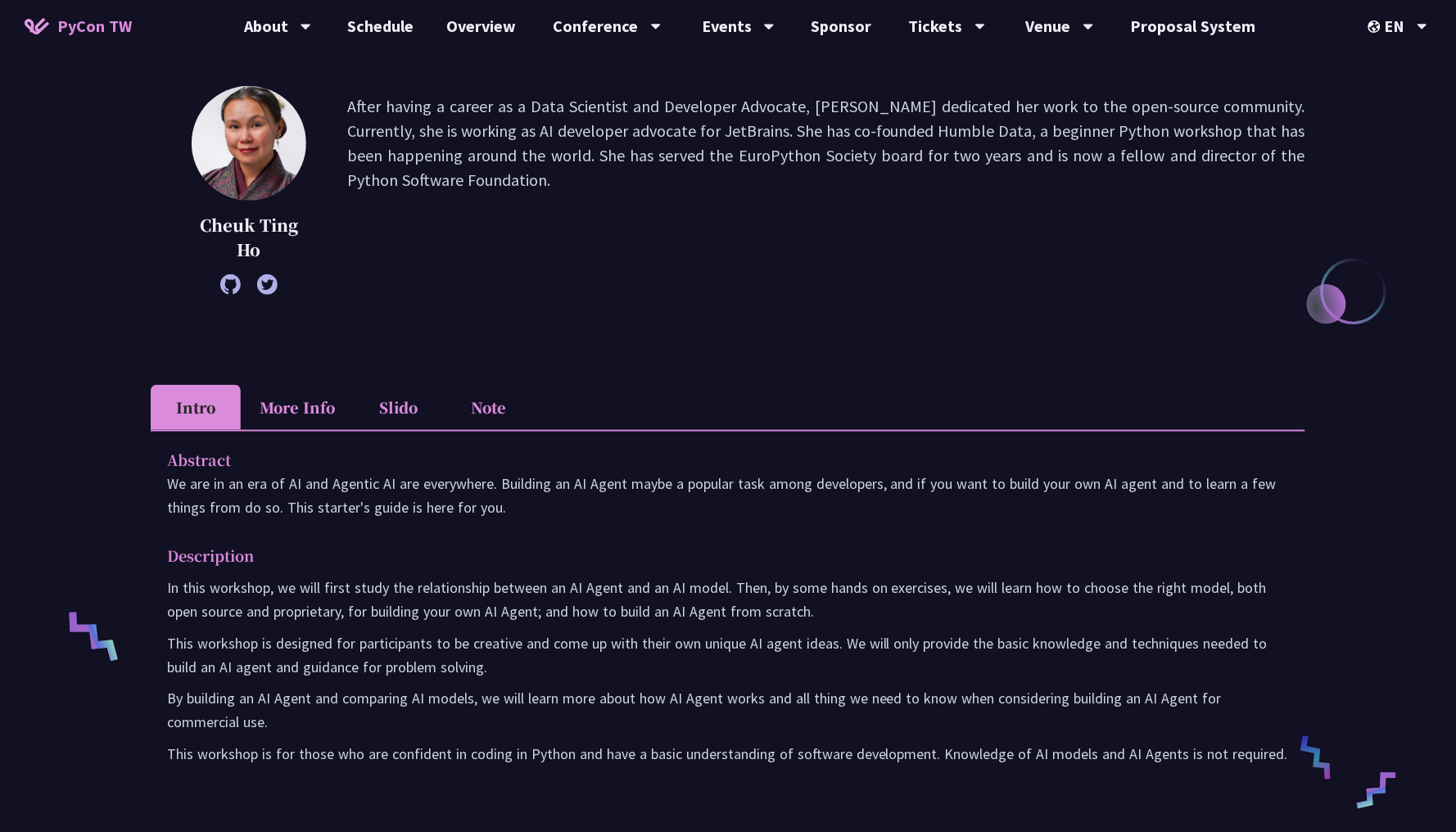
click at [314, 419] on li "More Info" at bounding box center [297, 407] width 113 height 45
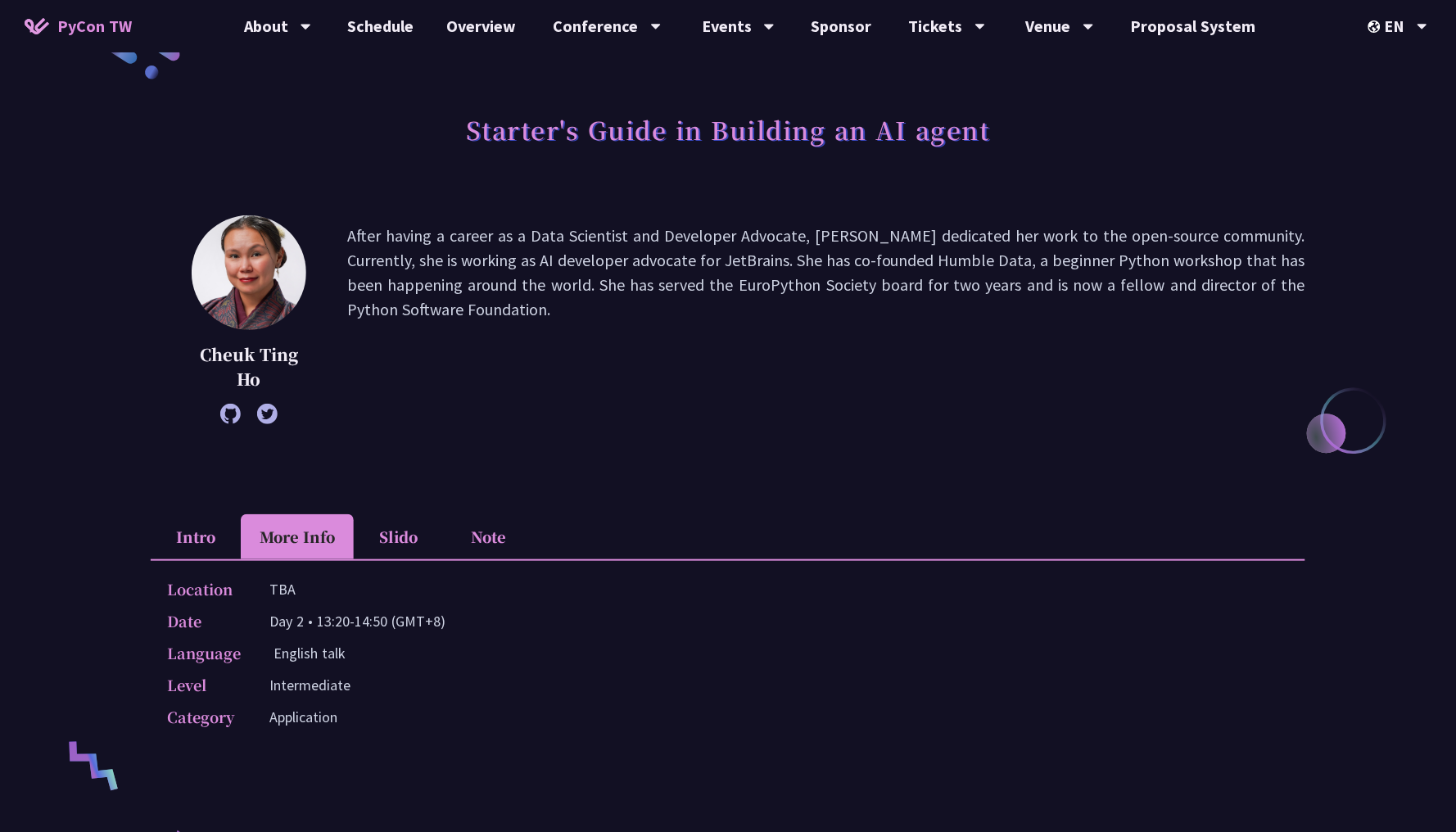
scroll to position [29, 0]
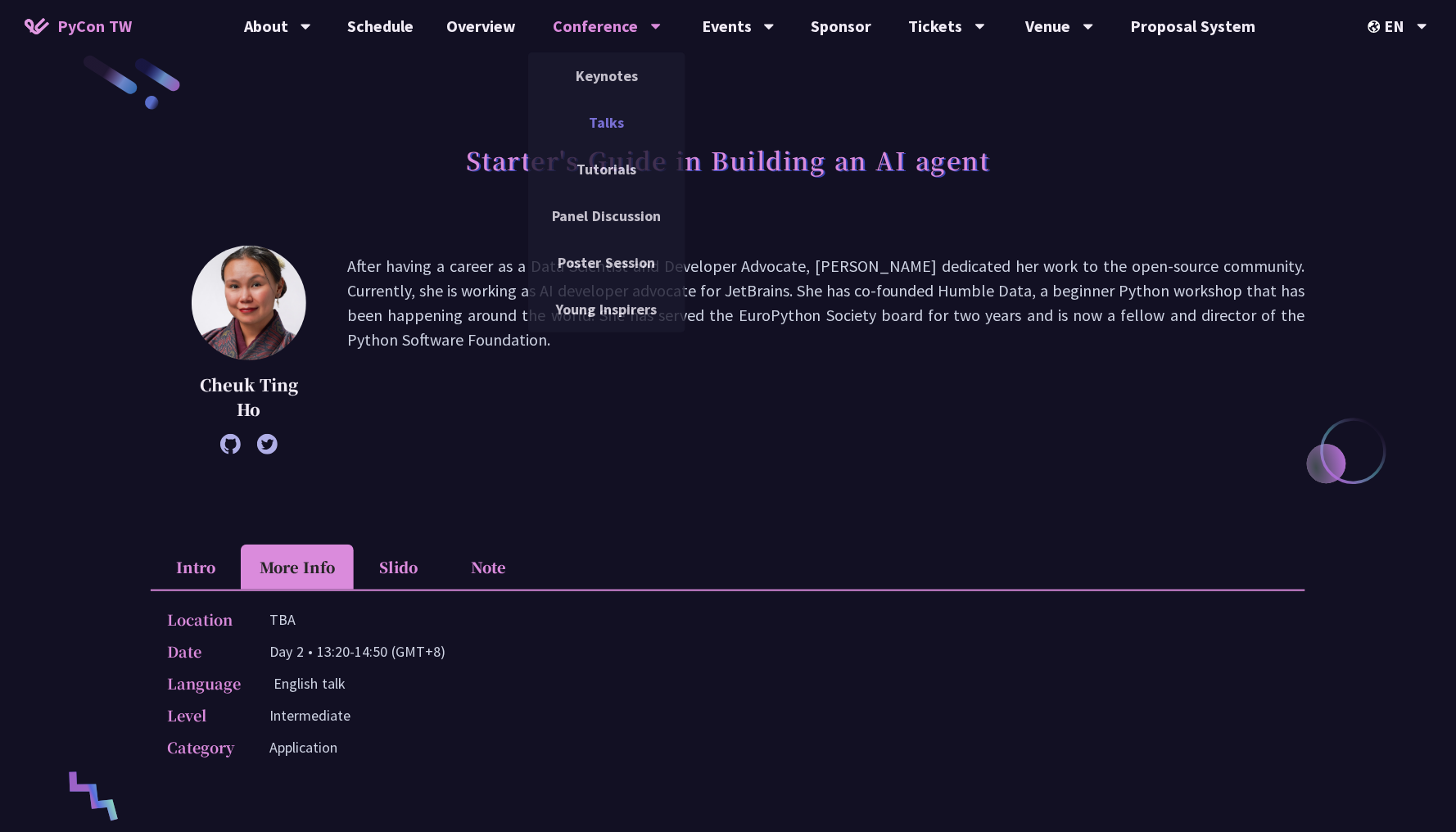
click at [604, 121] on link "Talks" at bounding box center [607, 123] width 157 height 39
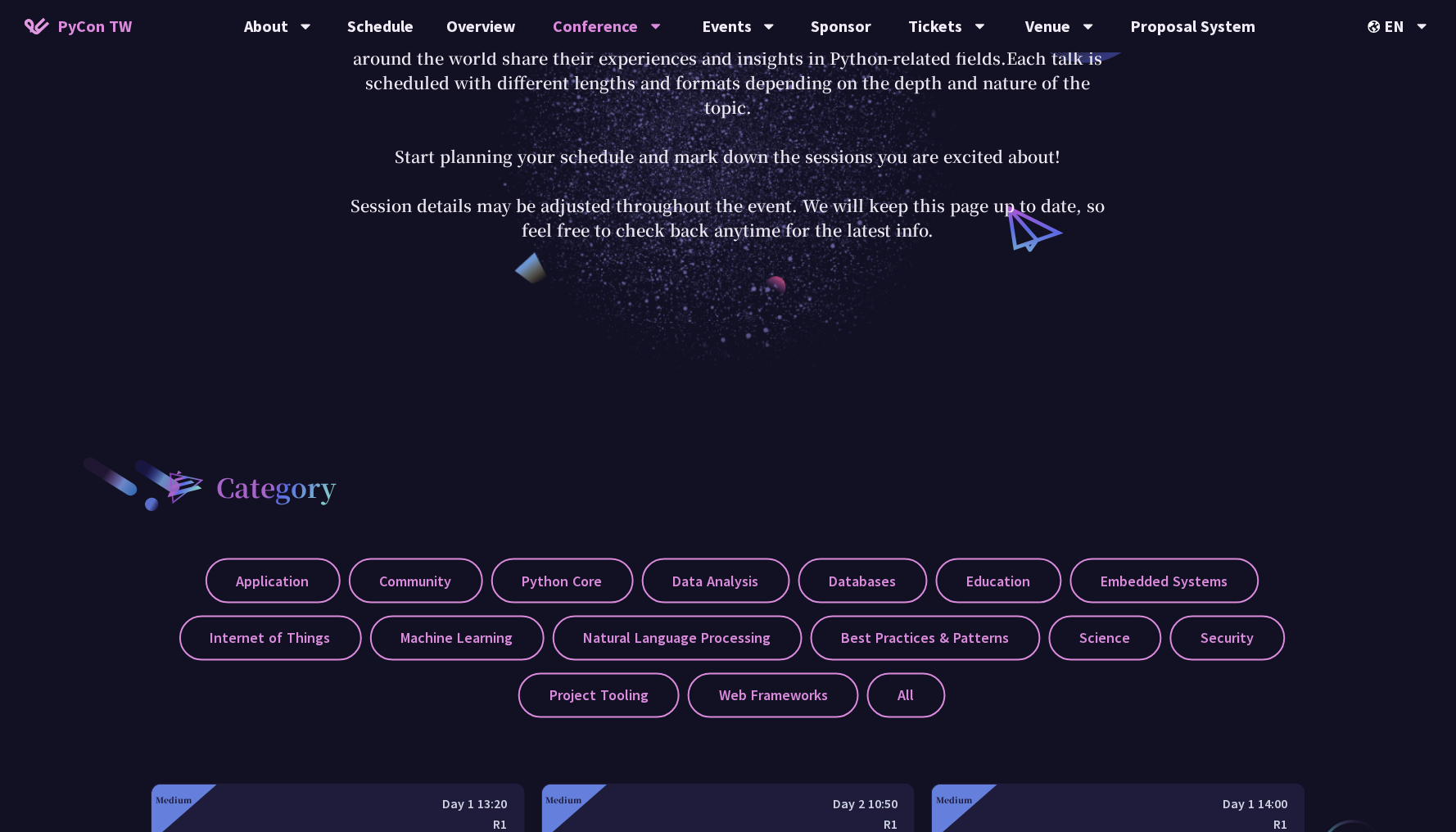
scroll to position [974, 0]
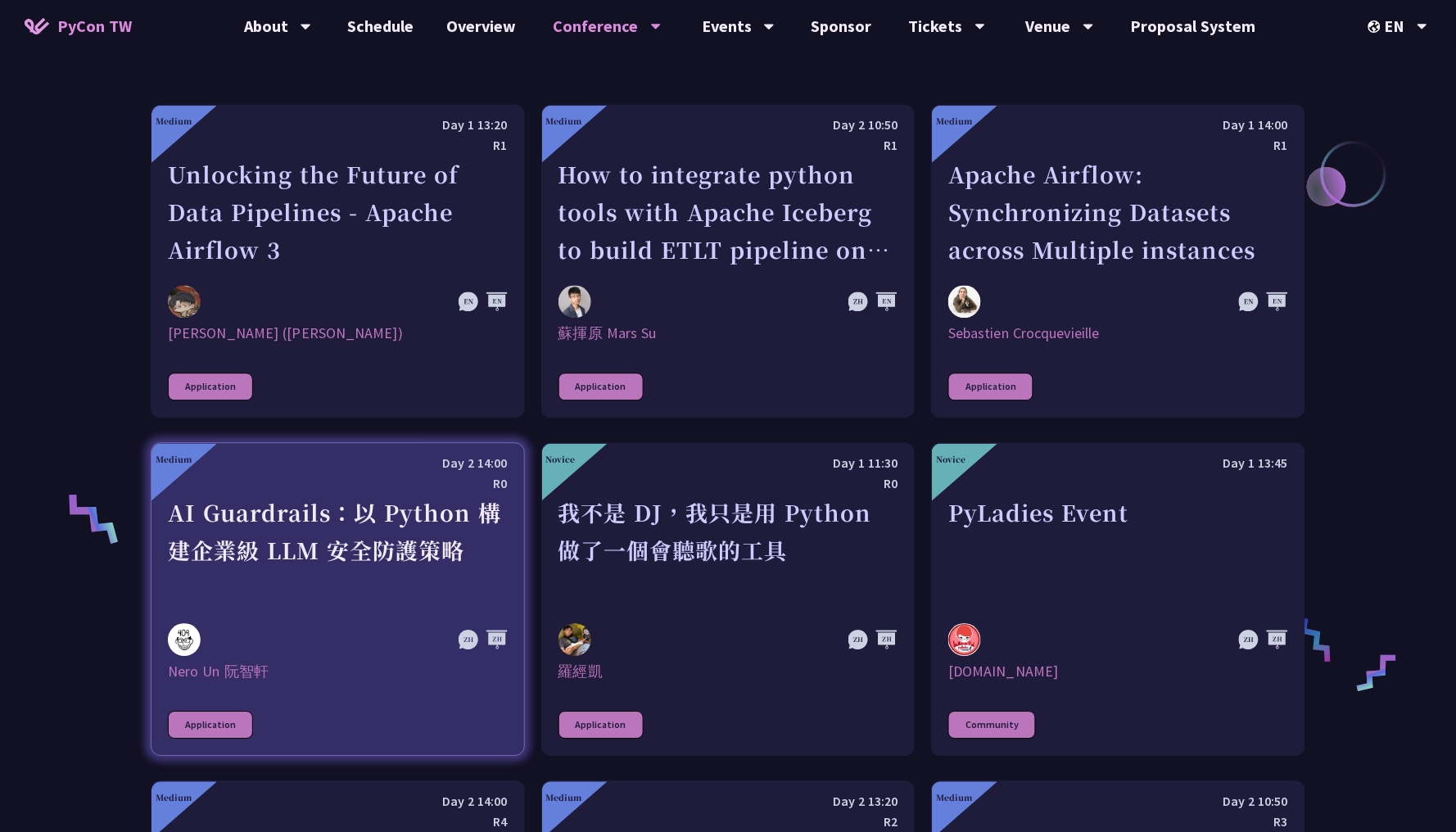
click at [319, 588] on div "AI Guardrails：以 Python 構建企業級 LLM 安全防護策略" at bounding box center [338, 550] width 340 height 113
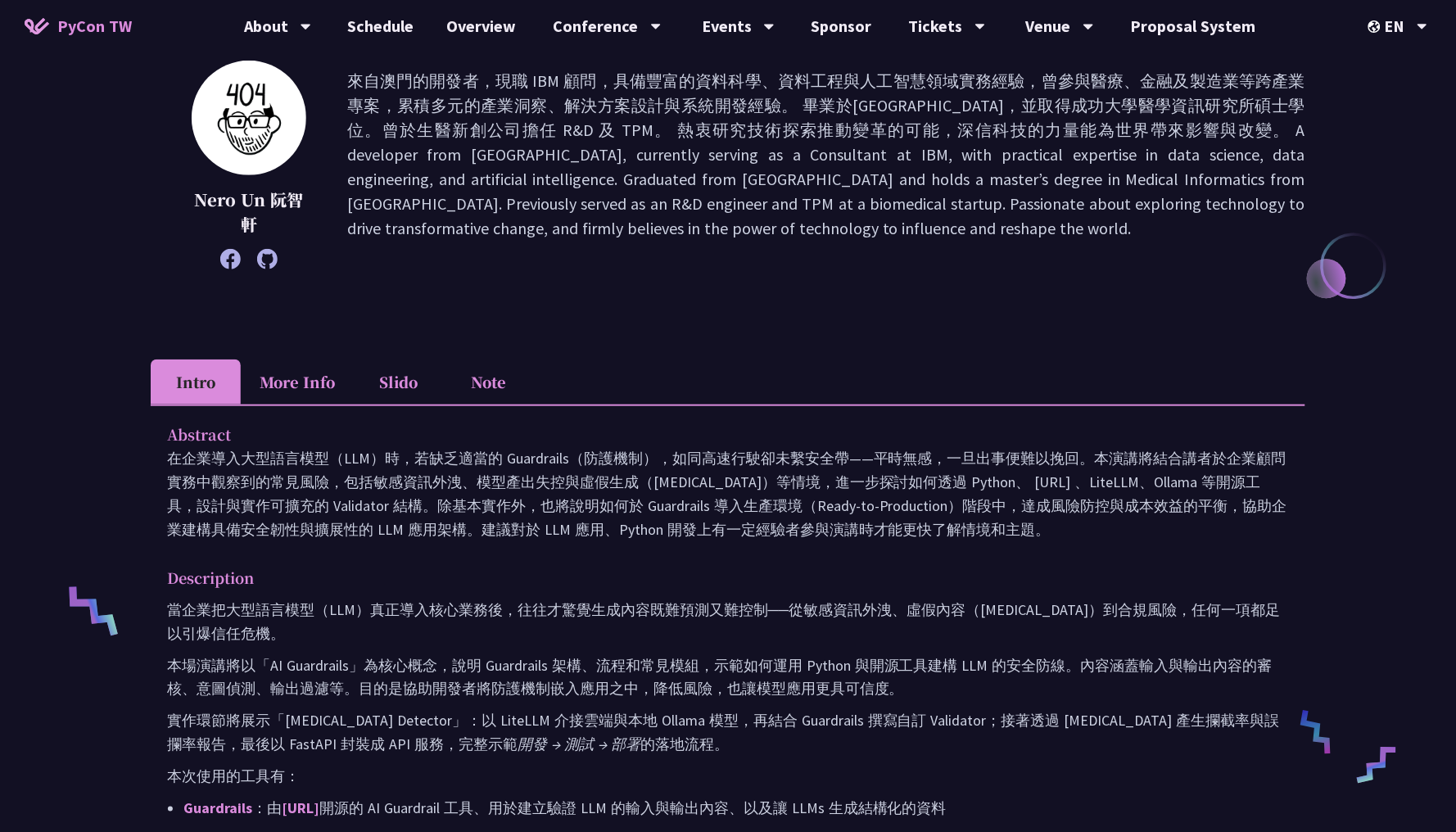
scroll to position [212, 0]
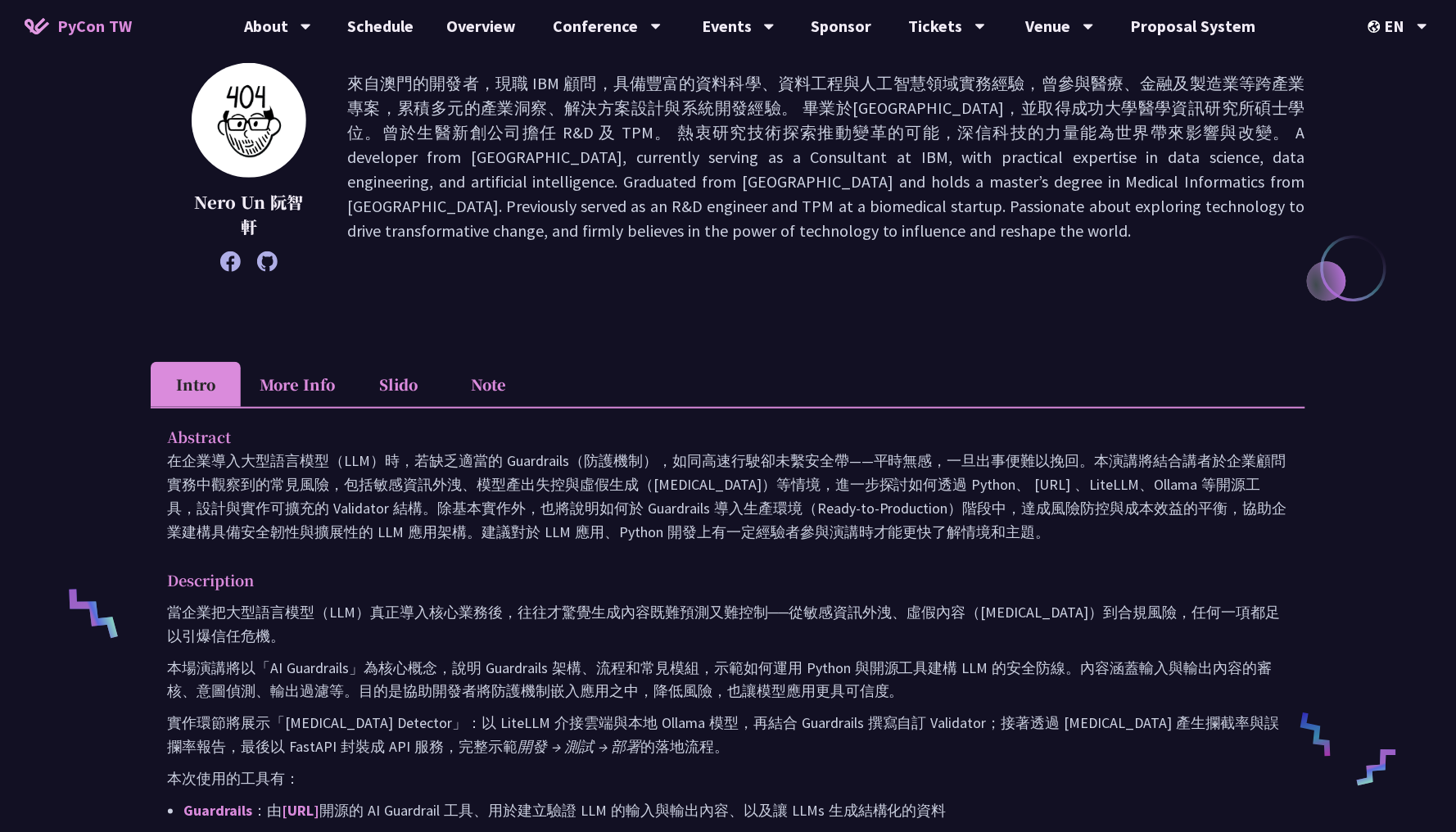
click at [306, 386] on li "More Info" at bounding box center [297, 385] width 113 height 45
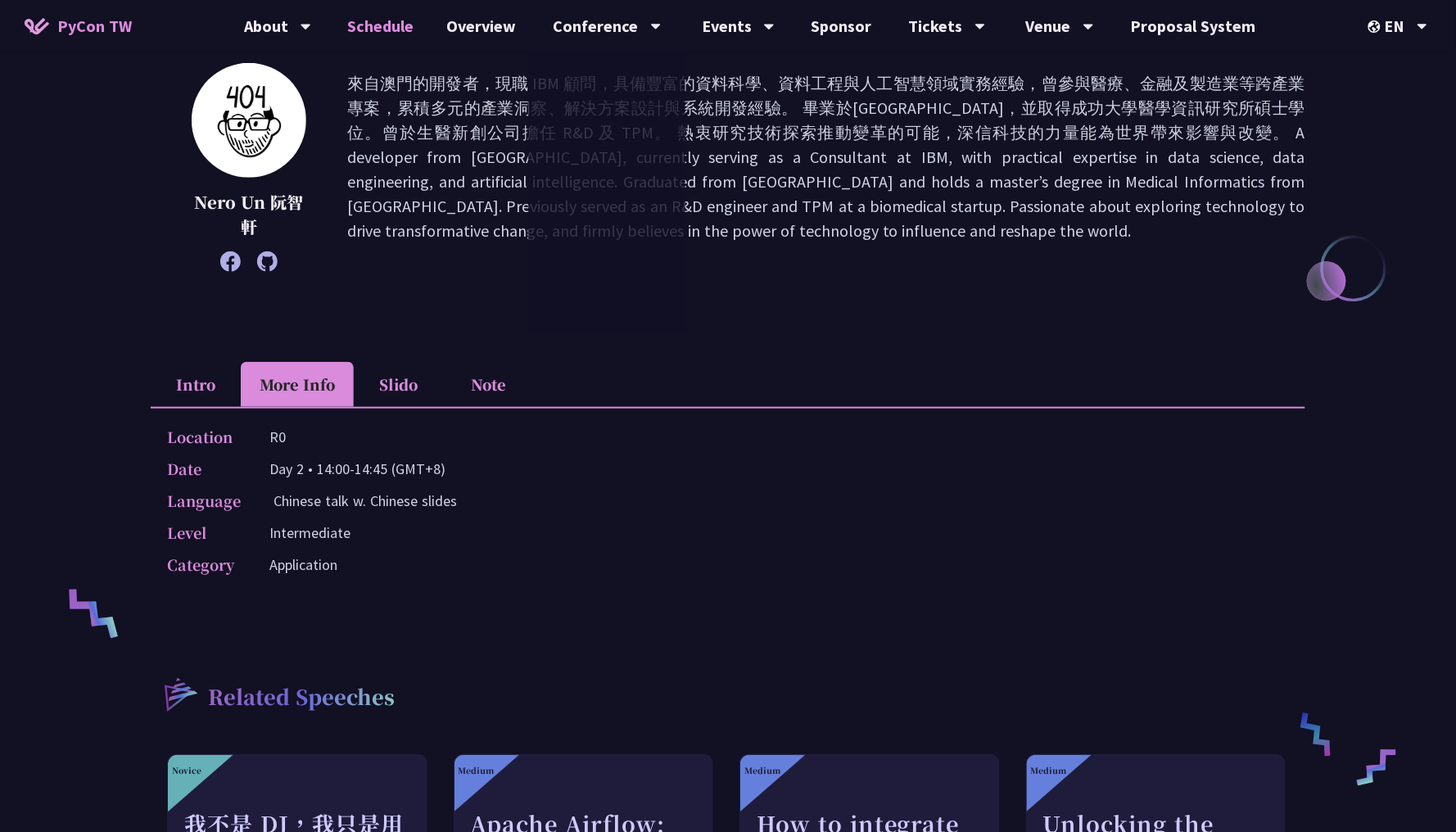
click at [373, 28] on link "Schedule" at bounding box center [381, 26] width 100 height 52
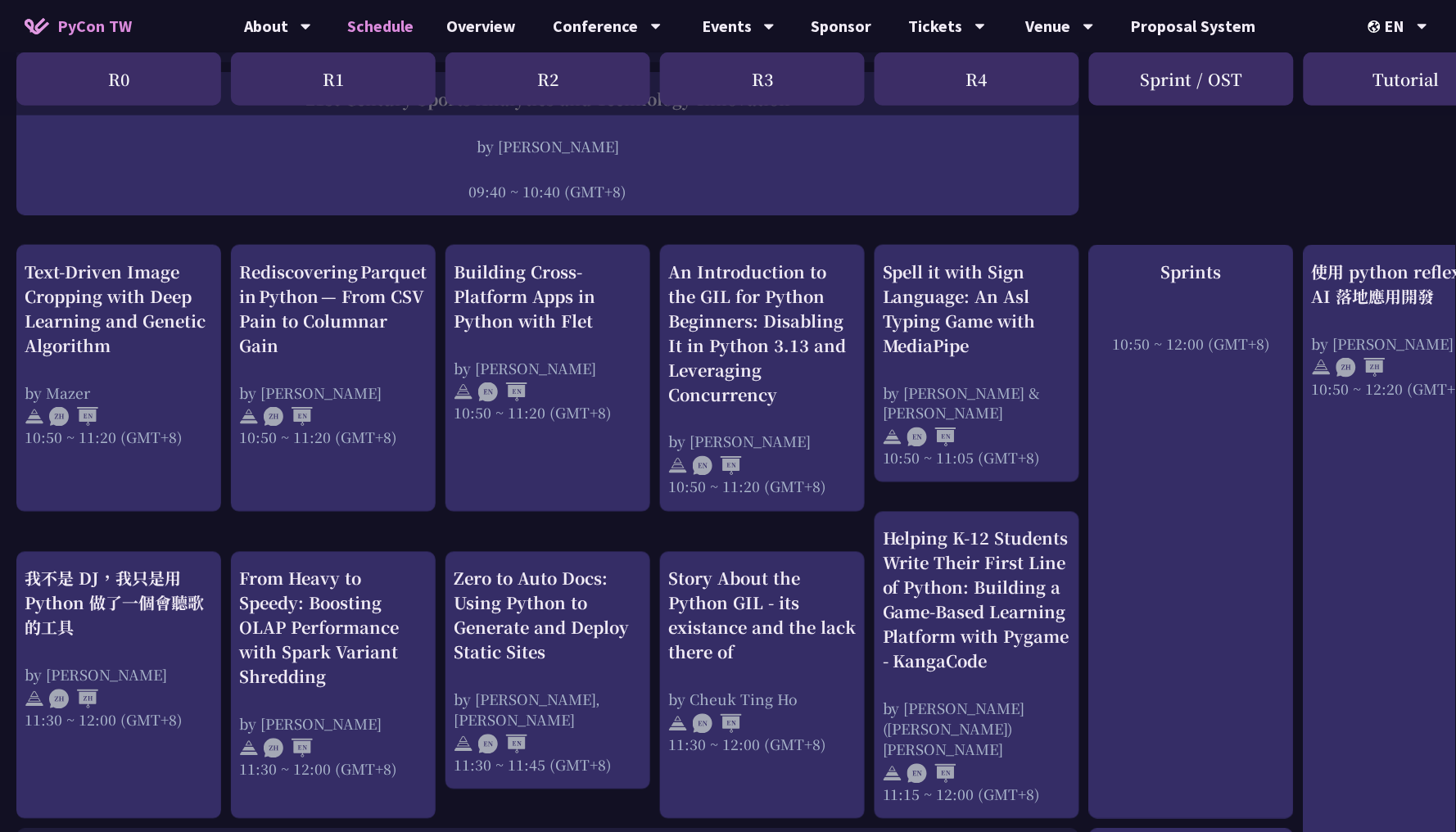
scroll to position [405, 0]
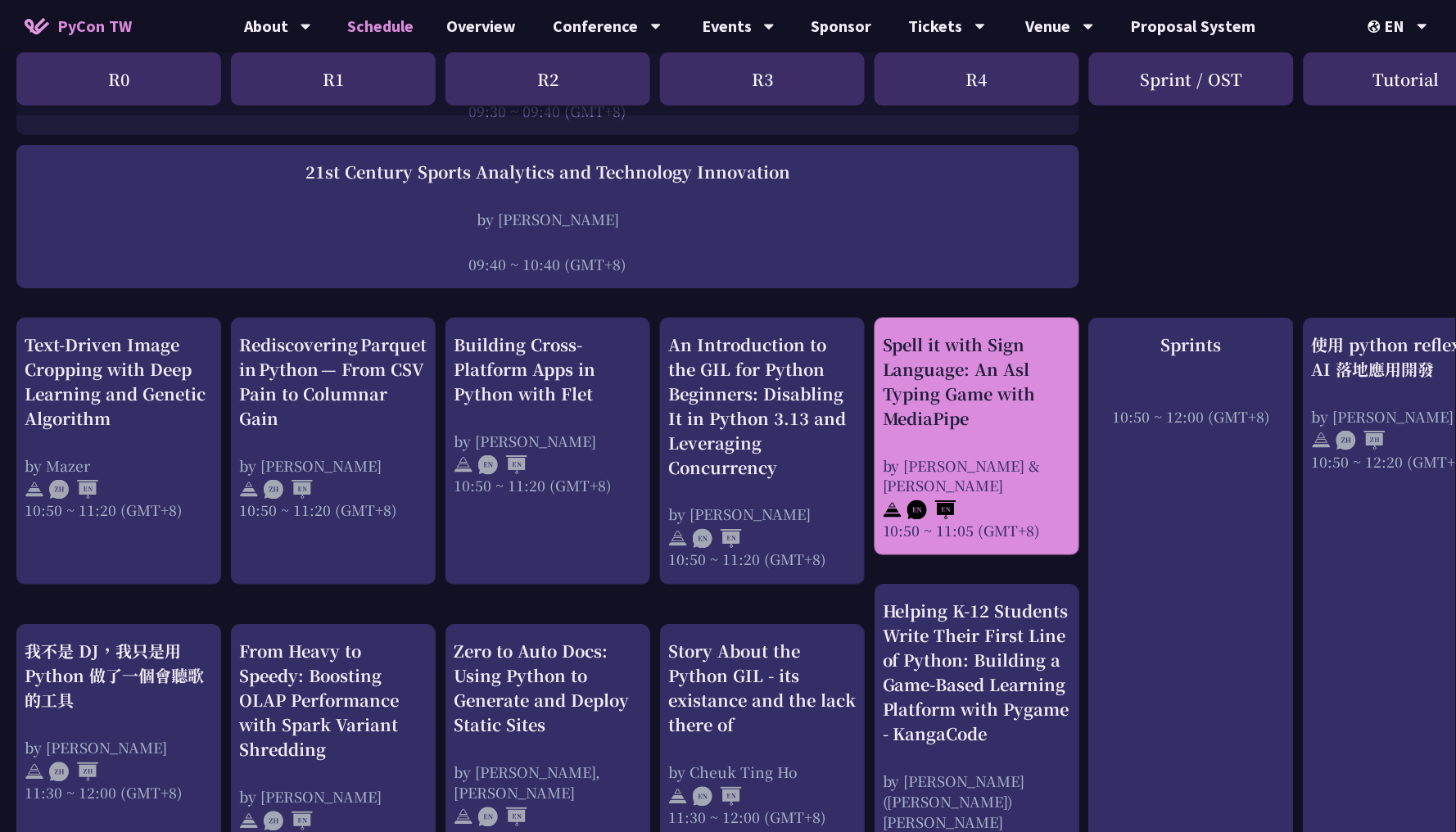
click at [969, 362] on div "Spell it with Sign Language: An Asl Typing Game with MediaPipe" at bounding box center [977, 382] width 188 height 99
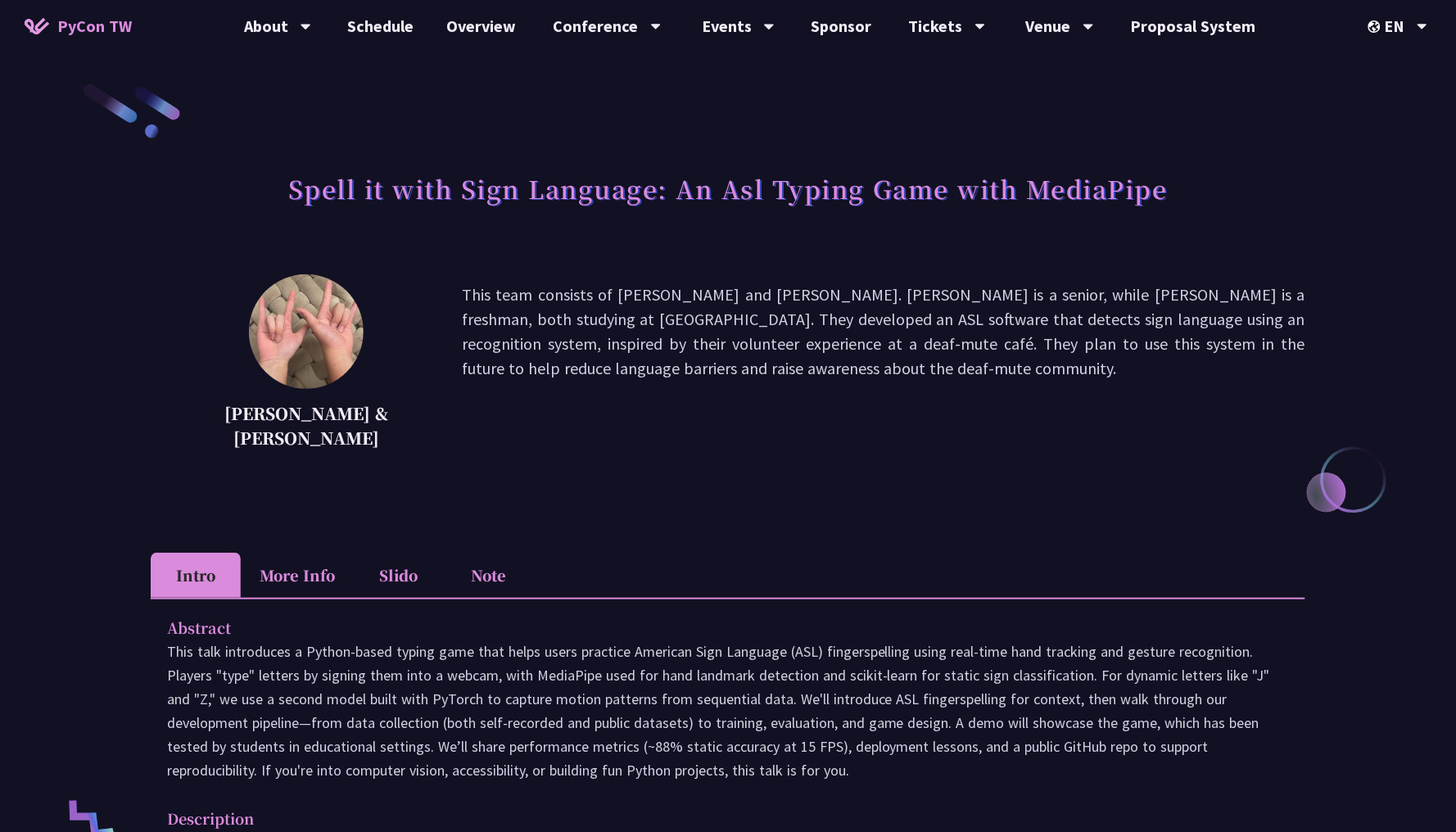
click at [279, 564] on li "More Info" at bounding box center [297, 575] width 113 height 45
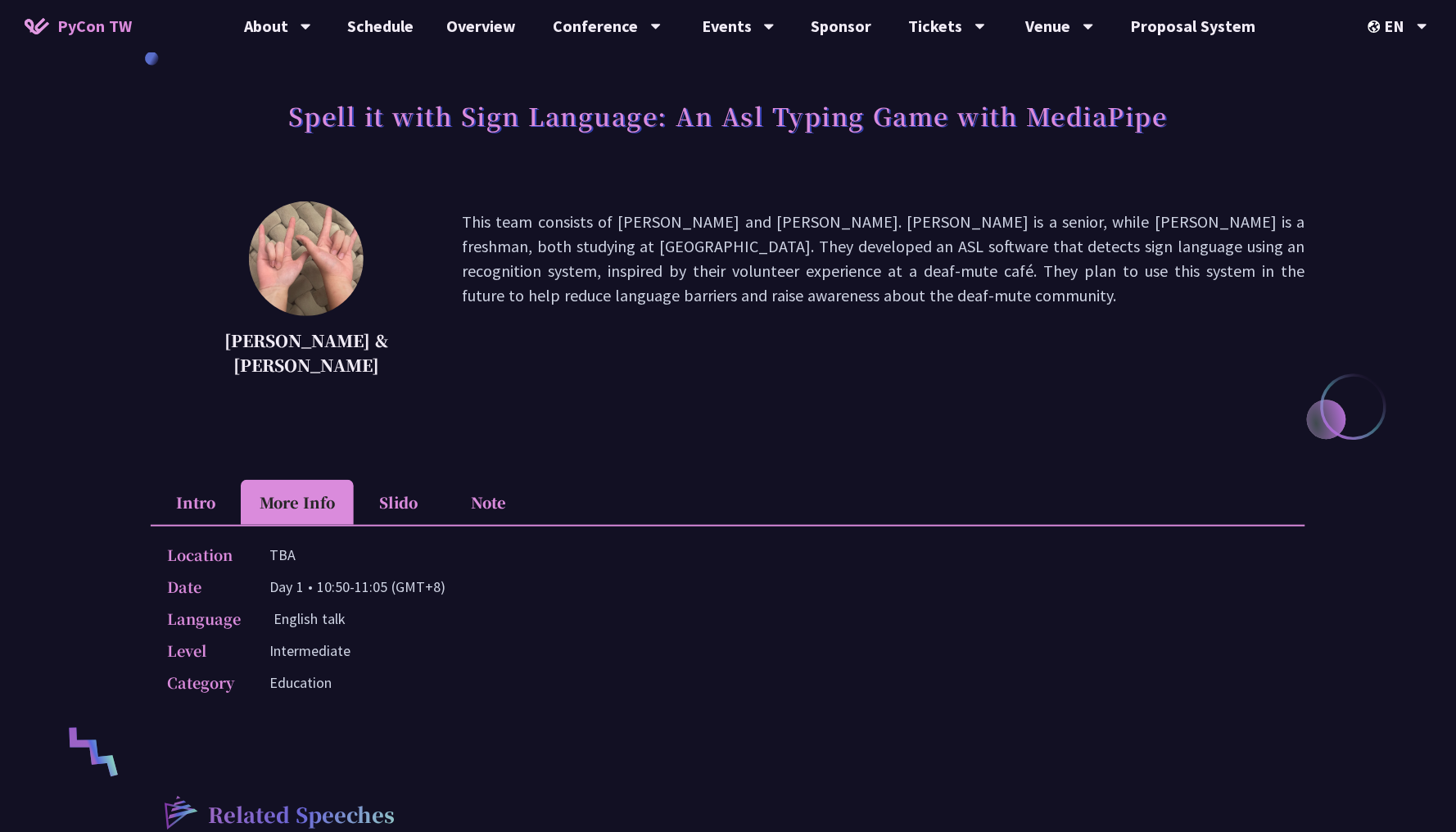
scroll to position [95, 0]
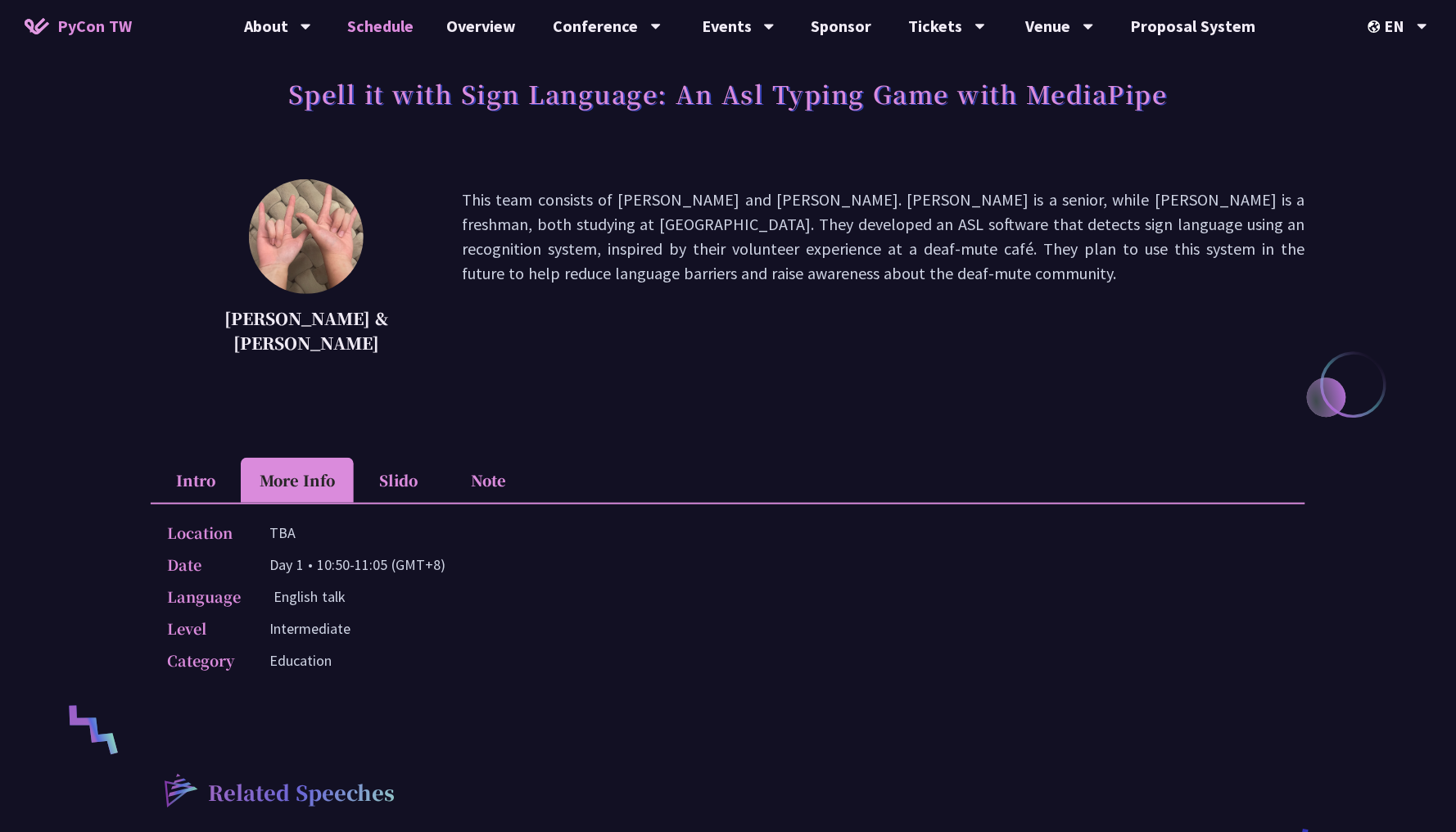
click at [353, 23] on link "Schedule" at bounding box center [381, 26] width 100 height 52
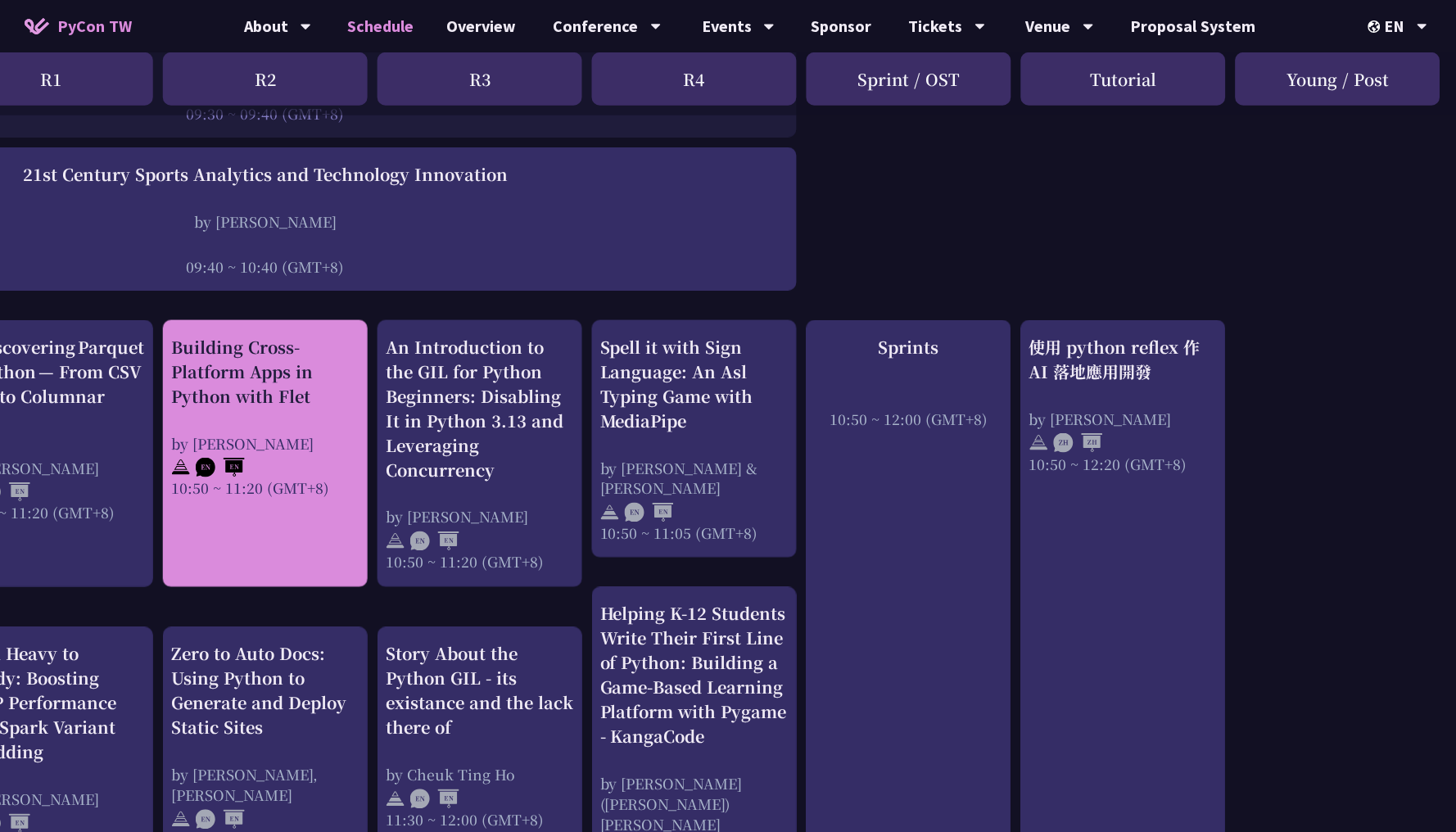
scroll to position [402, 282]
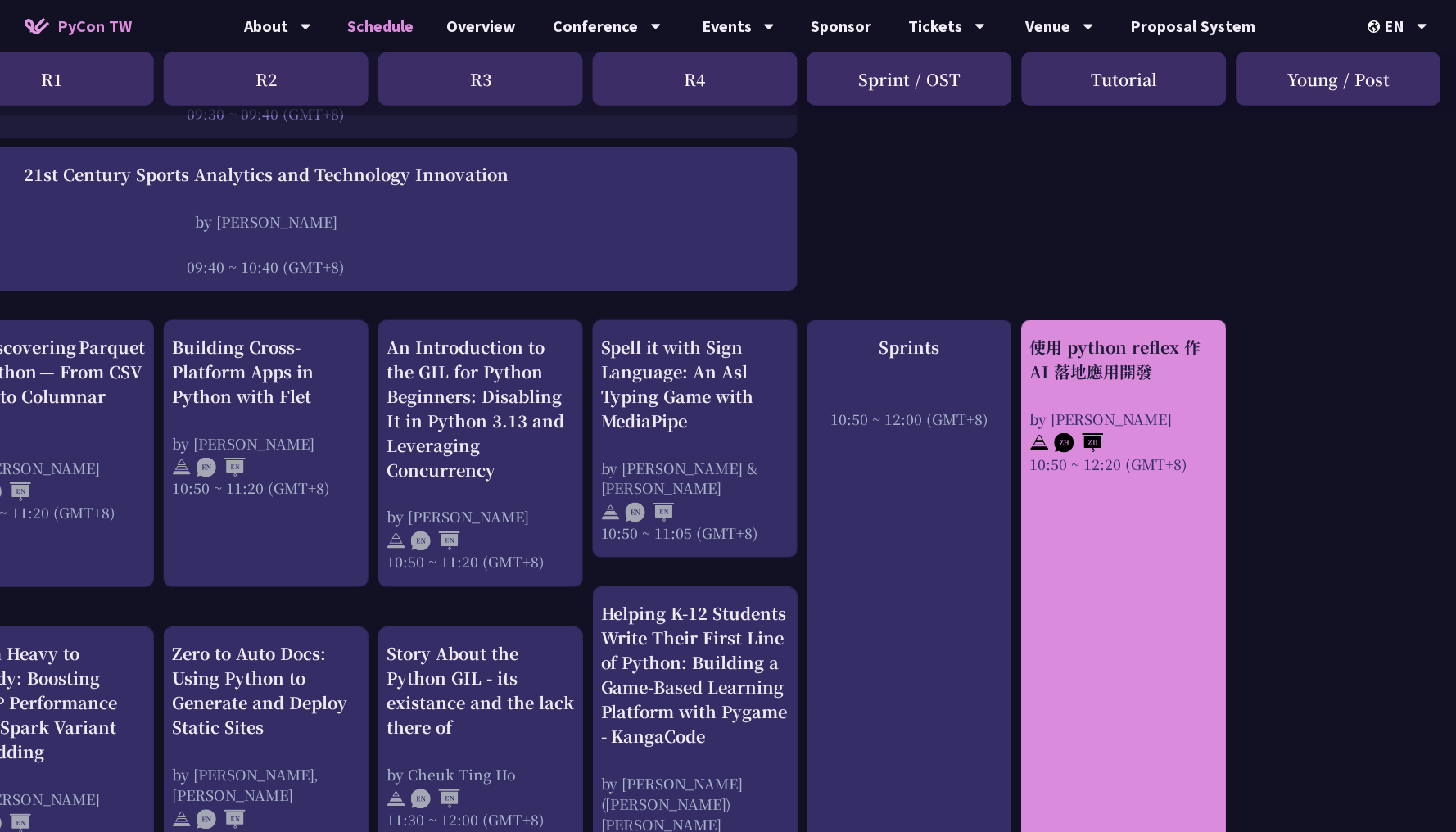
click at [1184, 607] on div "使用 python reflex 作 AI 落地應用開發 by Milo Chen 10:50 ~ 12:20 (GMT+8)" at bounding box center [1125, 626] width 205 height 614
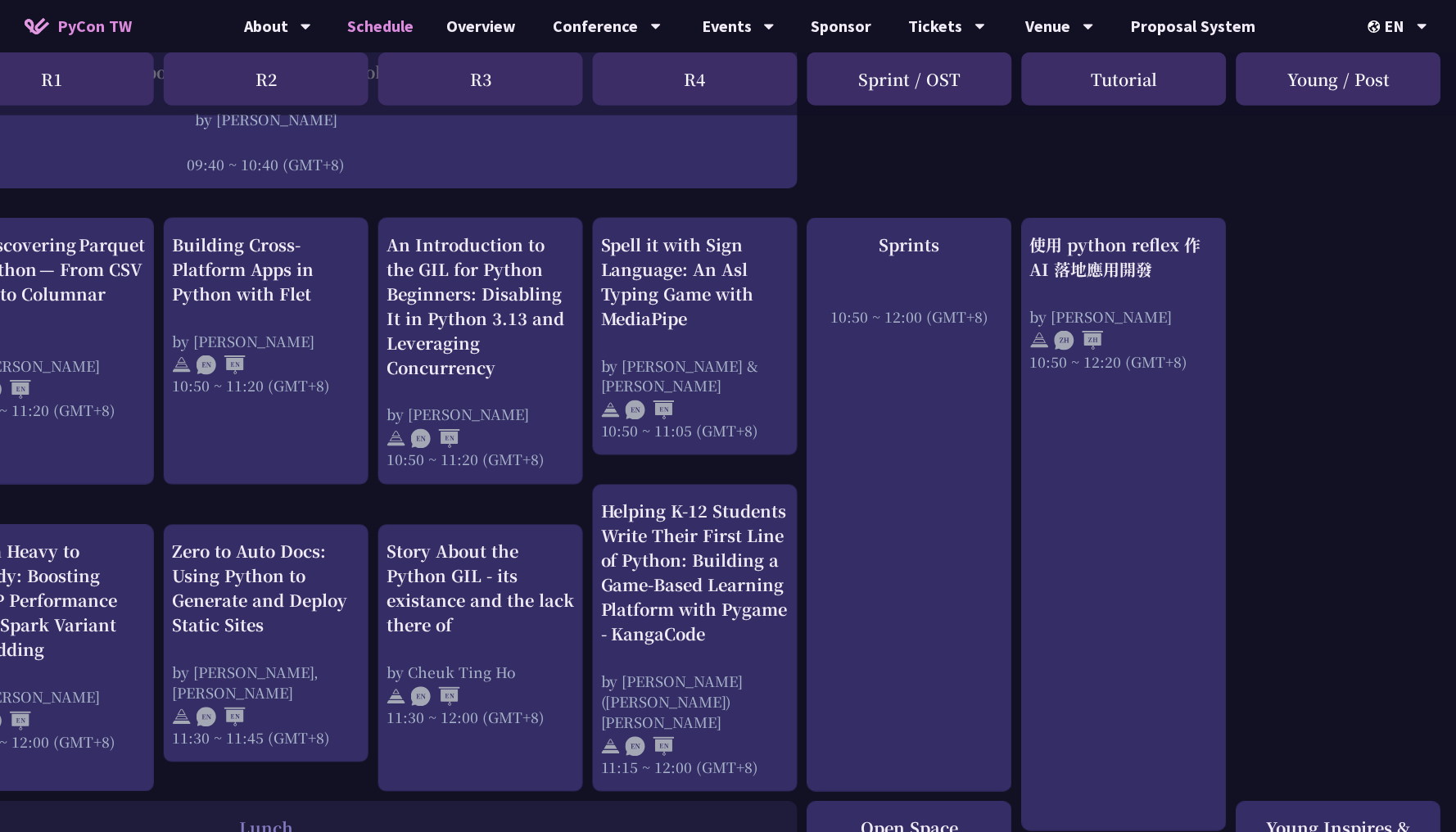
scroll to position [491, 282]
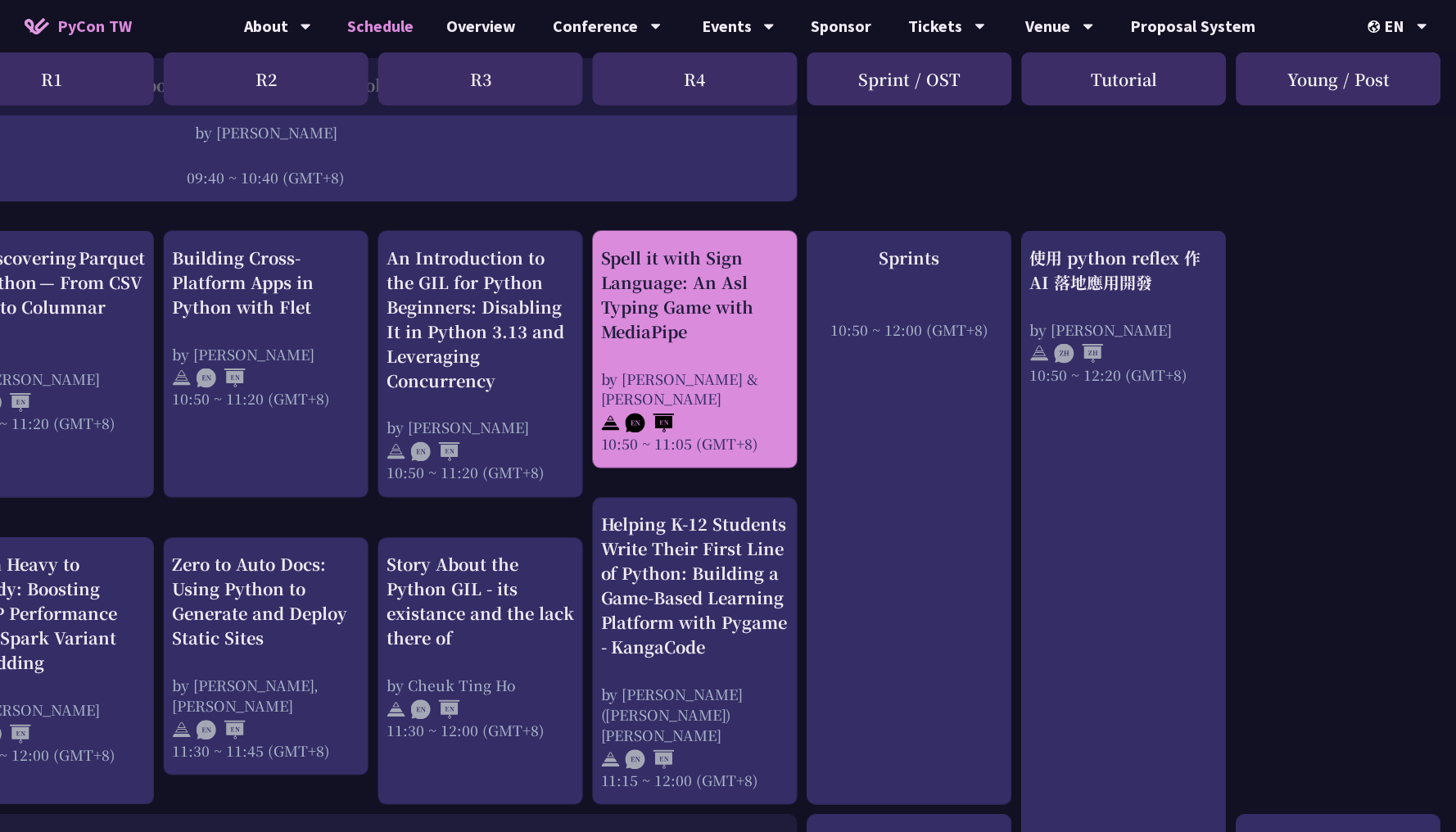
click at [674, 326] on div "Spell it with Sign Language: An Asl Typing Game with MediaPipe by Megan & Ethan…" at bounding box center [695, 350] width 188 height 209
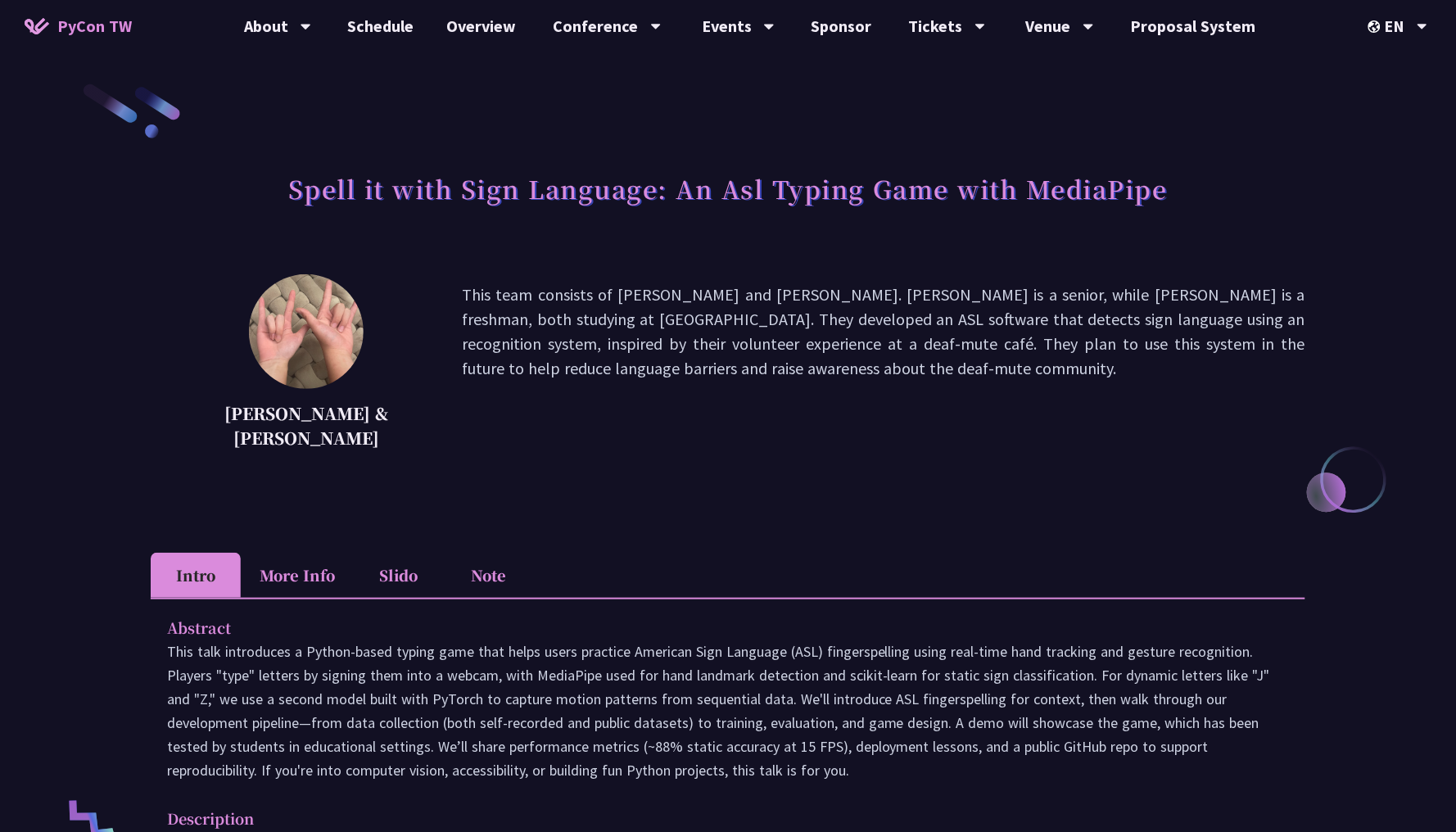
click at [314, 566] on li "More Info" at bounding box center [297, 575] width 113 height 45
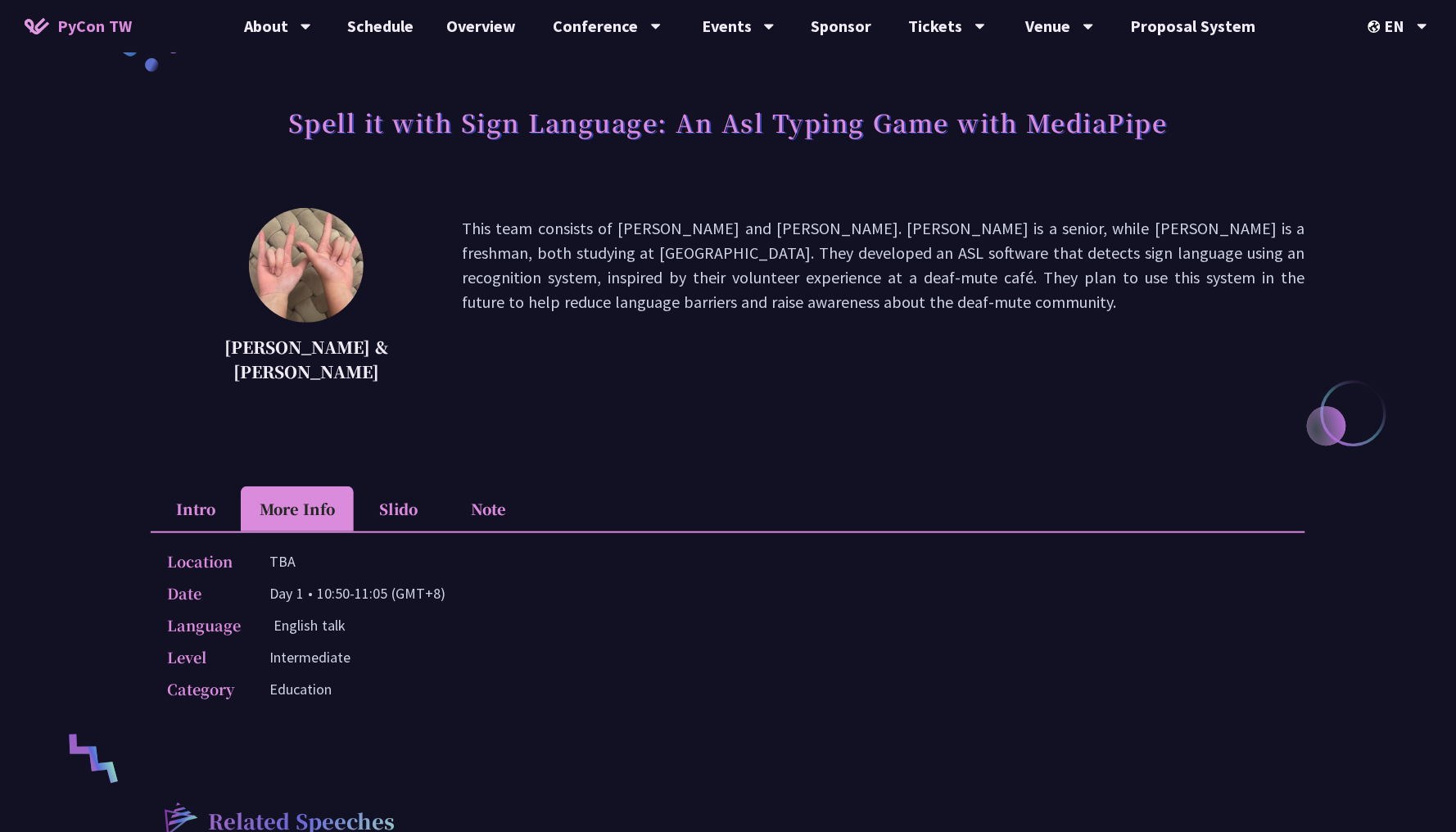
scroll to position [41, 0]
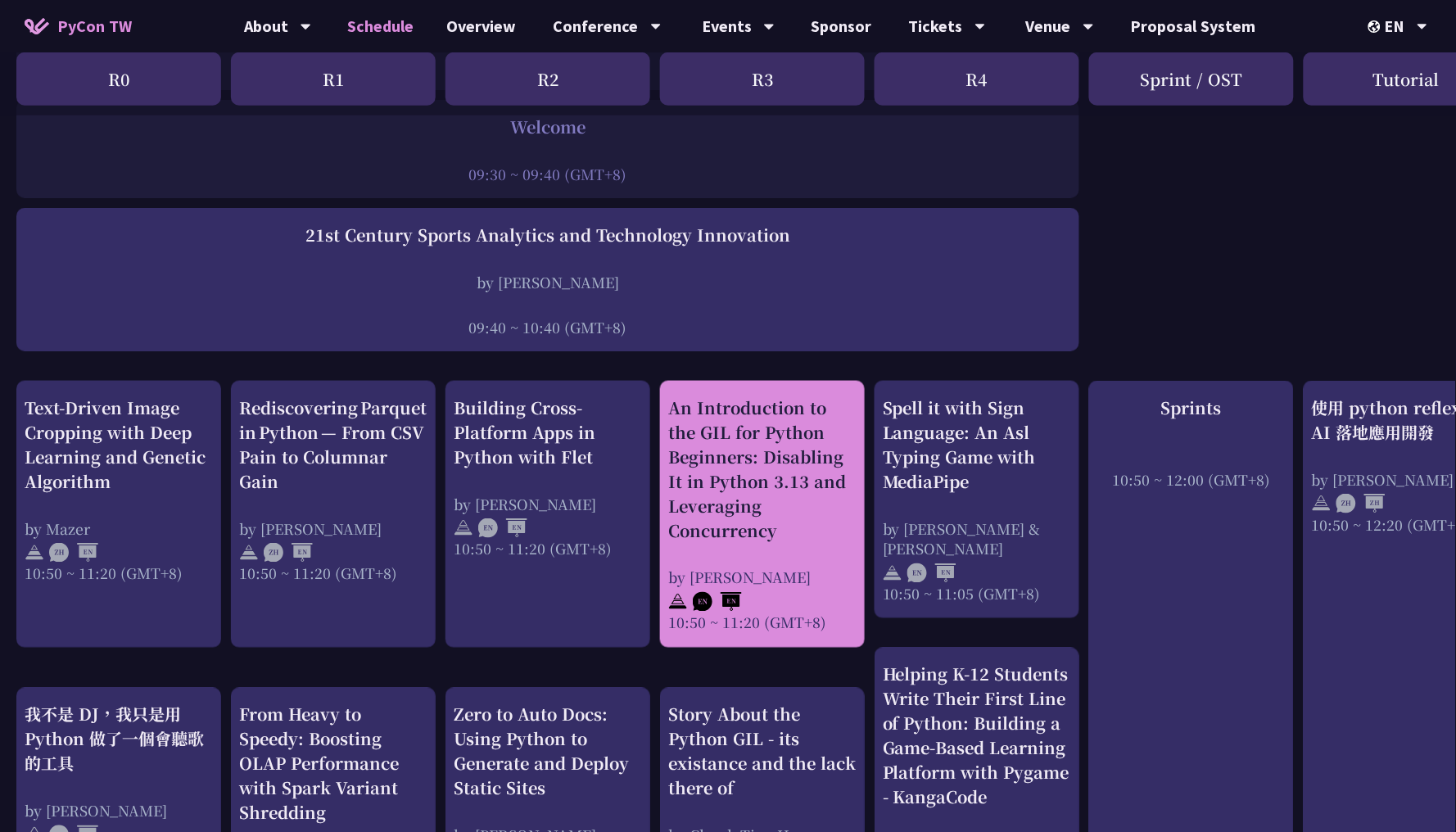
scroll to position [340, 0]
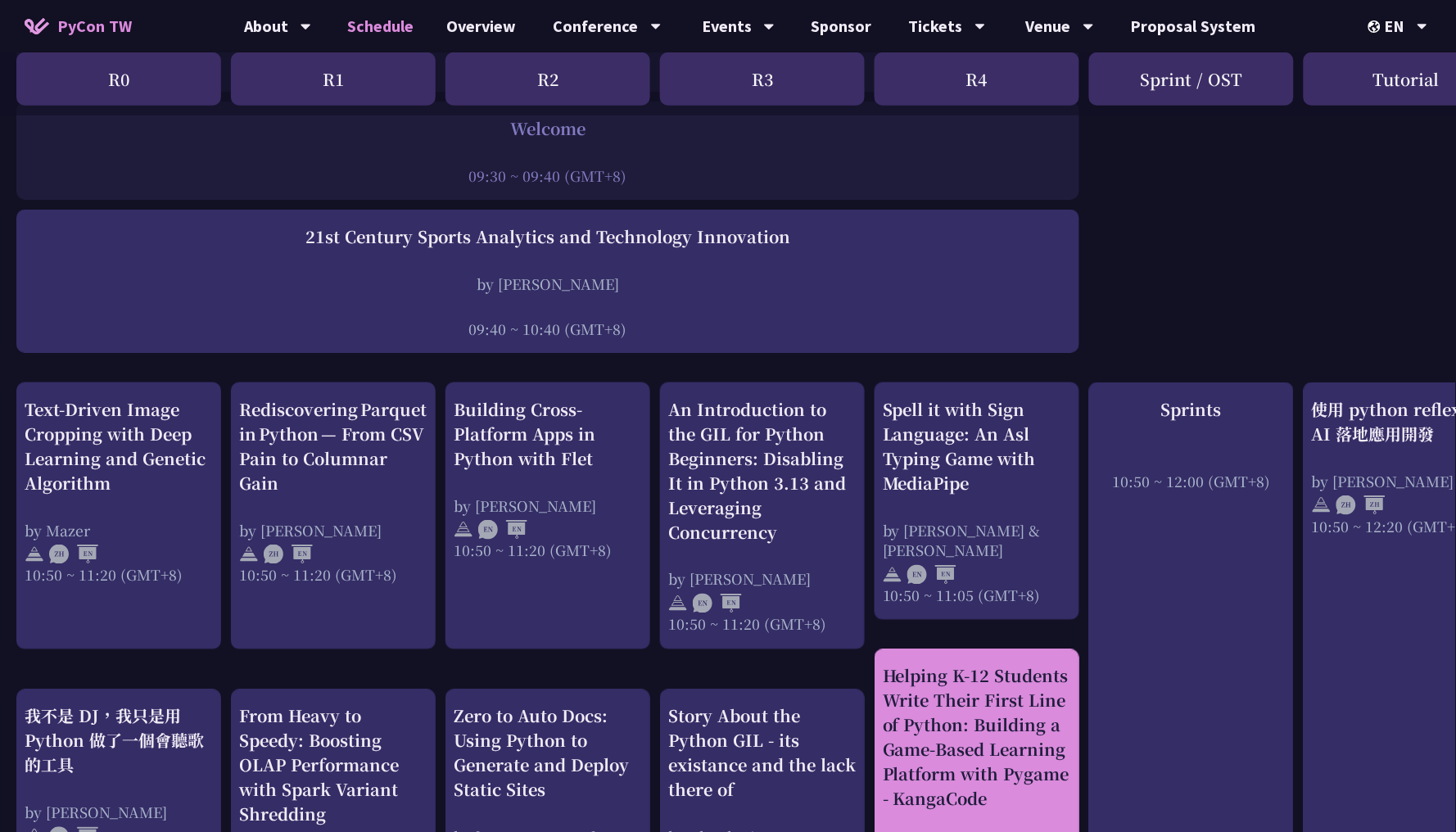
click at [956, 668] on div "Helping K-12 Students Write Their First Line of Python: Building a Game-Based L…" at bounding box center [977, 737] width 188 height 148
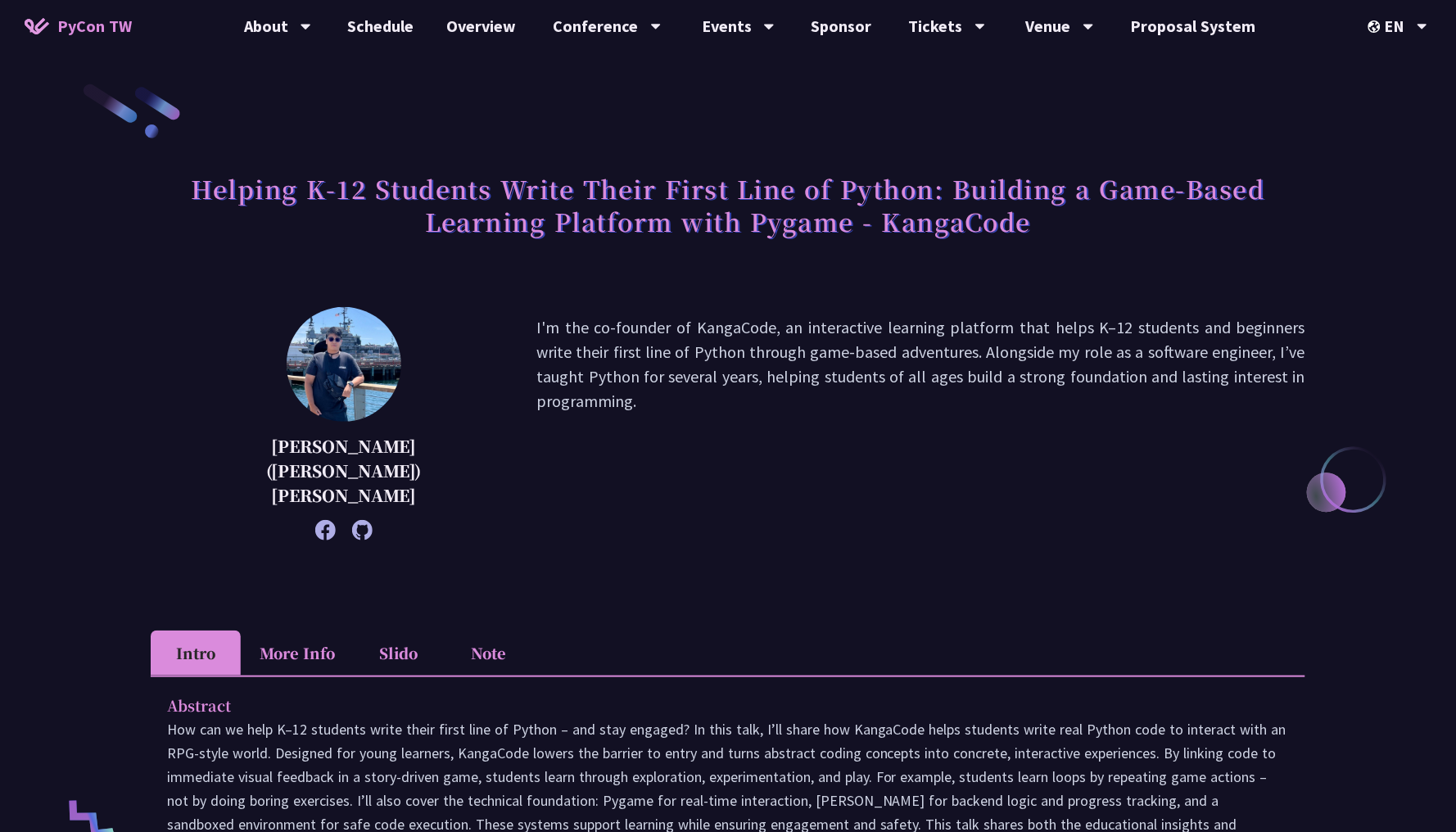
click at [313, 631] on li "More Info" at bounding box center [297, 653] width 113 height 45
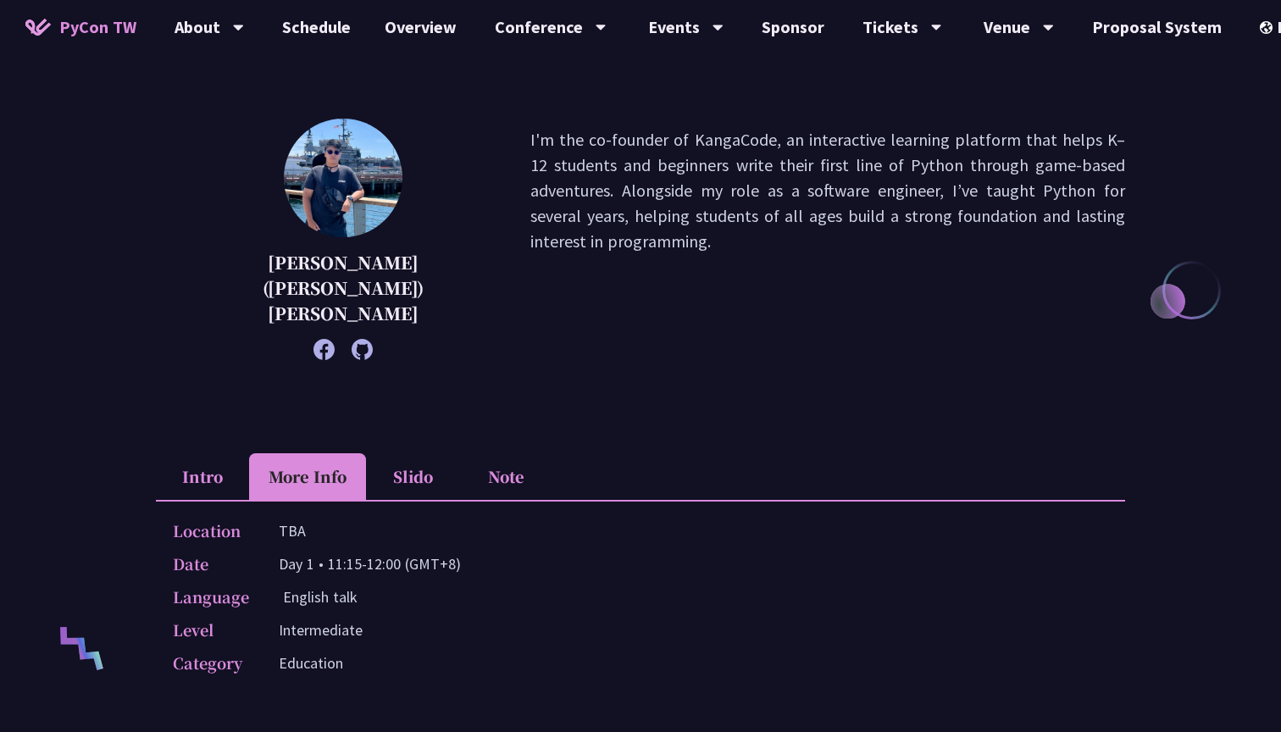
scroll to position [201, 0]
click at [608, 425] on div "Helping K-12 Students Write Their First Line of Python: Building a Game-Based L…" at bounding box center [641, 560] width 970 height 1353
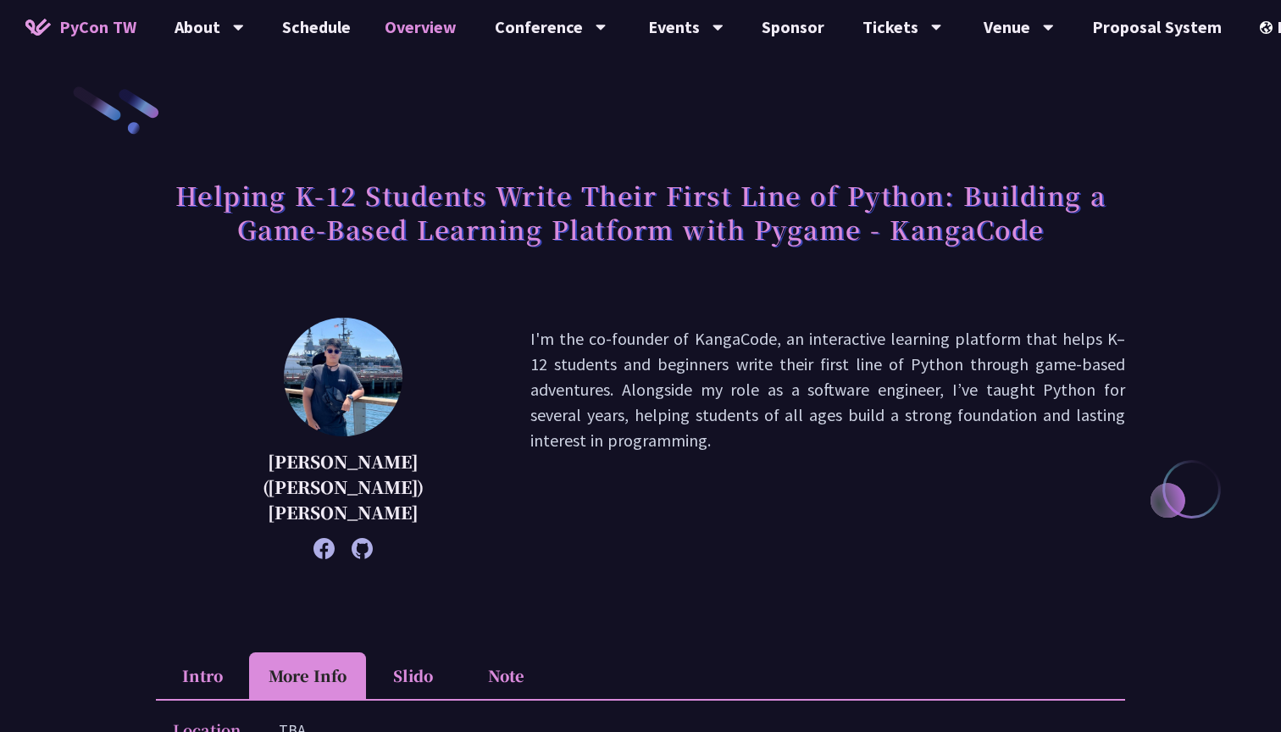
scroll to position [0, 0]
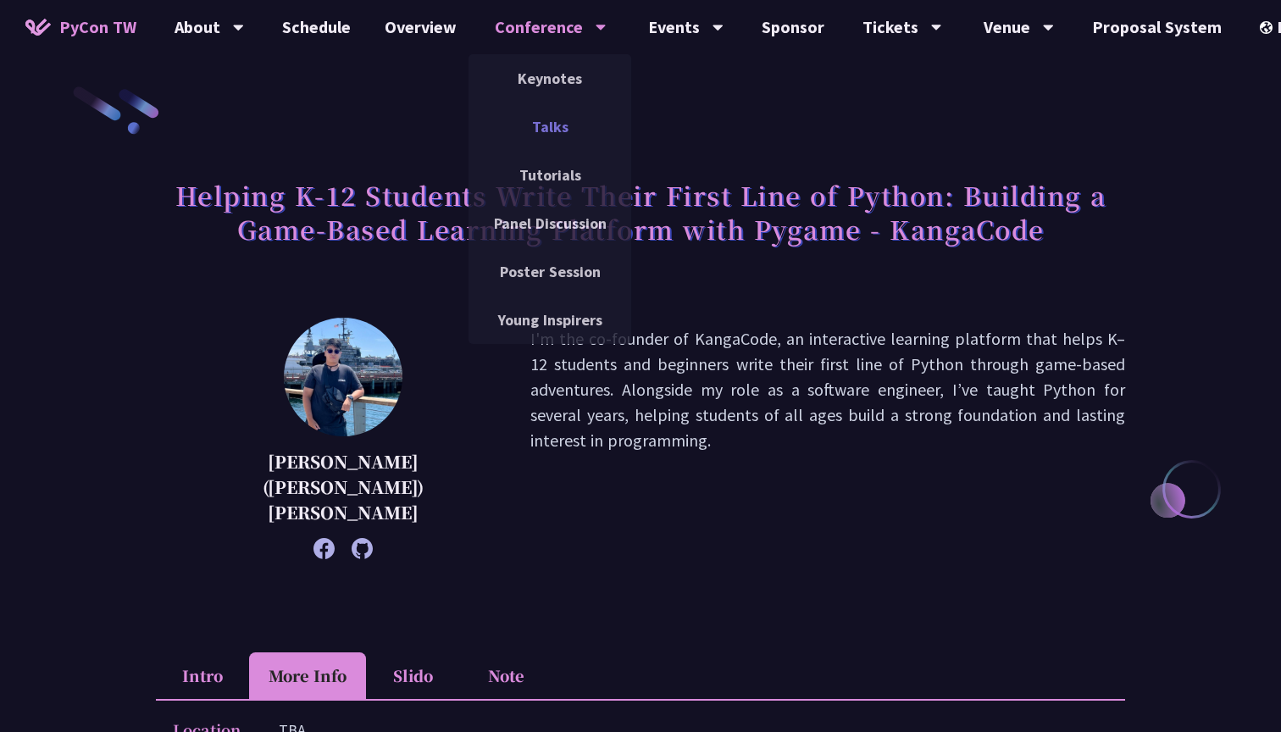
click at [553, 143] on link "Talks" at bounding box center [550, 127] width 163 height 40
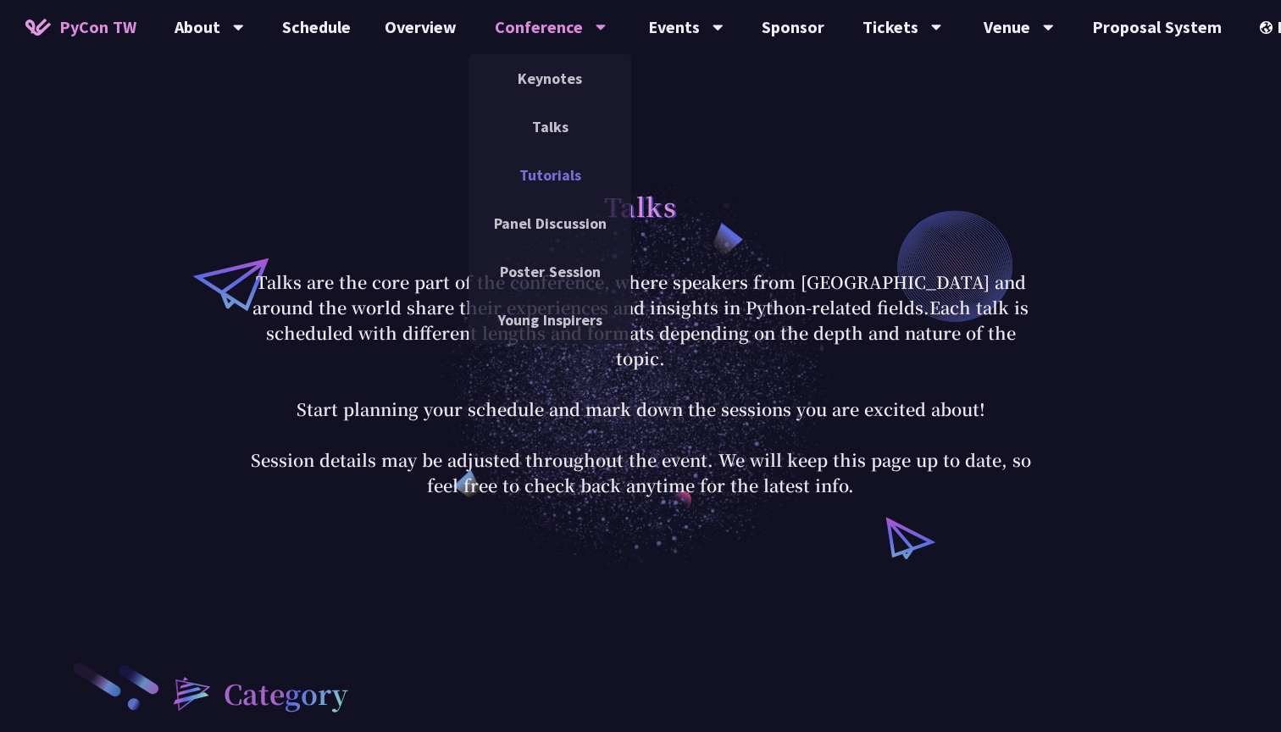
click at [527, 165] on link "Tutorials" at bounding box center [550, 175] width 163 height 40
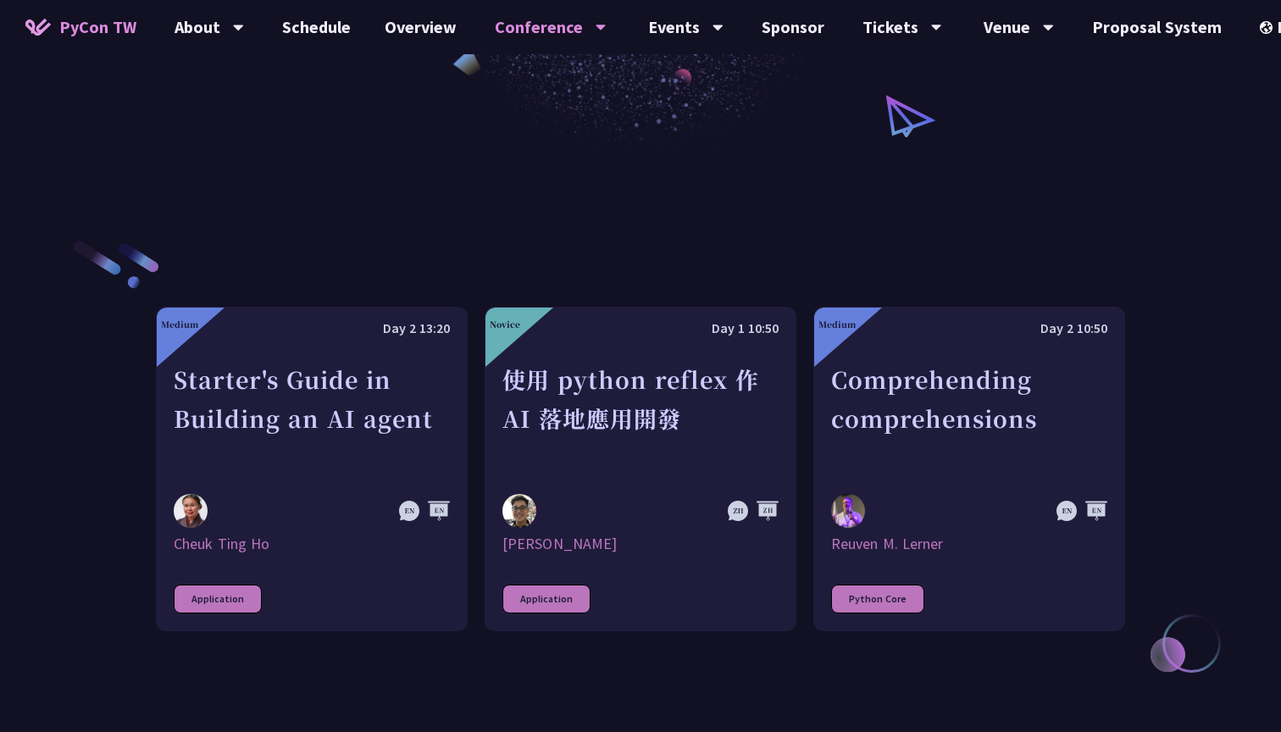
scroll to position [422, 0]
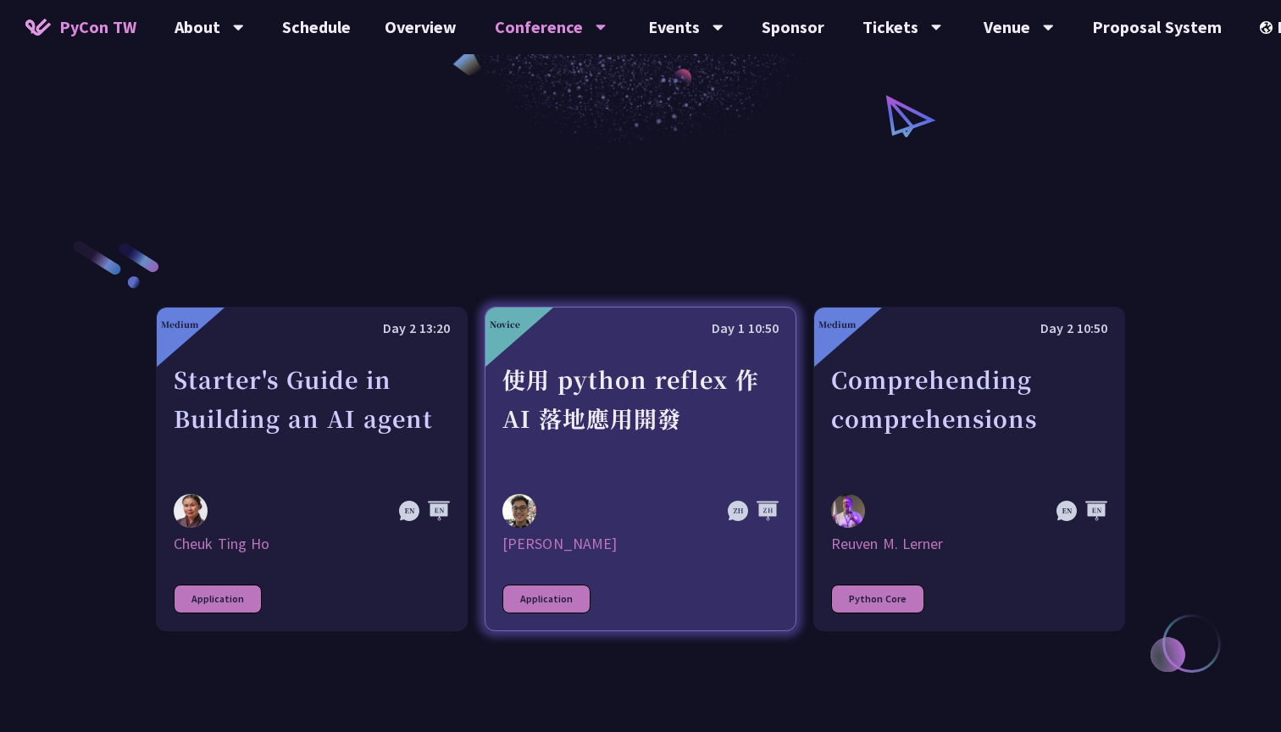
click at [589, 506] on div at bounding box center [599, 511] width 193 height 34
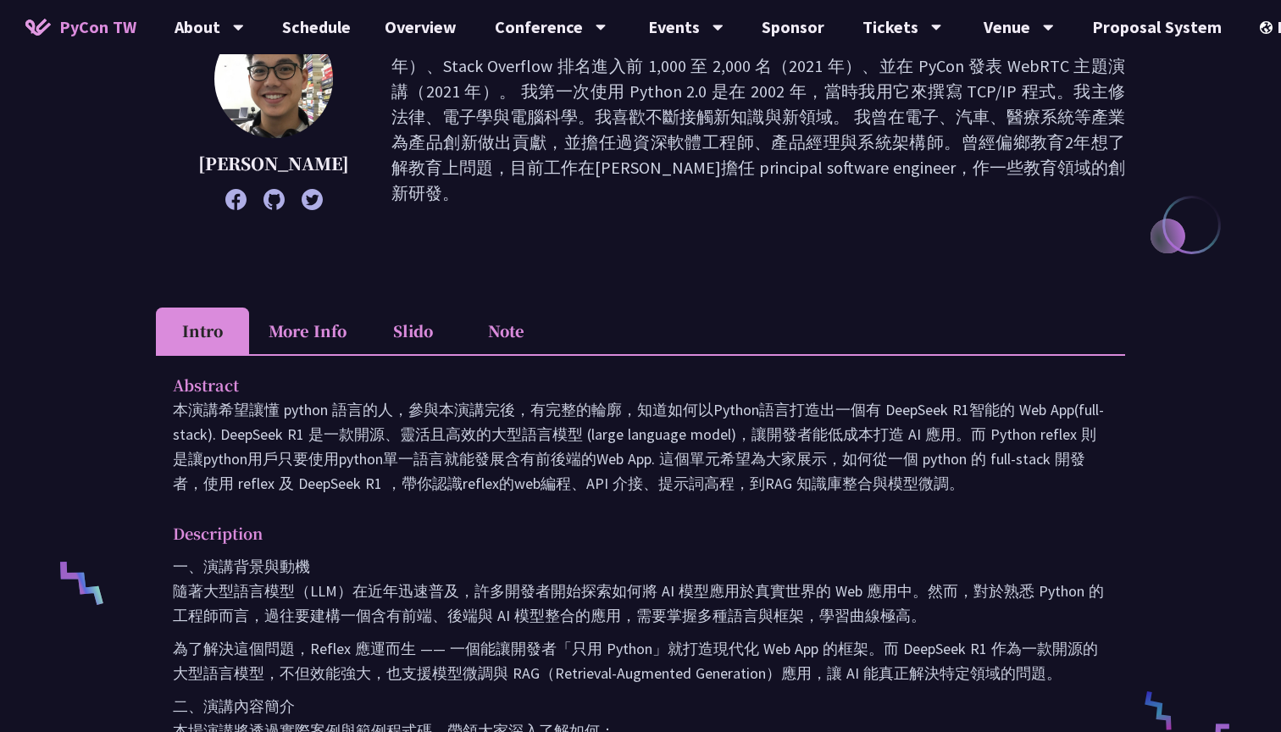
scroll to position [266, 0]
click at [296, 332] on li "More Info" at bounding box center [307, 329] width 117 height 47
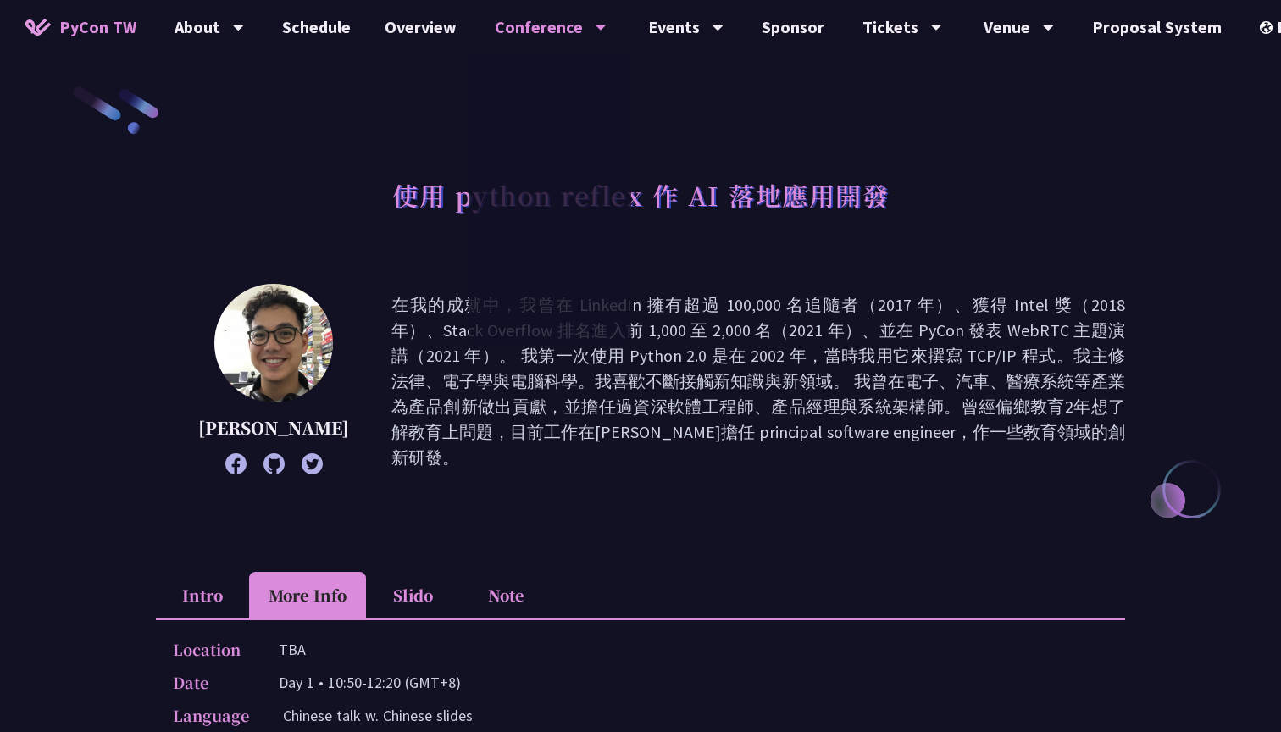
scroll to position [0, 0]
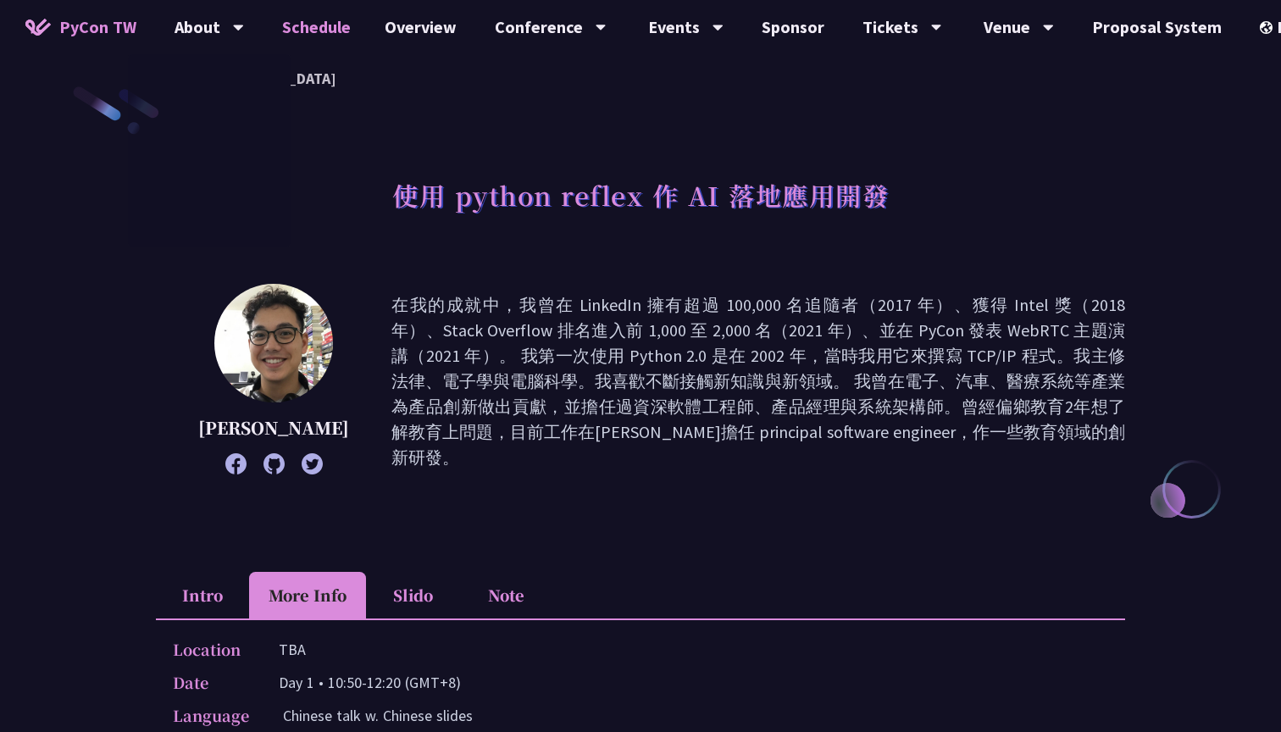
click at [309, 26] on link "Schedule" at bounding box center [316, 27] width 103 height 54
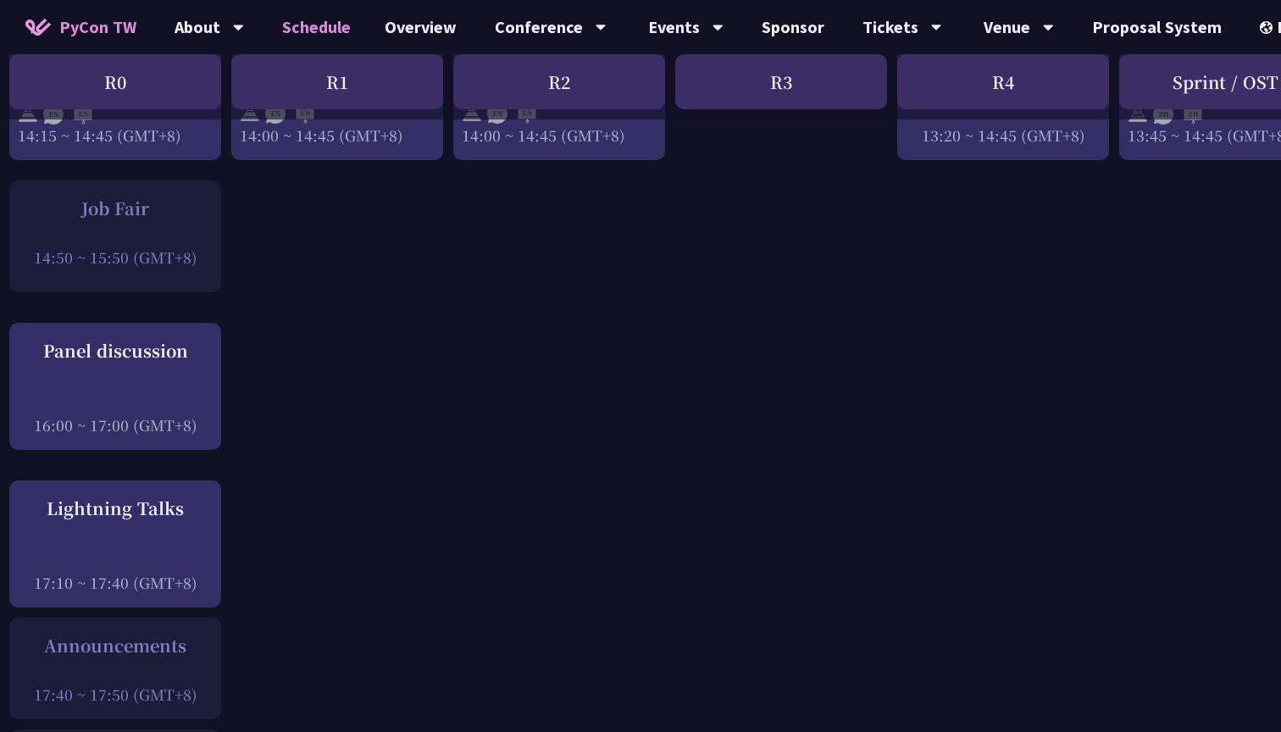
scroll to position [2033, 8]
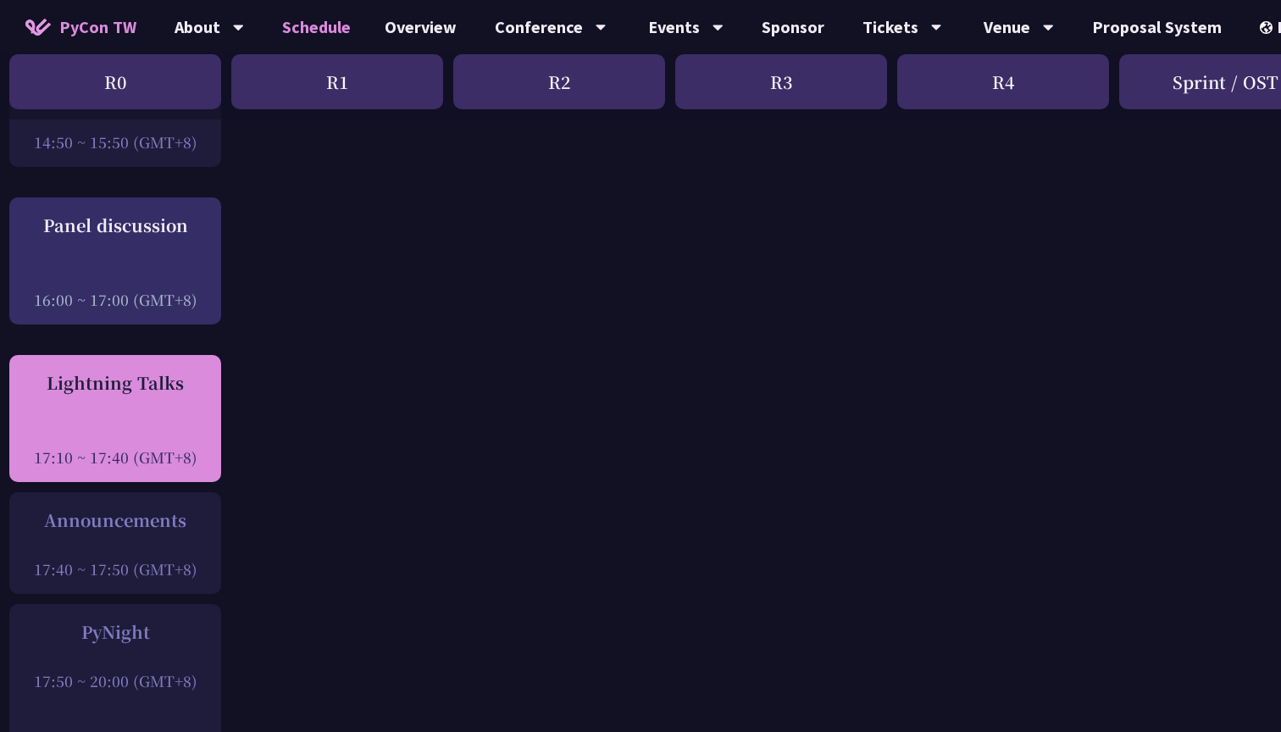
click at [156, 421] on div at bounding box center [115, 433] width 195 height 25
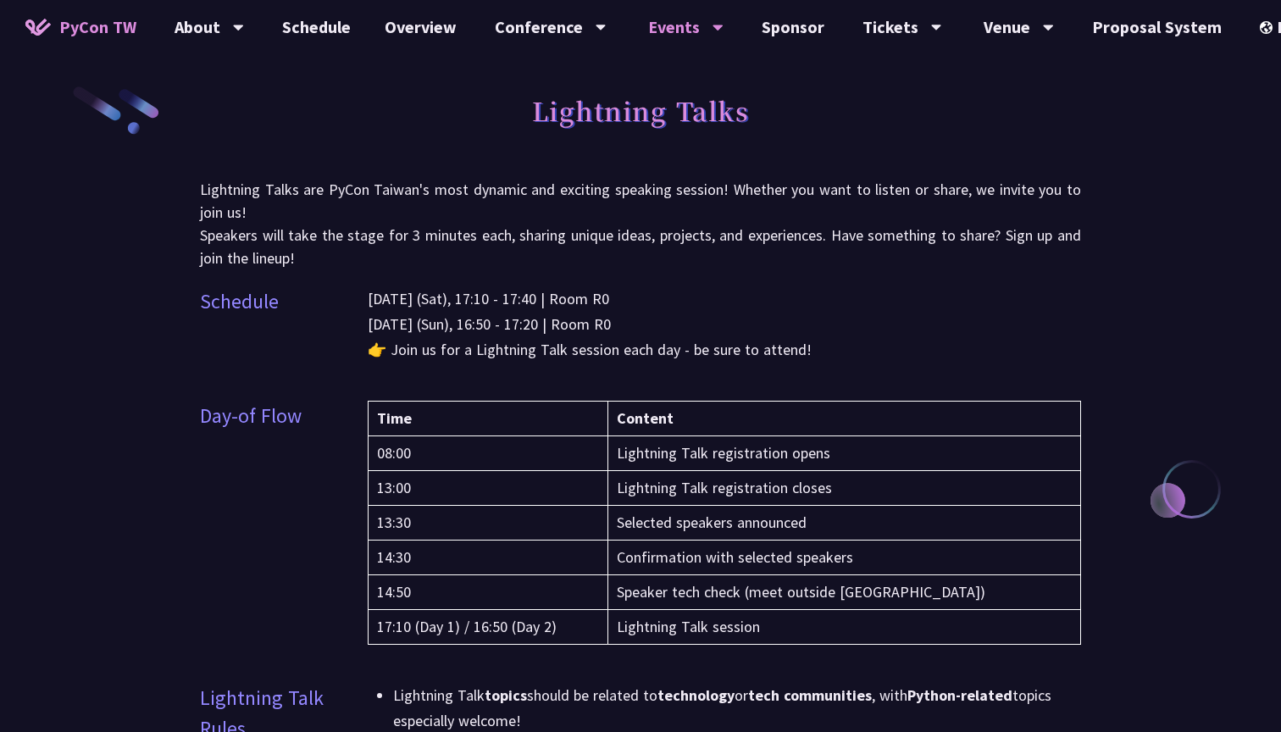
scroll to position [2165, 0]
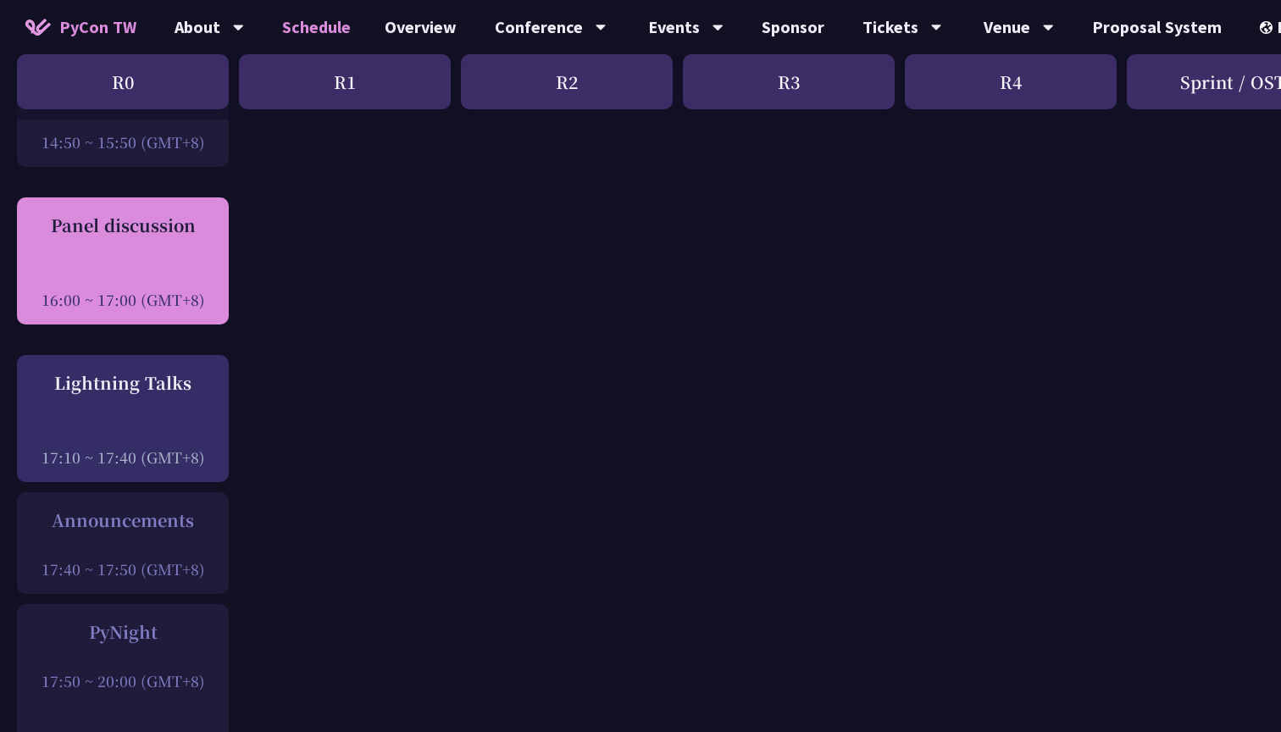
click at [158, 264] on div at bounding box center [122, 276] width 195 height 25
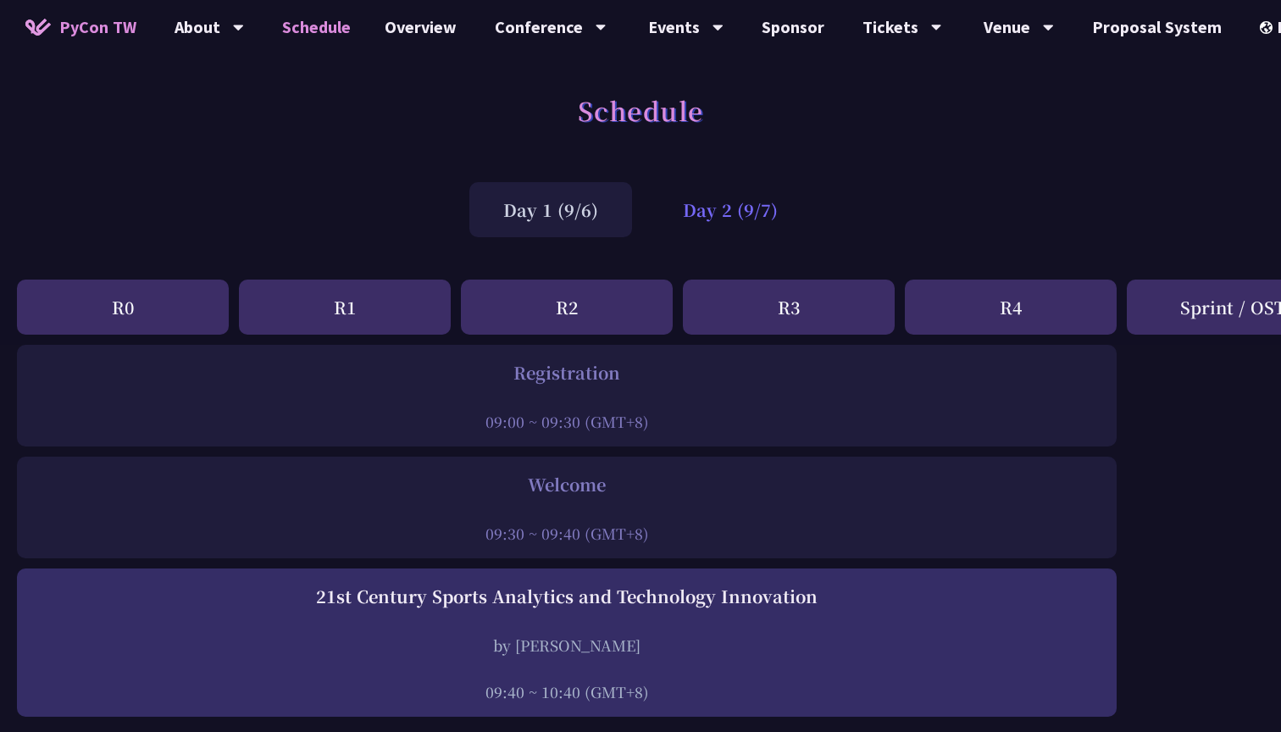
scroll to position [-2, 0]
click at [729, 212] on div "Day 2 (9/7)" at bounding box center [730, 209] width 163 height 55
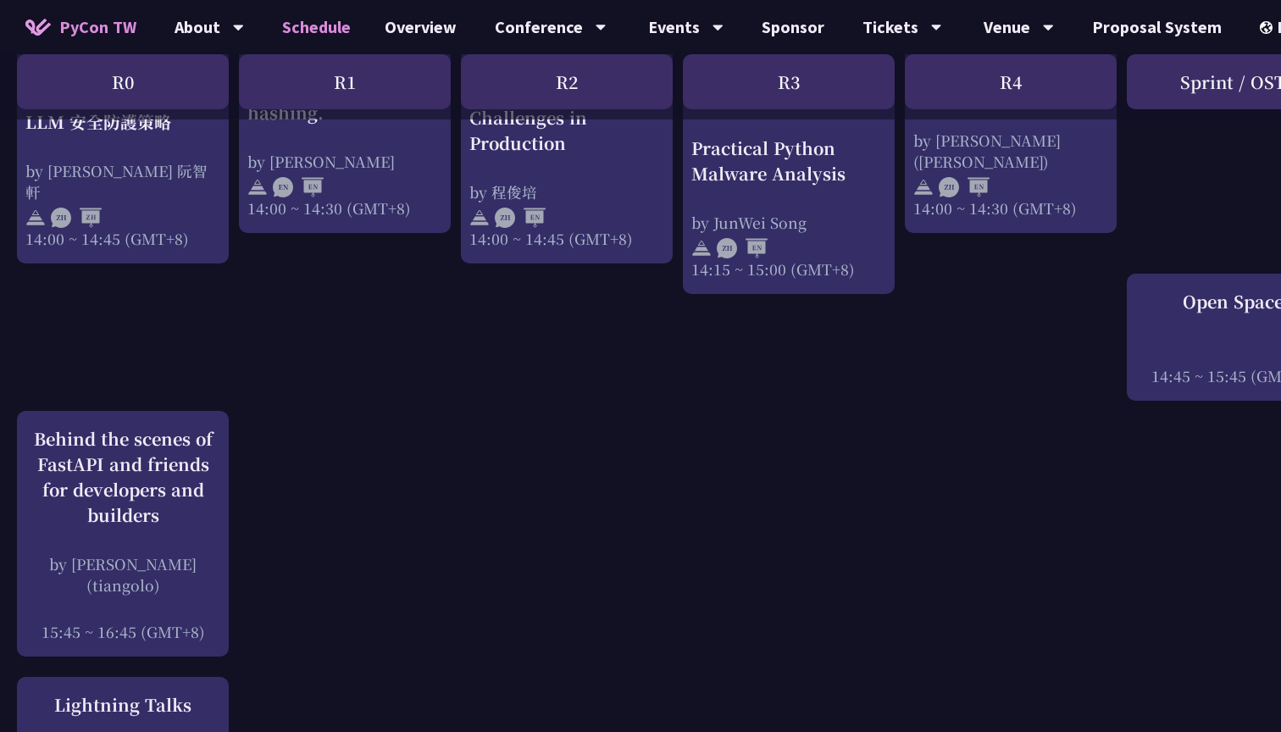
scroll to position [1864, 0]
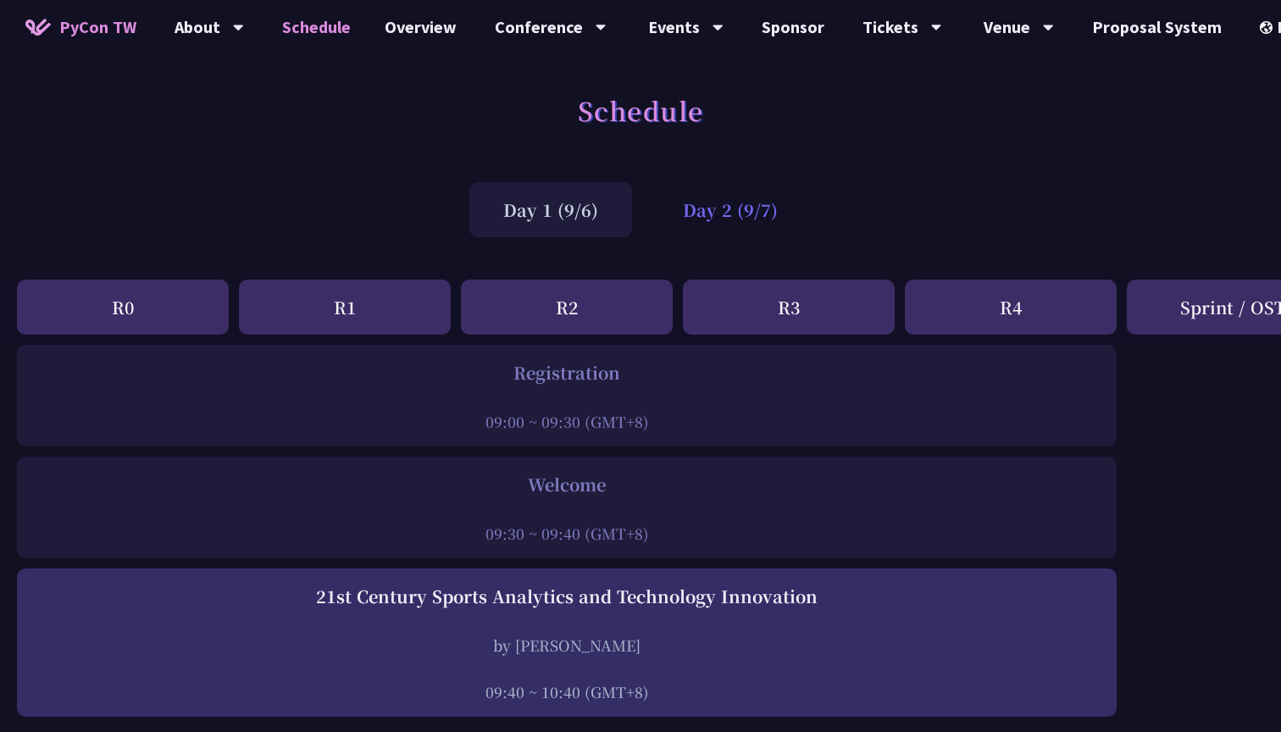
click at [740, 220] on div "Day 2 (9/7)" at bounding box center [730, 209] width 163 height 55
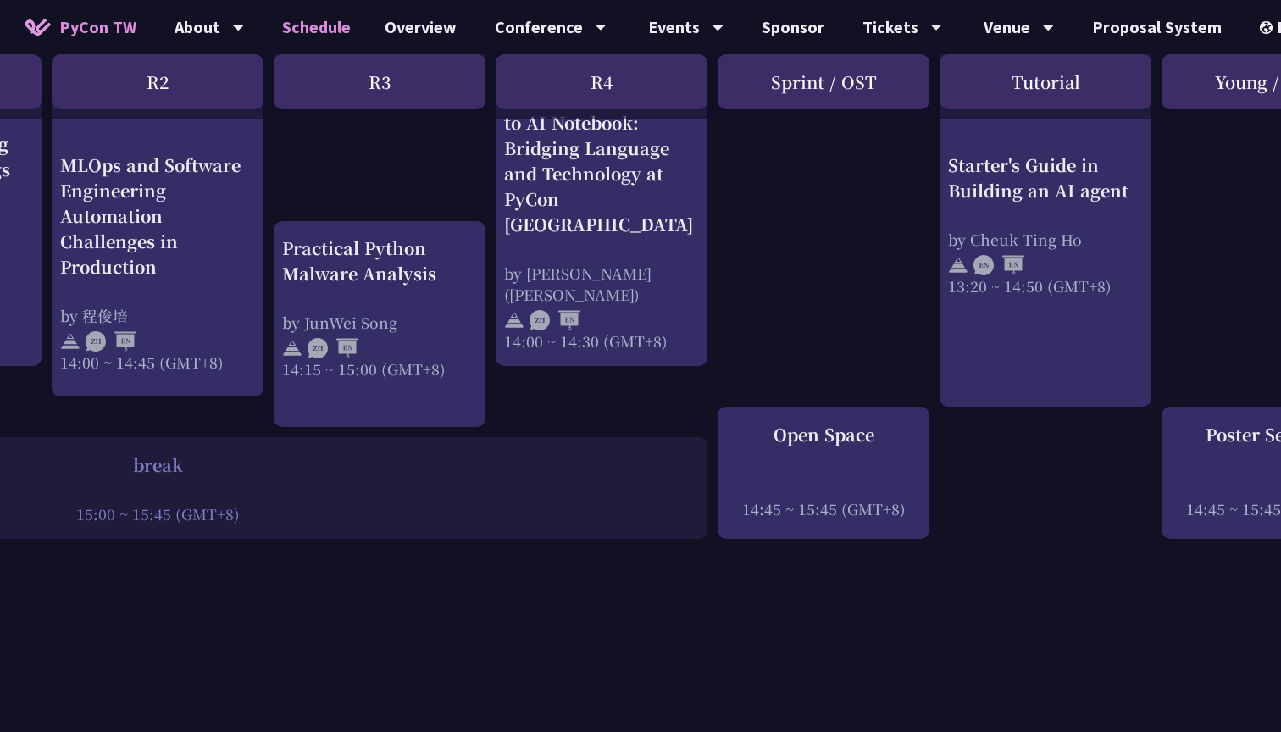
scroll to position [1736, 519]
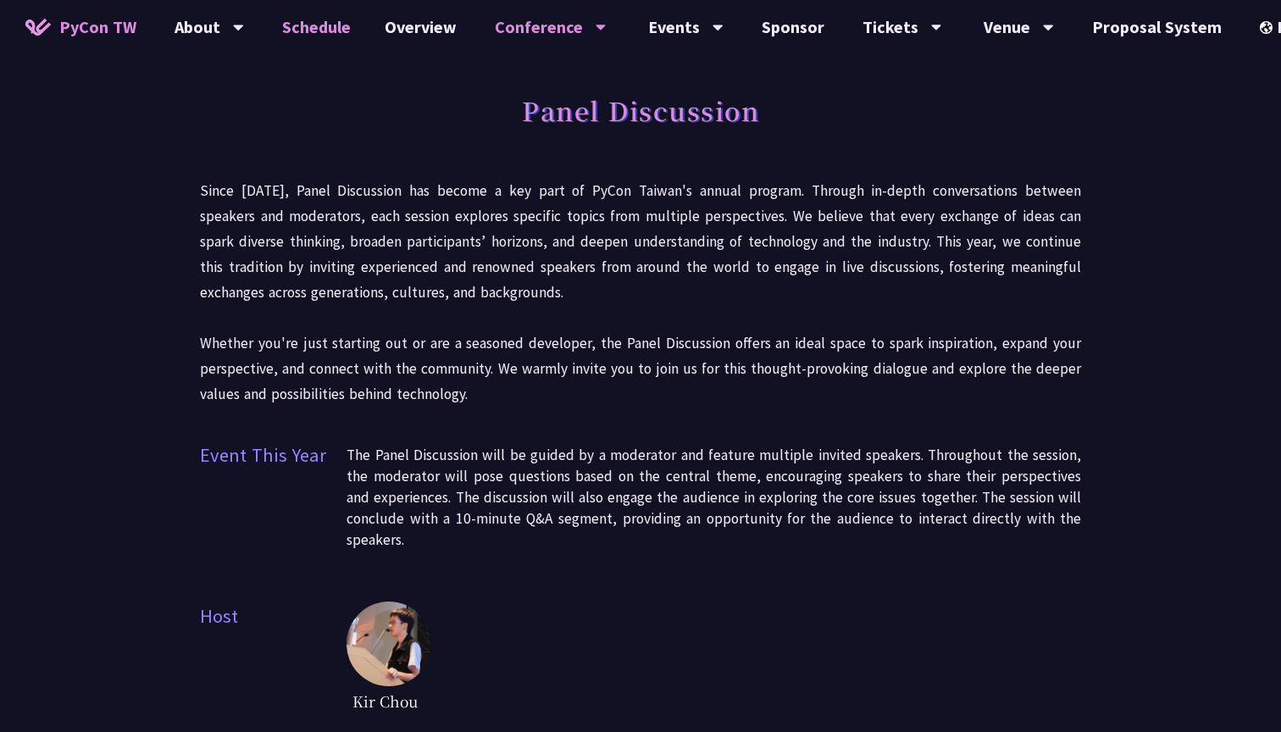
click at [326, 40] on link "Schedule" at bounding box center [316, 27] width 103 height 54
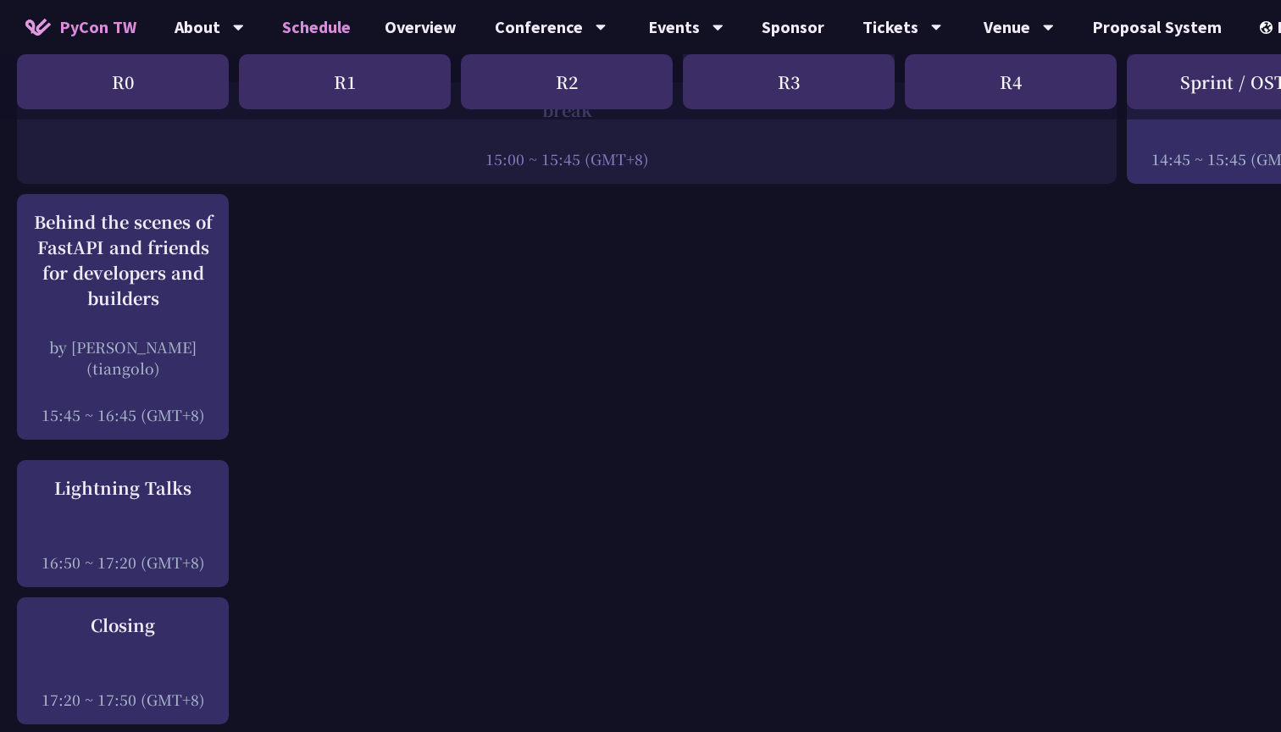
scroll to position [2088, 0]
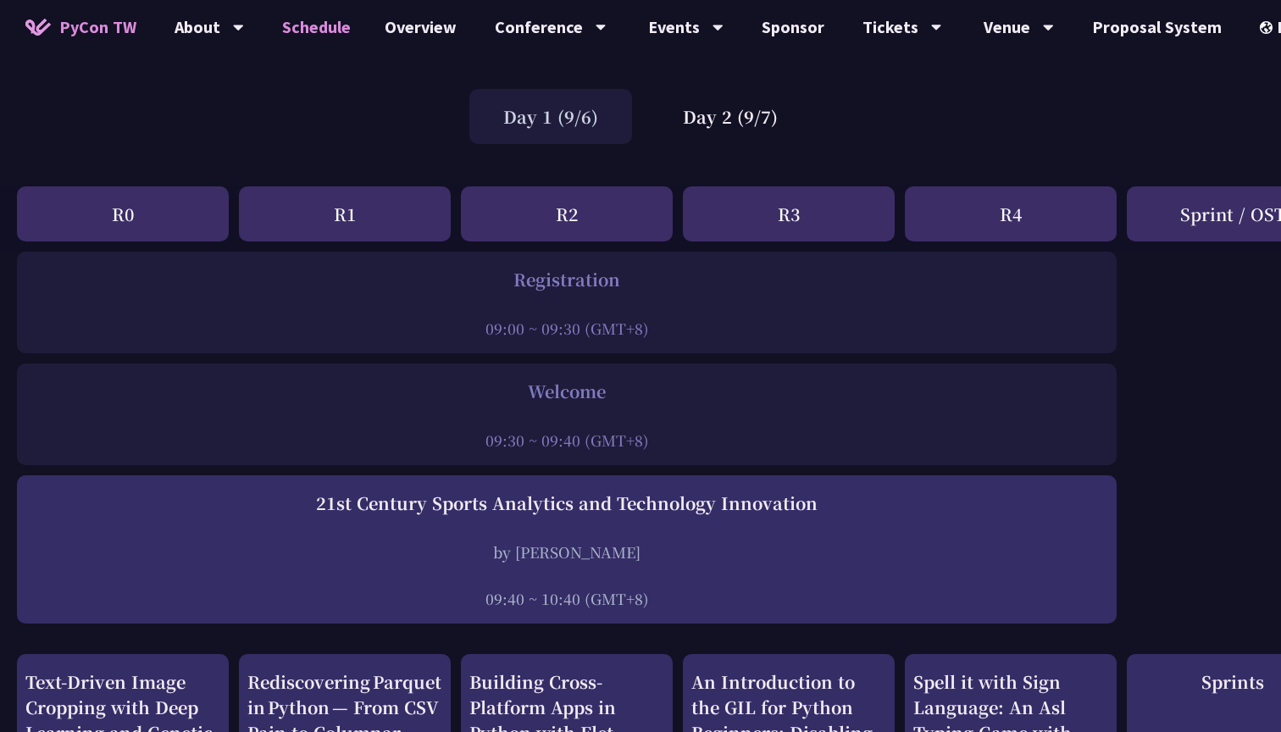
scroll to position [108, 0]
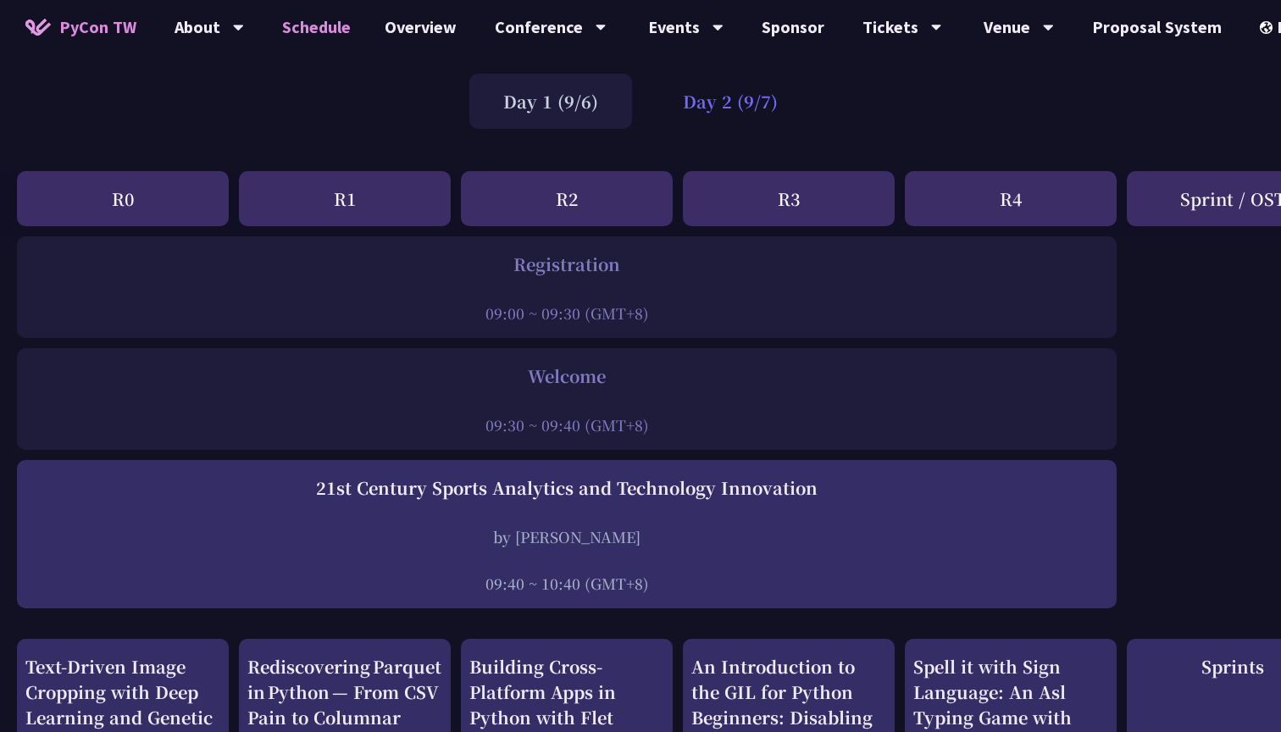
click at [736, 106] on div "Day 2 (9/7)" at bounding box center [730, 101] width 163 height 55
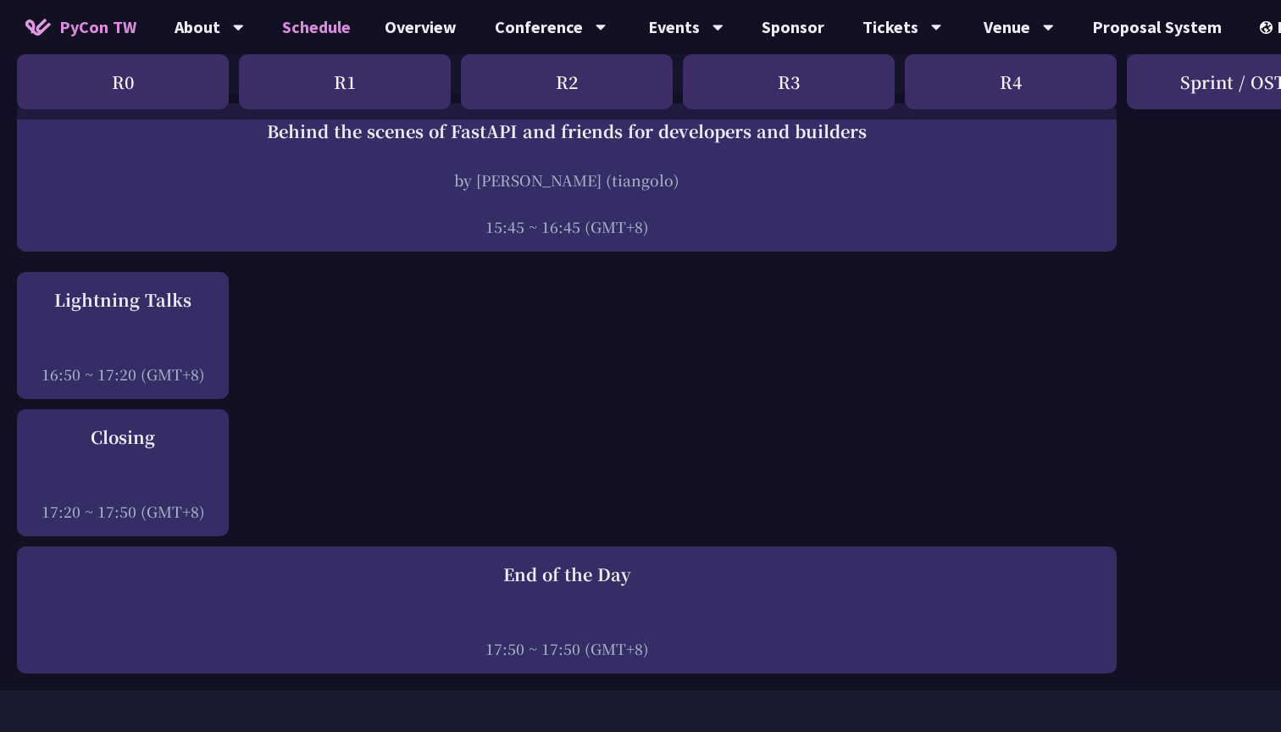
scroll to position [2010, 0]
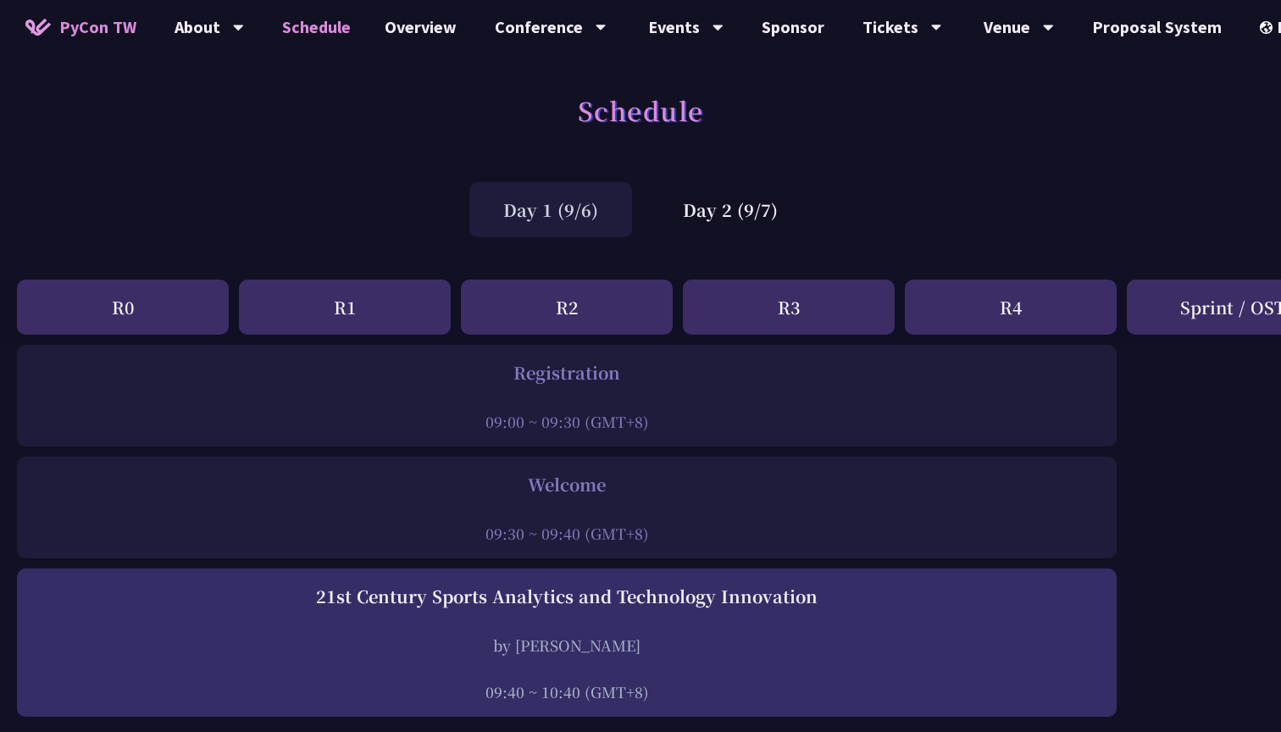
click at [376, 229] on div "Day 1 (9/6) Day 2 (9/7)" at bounding box center [640, 210] width 1281 height 72
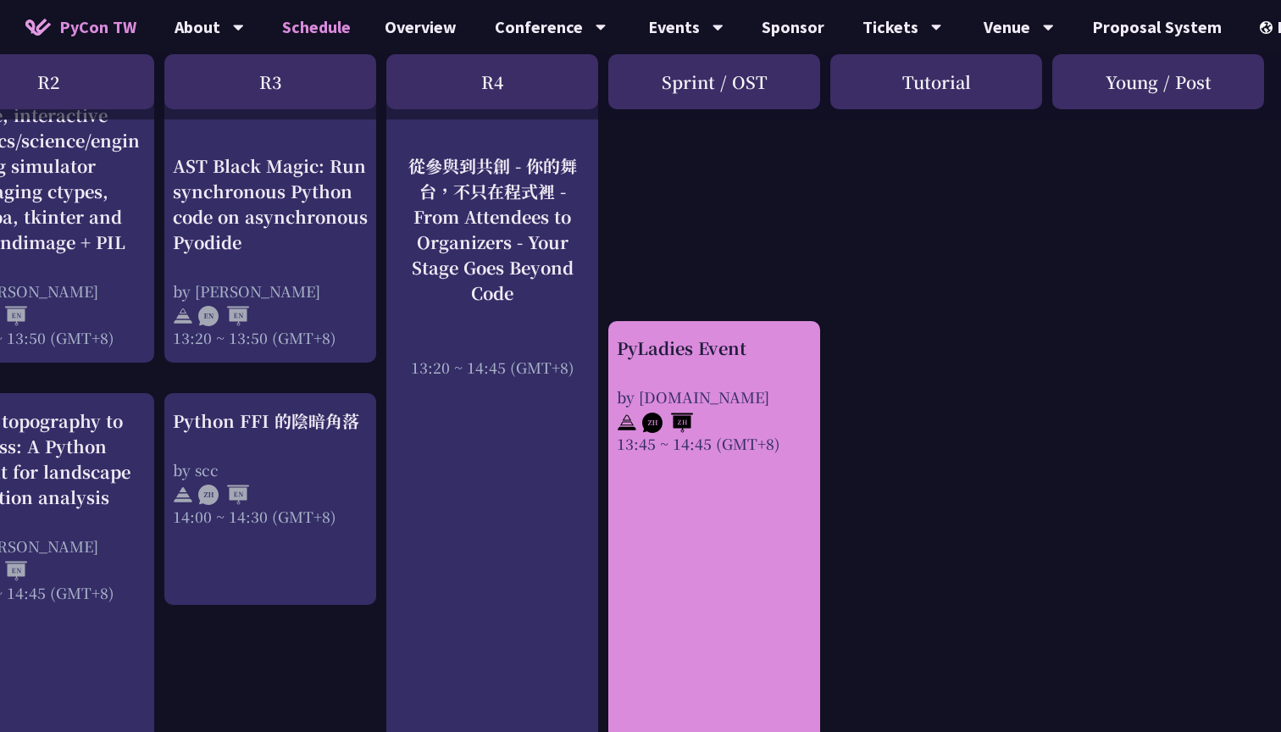
scroll to position [1442, 519]
click at [721, 570] on div "PyLadies Event by [DOMAIN_NAME] 13:45 ~ 14:45 (GMT+8)" at bounding box center [714, 534] width 212 height 427
click at [754, 401] on div "by [DOMAIN_NAME]" at bounding box center [714, 396] width 195 height 21
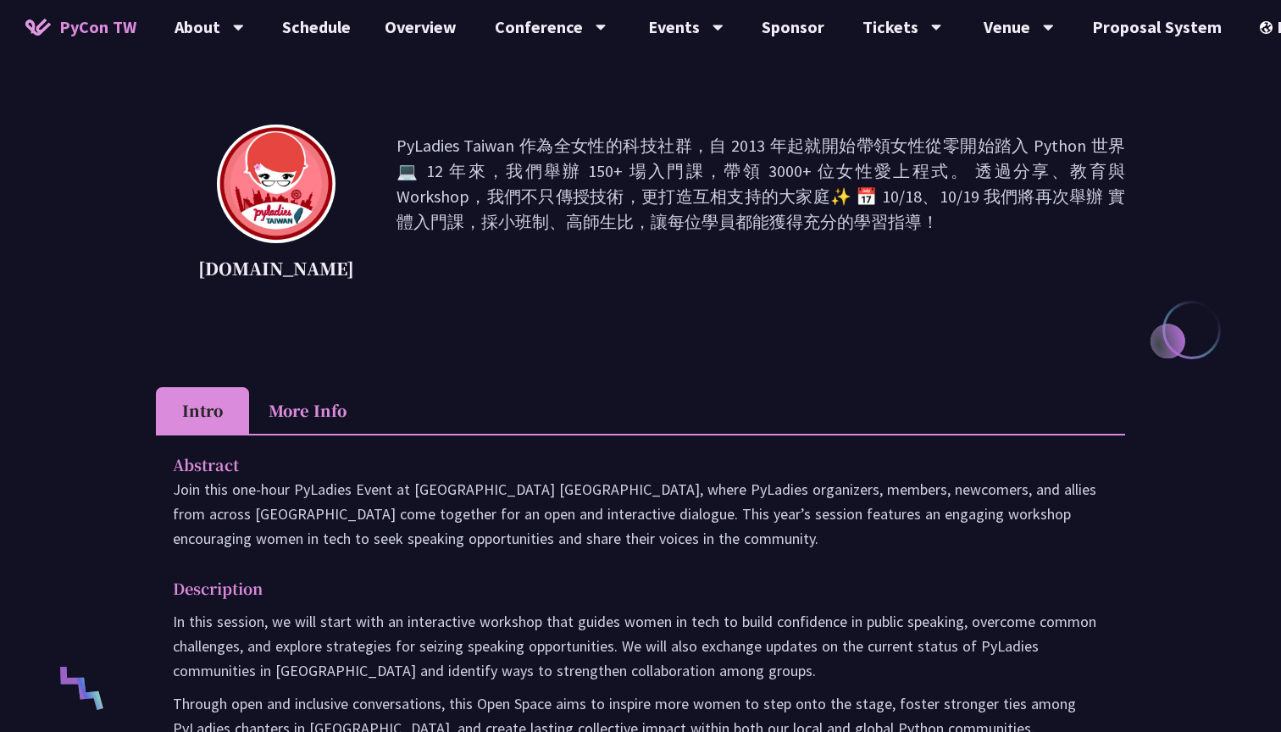
scroll to position [136, 0]
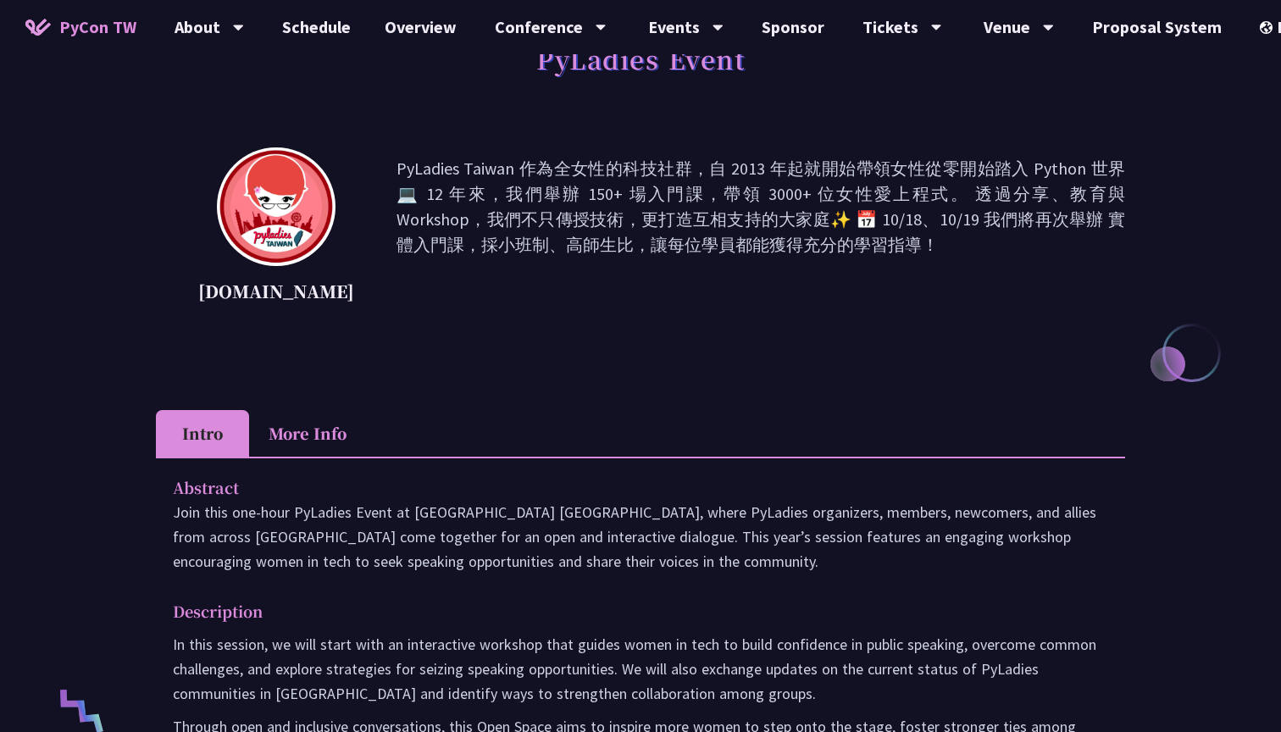
click at [295, 427] on li "More Info" at bounding box center [307, 433] width 117 height 47
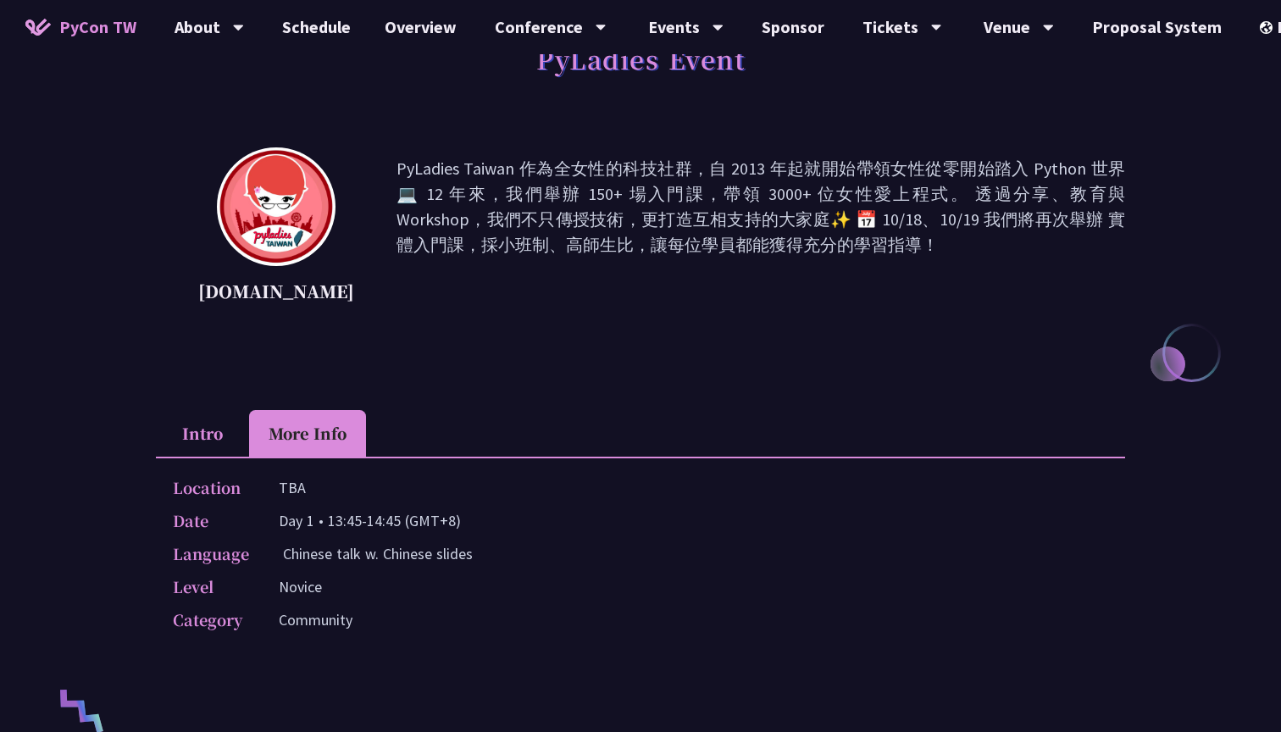
click at [193, 430] on li "Intro" at bounding box center [202, 433] width 93 height 47
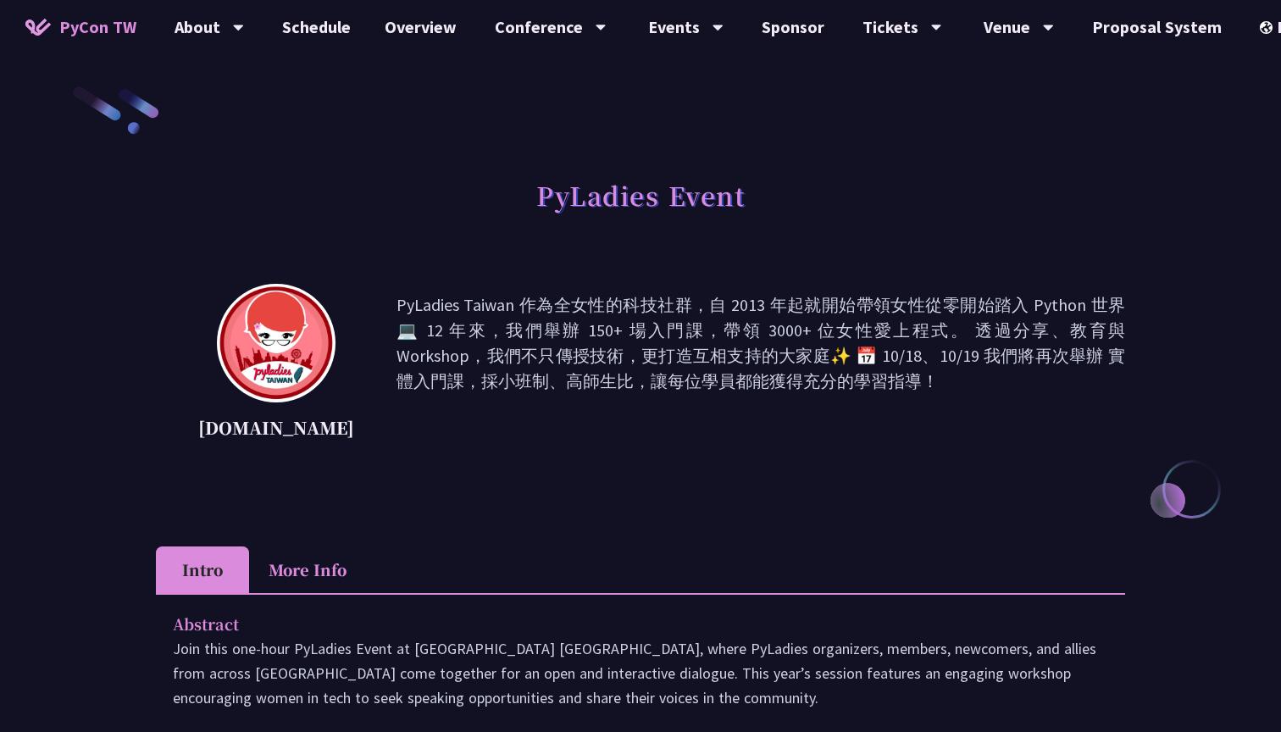
scroll to position [0, 0]
click at [282, 219] on div "PyLadies Event" at bounding box center [641, 213] width 970 height 89
click at [284, 36] on link "Schedule" at bounding box center [316, 27] width 103 height 54
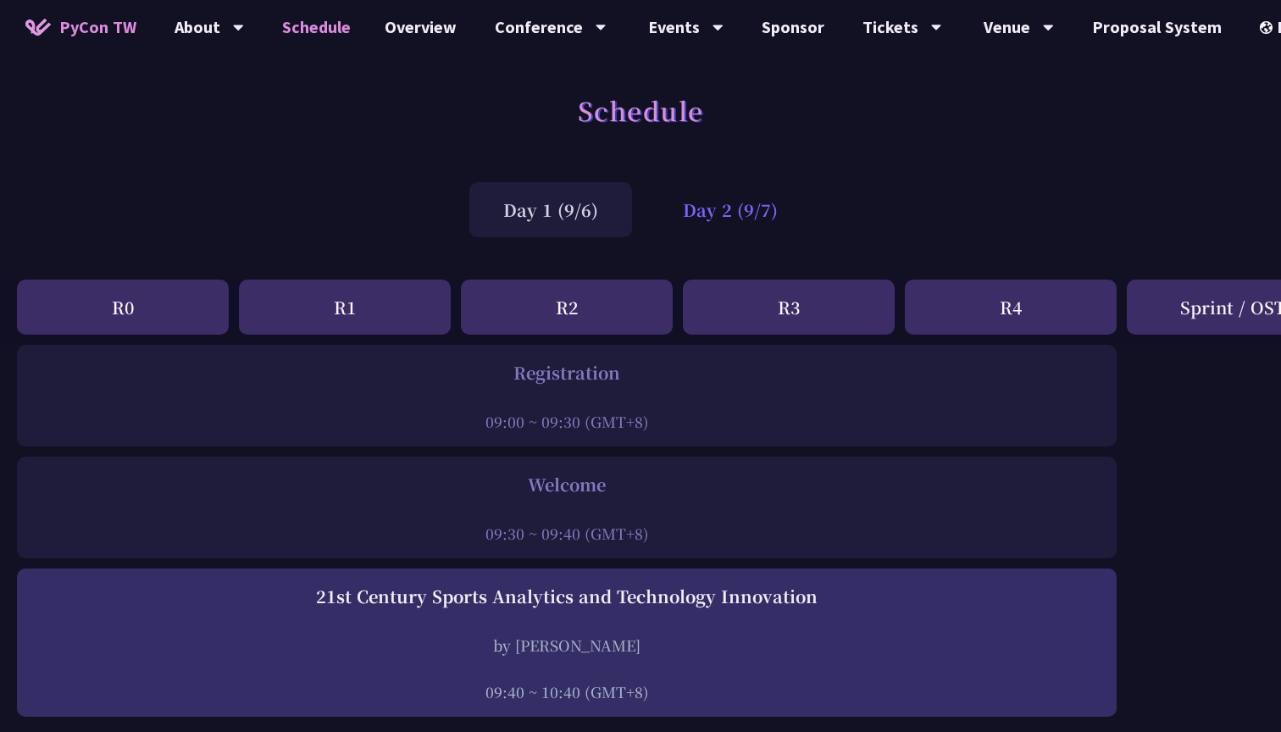
click at [693, 205] on div "Day 2 (9/7)" at bounding box center [730, 209] width 163 height 55
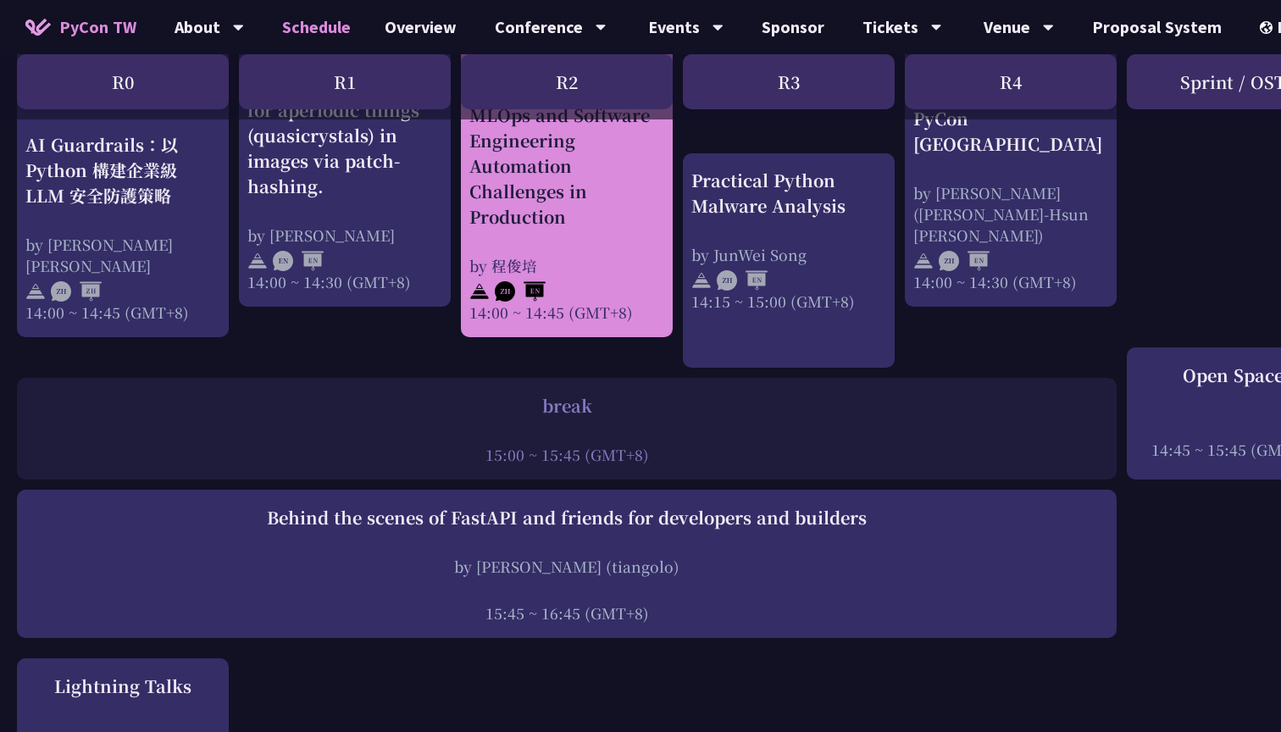
scroll to position [1853, 0]
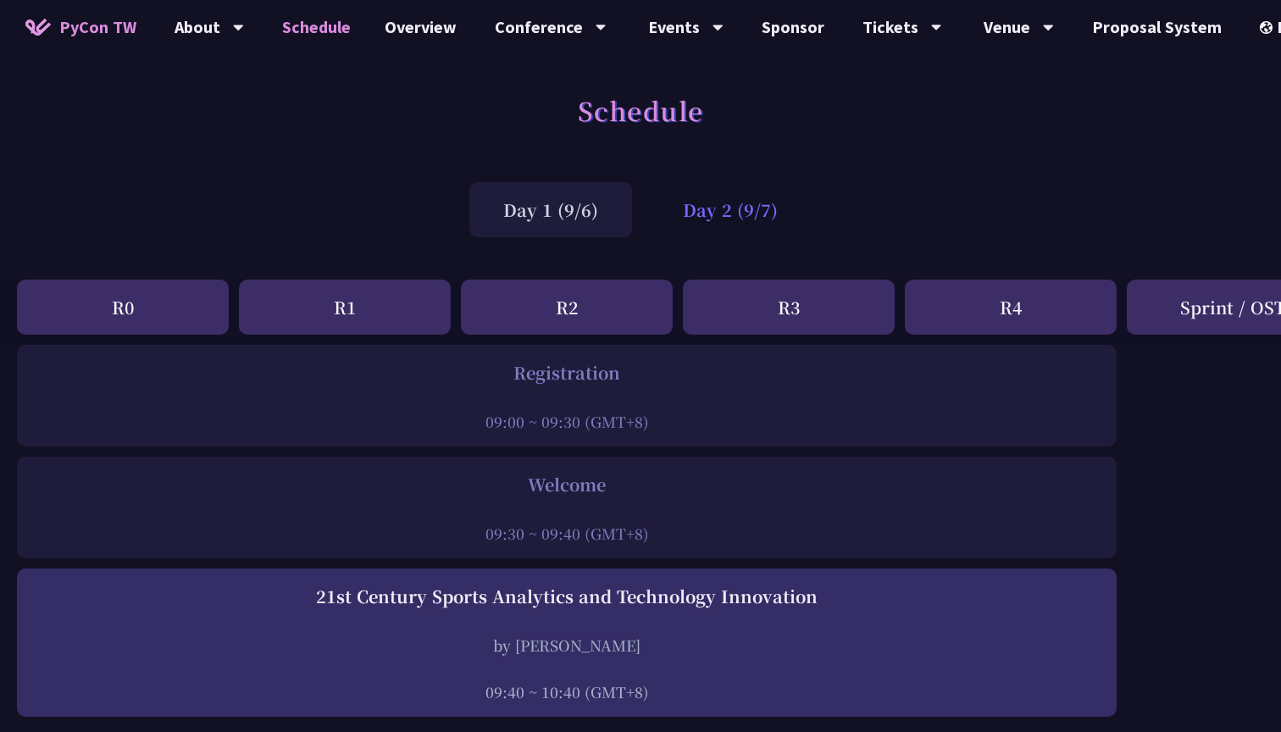
click at [703, 197] on div "Day 2 (9/7)" at bounding box center [730, 209] width 163 height 55
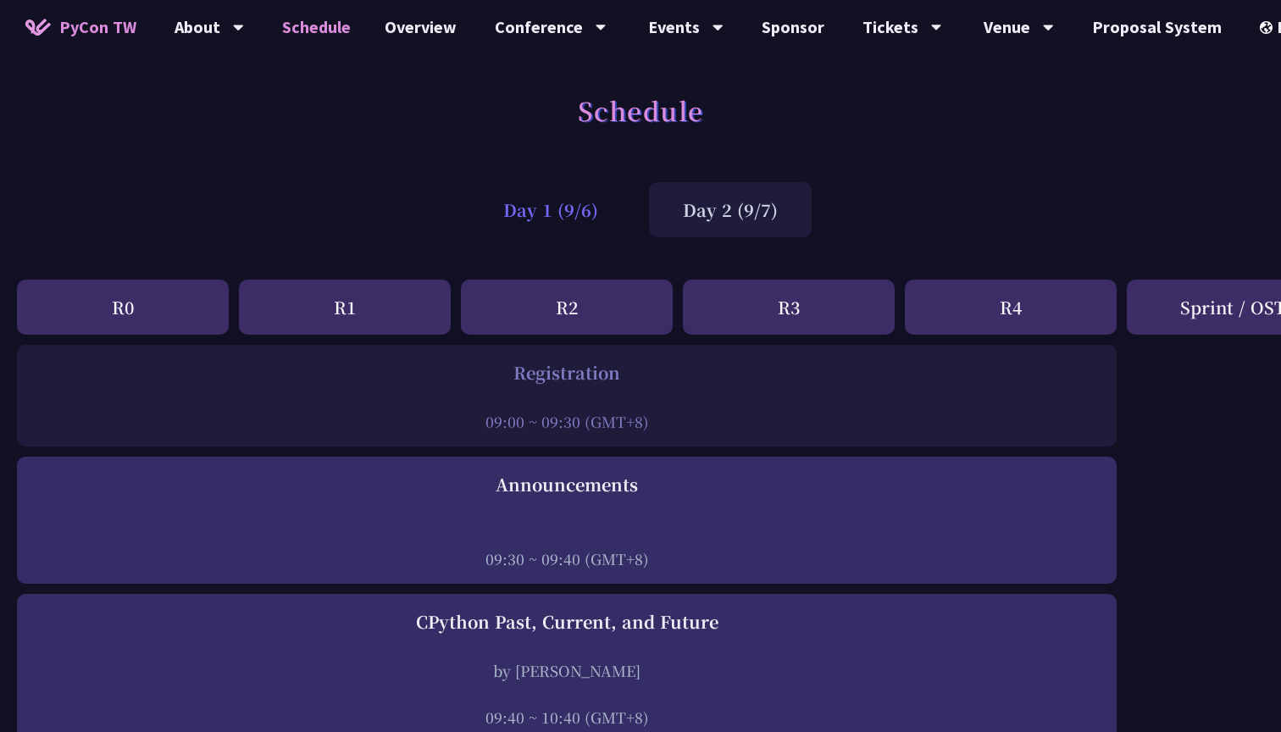
click at [542, 217] on div "Day 1 (9/6)" at bounding box center [551, 209] width 163 height 55
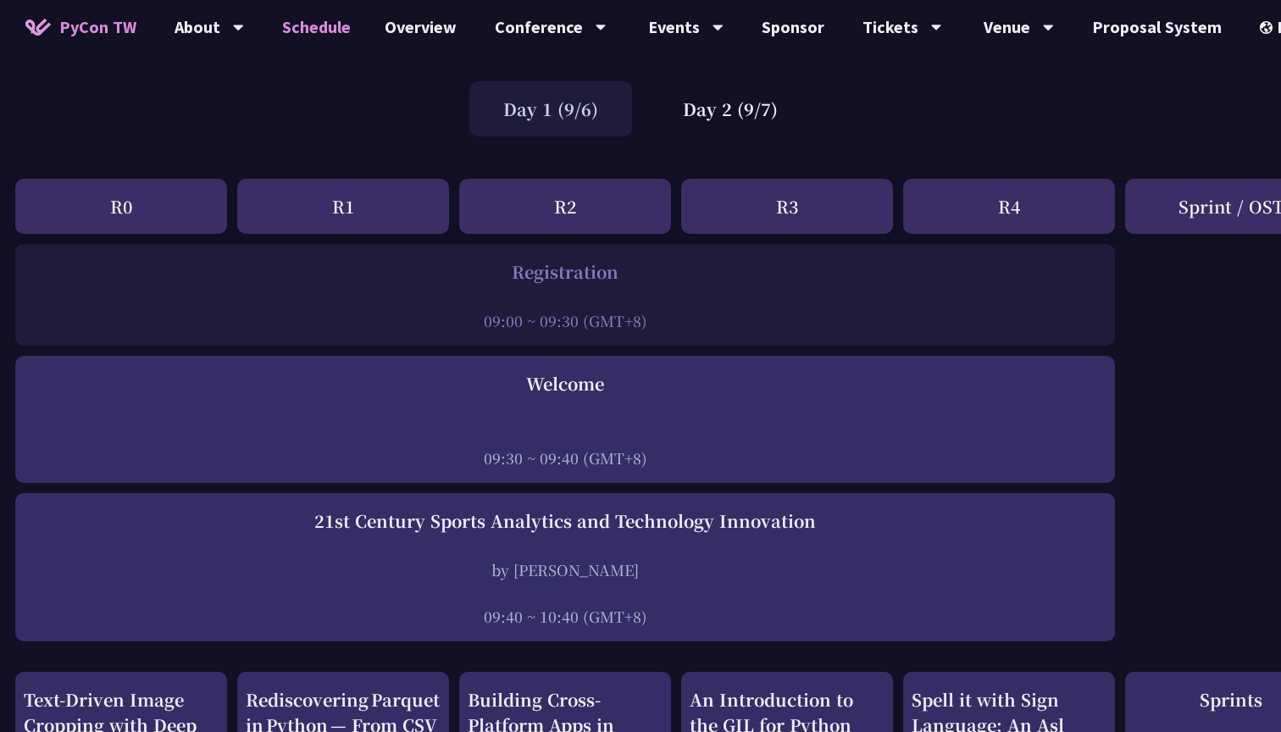
scroll to position [103, 2]
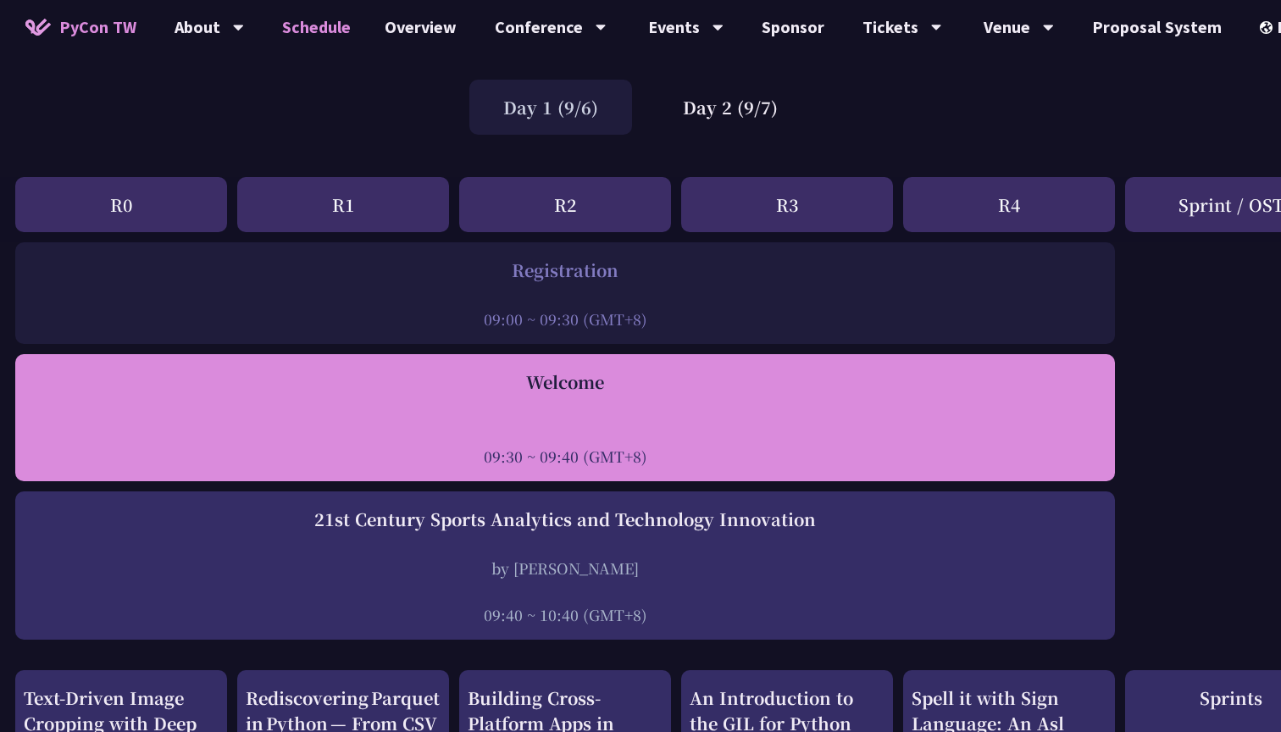
click at [980, 428] on div at bounding box center [565, 432] width 1083 height 25
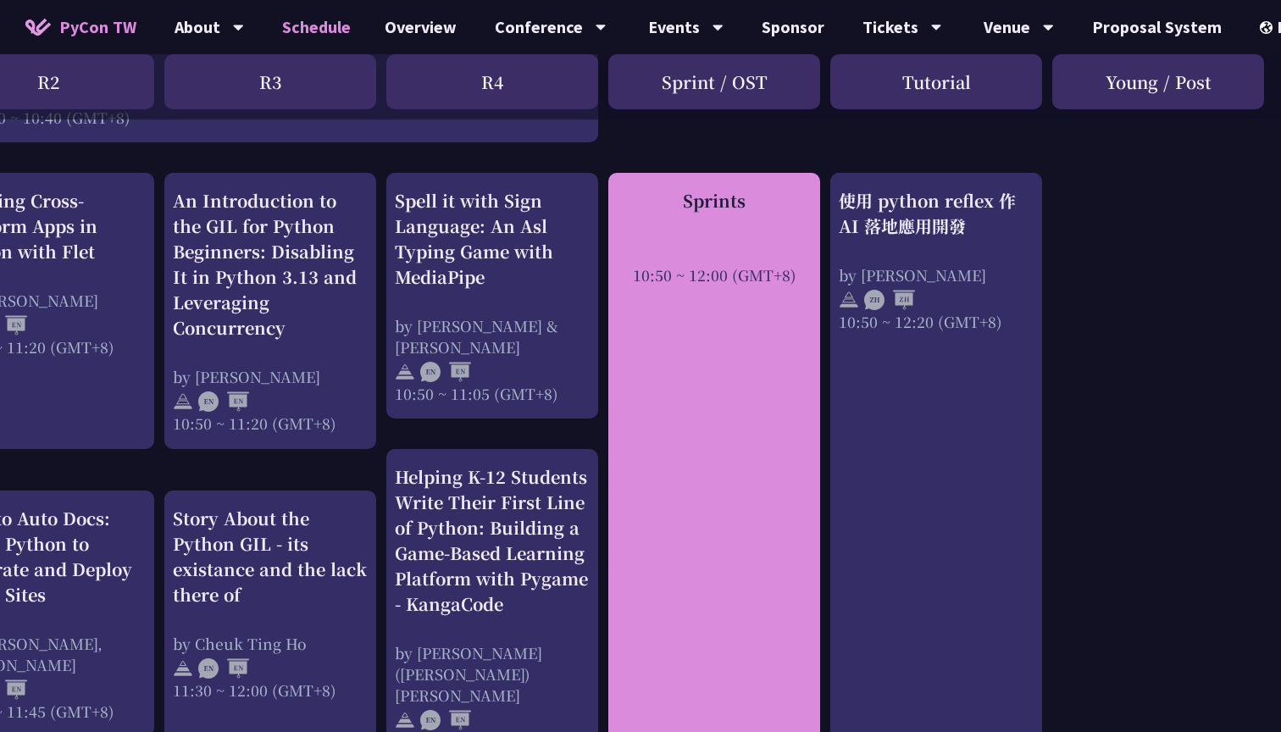
scroll to position [575, 519]
click at [658, 480] on div "Sprints 10:50 ~ 12:00 (GMT+8)" at bounding box center [714, 470] width 212 height 594
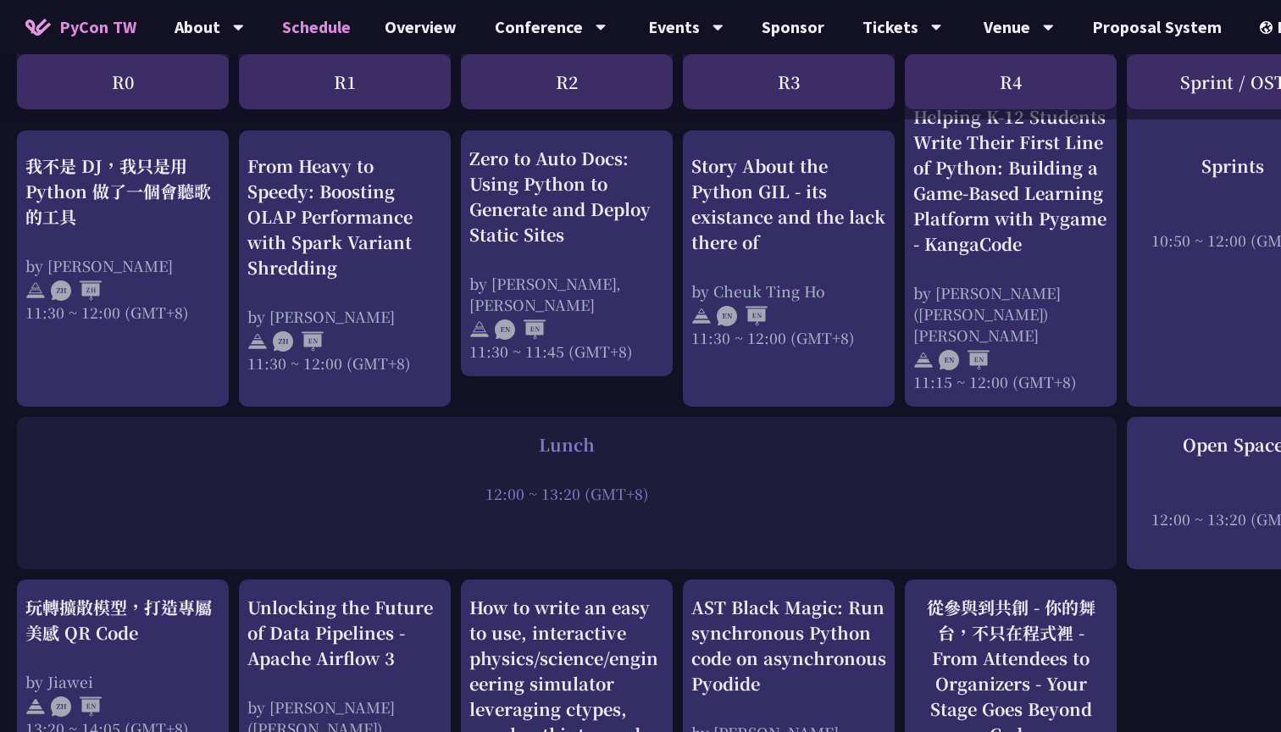
scroll to position [969, 0]
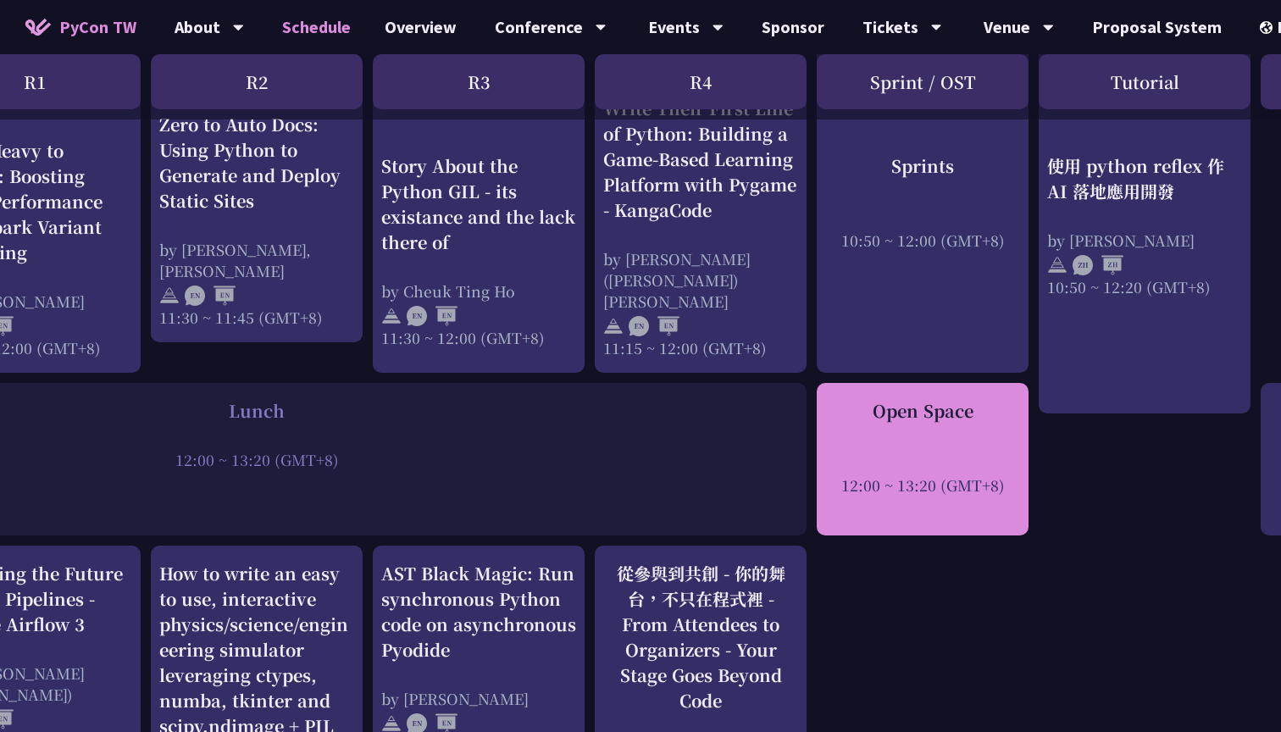
click at [986, 399] on div "Open Space" at bounding box center [922, 410] width 195 height 25
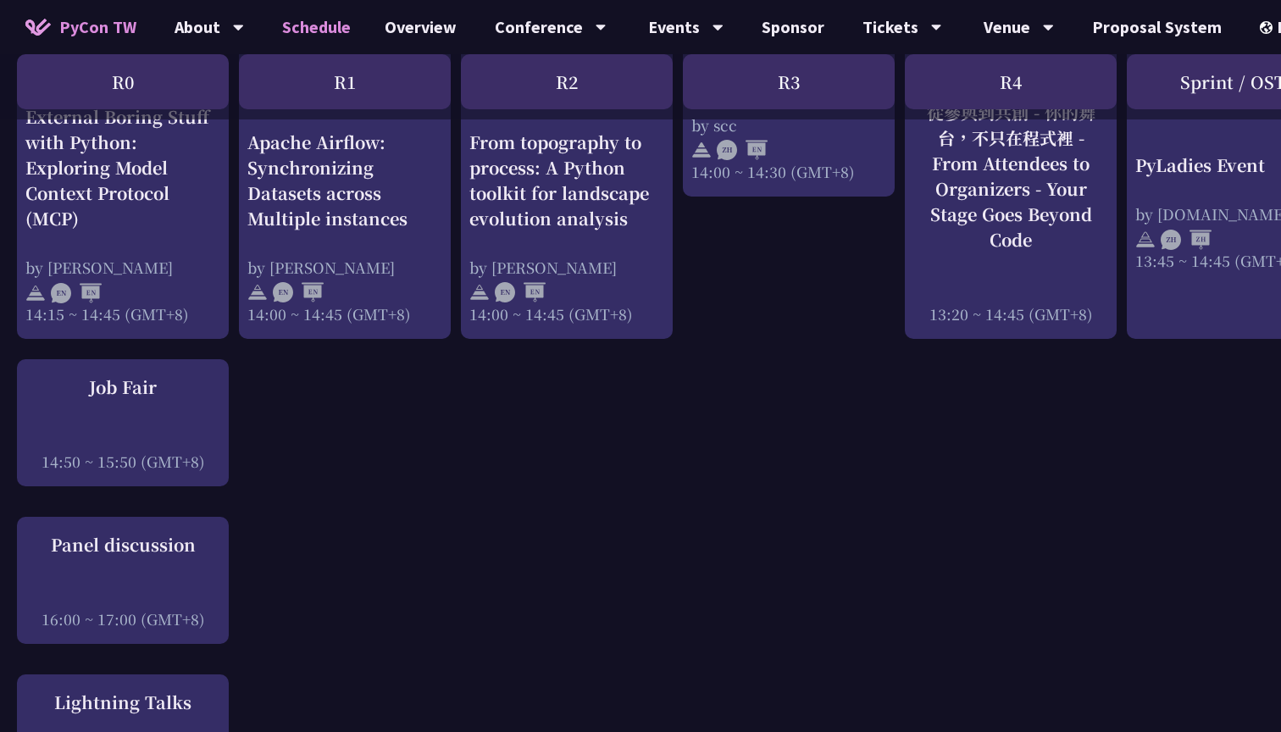
scroll to position [2021, 2]
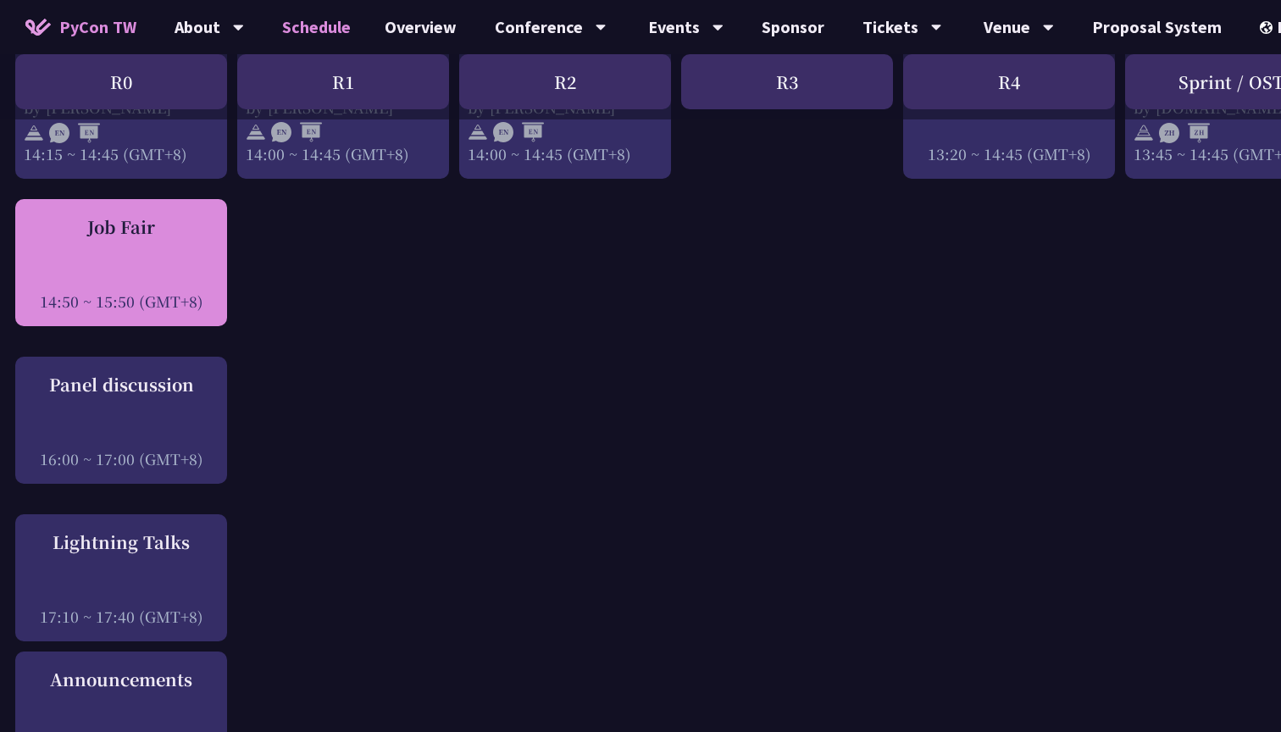
click at [79, 265] on div at bounding box center [121, 277] width 195 height 25
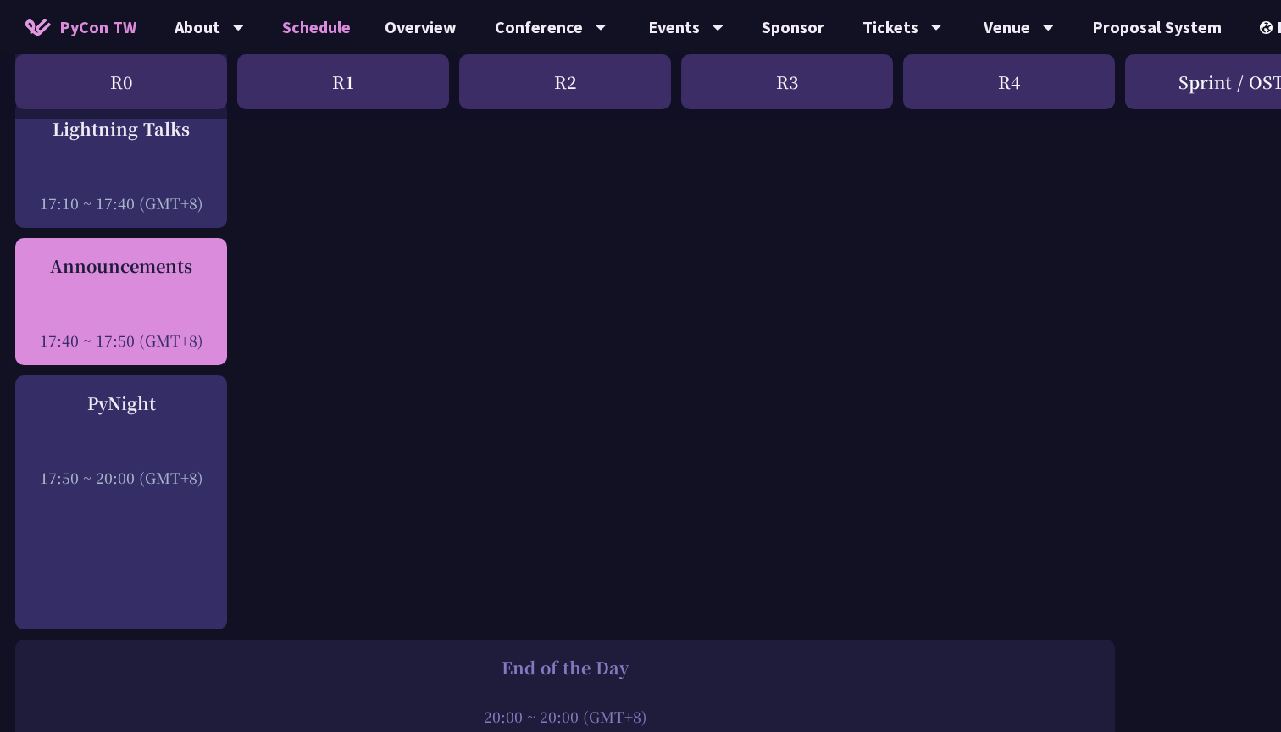
scroll to position [2436, 4]
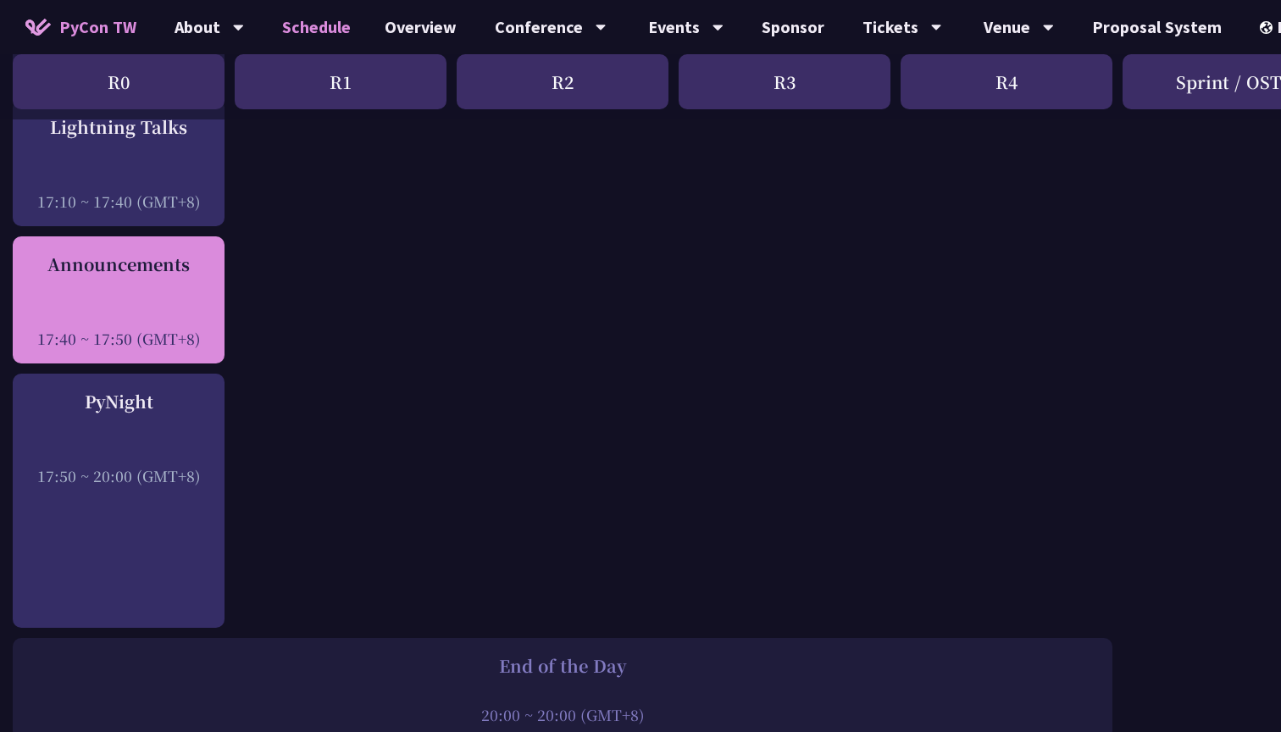
click at [144, 252] on div "Announcements 17:40 ~ 17:50 (GMT+8)" at bounding box center [118, 300] width 195 height 97
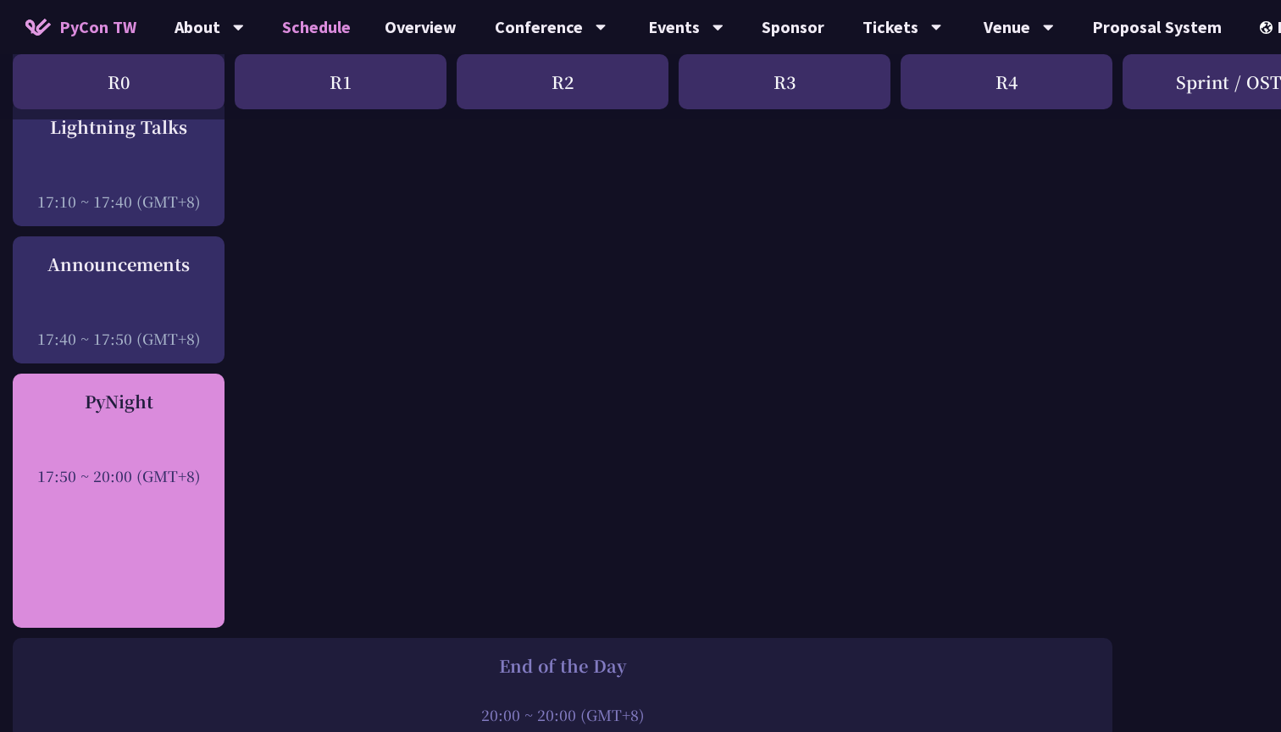
click at [25, 389] on div "PyNight" at bounding box center [118, 401] width 195 height 25
click at [81, 458] on div "PyNight 17:50 ~ 20:00 (GMT+8)" at bounding box center [119, 501] width 212 height 254
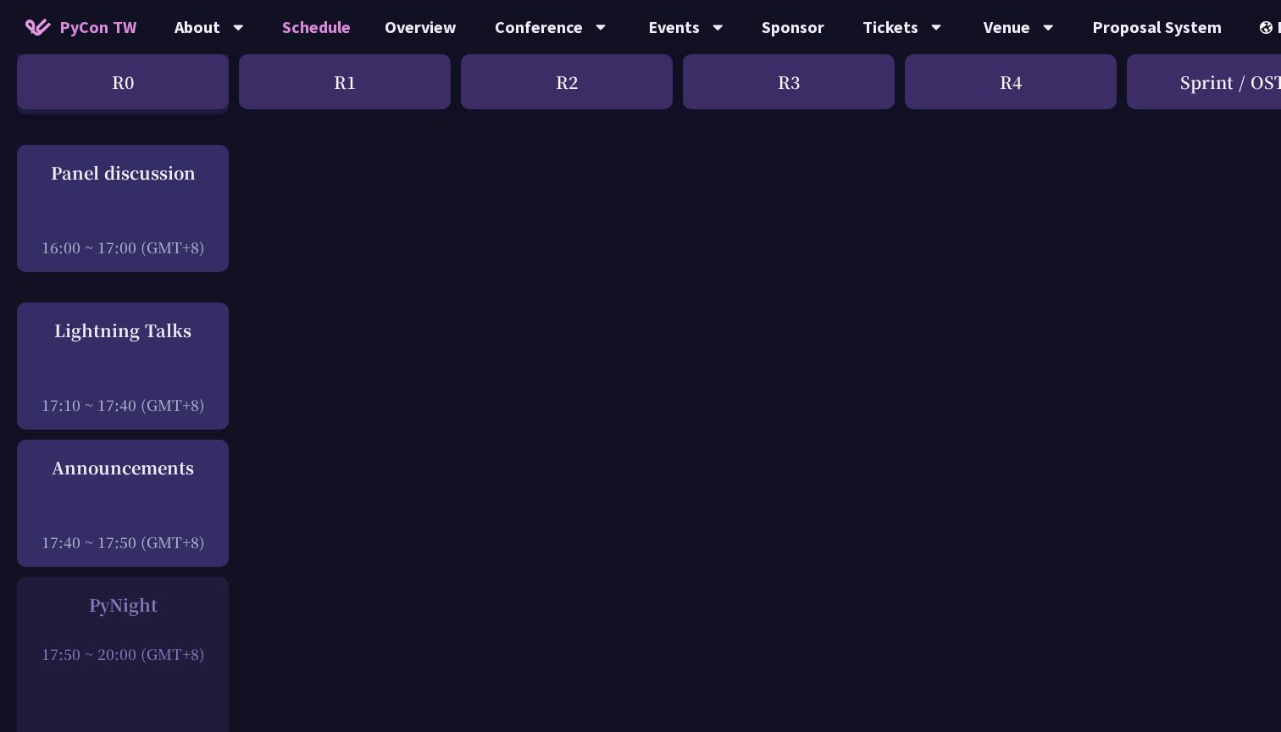
scroll to position [2185, 0]
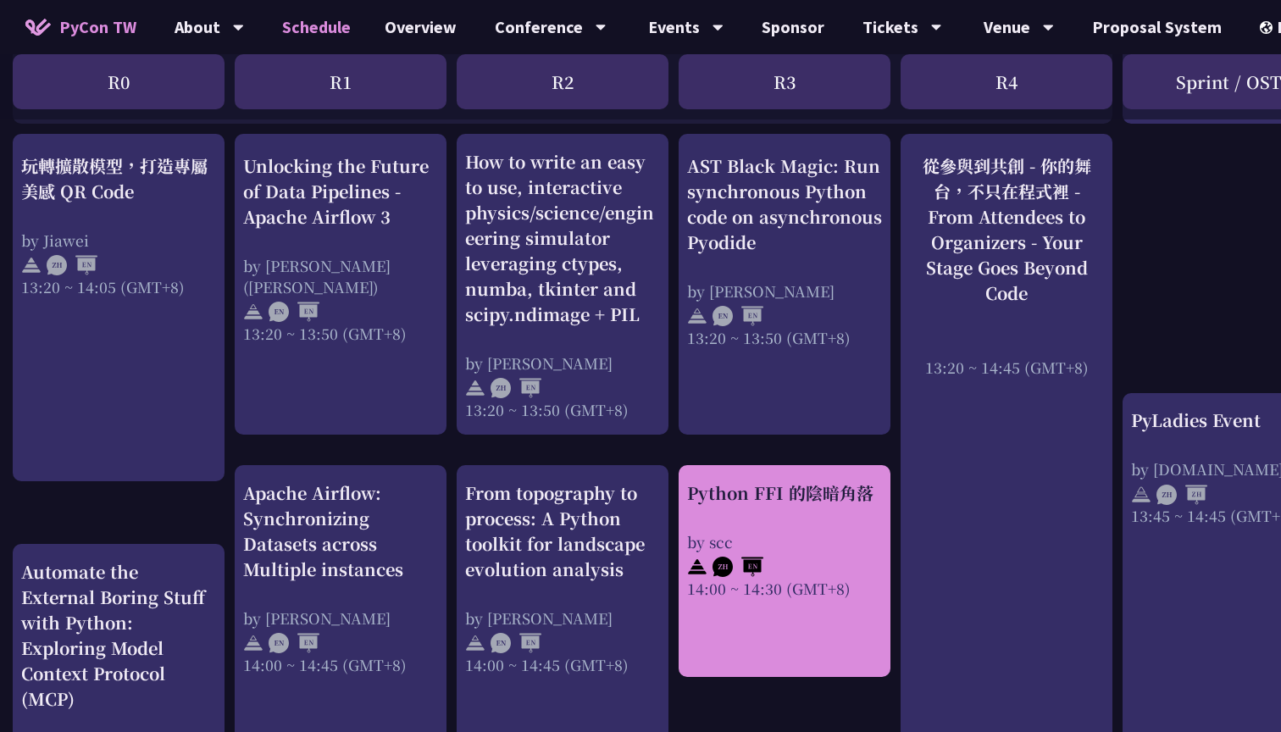
scroll to position [1644, 4]
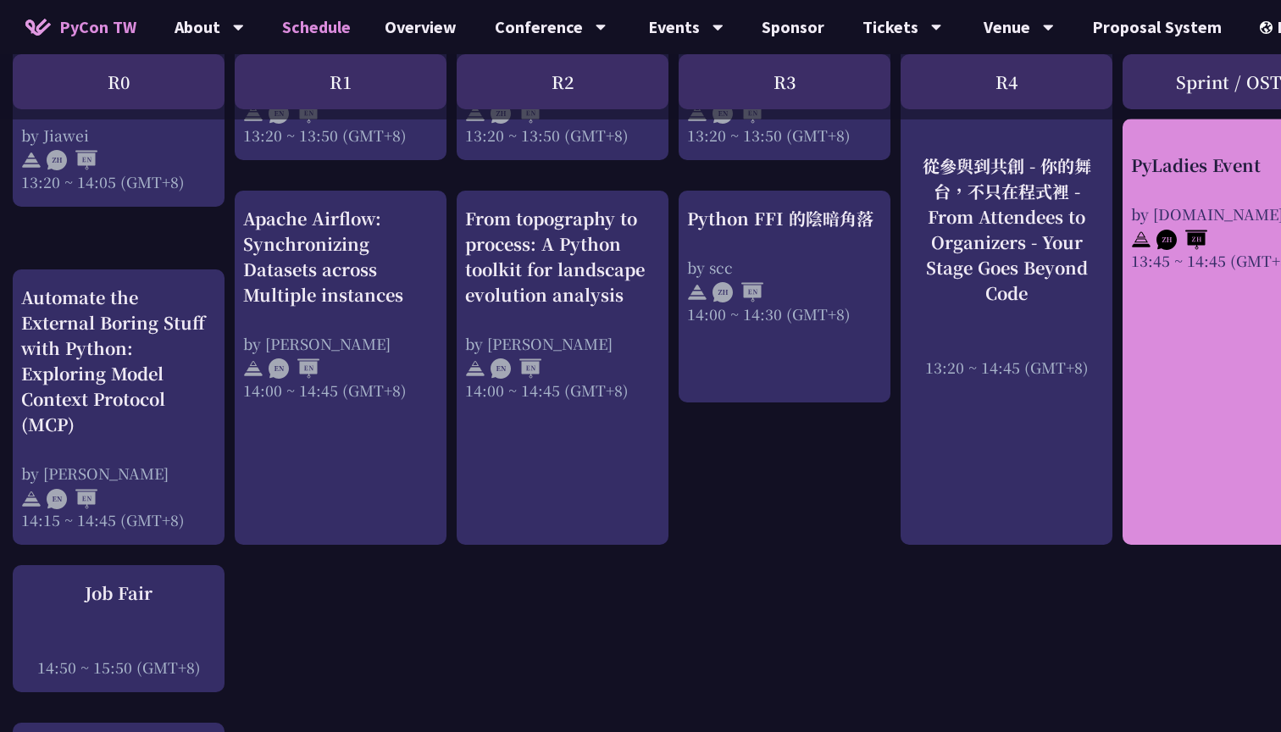
click at [1218, 419] on div "PyLadies Event by [DOMAIN_NAME] 13:45 ~ 14:45 (GMT+8)" at bounding box center [1229, 332] width 212 height 427
click at [1170, 156] on div "PyLadies Event" at bounding box center [1228, 165] width 195 height 25
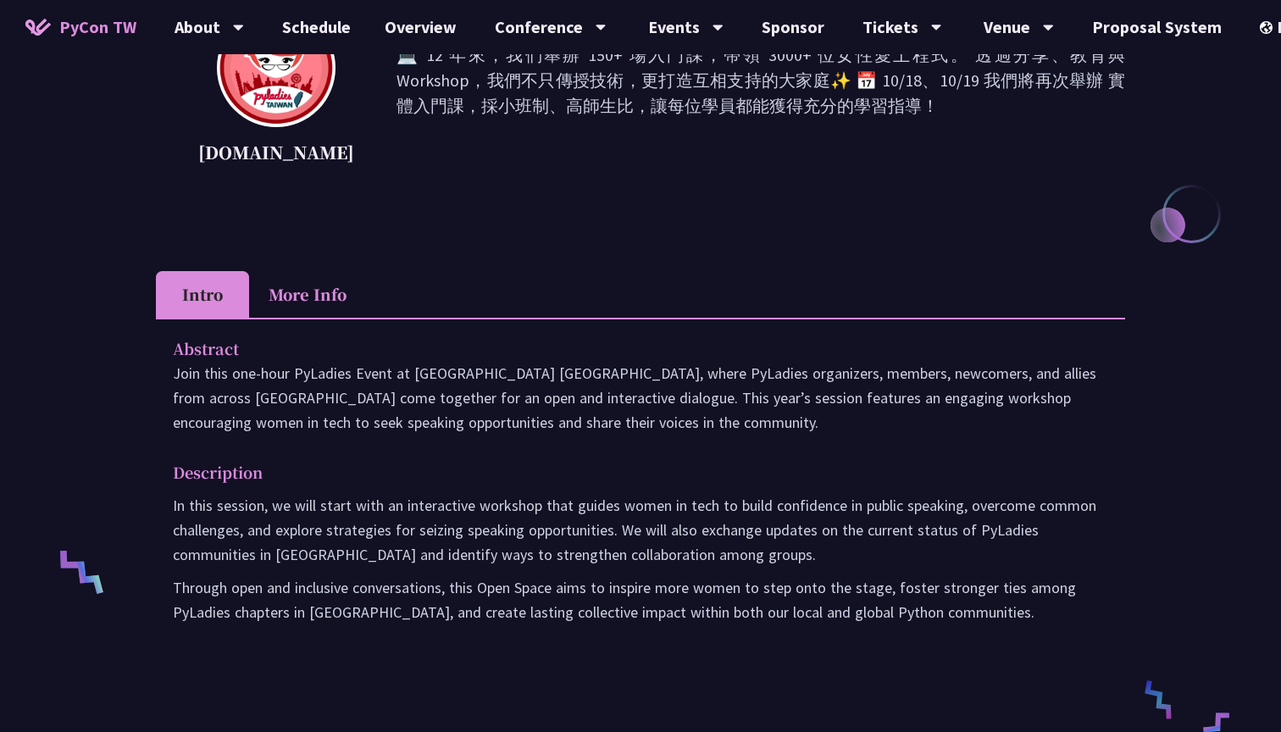
scroll to position [275, 0]
click at [328, 297] on li "More Info" at bounding box center [307, 294] width 117 height 47
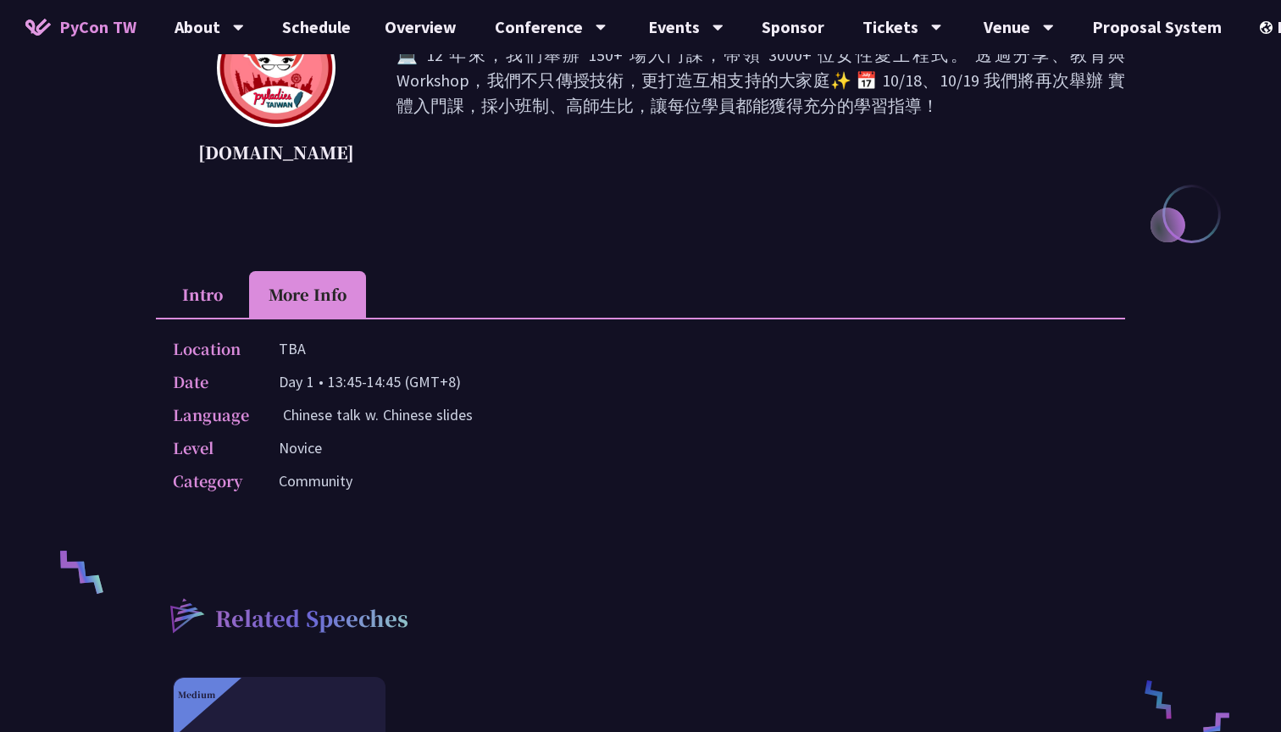
click at [204, 292] on li "Intro" at bounding box center [202, 294] width 93 height 47
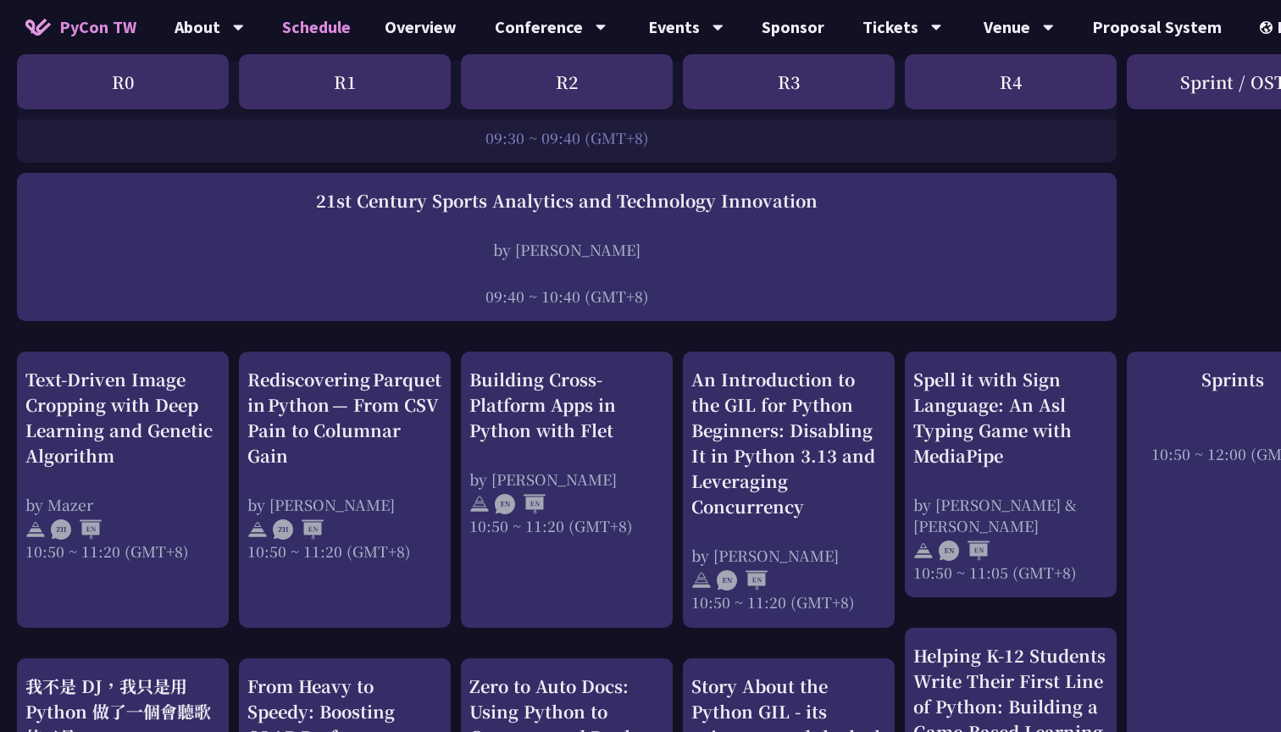
scroll to position [92, 0]
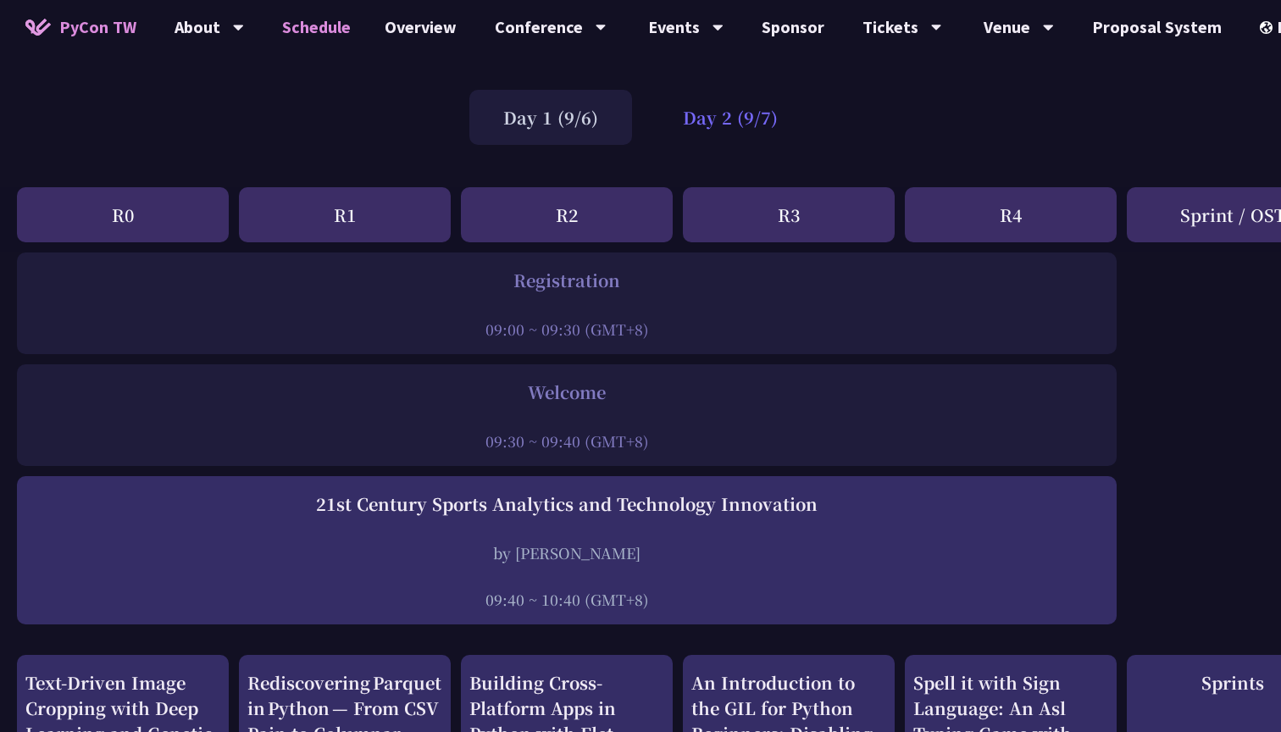
click at [742, 129] on div "Day 2 (9/7)" at bounding box center [730, 117] width 163 height 55
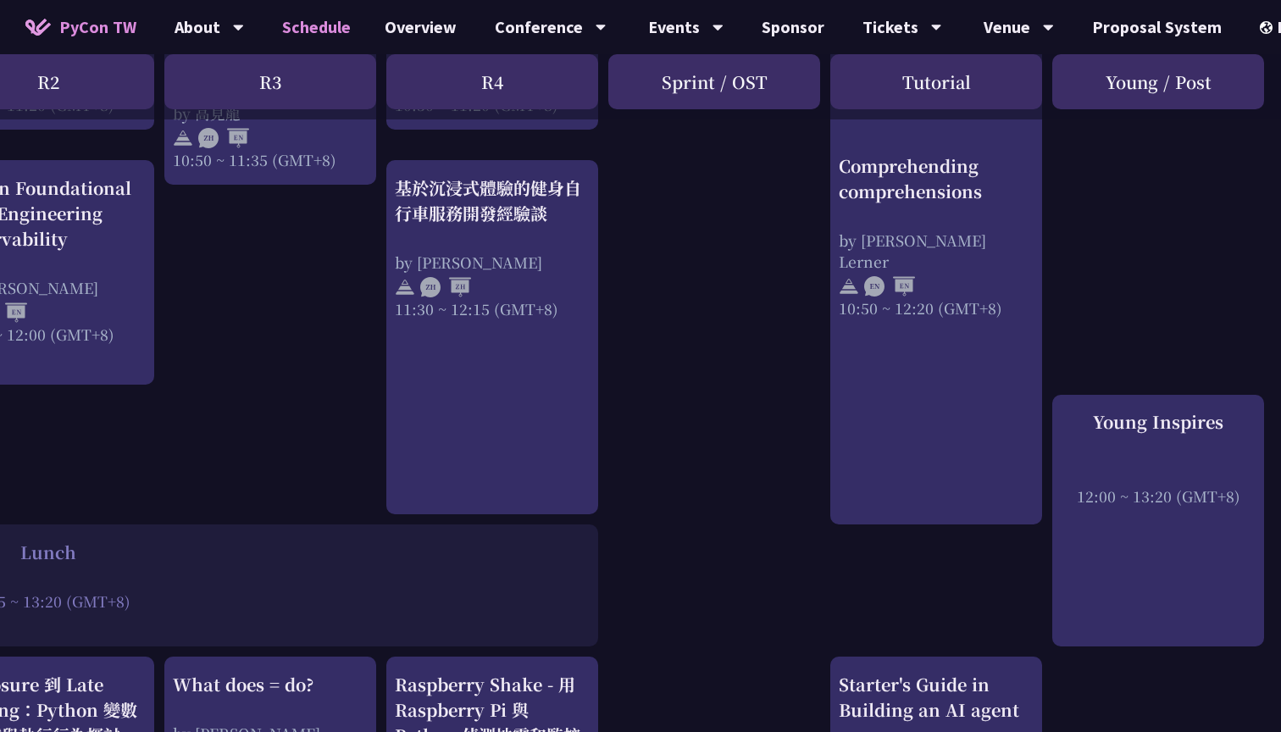
scroll to position [882, 519]
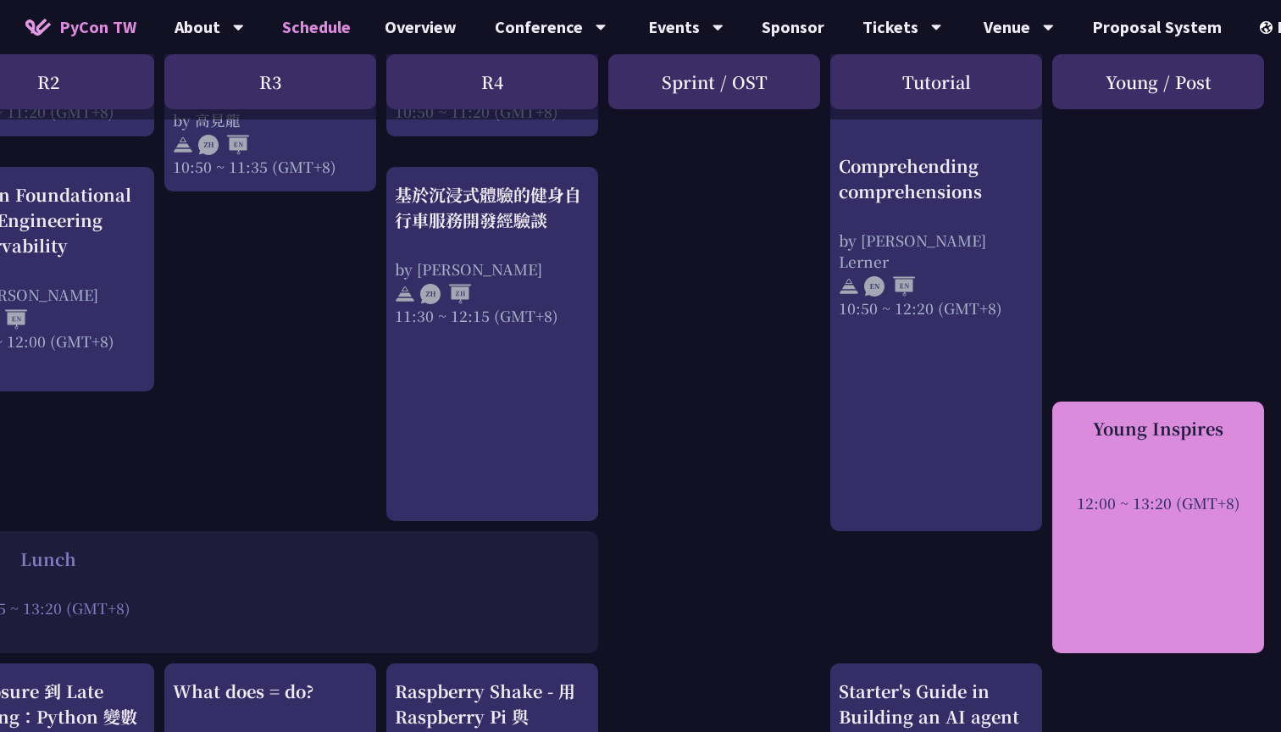
click at [1147, 538] on div "Young Inspires 12:00 ~ 13:20 (GMT+8)" at bounding box center [1159, 528] width 212 height 253
click at [1134, 449] on div "Young Inspires 12:00 ~ 13:20 (GMT+8)" at bounding box center [1158, 464] width 195 height 97
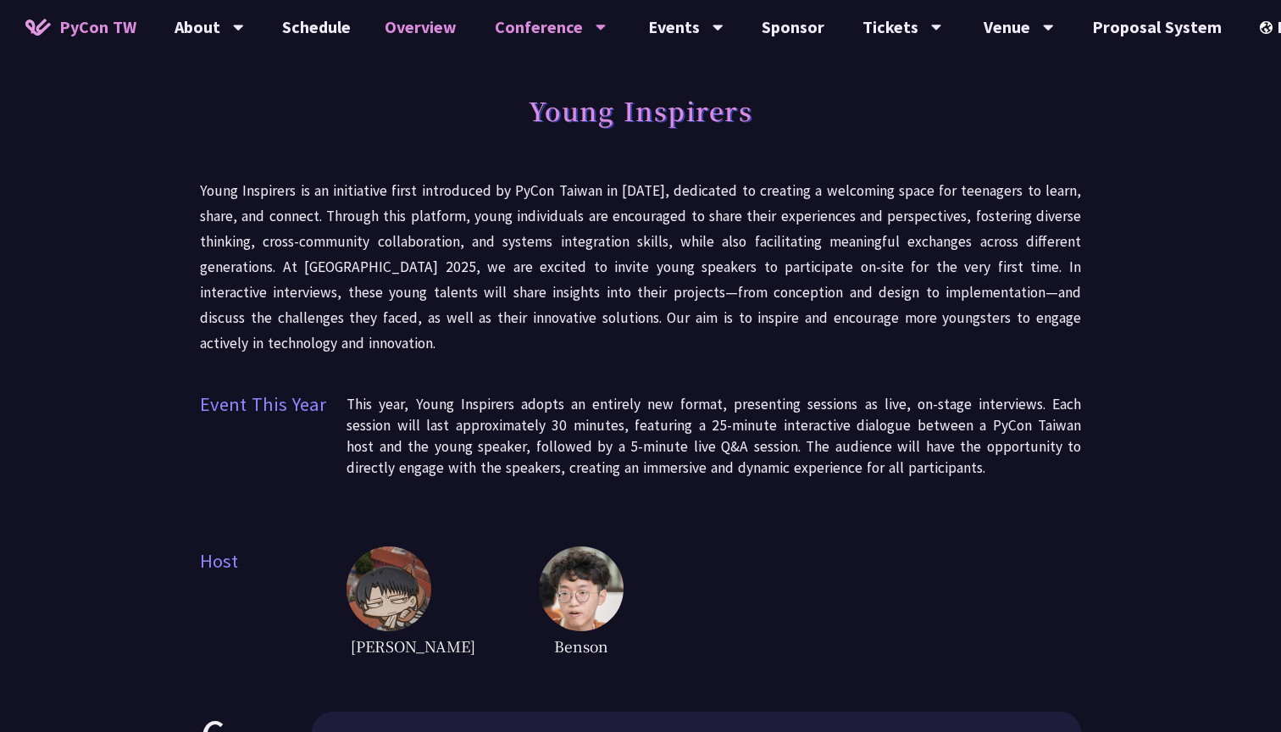
click at [415, 25] on link "Overview" at bounding box center [421, 27] width 106 height 54
